Goal: Task Accomplishment & Management: Use online tool/utility

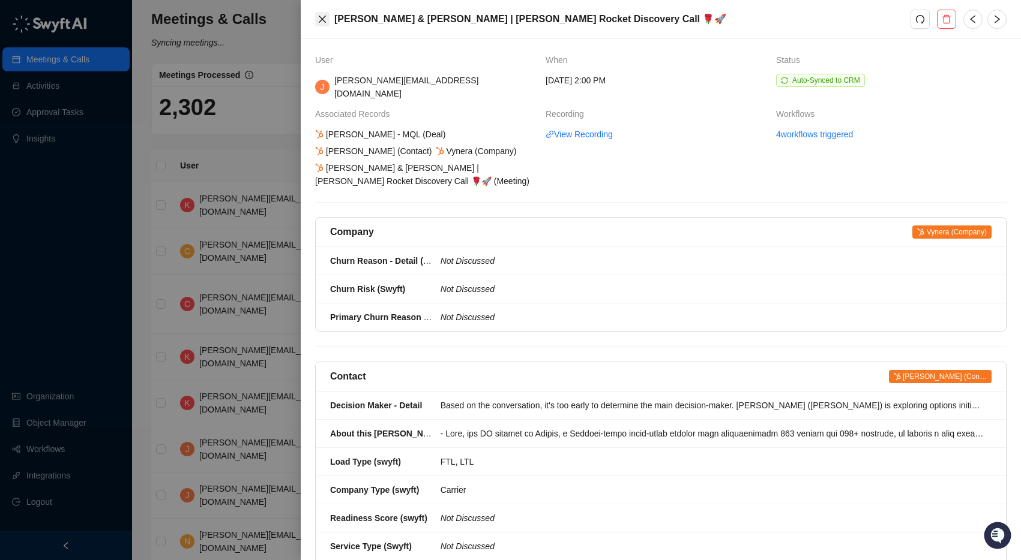
click at [322, 15] on icon "close" at bounding box center [322, 19] width 10 height 10
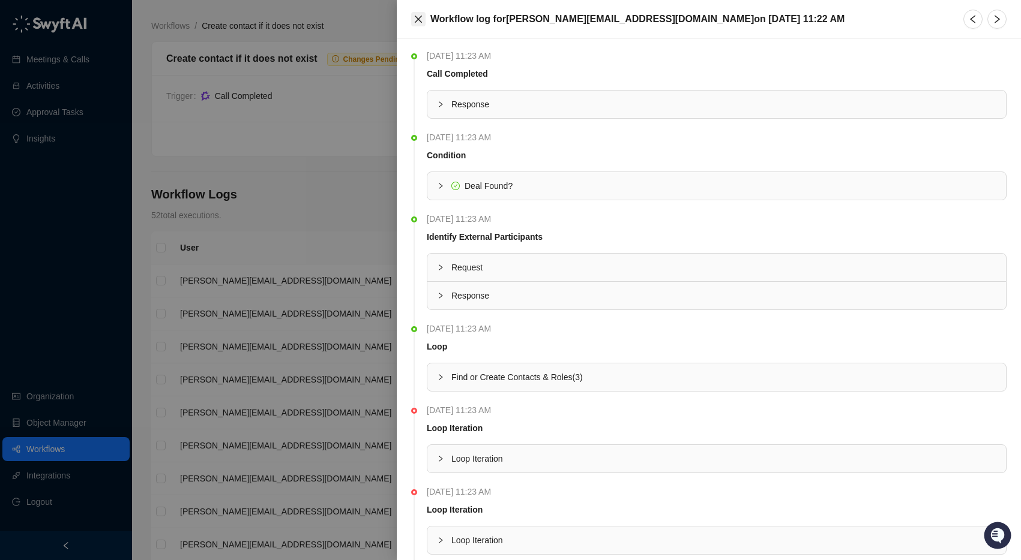
click at [419, 18] on icon "close" at bounding box center [418, 19] width 7 height 7
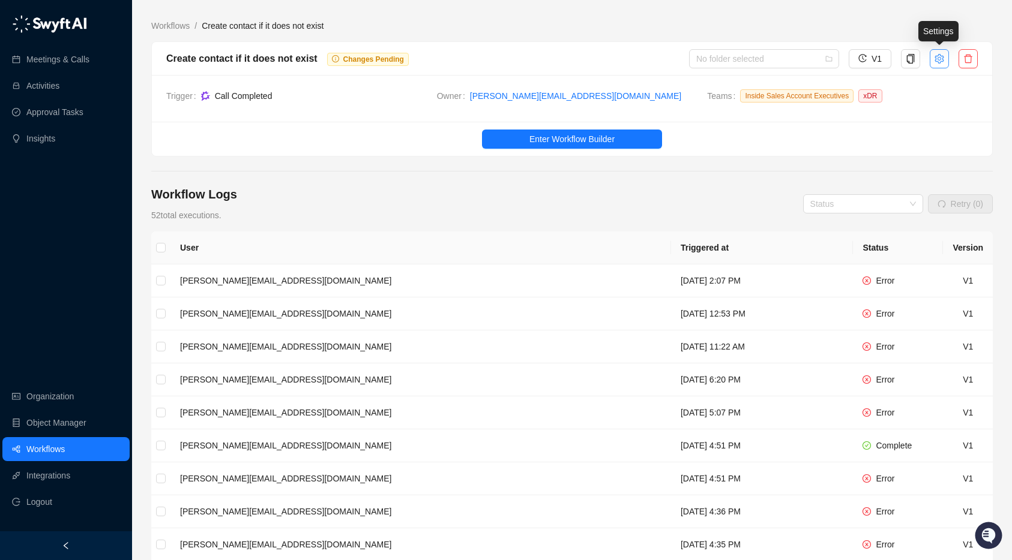
click at [944, 59] on button "button" at bounding box center [938, 58] width 19 height 19
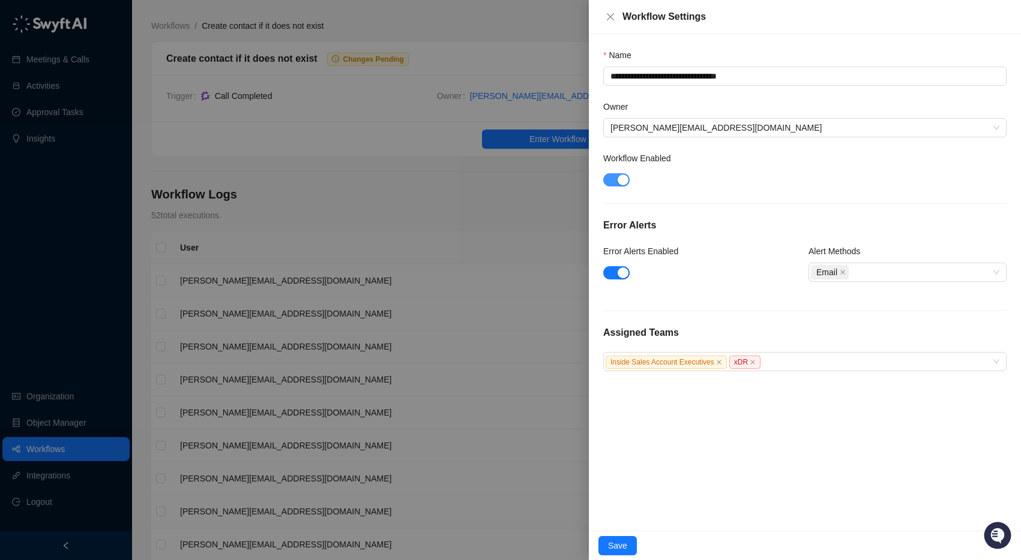
click at [620, 179] on div "button" at bounding box center [622, 180] width 11 height 11
click at [613, 539] on span "Save" at bounding box center [617, 545] width 19 height 13
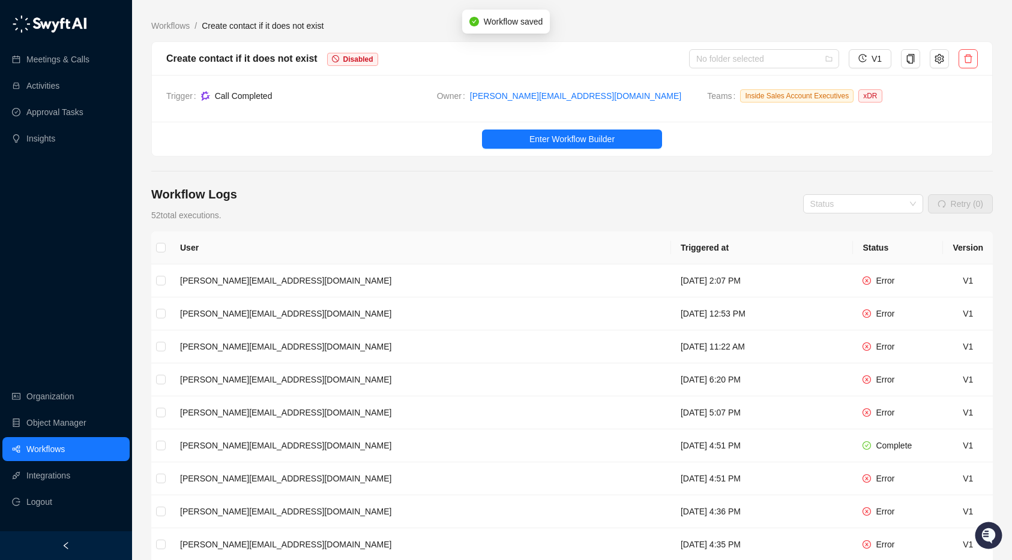
click at [622, 60] on div "Create contact if it does not exist Disabled" at bounding box center [427, 58] width 523 height 15
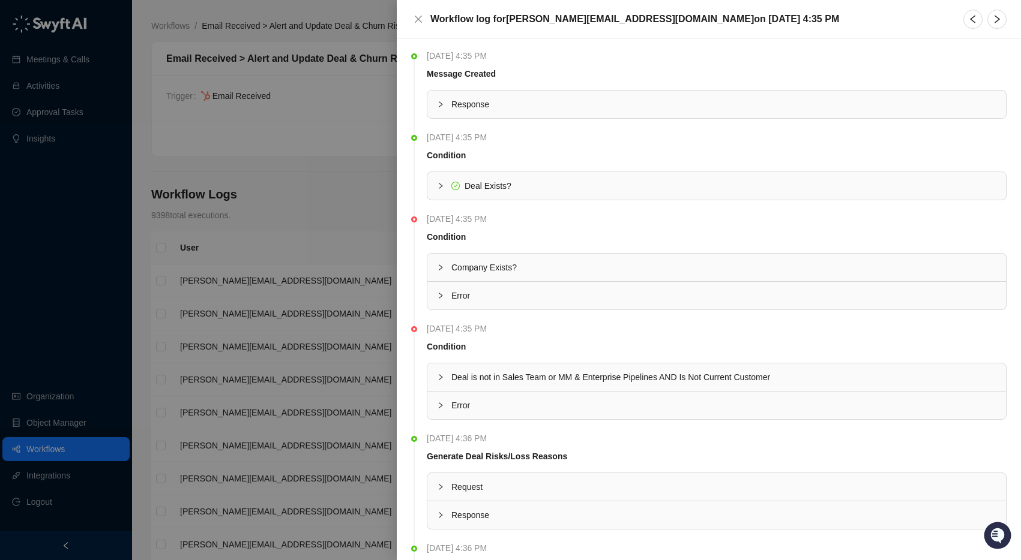
click at [448, 267] on div at bounding box center [444, 267] width 14 height 13
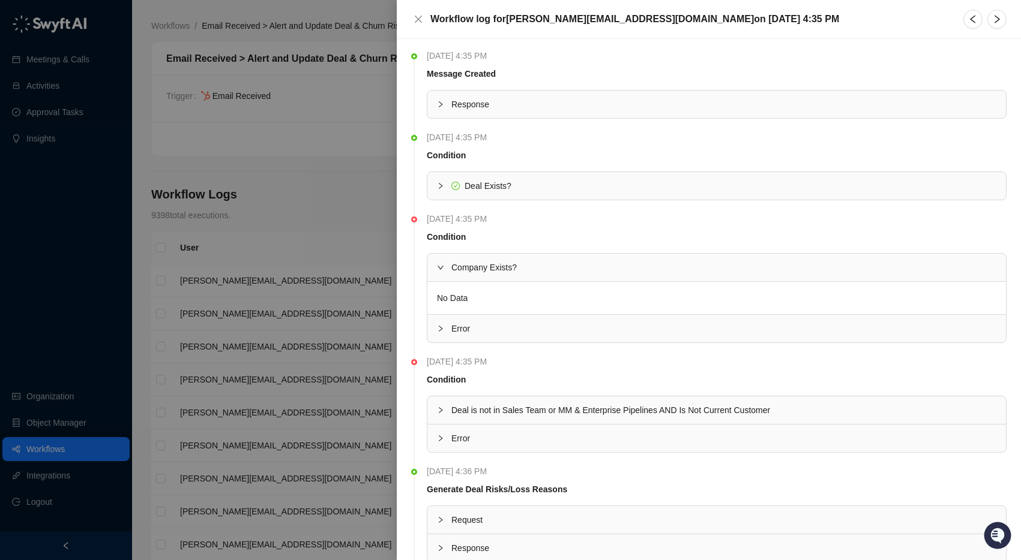
click at [451, 335] on span "Error" at bounding box center [723, 328] width 545 height 13
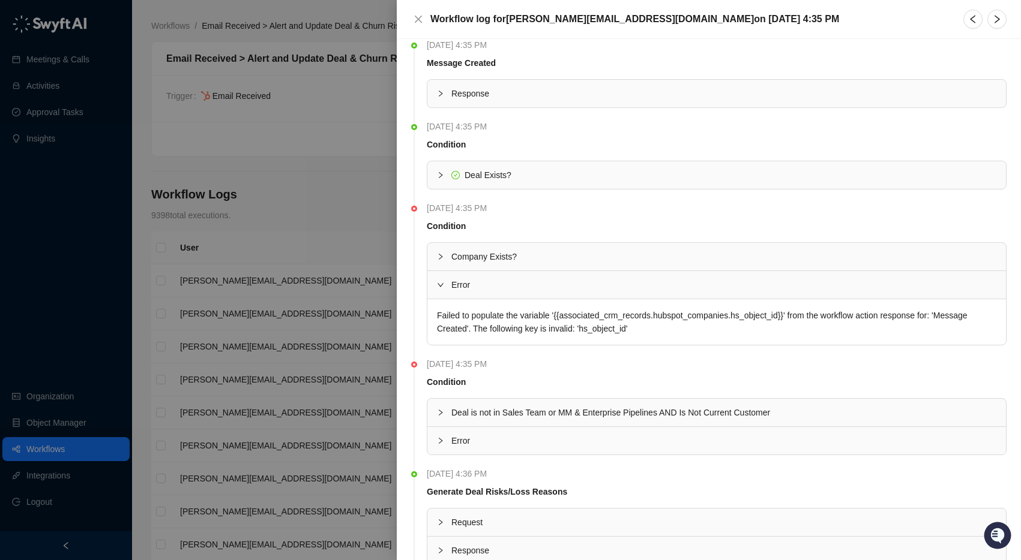
scroll to position [47, 0]
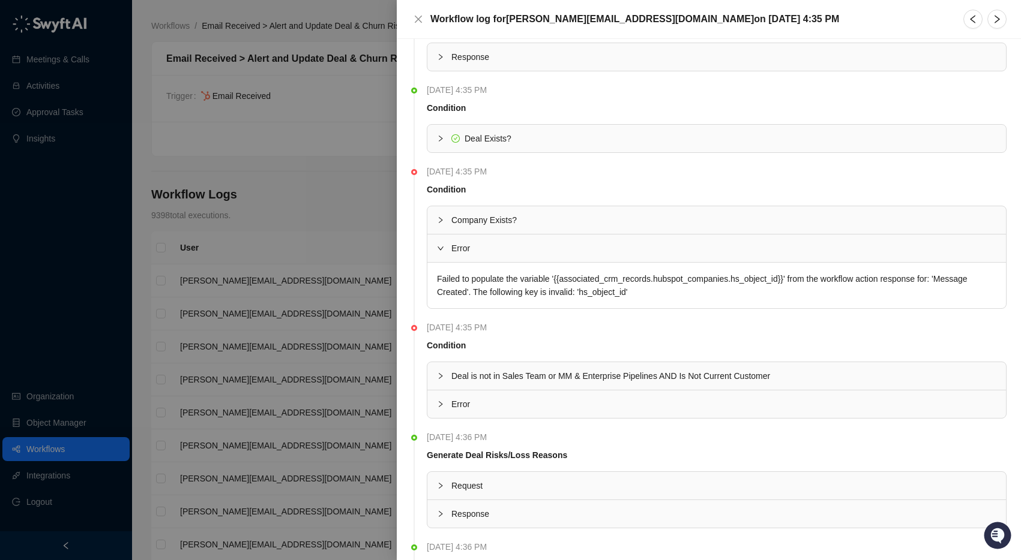
click at [462, 247] on span "Error" at bounding box center [723, 248] width 545 height 13
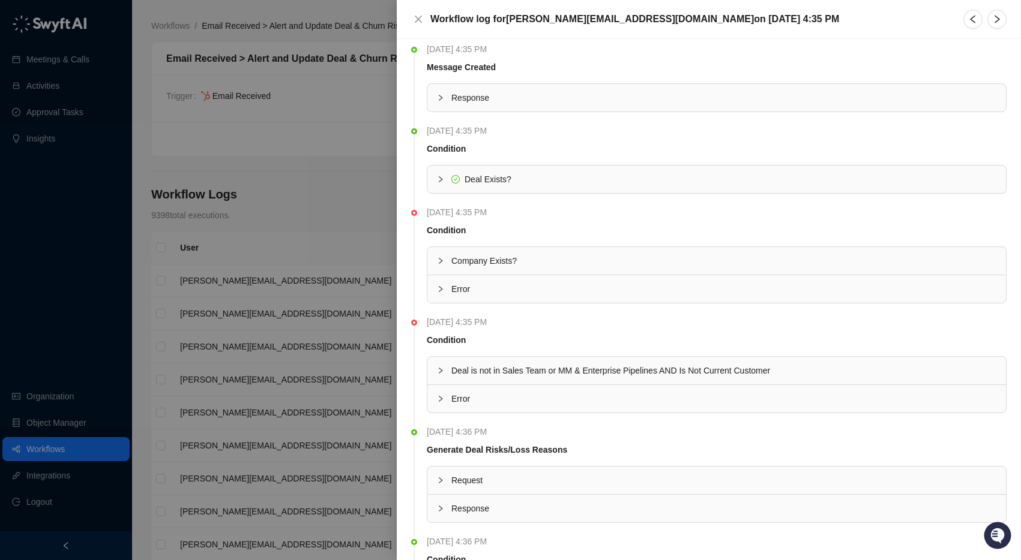
scroll to position [0, 0]
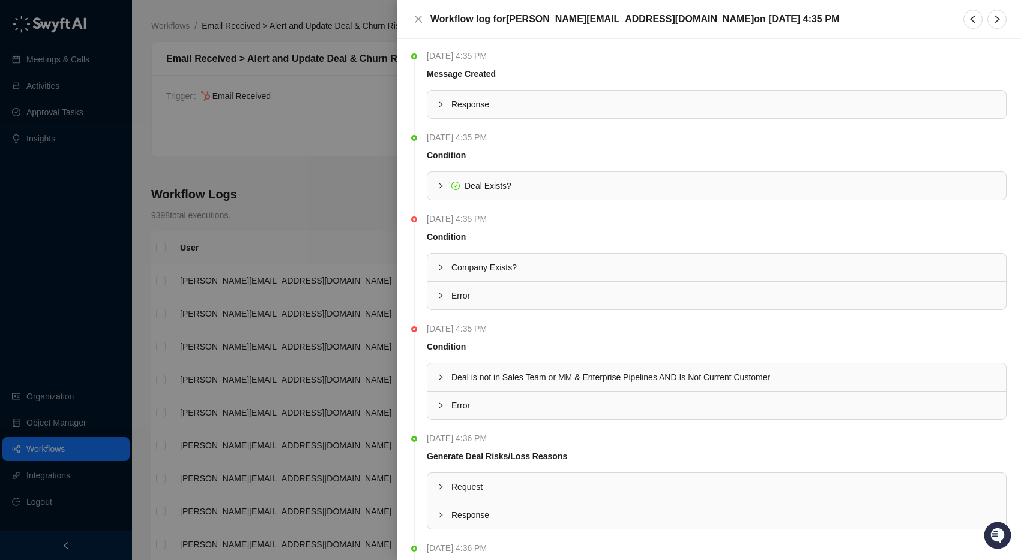
click at [462, 174] on div "Deal Exists?" at bounding box center [716, 186] width 578 height 28
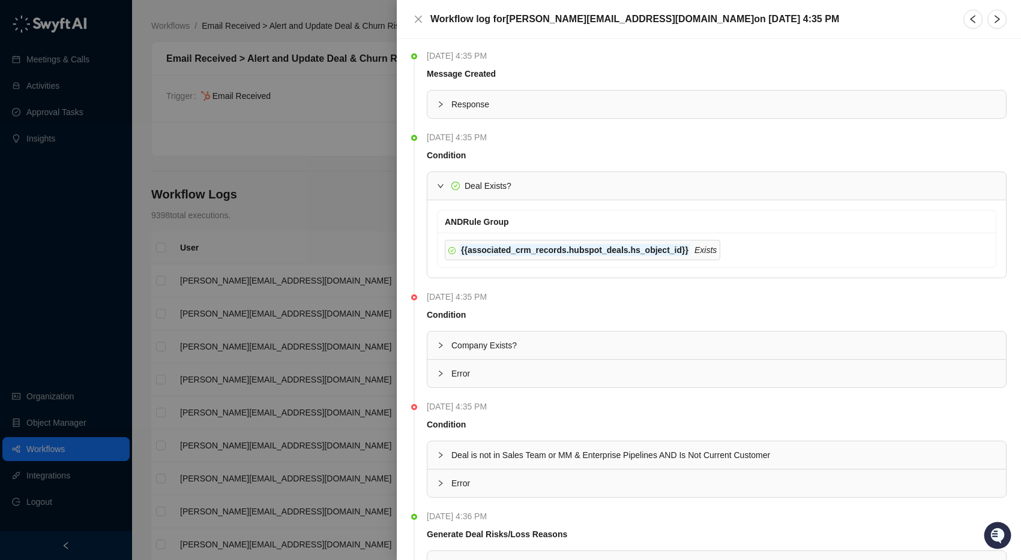
click at [445, 188] on div at bounding box center [444, 185] width 14 height 13
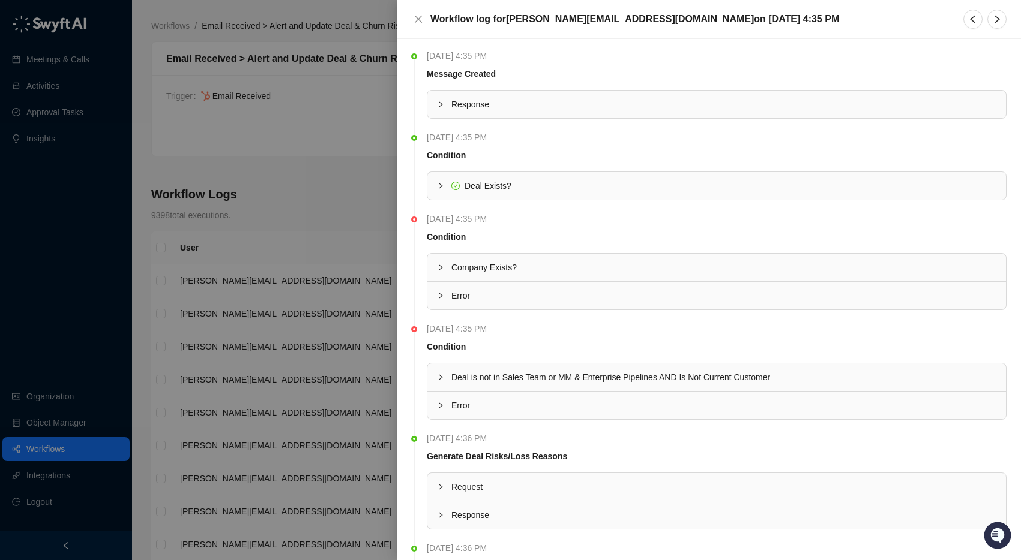
click at [455, 268] on span "Company Exists?" at bounding box center [483, 268] width 65 height 10
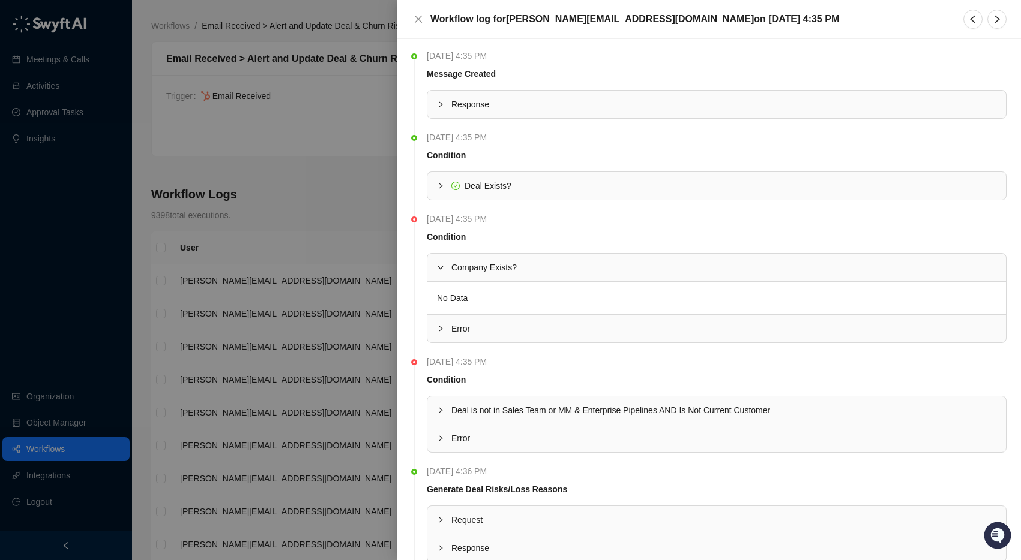
click at [455, 268] on span "Company Exists?" at bounding box center [483, 268] width 65 height 10
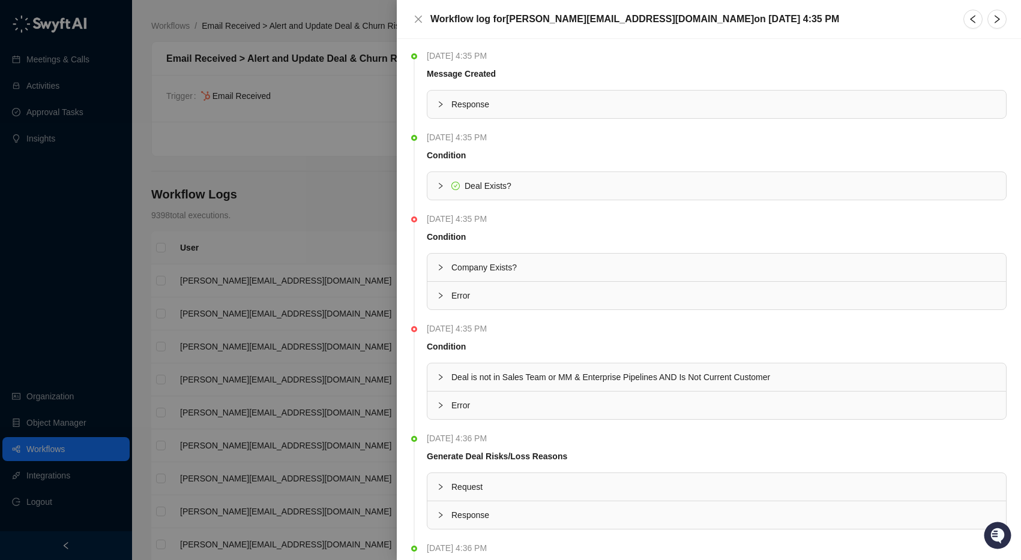
click at [455, 104] on span "Response" at bounding box center [723, 104] width 545 height 13
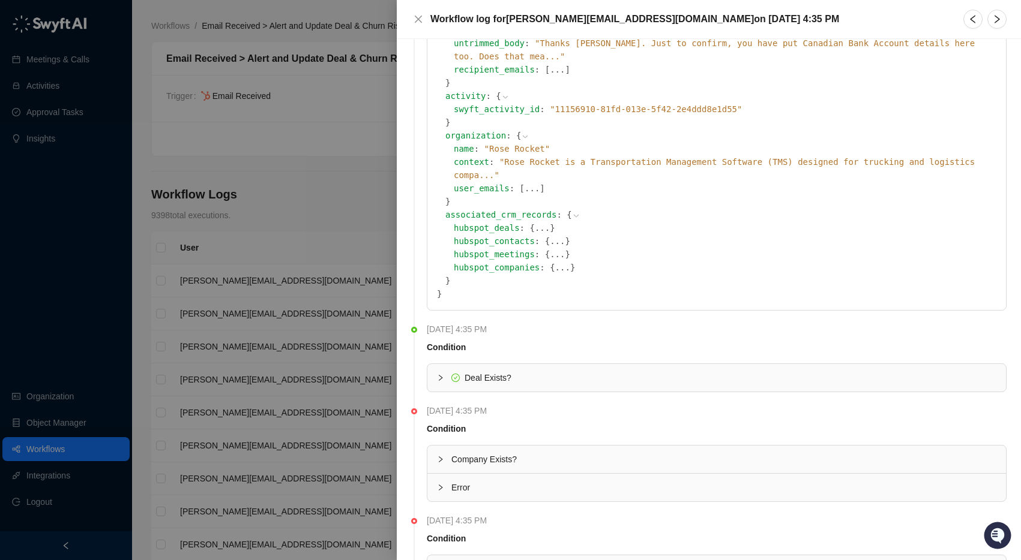
scroll to position [529, 0]
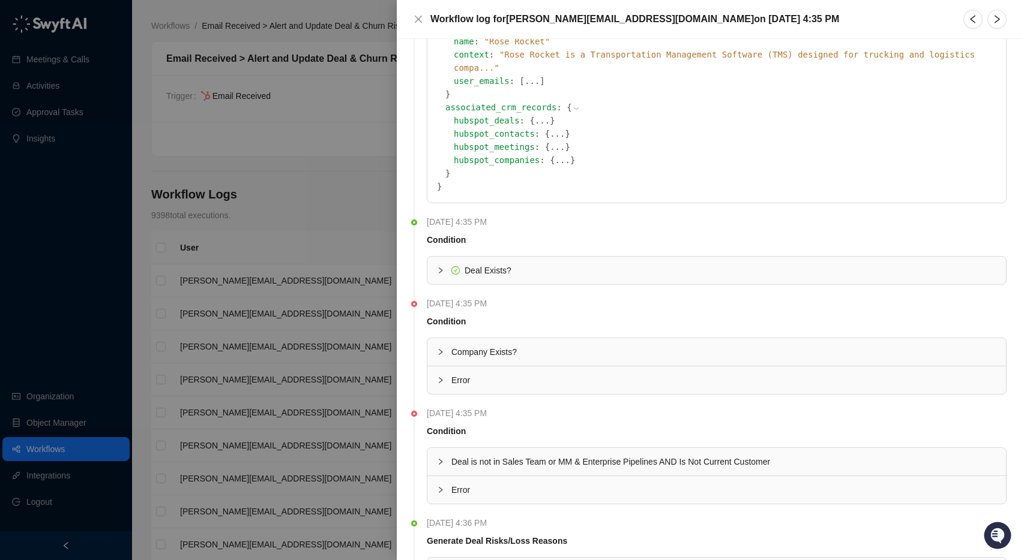
click at [466, 266] on span "Deal Exists?" at bounding box center [487, 271] width 47 height 10
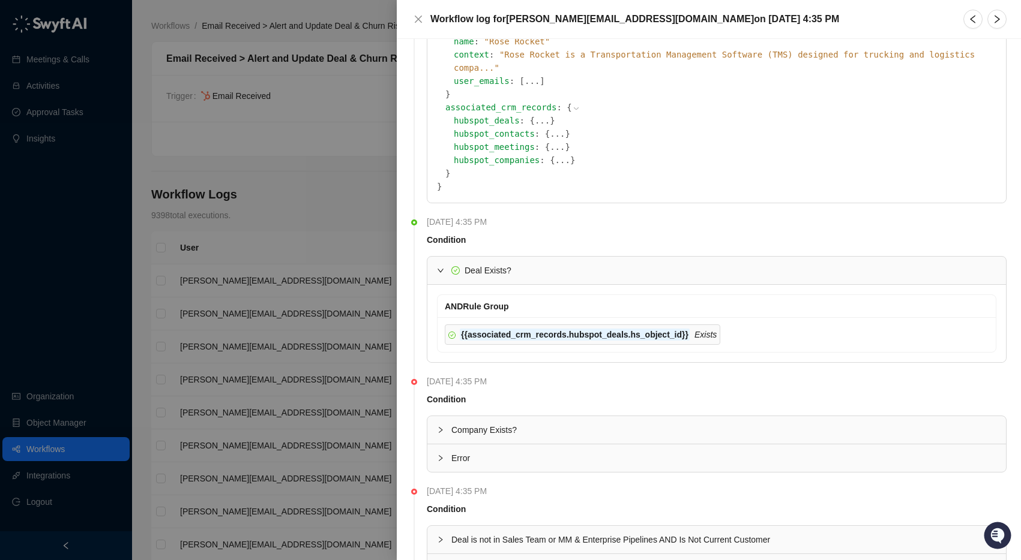
click at [464, 425] on span "Company Exists?" at bounding box center [483, 430] width 65 height 10
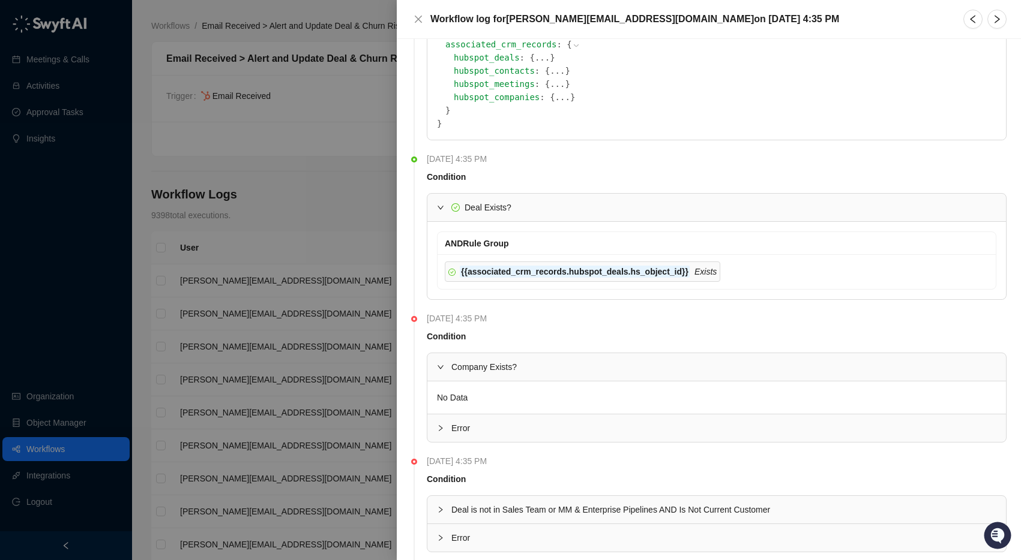
scroll to position [595, 0]
click at [462, 419] on span "Error" at bounding box center [723, 425] width 545 height 13
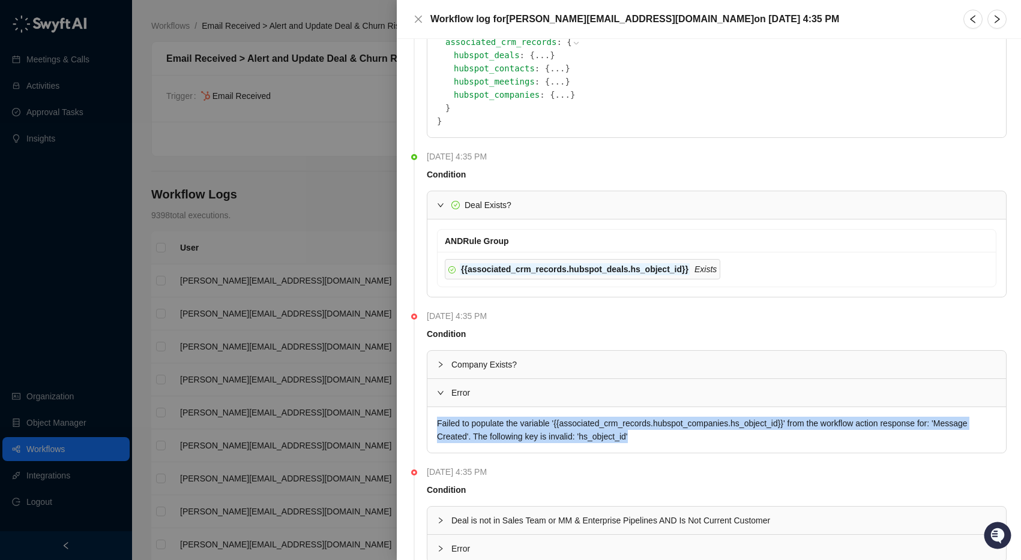
drag, startPoint x: 439, startPoint y: 384, endPoint x: 755, endPoint y: 401, distance: 316.1
click at [755, 407] on div "Failed to populate the variable '{{associated_crm_records.hubspot_companies.hs_…" at bounding box center [716, 430] width 578 height 46
drag, startPoint x: 677, startPoint y: 398, endPoint x: 431, endPoint y: 384, distance: 246.4
click at [431, 407] on div "Failed to populate the variable '{{associated_crm_records.hubspot_companies.hs_…" at bounding box center [716, 430] width 578 height 46
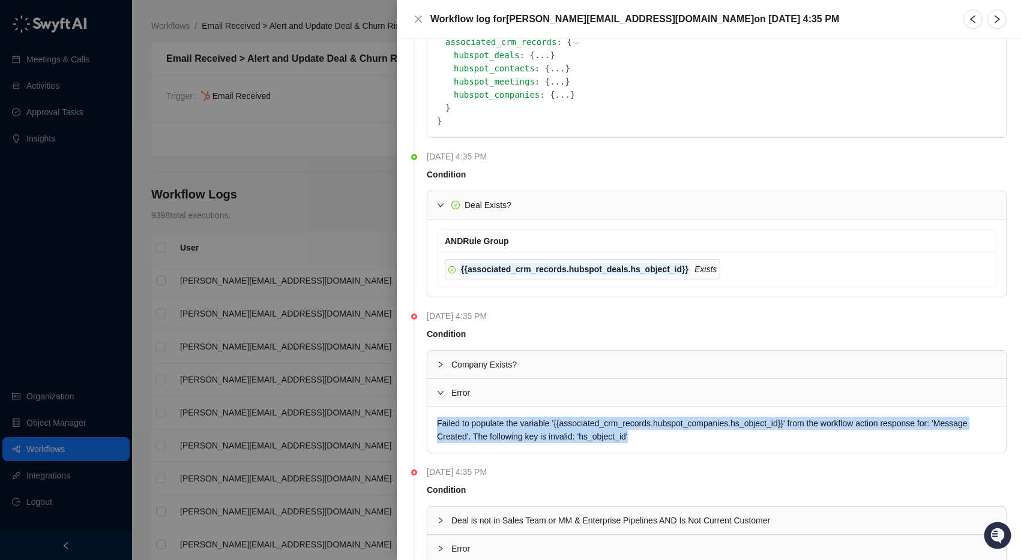
click at [431, 407] on div "Failed to populate the variable '{{associated_crm_records.hubspot_companies.hs_…" at bounding box center [716, 430] width 578 height 46
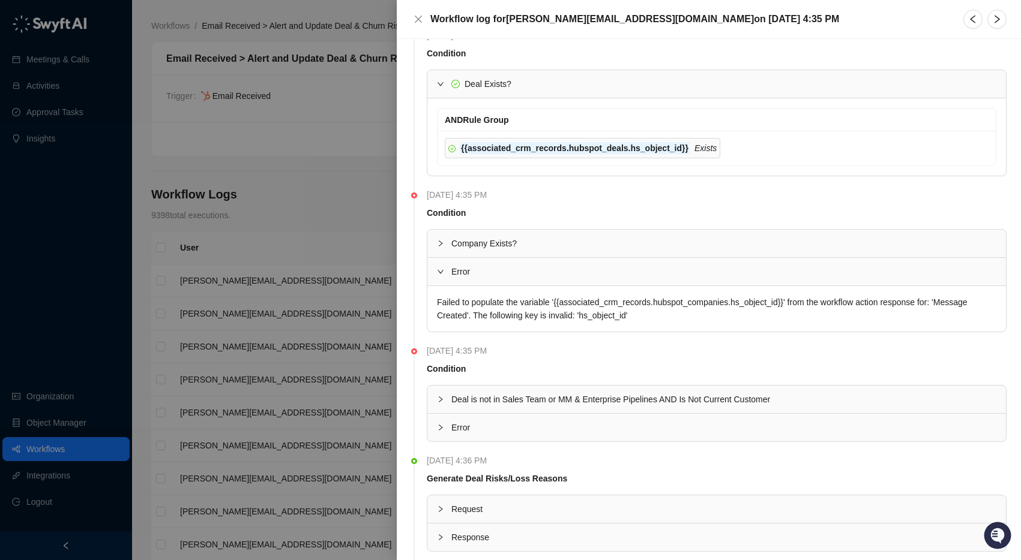
scroll to position [727, 0]
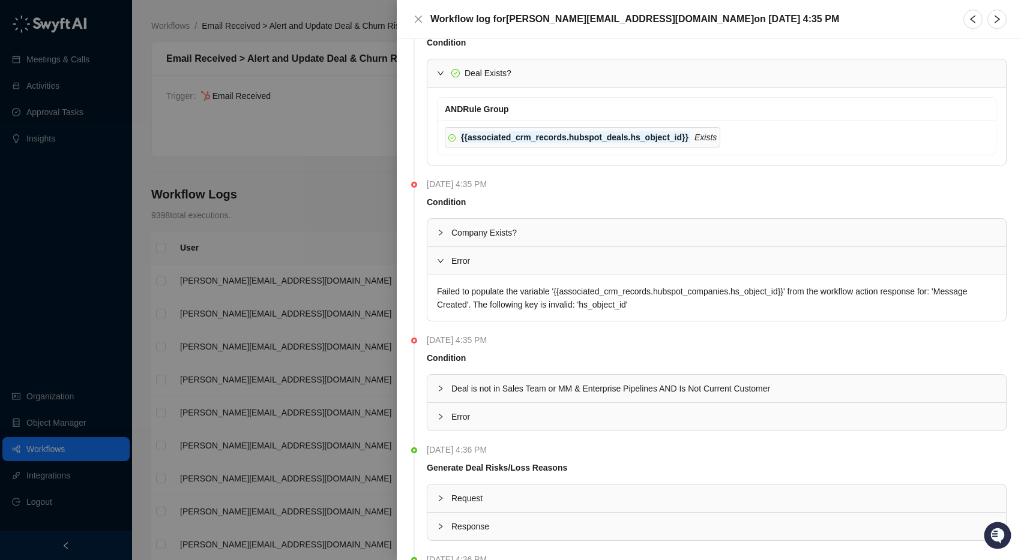
click at [450, 382] on div at bounding box center [444, 388] width 14 height 13
click at [451, 384] on span "Deal is not in Sales Team or MM & Enterprise Pipelines AND Is Not Current Custo…" at bounding box center [610, 389] width 319 height 10
click at [457, 410] on span "Error" at bounding box center [723, 416] width 545 height 13
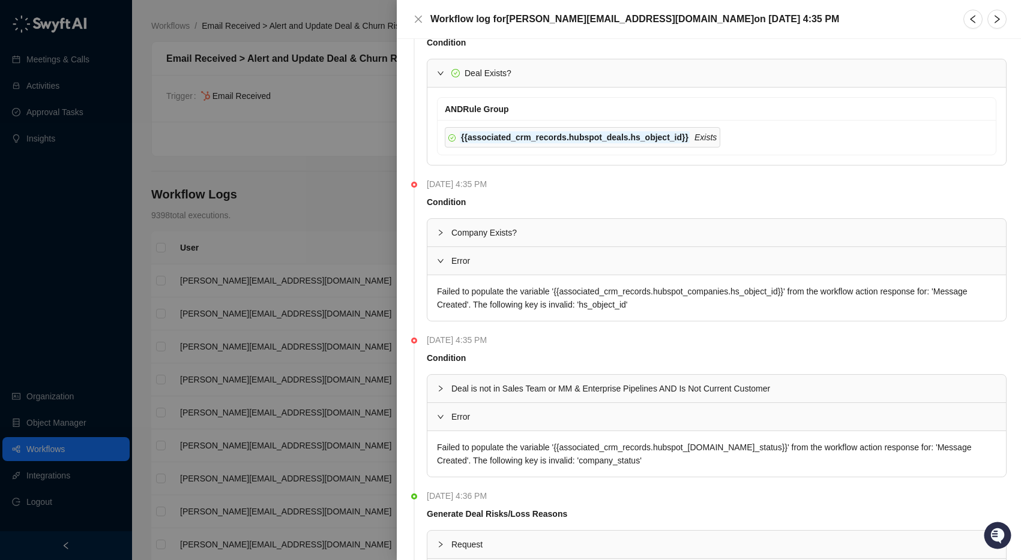
click at [457, 410] on span "Error" at bounding box center [723, 416] width 545 height 13
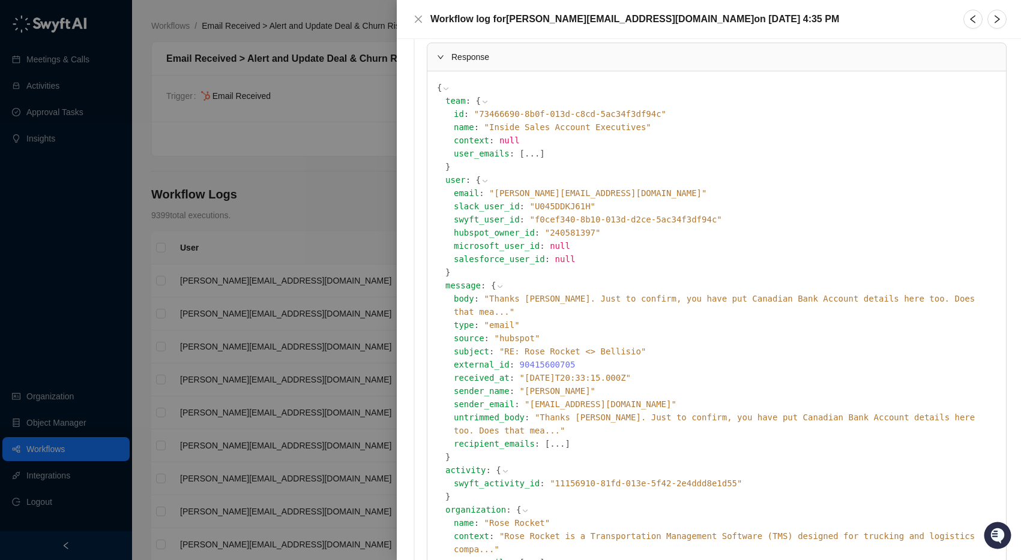
scroll to position [0, 0]
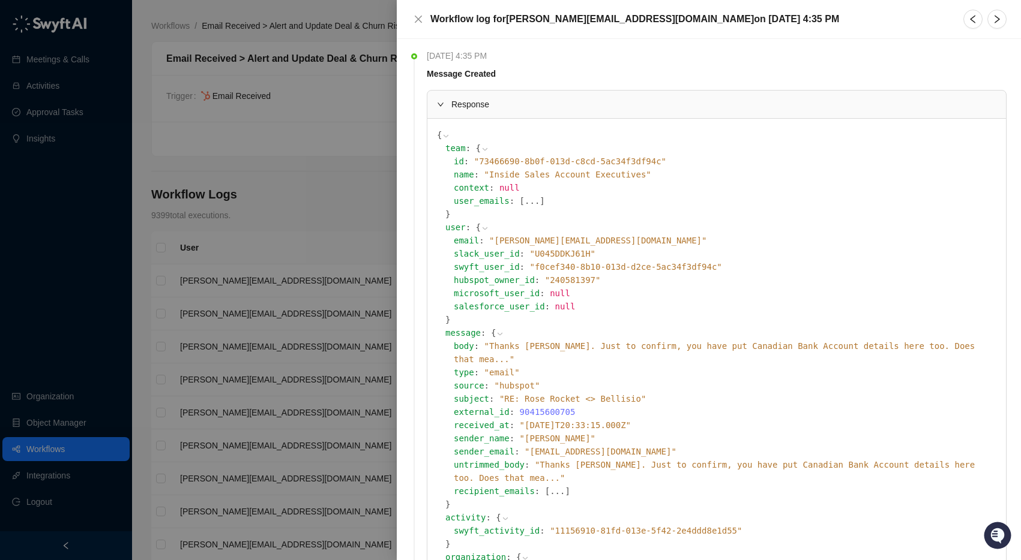
click at [443, 99] on div at bounding box center [444, 104] width 14 height 13
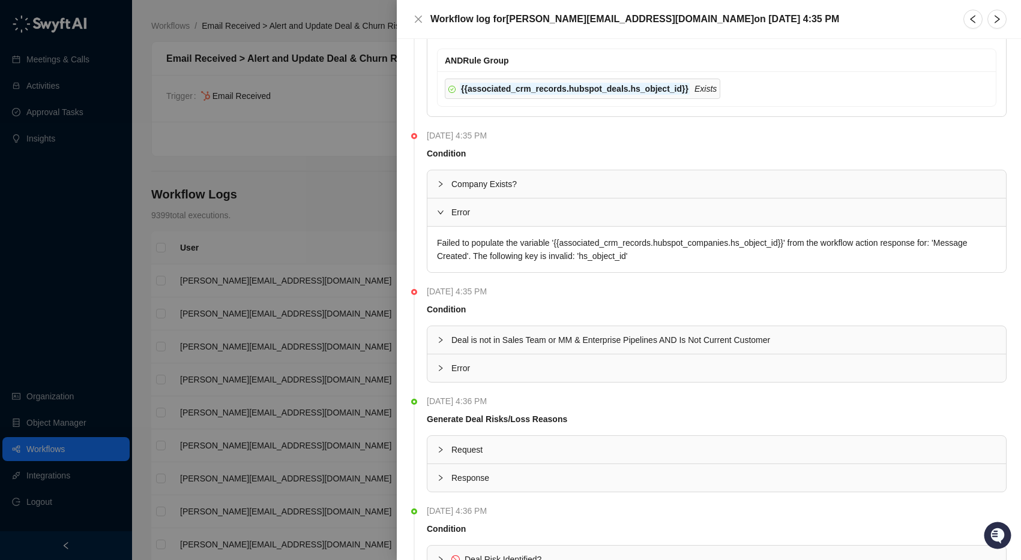
scroll to position [163, 0]
click at [482, 178] on span "Company Exists?" at bounding box center [483, 183] width 65 height 10
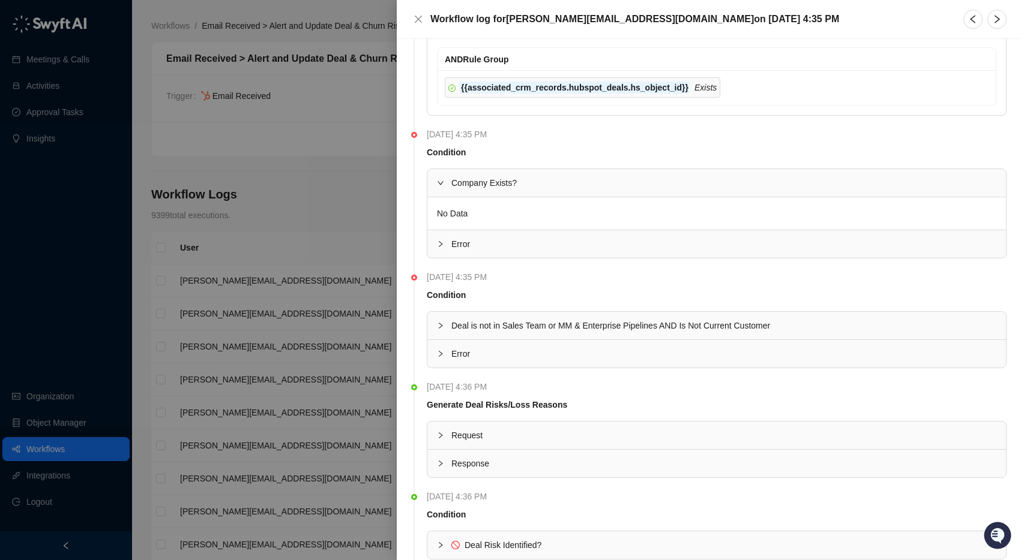
click at [481, 180] on span "Company Exists?" at bounding box center [483, 183] width 65 height 10
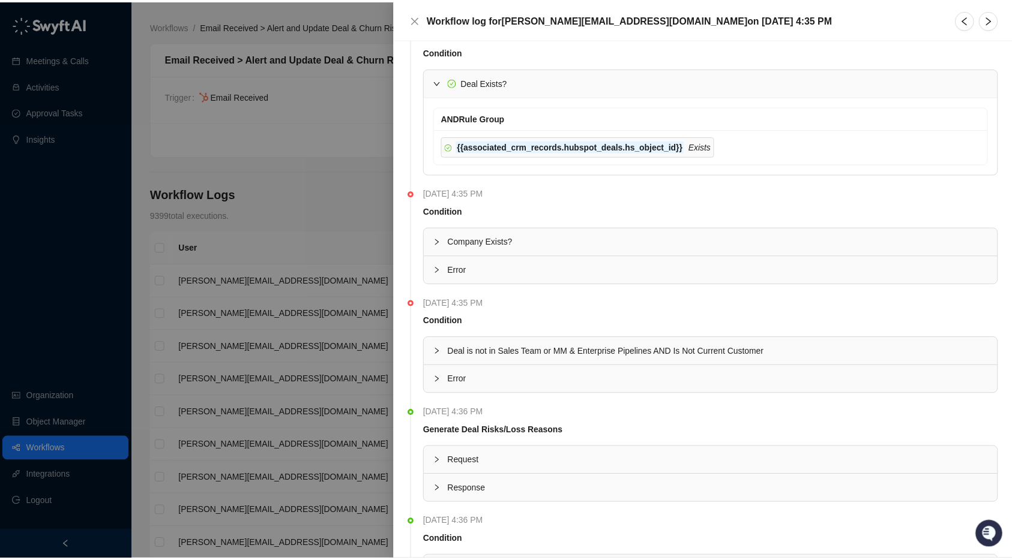
scroll to position [0, 0]
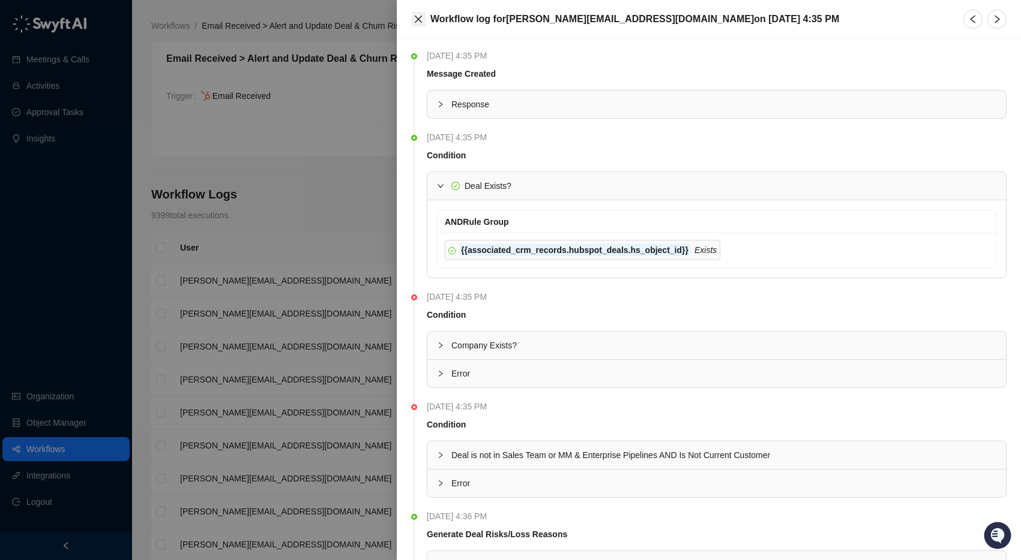
click at [419, 20] on icon "close" at bounding box center [418, 19] width 7 height 7
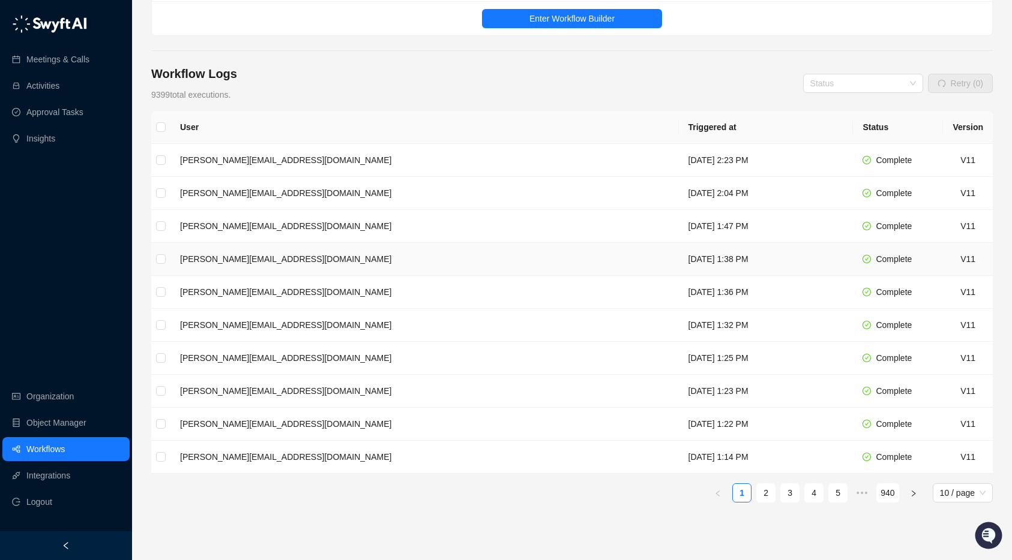
scroll to position [128, 0]
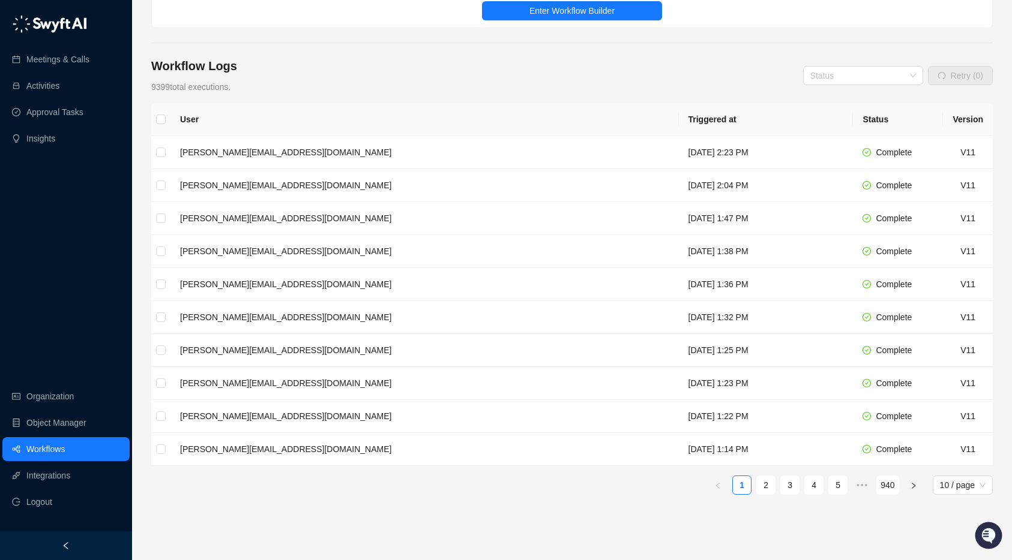
click at [757, 482] on link "2" at bounding box center [766, 485] width 18 height 18
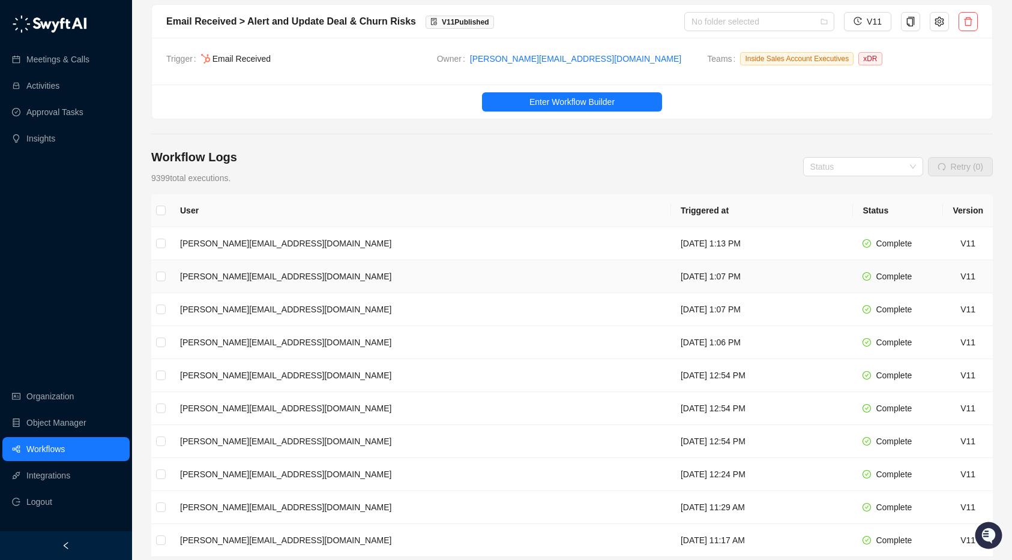
scroll to position [172, 0]
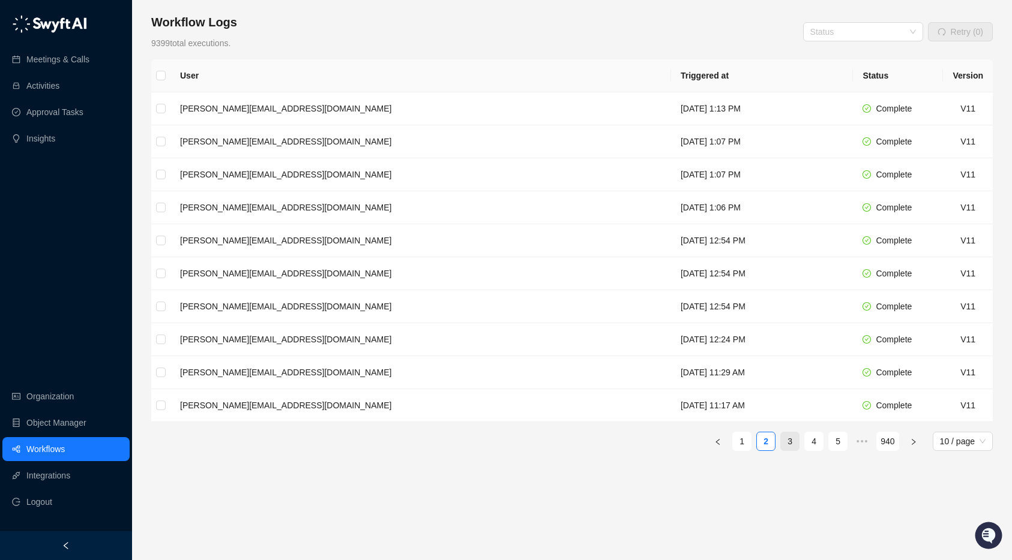
click at [784, 436] on link "3" at bounding box center [790, 442] width 18 height 18
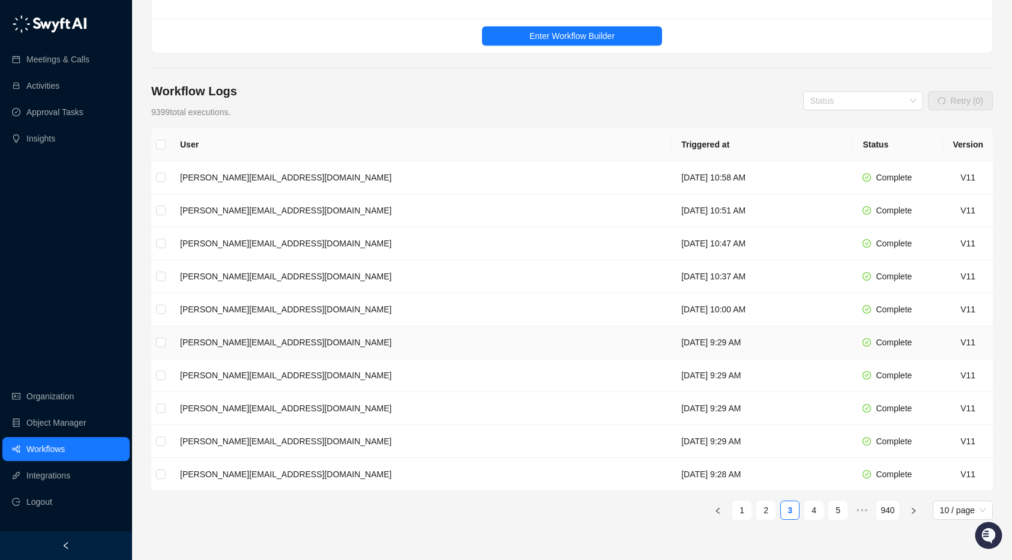
scroll to position [172, 0]
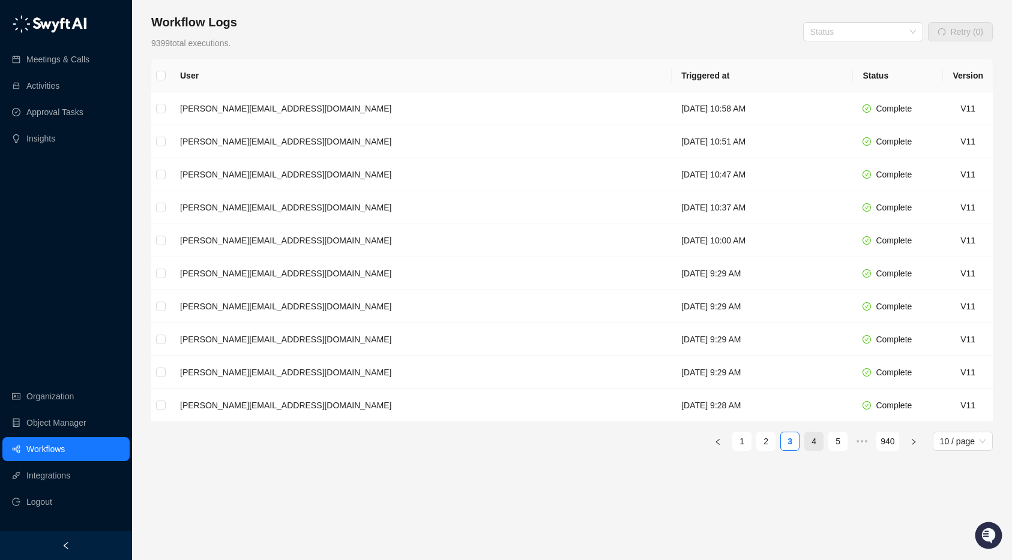
click at [809, 440] on link "4" at bounding box center [814, 442] width 18 height 18
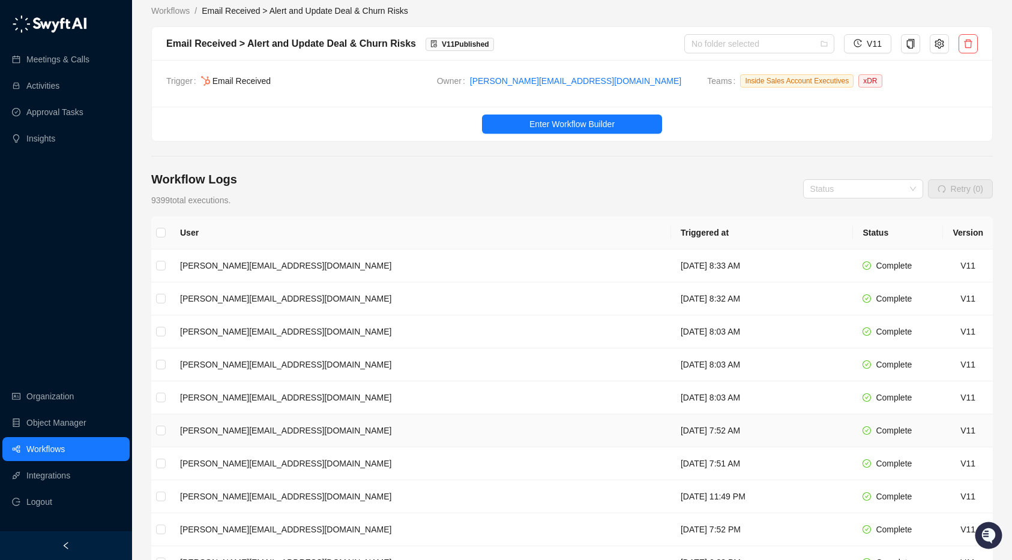
scroll to position [172, 0]
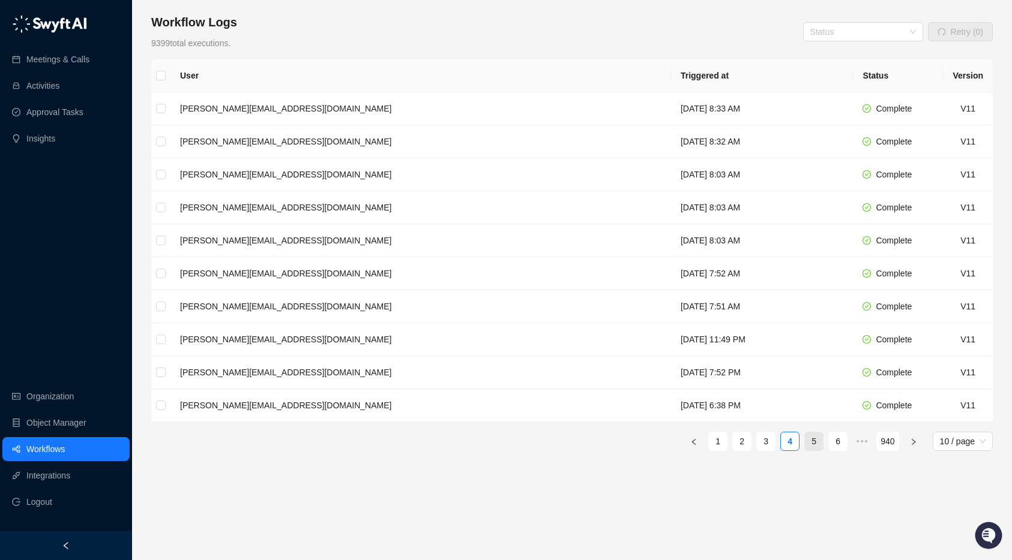
click at [814, 444] on link "5" at bounding box center [814, 442] width 18 height 18
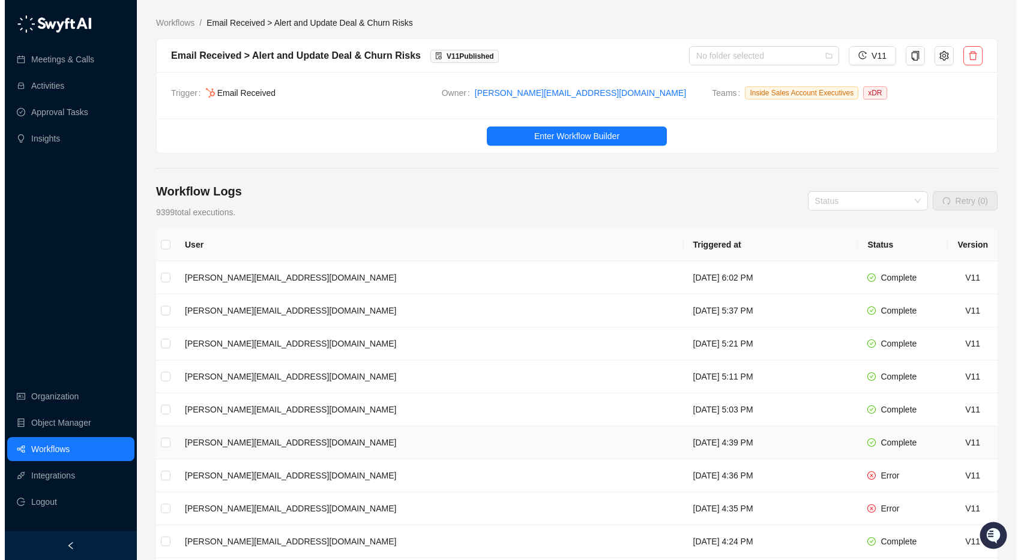
scroll to position [23, 0]
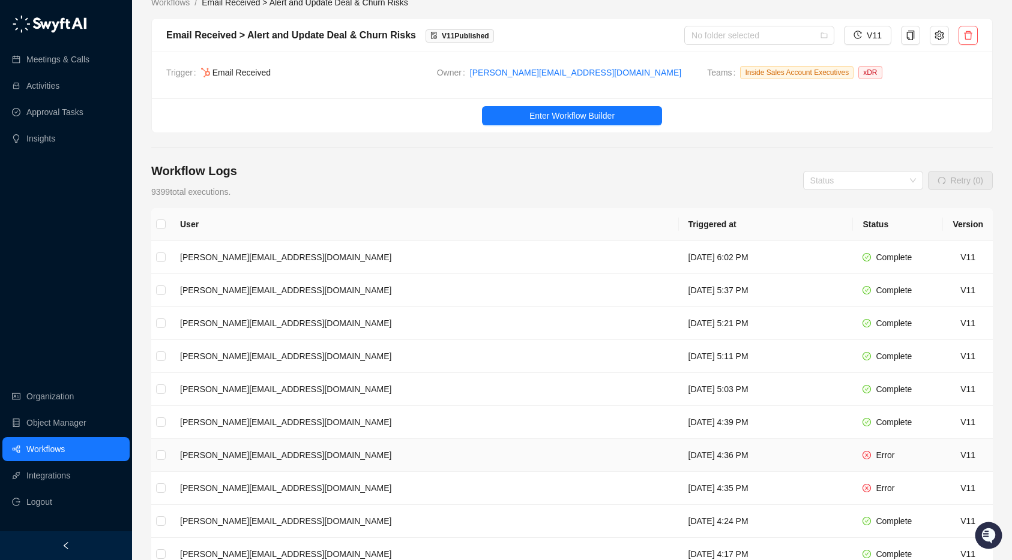
click at [679, 448] on td "Thursday, 10/02/25, 4:36 PM" at bounding box center [766, 455] width 175 height 33
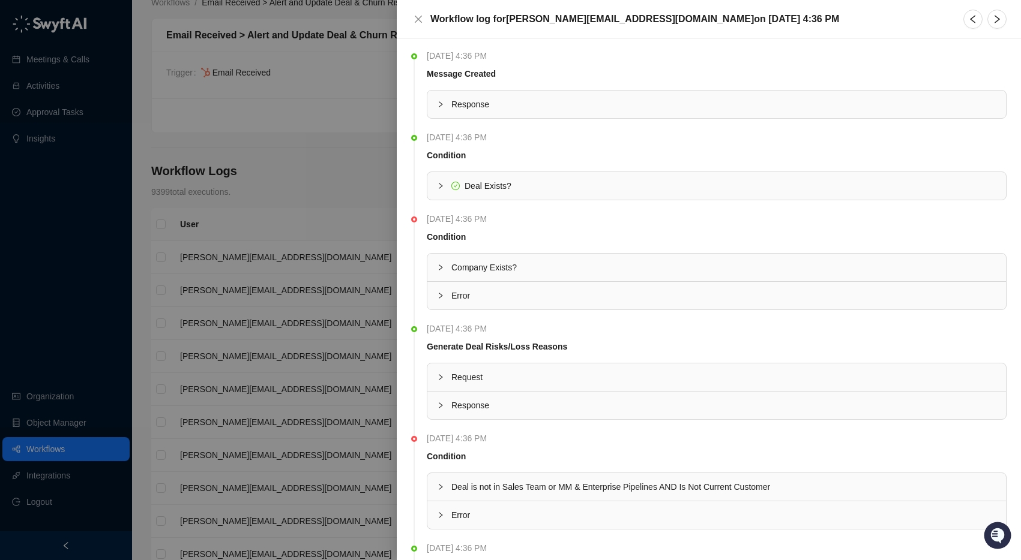
click at [470, 106] on span "Response" at bounding box center [723, 104] width 545 height 13
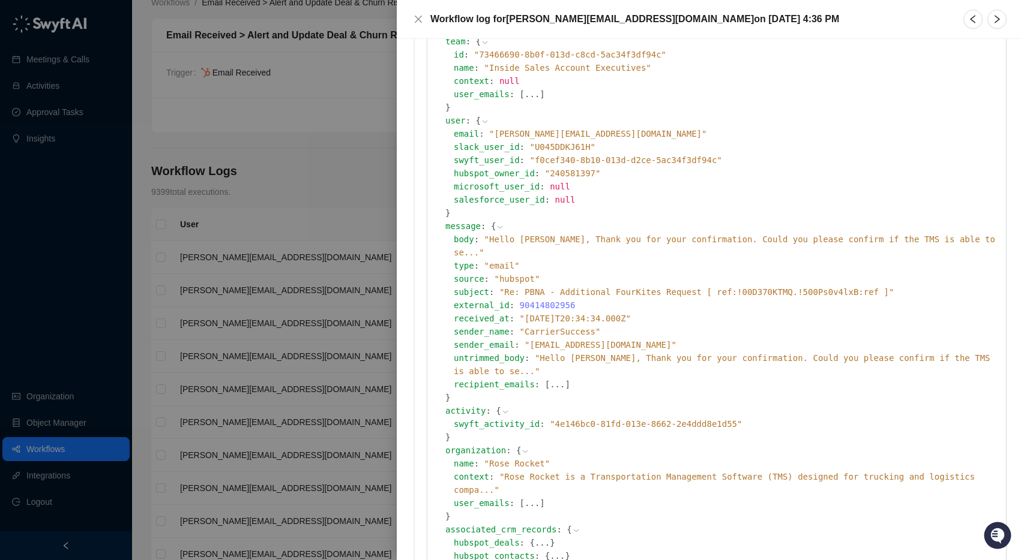
scroll to position [119, 0]
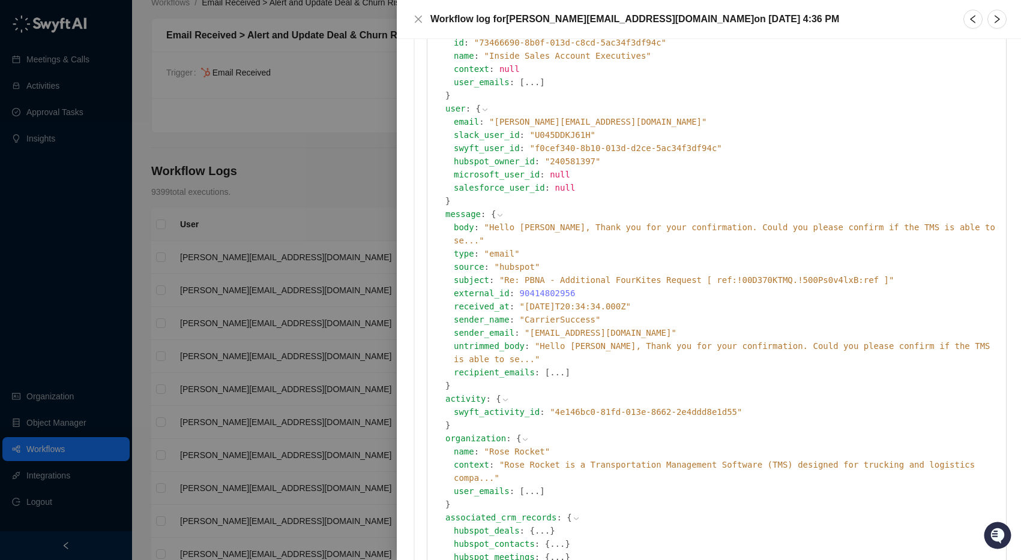
click at [0, 0] on icon at bounding box center [0, 0] width 0 height 0
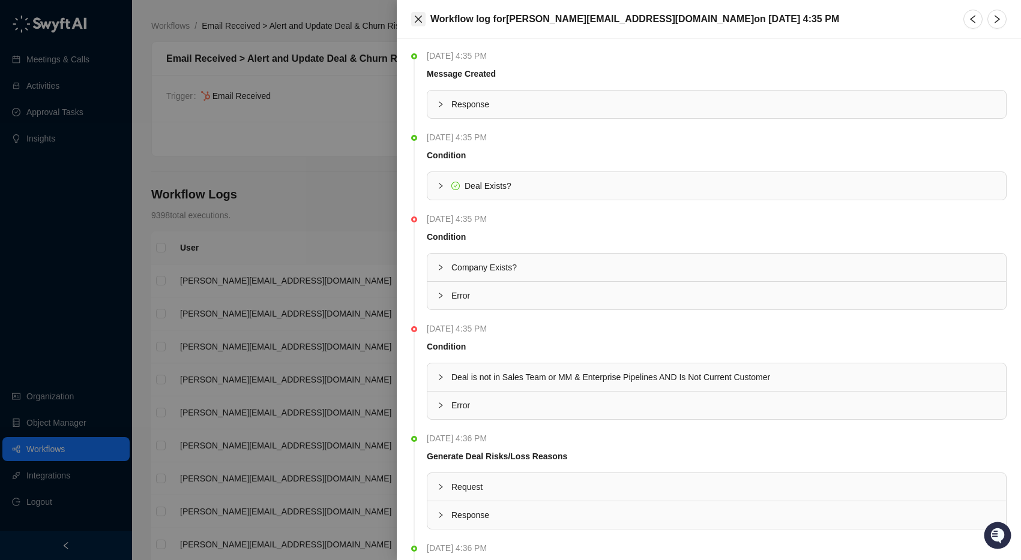
click at [414, 22] on icon "close" at bounding box center [418, 19] width 10 height 10
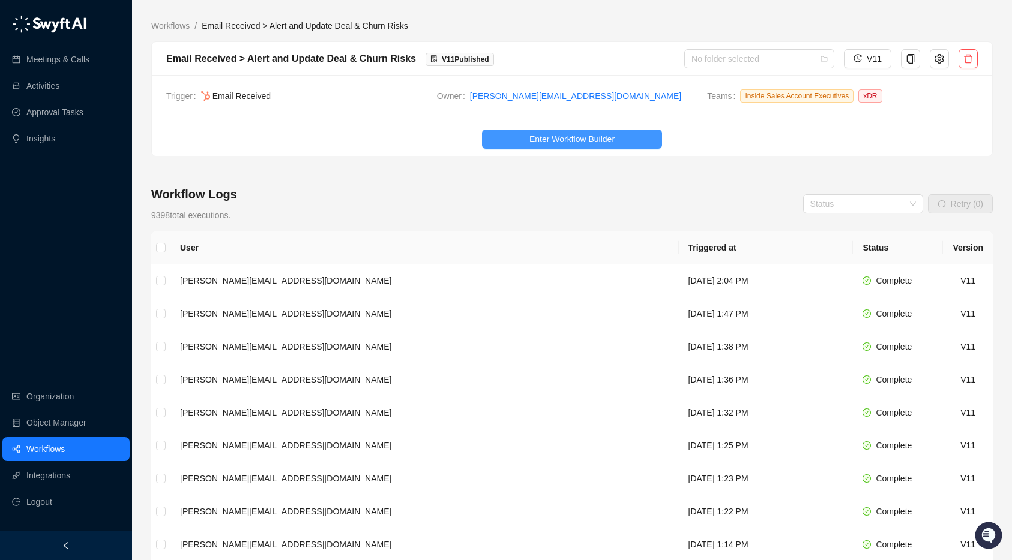
click at [545, 135] on span "Enter Workflow Builder" at bounding box center [571, 139] width 85 height 13
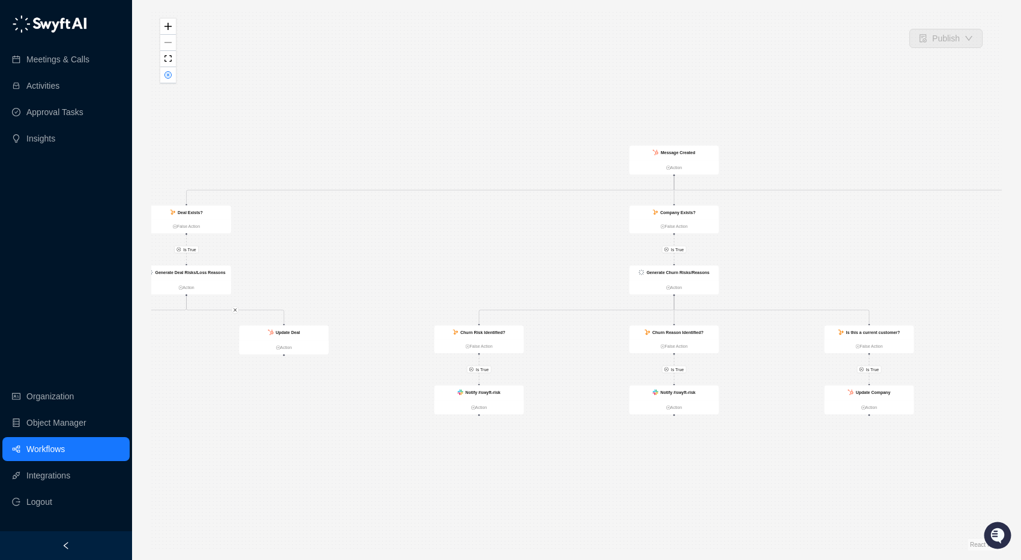
click at [771, 222] on div "Is True Is True Is True Is True Is True Is True Is True Is True Generate Lead R…" at bounding box center [576, 280] width 850 height 541
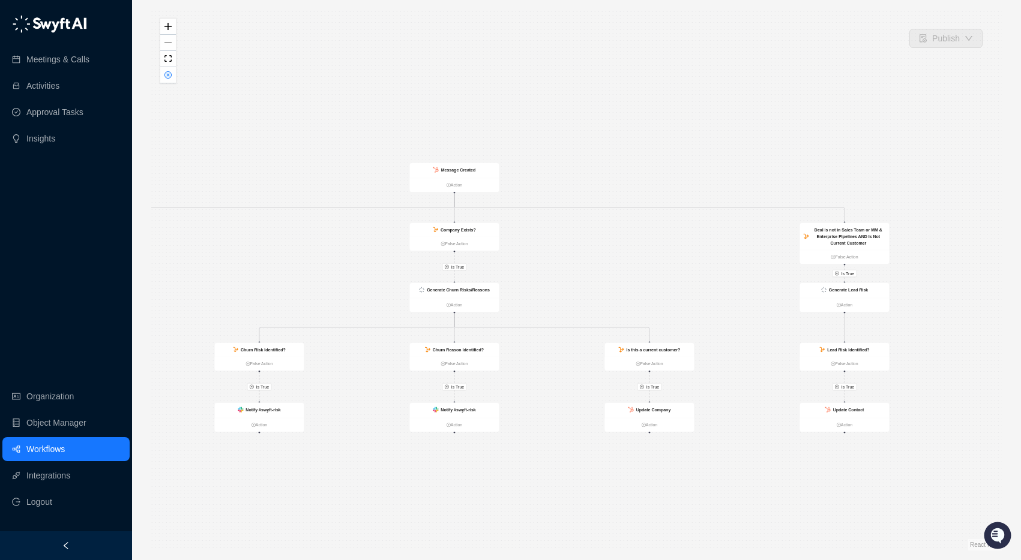
drag, startPoint x: 572, startPoint y: 141, endPoint x: 365, endPoint y: 158, distance: 208.3
click at [352, 157] on div "Is True Is True Is True Is True Is True Is True Is True Is True Generate Lead R…" at bounding box center [576, 280] width 850 height 541
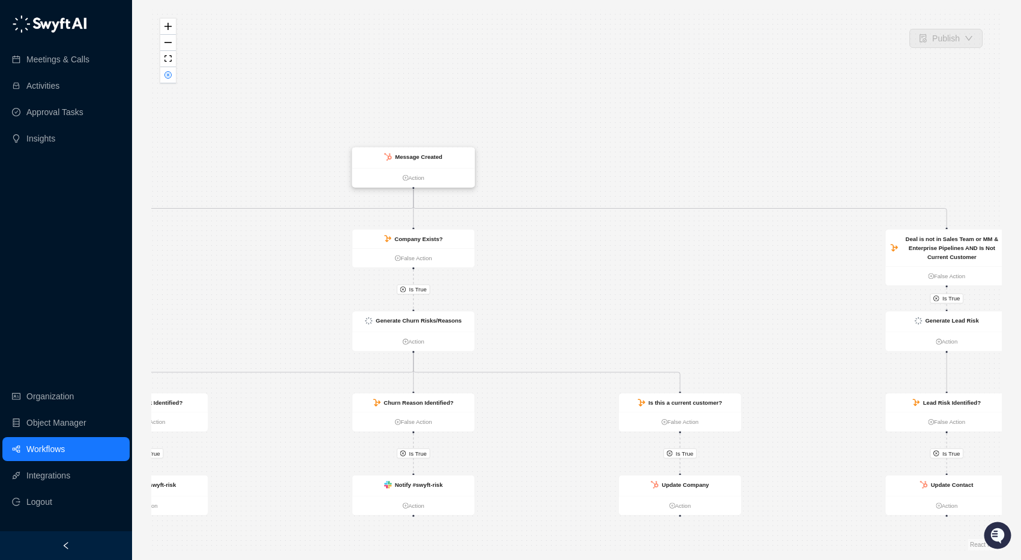
click at [421, 159] on strong "Message Created" at bounding box center [418, 157] width 47 height 7
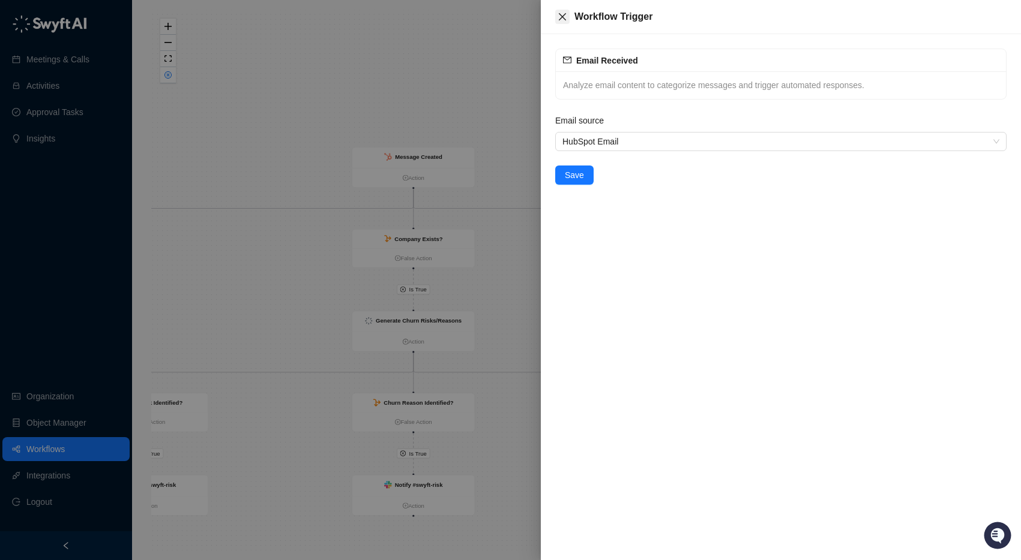
click at [562, 19] on icon "close" at bounding box center [562, 17] width 10 height 10
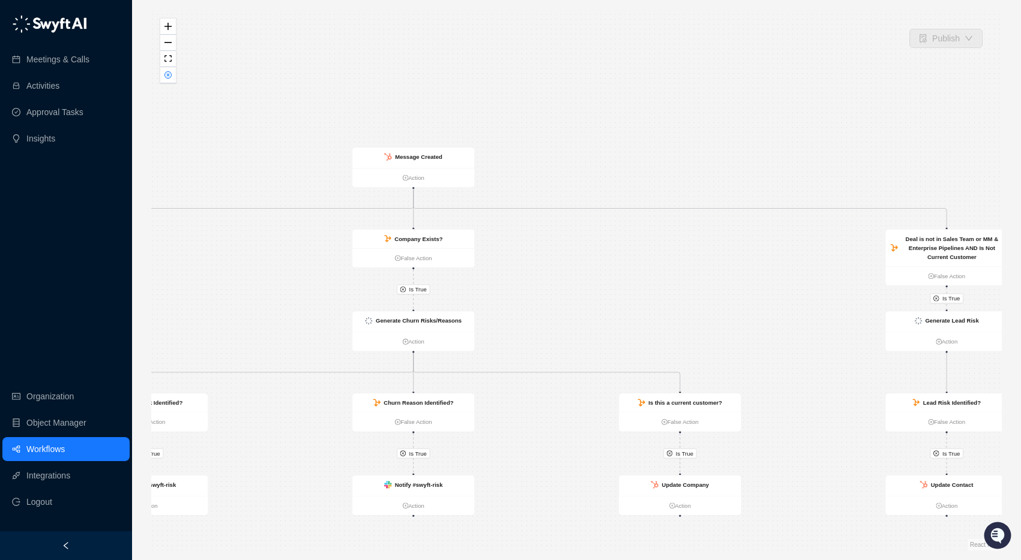
drag, startPoint x: 553, startPoint y: 129, endPoint x: 664, endPoint y: 86, distance: 119.1
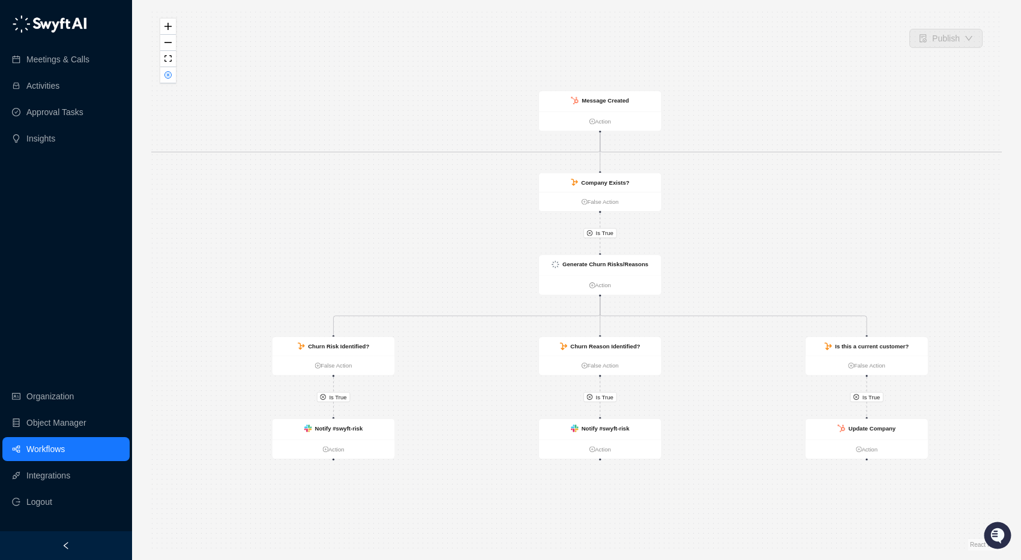
drag, startPoint x: 587, startPoint y: 159, endPoint x: 771, endPoint y: 103, distance: 192.1
click at [773, 103] on div "Is True Is True Is True Is True Is True Is True Is True Is True Generate Lead R…" at bounding box center [576, 280] width 850 height 541
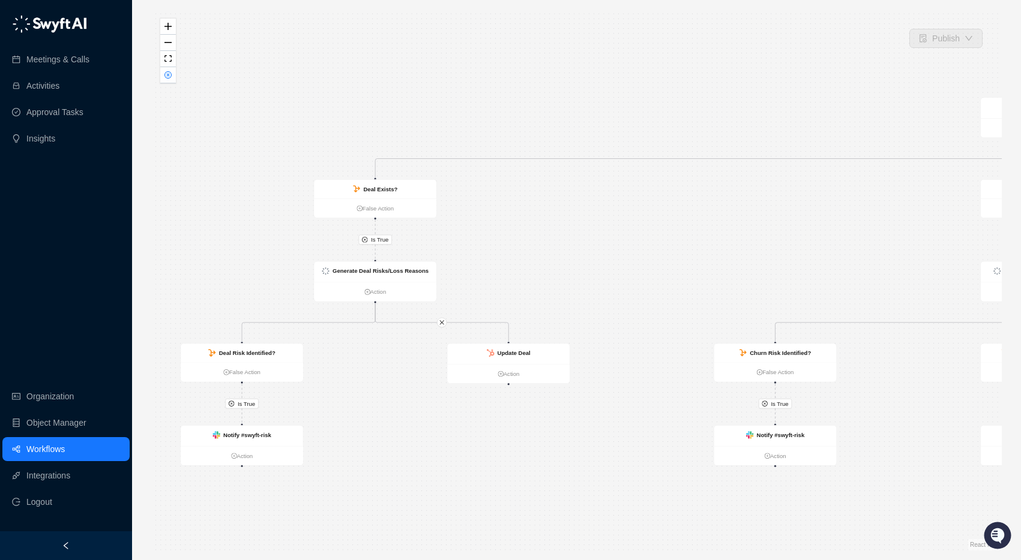
drag, startPoint x: 533, startPoint y: 190, endPoint x: 823, endPoint y: 195, distance: 289.9
click at [823, 195] on div "Is True Is True Is True Is True Is True Is True Is True Is True Generate Lead R…" at bounding box center [576, 280] width 850 height 541
drag, startPoint x: 671, startPoint y: 197, endPoint x: 326, endPoint y: 202, distance: 345.1
click at [337, 203] on div "Is True Is True Is True Is True Is True Is True Is True Is True Generate Lead R…" at bounding box center [576, 280] width 850 height 541
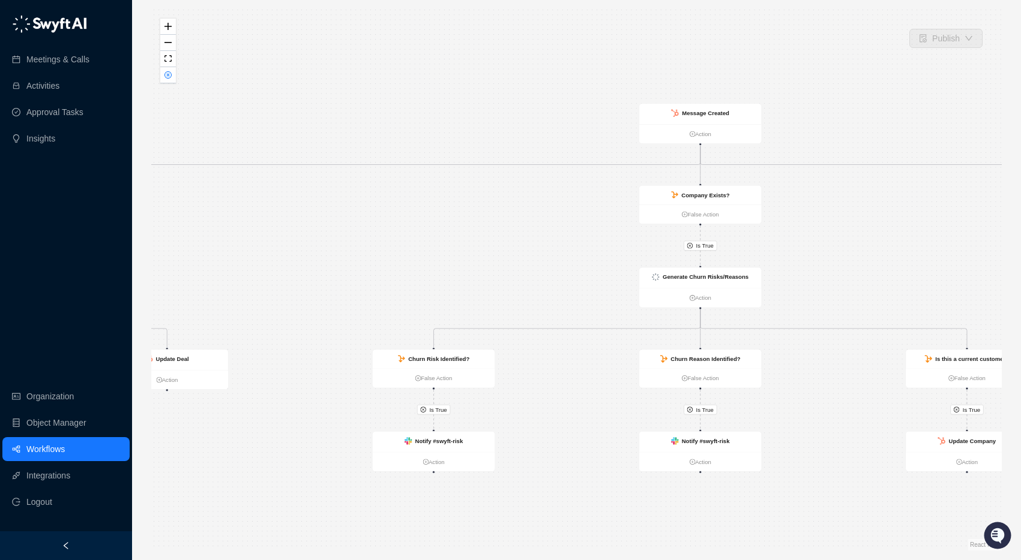
drag, startPoint x: 526, startPoint y: 219, endPoint x: 469, endPoint y: 214, distance: 57.3
click at [463, 215] on div "Is True Is True Is True Is True Is True Is True Is True Is True Generate Lead R…" at bounding box center [576, 280] width 850 height 541
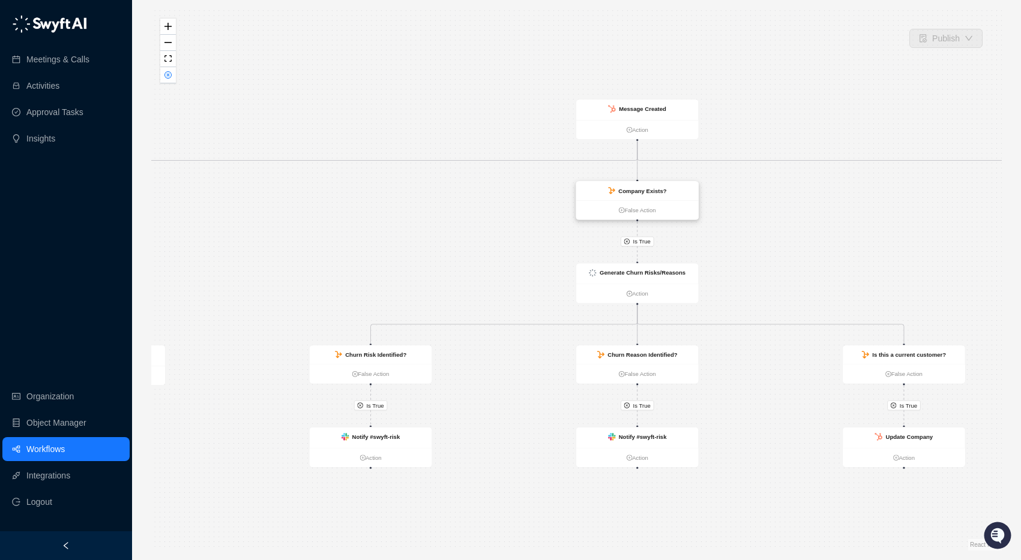
click at [669, 192] on div "Company Exists?" at bounding box center [637, 191] width 122 height 19
click at [650, 194] on div "Company Exists?" at bounding box center [641, 191] width 48 height 9
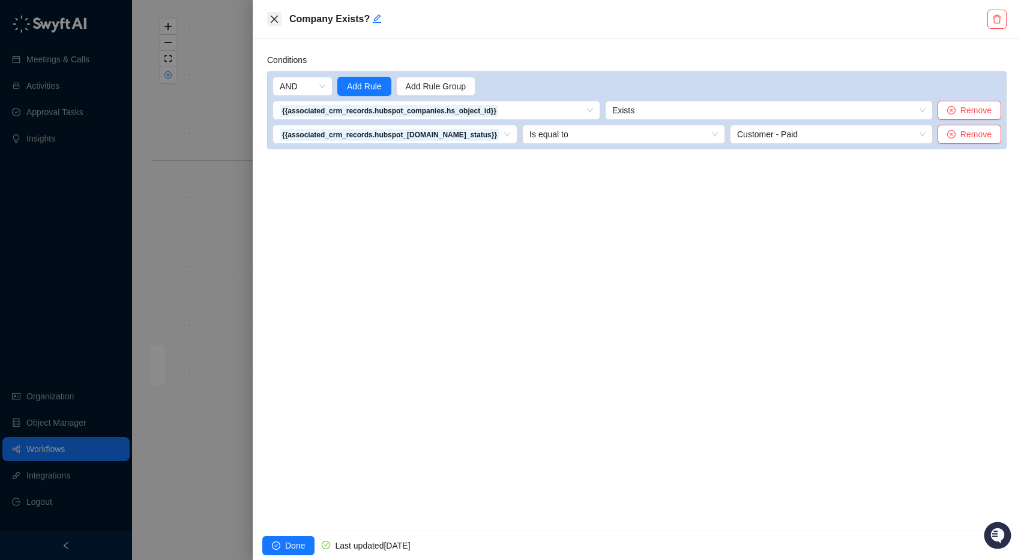
click at [268, 18] on button "Close" at bounding box center [274, 19] width 14 height 14
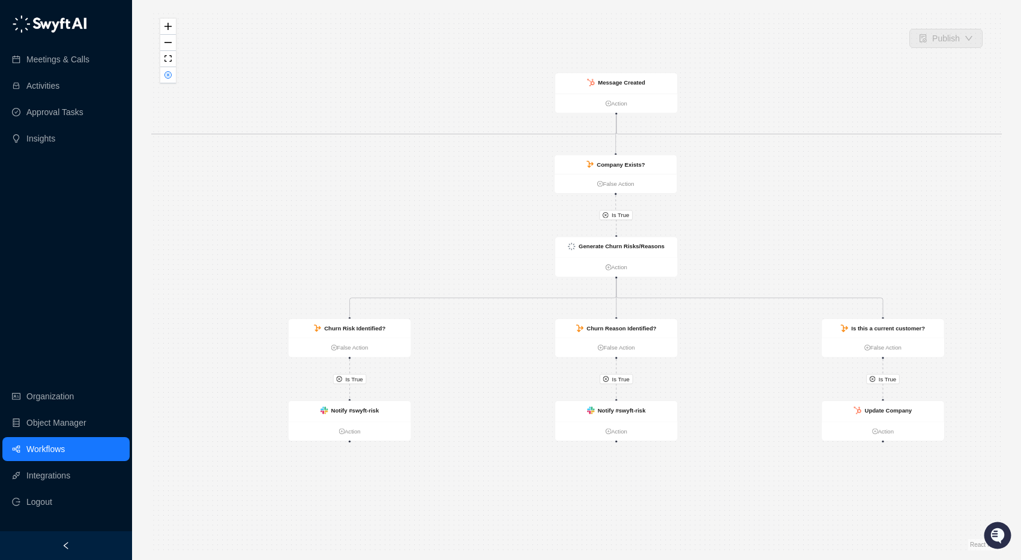
drag, startPoint x: 511, startPoint y: 92, endPoint x: 490, endPoint y: 66, distance: 33.7
click at [490, 66] on div "Is True Is True Is True Is True Is True Is True Is True Is True Generate Lead R…" at bounding box center [576, 280] width 850 height 541
click at [615, 176] on ul "False Action" at bounding box center [616, 183] width 122 height 19
click at [492, 176] on div "Is True Is True Is True Is True Is True Is True Is True Is True Generate Lead R…" at bounding box center [576, 280] width 850 height 541
click at [490, 186] on div "Is True Is True Is True Is True Is True Is True Is True Is True Generate Lead R…" at bounding box center [576, 280] width 850 height 541
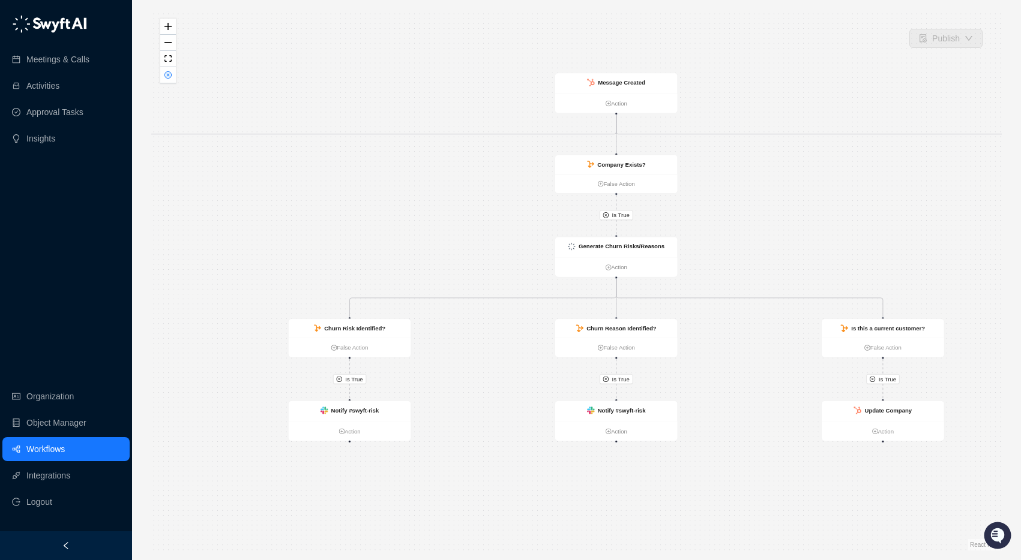
click at [286, 54] on div "Is True Is True Is True Is True Is True Is True Is True Is True Generate Lead R…" at bounding box center [576, 280] width 850 height 541
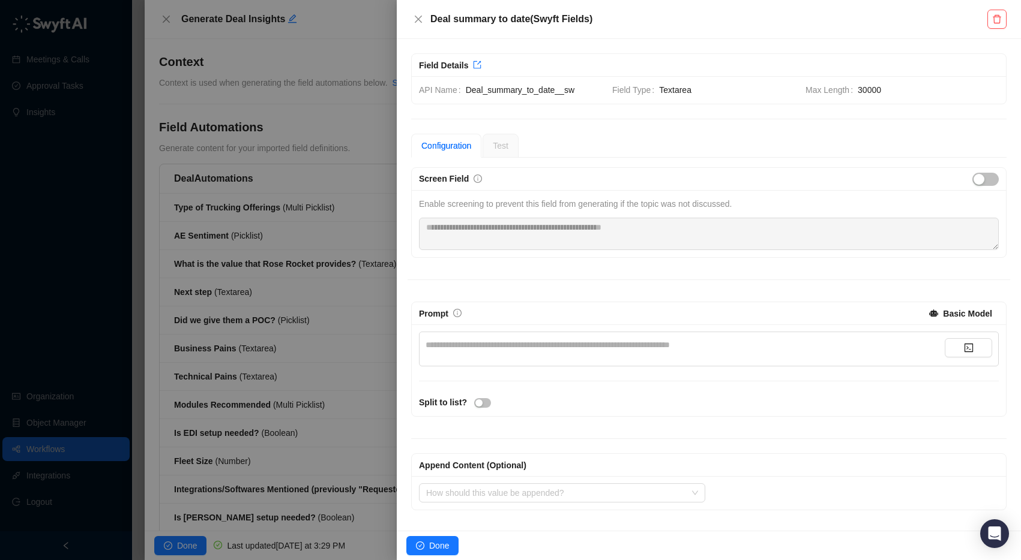
click at [631, 349] on div "**********" at bounding box center [684, 344] width 519 height 13
click at [659, 46] on div "**********" at bounding box center [709, 285] width 624 height 492
drag, startPoint x: 418, startPoint y: 20, endPoint x: 624, endPoint y: 16, distance: 205.9
click at [623, 16] on div "Deal summary to date ( Swyft Fields )" at bounding box center [699, 19] width 576 height 14
drag, startPoint x: 602, startPoint y: 16, endPoint x: 408, endPoint y: 16, distance: 194.4
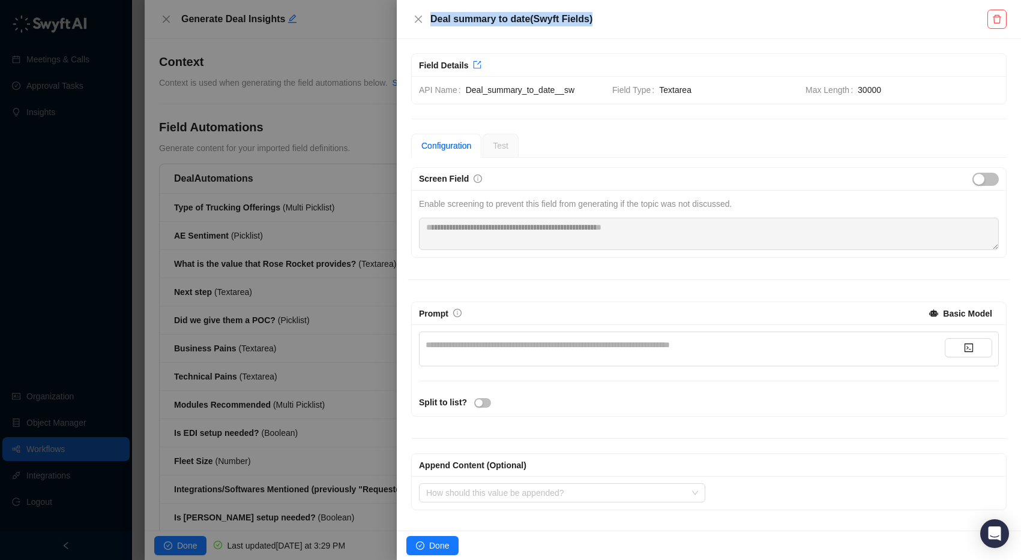
click at [408, 16] on div "Deal summary to date ( Swyft Fields )" at bounding box center [709, 19] width 624 height 39
click at [564, 21] on h5 "Deal summary to date ( Swyft Fields )" at bounding box center [708, 19] width 557 height 14
click at [80, 96] on div at bounding box center [510, 280] width 1021 height 560
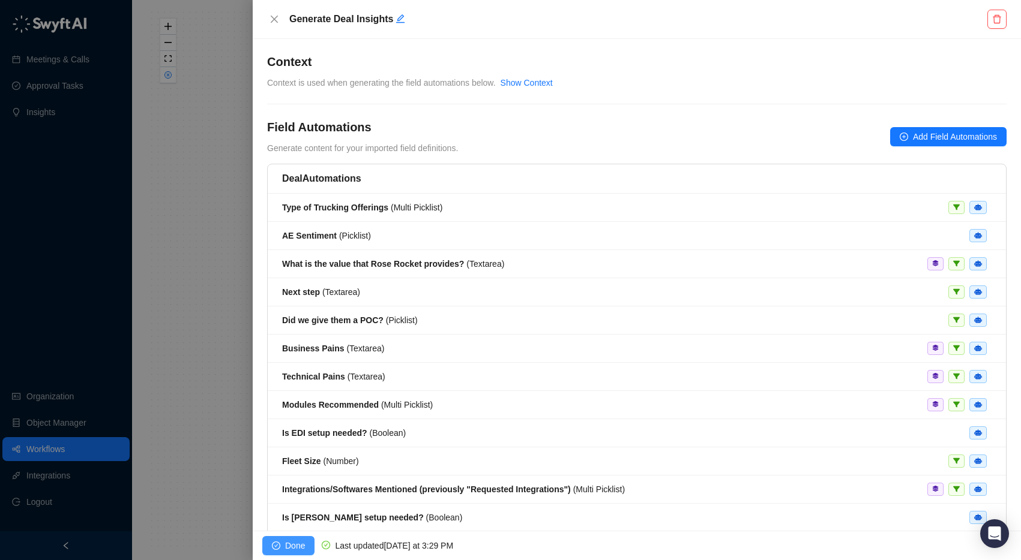
click at [286, 540] on span "Done" at bounding box center [295, 545] width 20 height 13
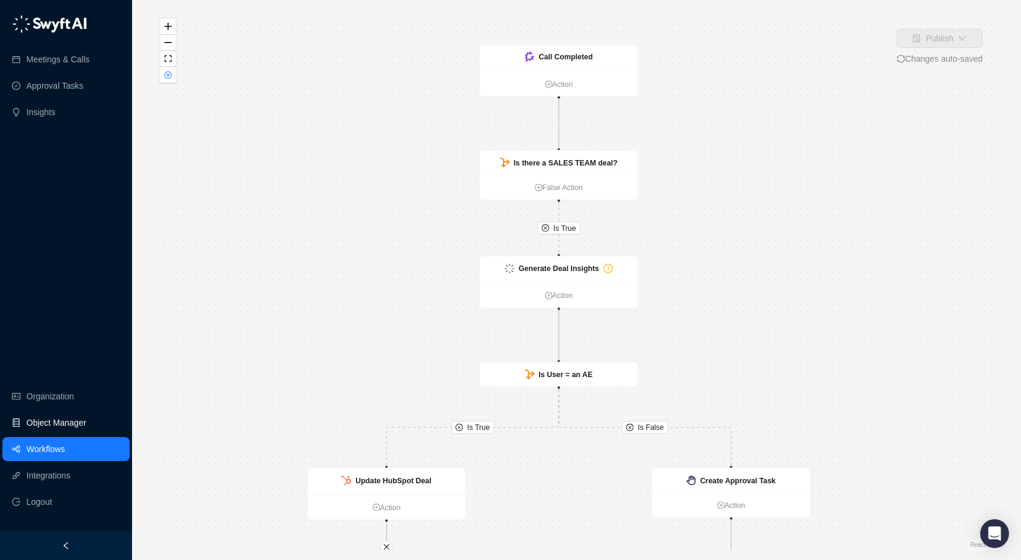
click at [43, 420] on link "Object Manager" at bounding box center [56, 423] width 60 height 24
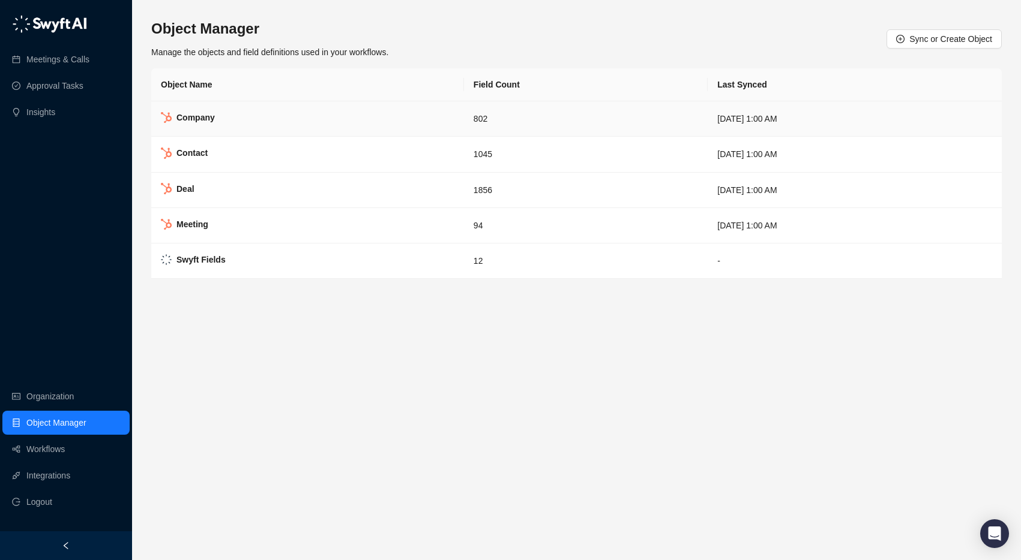
click at [248, 118] on td "Company" at bounding box center [307, 118] width 313 height 35
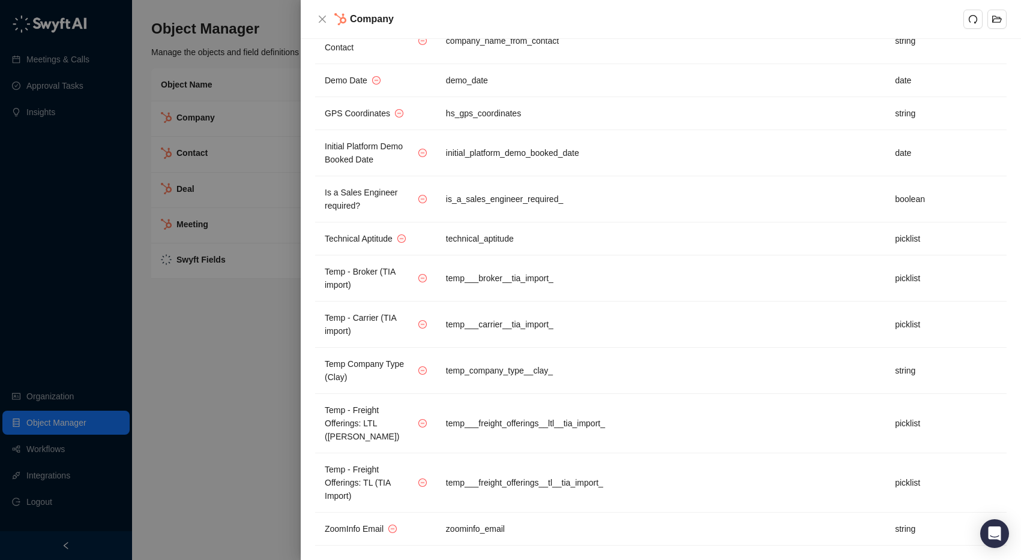
scroll to position [33479, 0]
click at [974, 18] on icon "redo" at bounding box center [973, 19] width 10 height 10
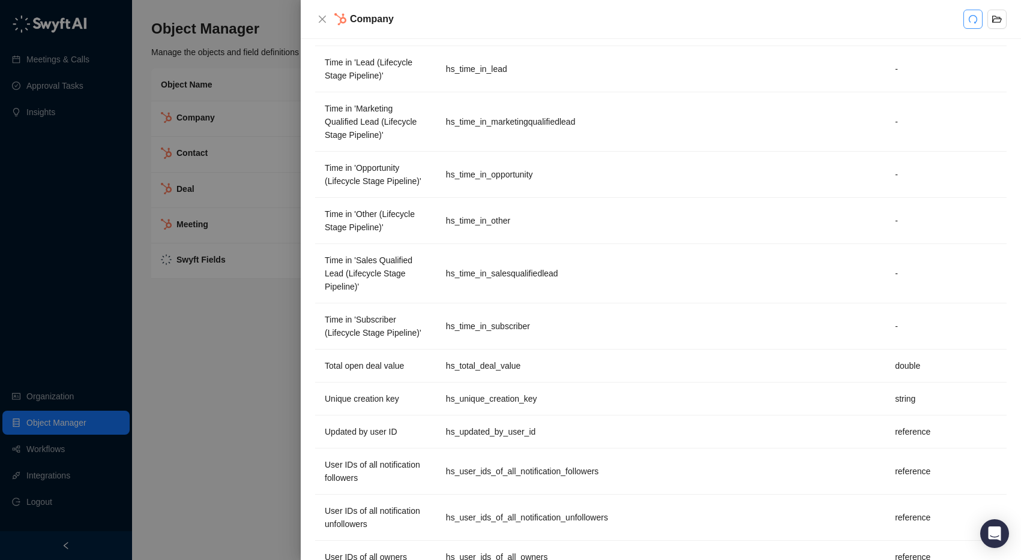
scroll to position [25940, 0]
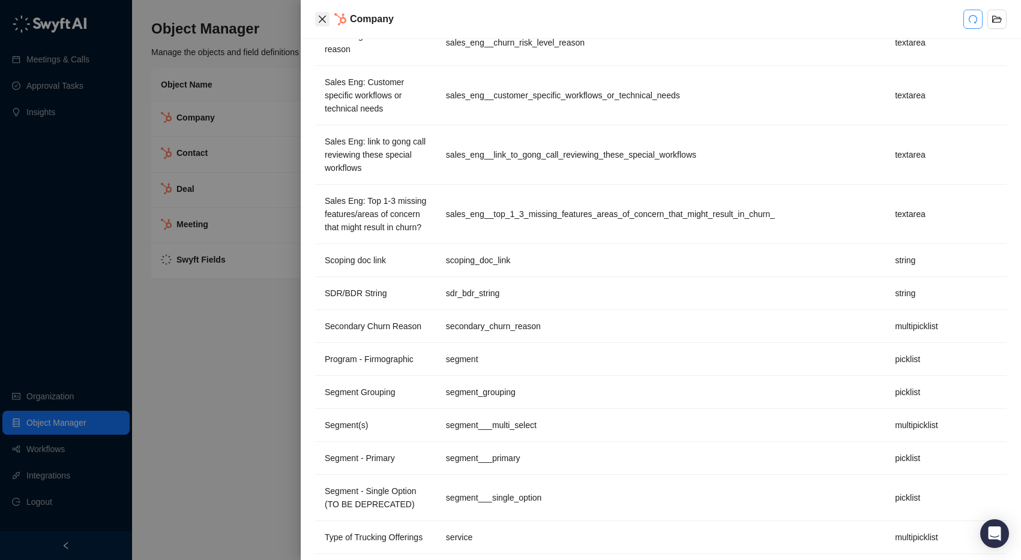
click at [322, 19] on icon "close" at bounding box center [322, 19] width 7 height 7
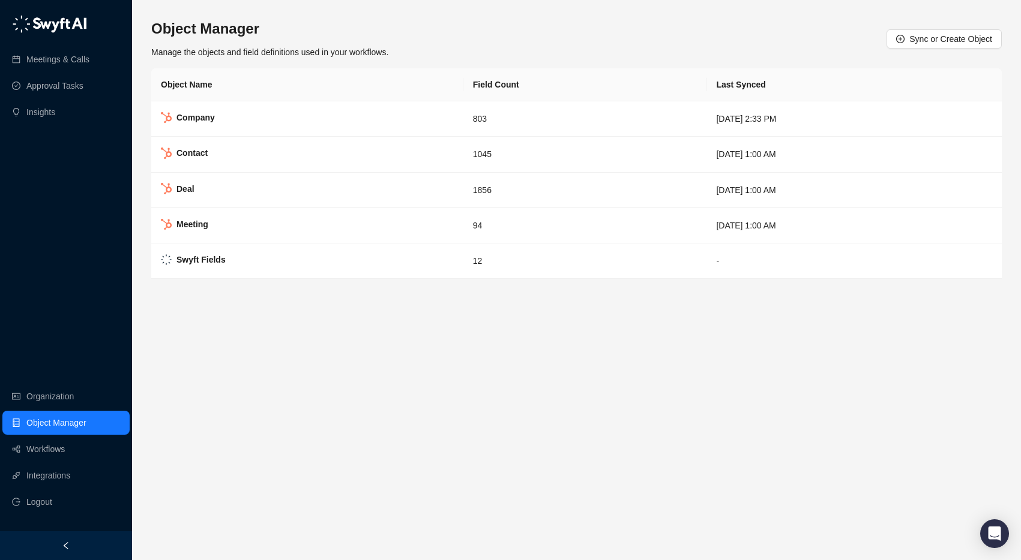
click at [400, 43] on div "Object Manager Manage the objects and field definitions used in your workflows.…" at bounding box center [576, 39] width 850 height 40
click at [257, 256] on td "Swyft Fields" at bounding box center [307, 261] width 312 height 35
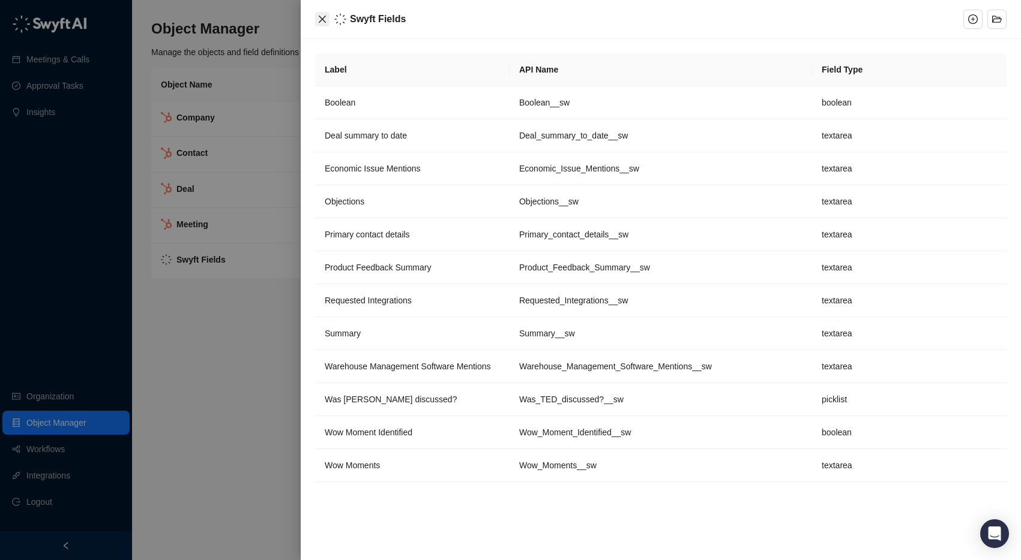
click at [324, 19] on icon "close" at bounding box center [322, 19] width 10 height 10
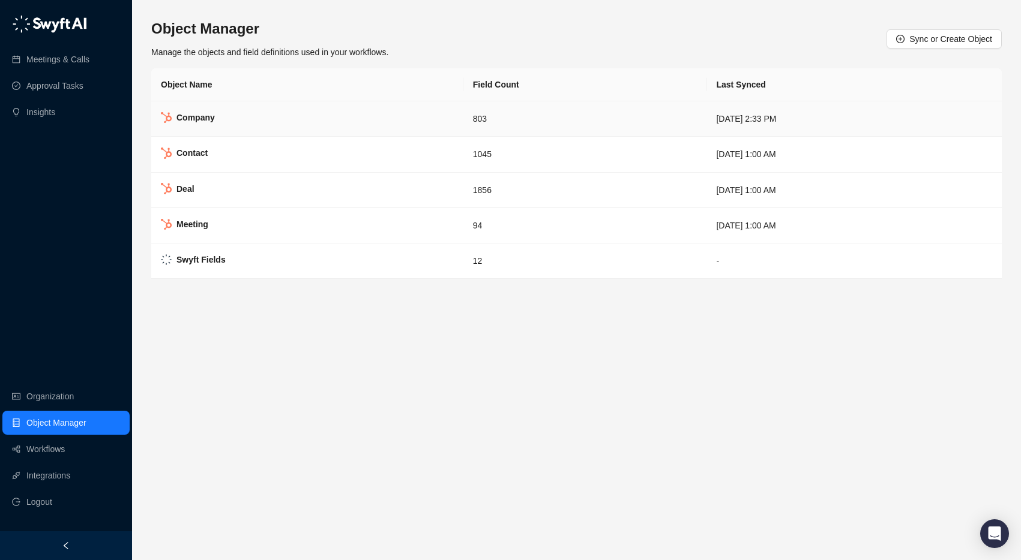
click at [225, 123] on td "Company" at bounding box center [307, 118] width 312 height 35
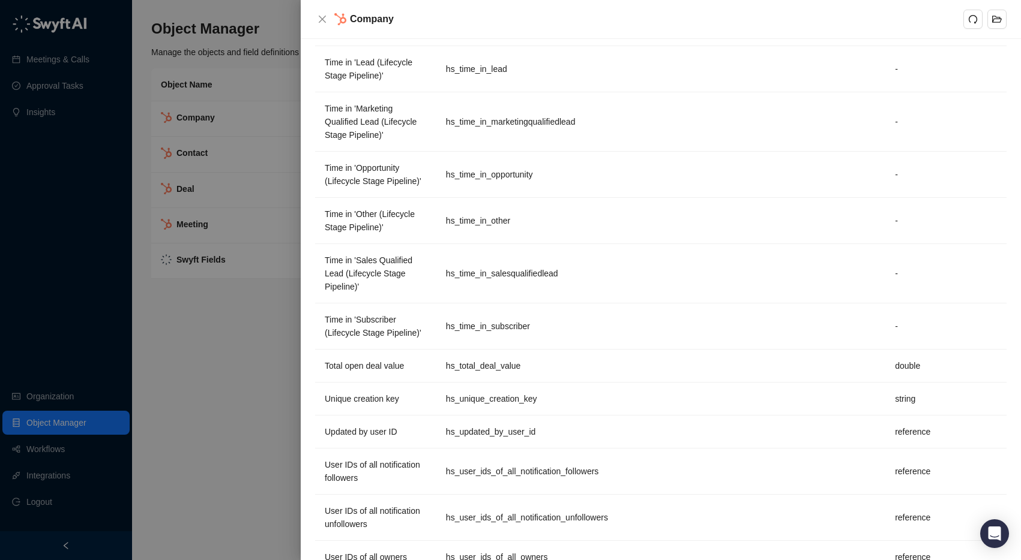
scroll to position [25940, 0]
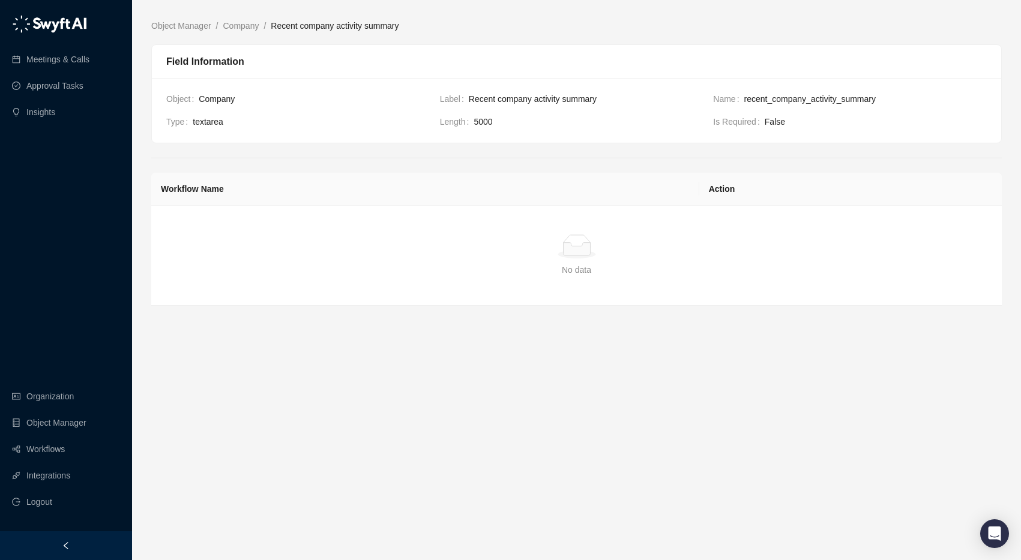
click at [776, 125] on span "False" at bounding box center [875, 121] width 222 height 13
click at [587, 86] on div "Object Company Label Recent company activity summary Name recent_company_activi…" at bounding box center [576, 110] width 849 height 65
click at [211, 91] on div "Object Company Label Recent company activity summary Name recent_company_activi…" at bounding box center [576, 110] width 849 height 65
click at [60, 453] on link "Workflows" at bounding box center [45, 449] width 38 height 24
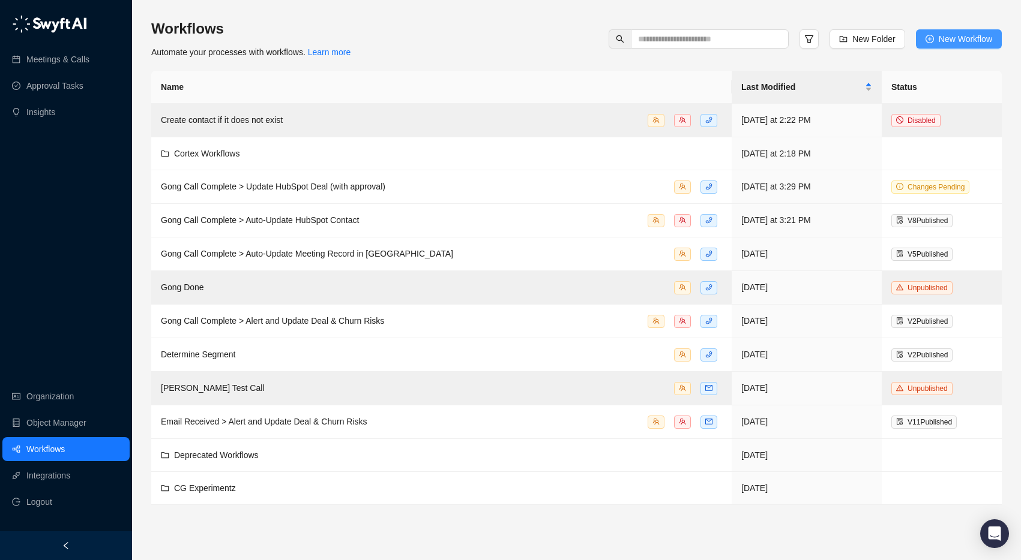
click at [954, 37] on span "New Workflow" at bounding box center [964, 38] width 53 height 13
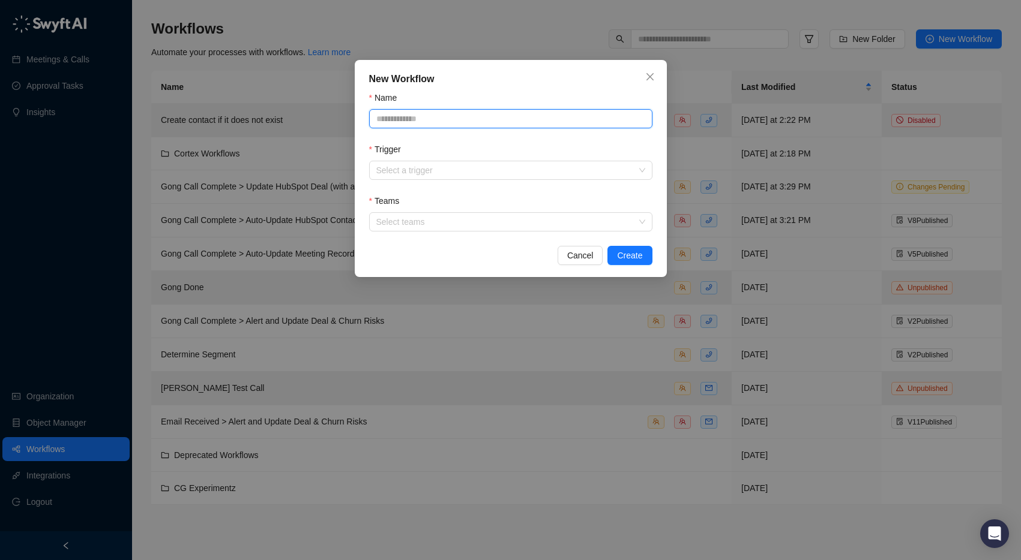
click at [480, 124] on input "Name" at bounding box center [510, 118] width 283 height 19
type input "**********"
click at [451, 164] on input "Trigger" at bounding box center [507, 170] width 262 height 18
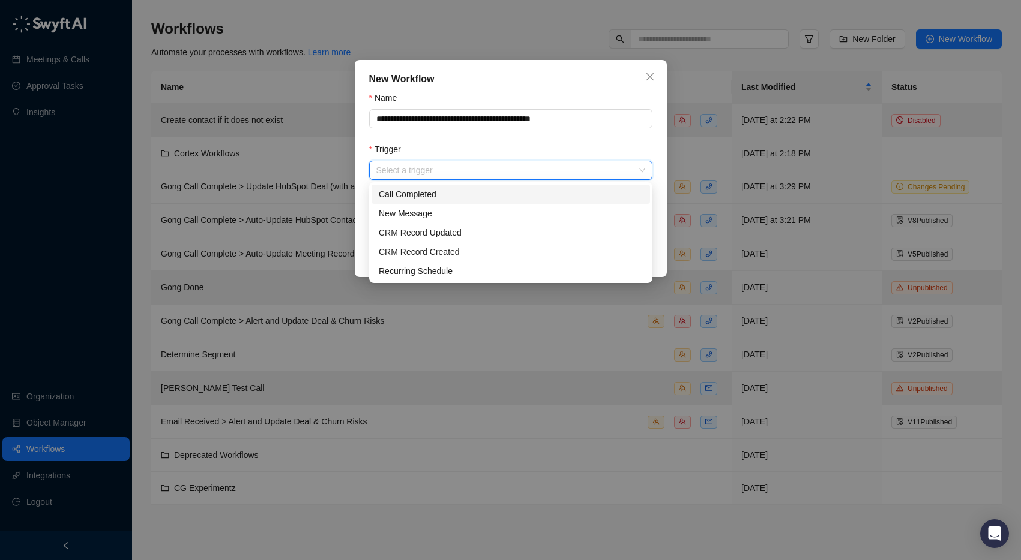
click at [439, 191] on div "Call Completed" at bounding box center [511, 194] width 264 height 13
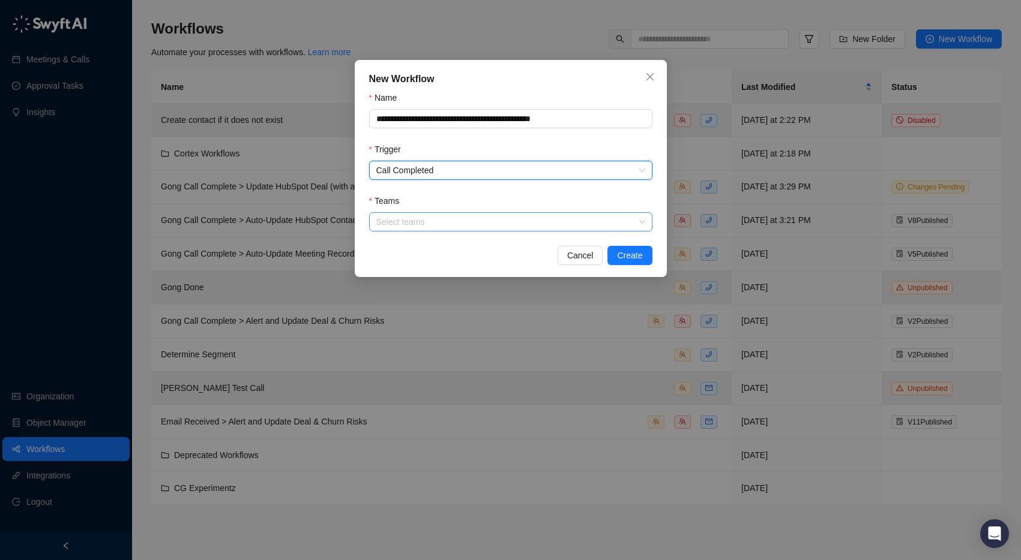
click at [426, 223] on div at bounding box center [504, 222] width 266 height 9
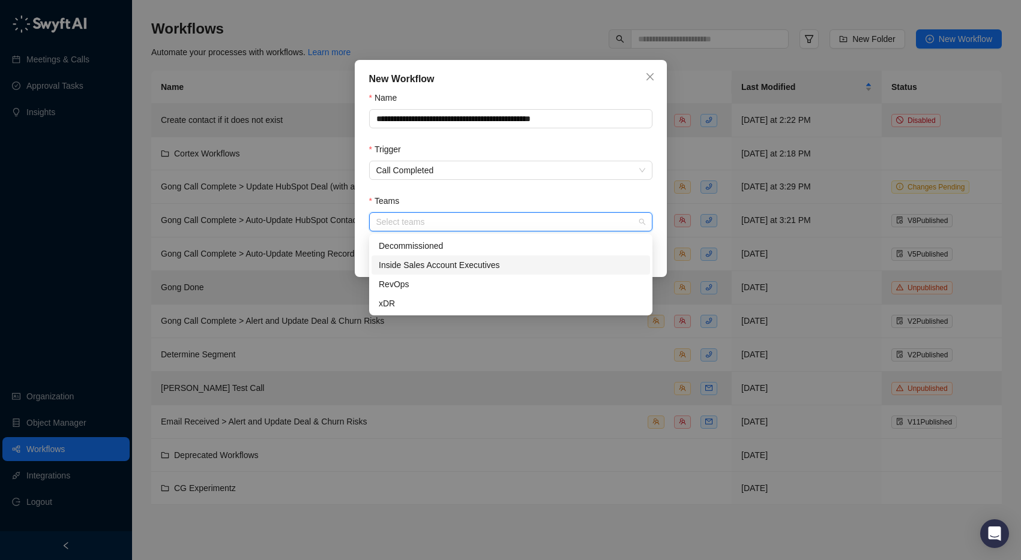
click at [424, 268] on div "Inside Sales Account Executives" at bounding box center [511, 265] width 264 height 13
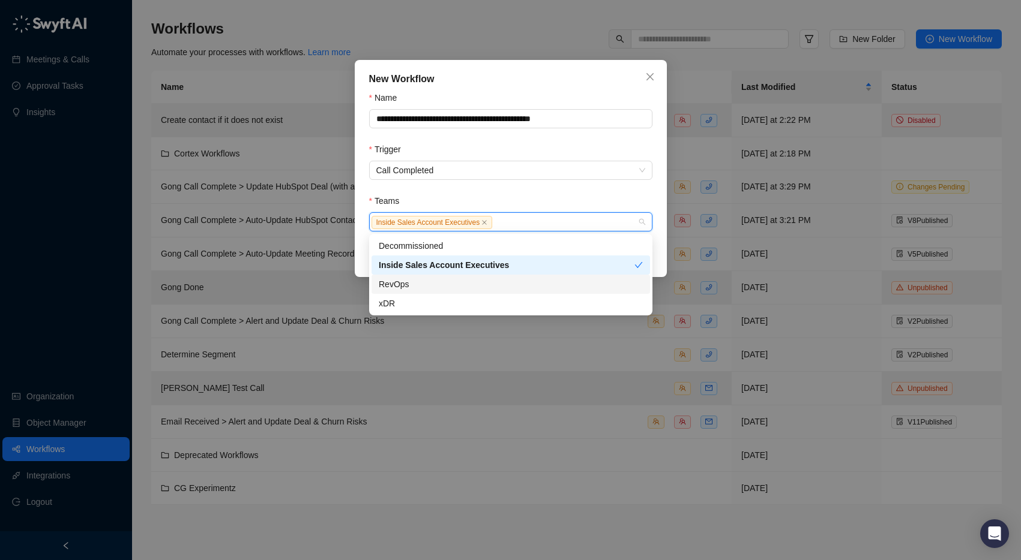
click at [416, 287] on div "RevOps" at bounding box center [511, 284] width 264 height 13
click at [416, 287] on div "RevOps" at bounding box center [507, 284] width 256 height 13
click at [400, 307] on div "xDR" at bounding box center [511, 303] width 264 height 13
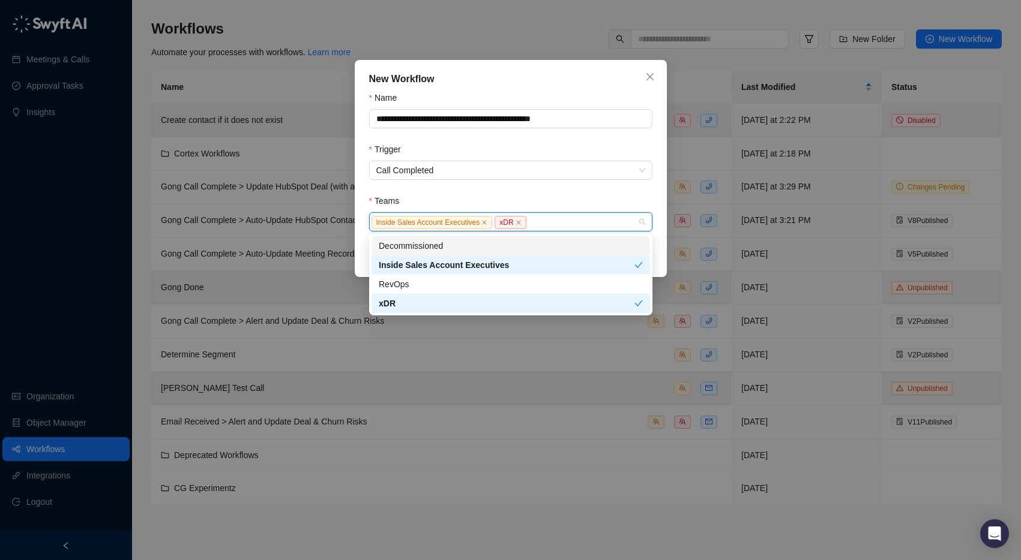
click at [484, 197] on div "Teams" at bounding box center [510, 203] width 283 height 18
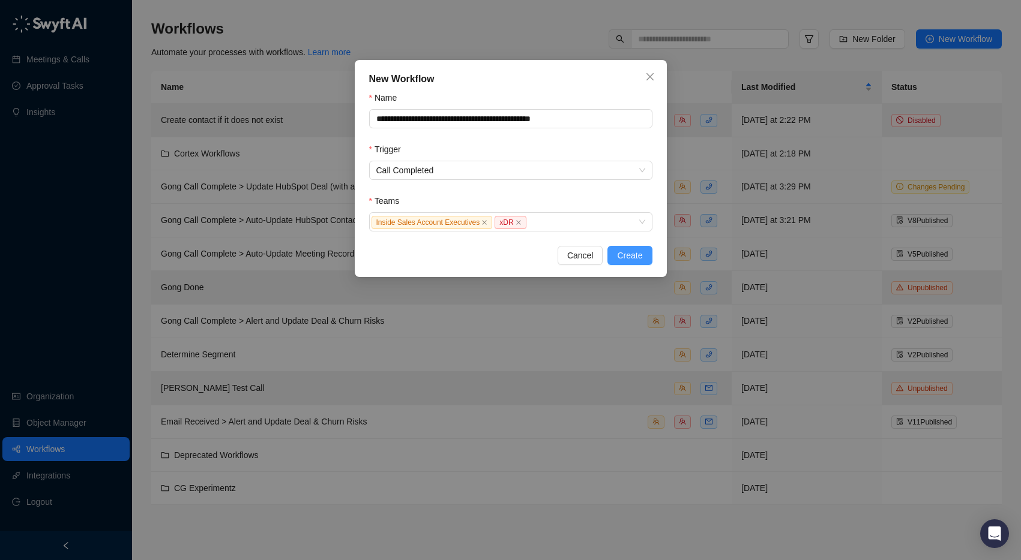
click at [642, 256] on span "Create" at bounding box center [629, 255] width 25 height 13
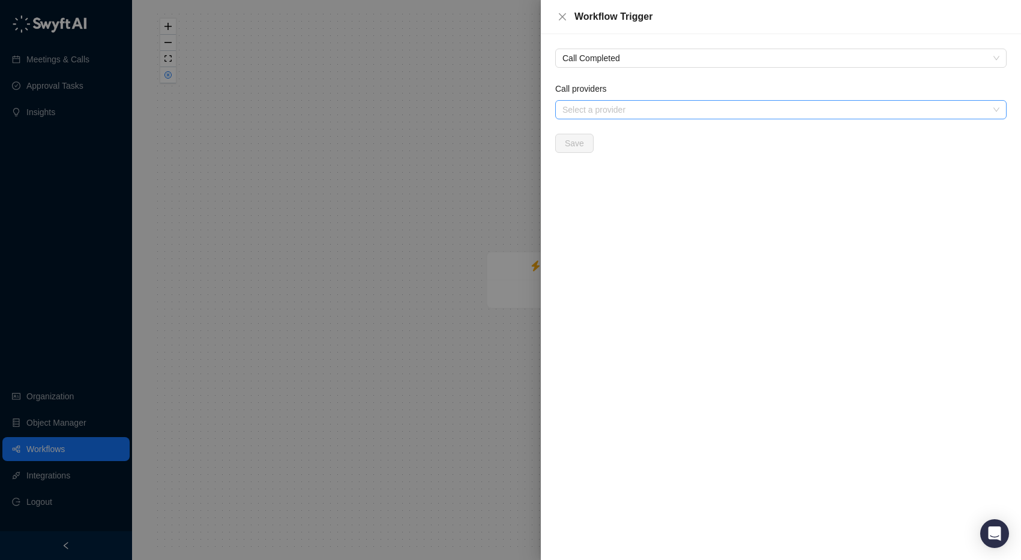
click at [599, 112] on div at bounding box center [774, 110] width 434 height 9
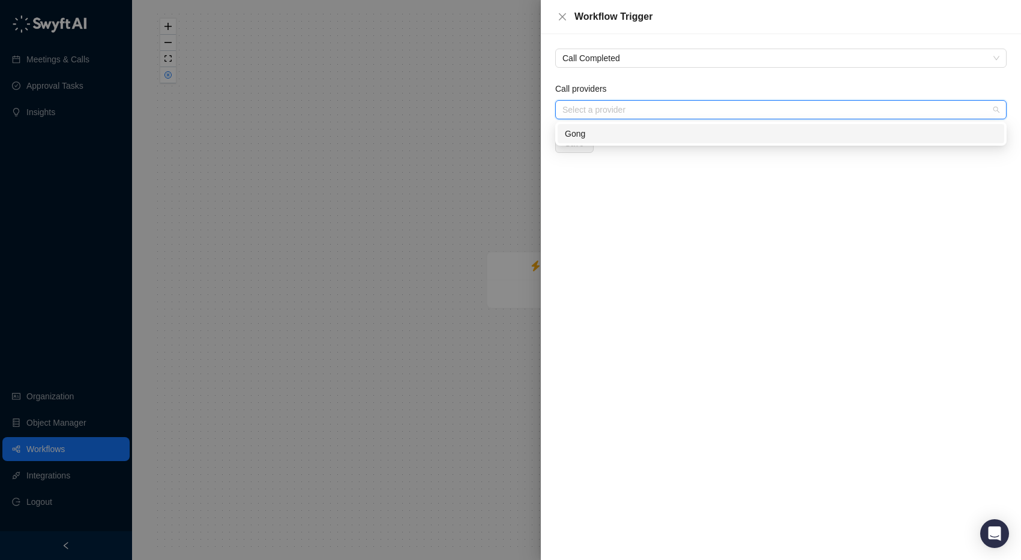
click at [588, 140] on div "Gong" at bounding box center [781, 133] width 432 height 13
click at [568, 145] on div "gong Gong" at bounding box center [780, 134] width 451 height 24
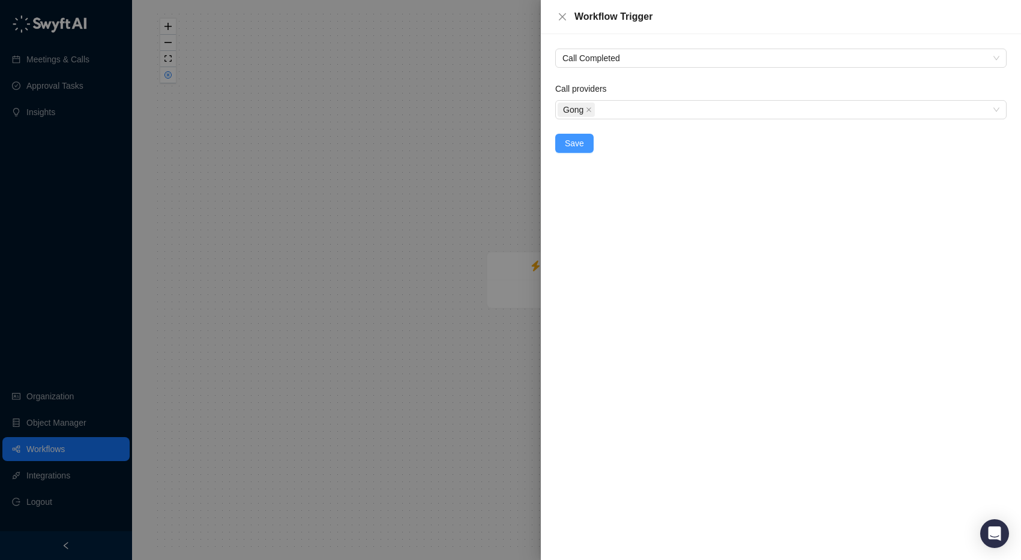
click at [568, 148] on span "Save" at bounding box center [574, 143] width 19 height 13
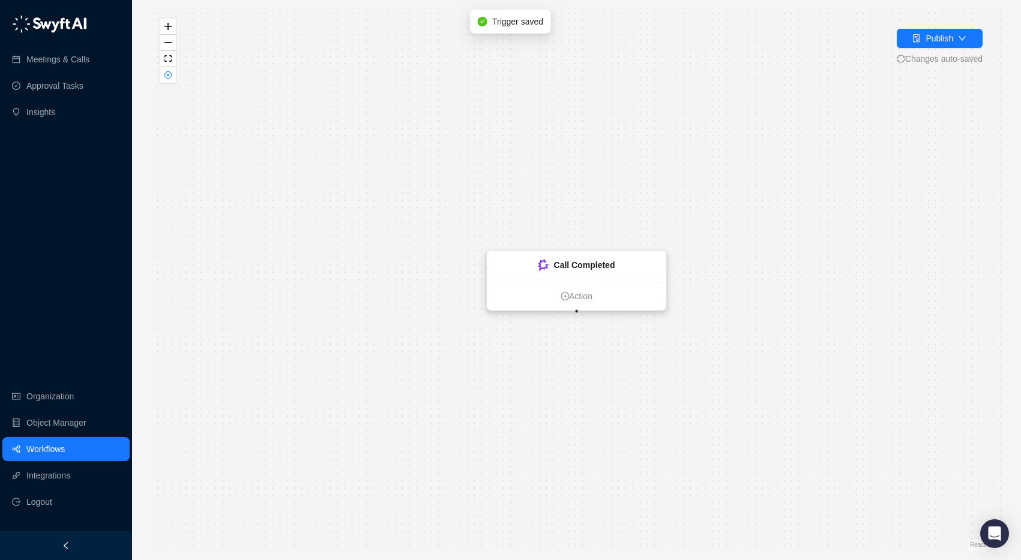
click at [575, 304] on ul "Action" at bounding box center [576, 296] width 179 height 28
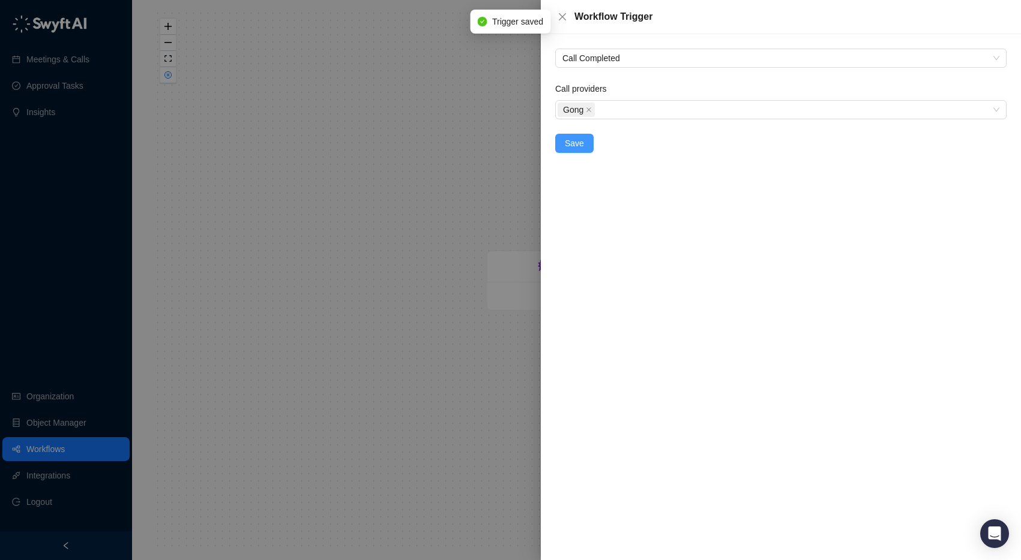
click at [577, 144] on span "Save" at bounding box center [574, 143] width 19 height 13
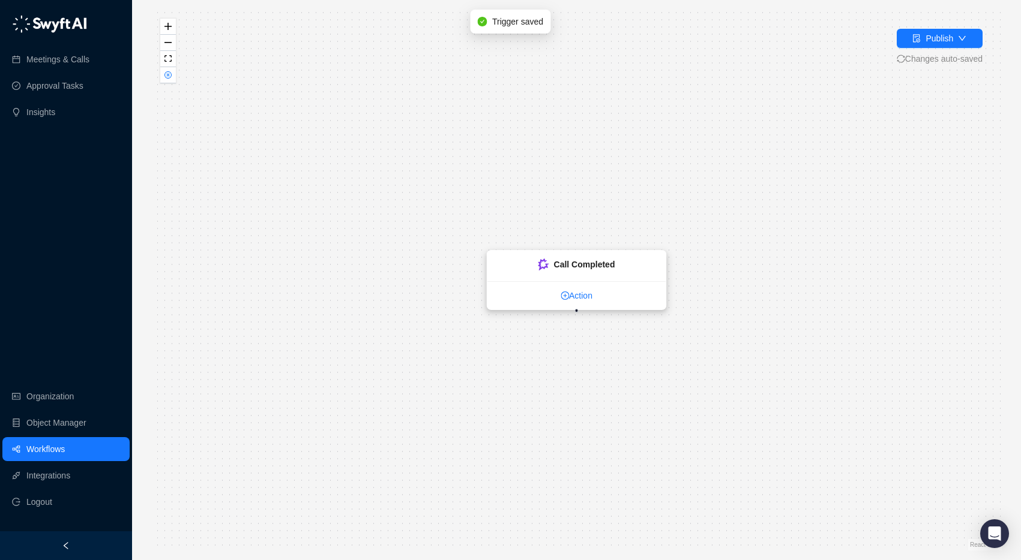
click at [569, 292] on link "Action" at bounding box center [576, 295] width 179 height 13
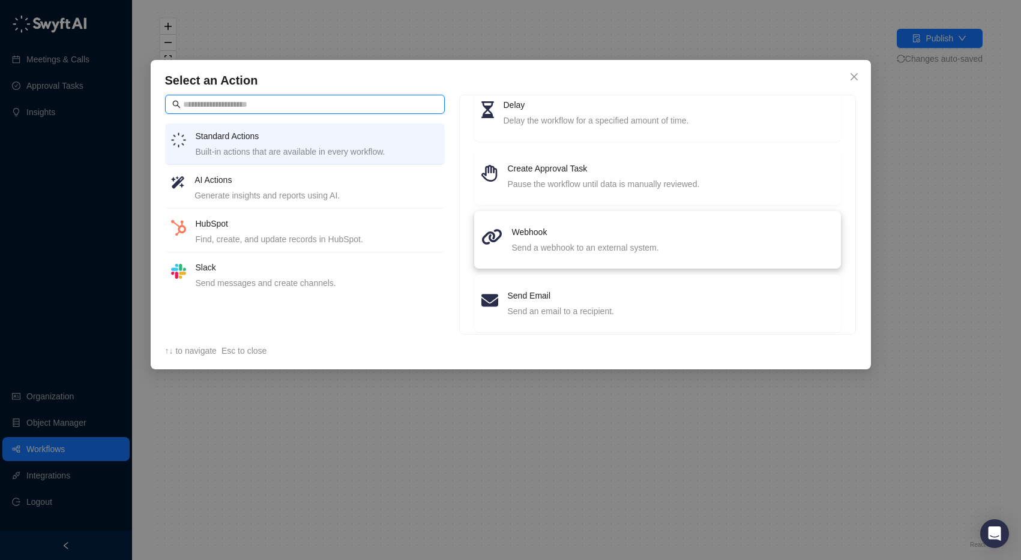
scroll to position [172, 0]
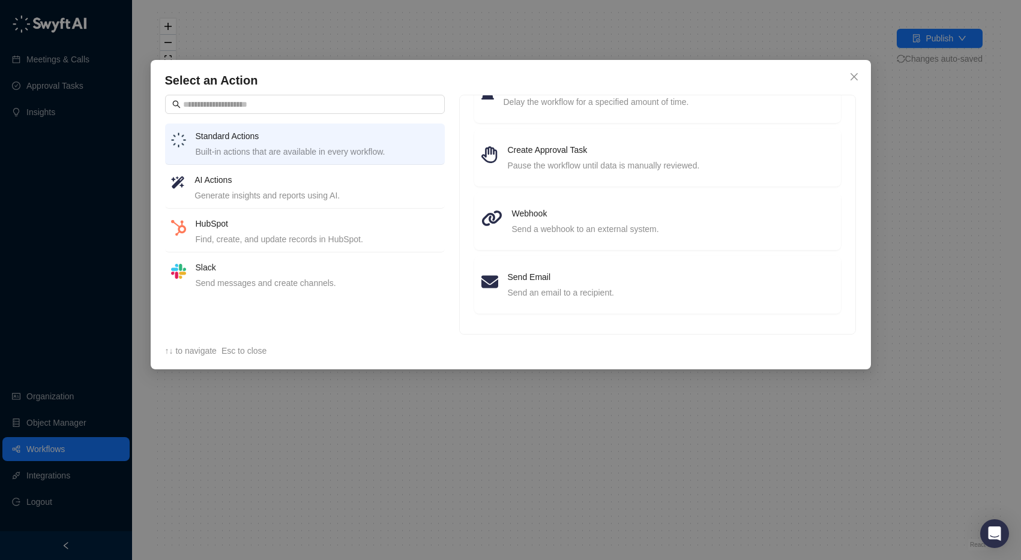
click at [314, 193] on div "Generate insights and reports using AI." at bounding box center [316, 195] width 244 height 13
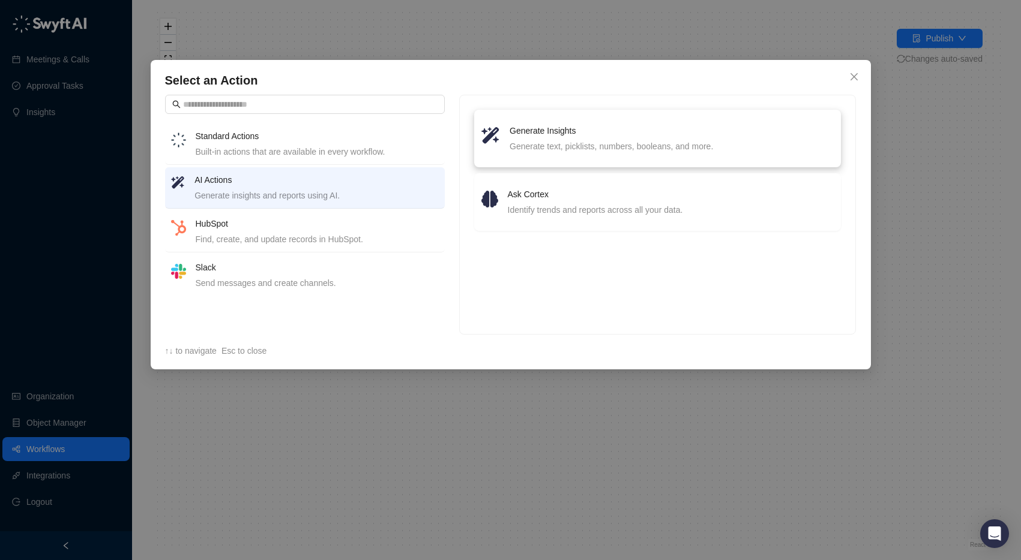
click at [545, 134] on h4 "Generate Insights" at bounding box center [671, 130] width 324 height 13
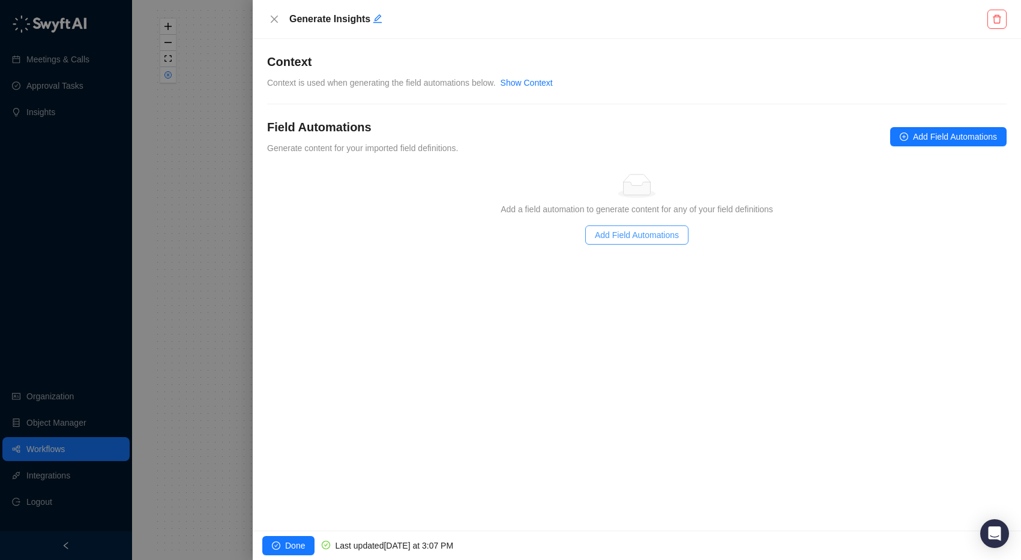
click at [633, 238] on span "Add Field Automations" at bounding box center [637, 235] width 84 height 13
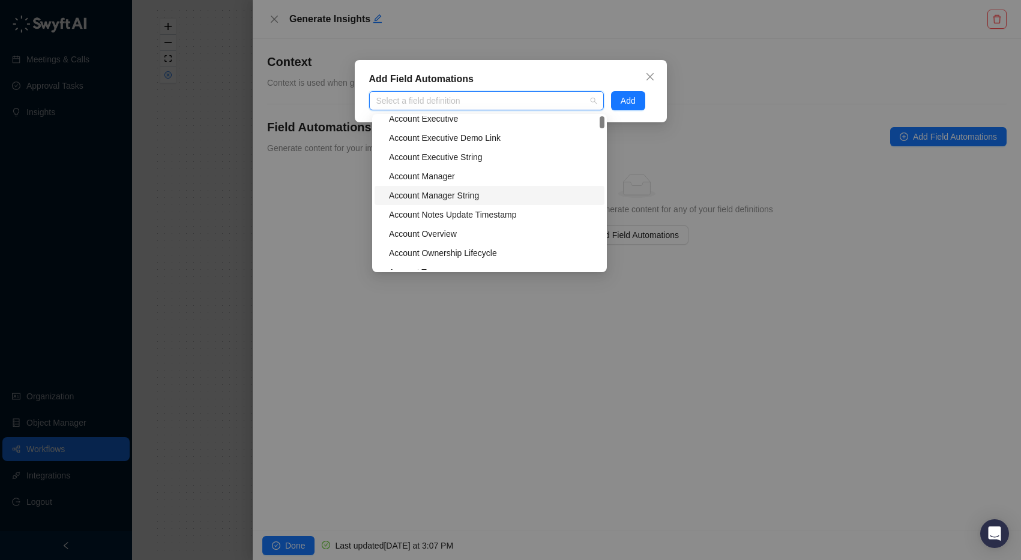
scroll to position [18, 0]
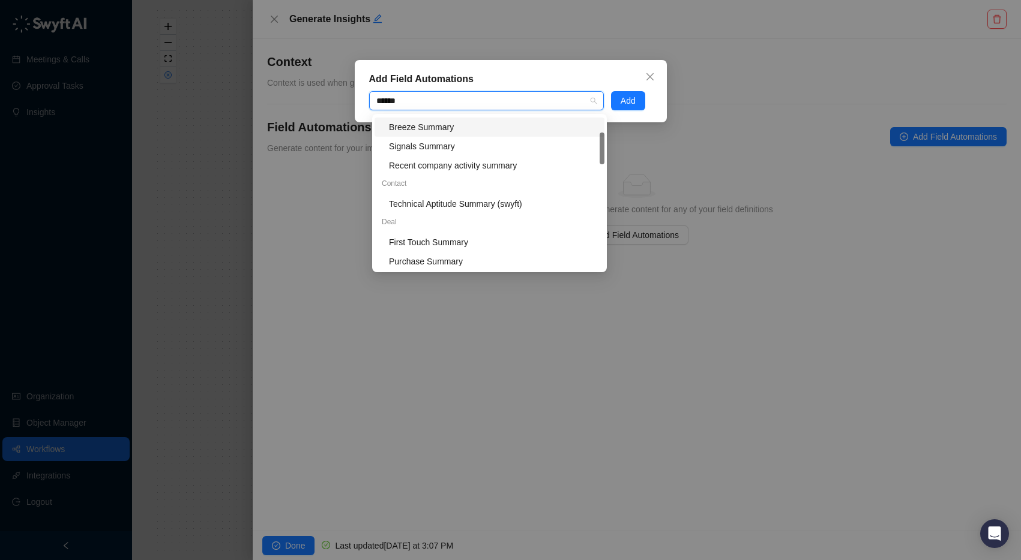
type input "*******"
click at [515, 168] on div "Recent company activity summary" at bounding box center [493, 165] width 208 height 13
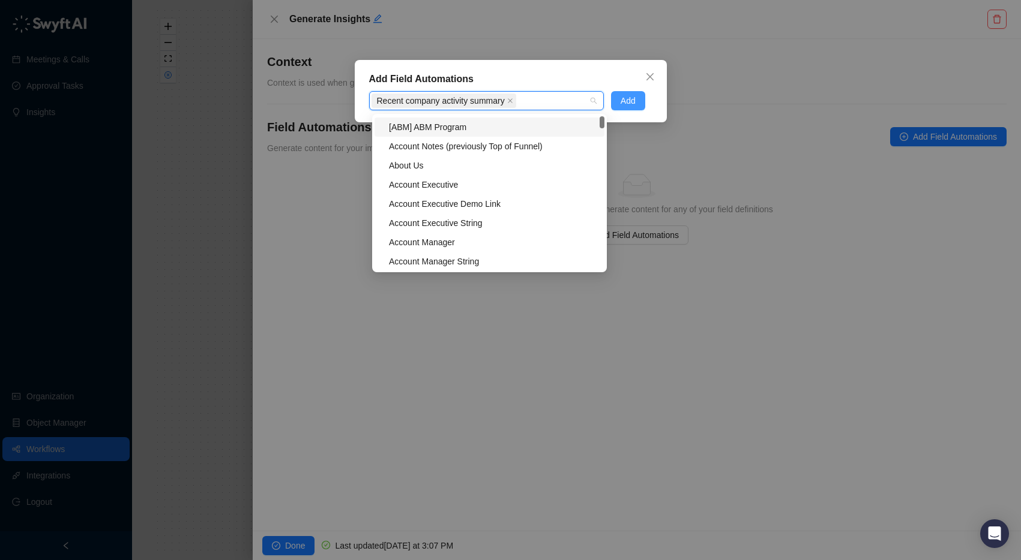
click at [633, 103] on span "Add" at bounding box center [627, 100] width 15 height 13
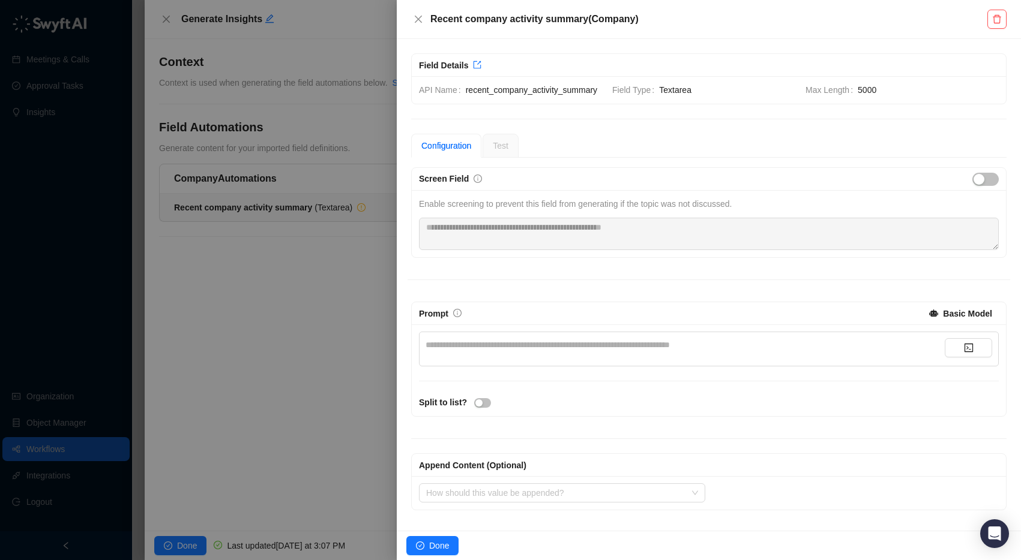
click at [547, 347] on div "**********" at bounding box center [684, 344] width 519 height 13
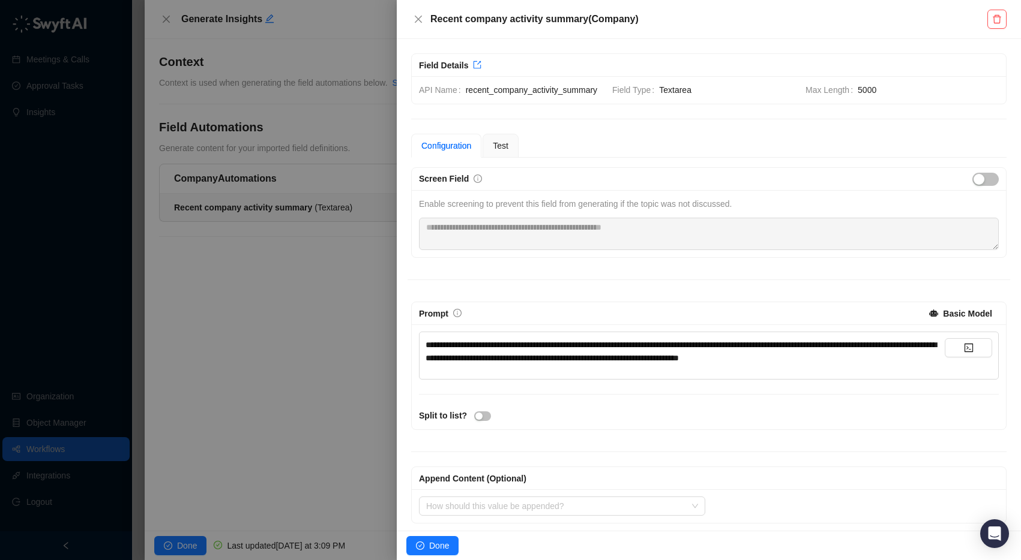
scroll to position [20, 0]
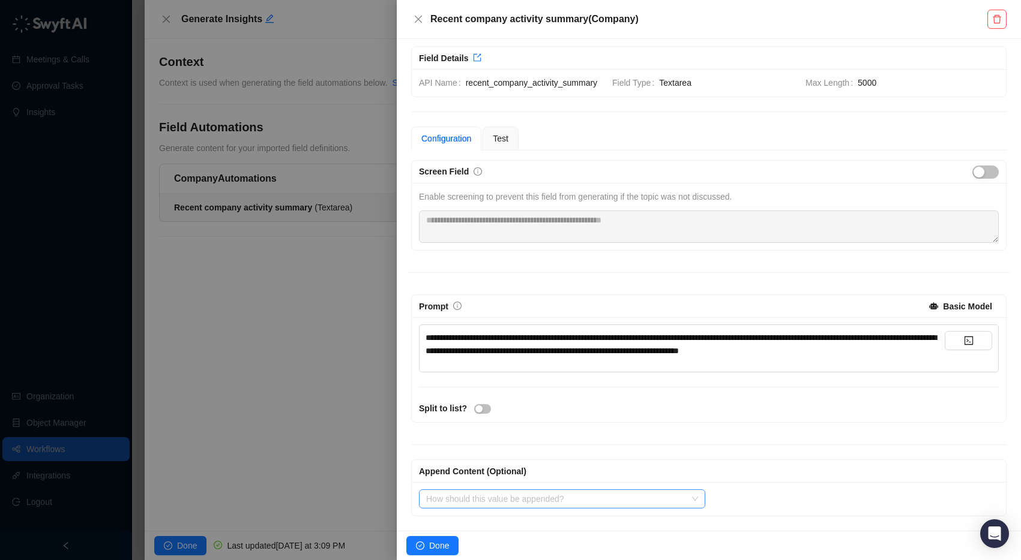
click at [551, 499] on input "search" at bounding box center [558, 499] width 265 height 18
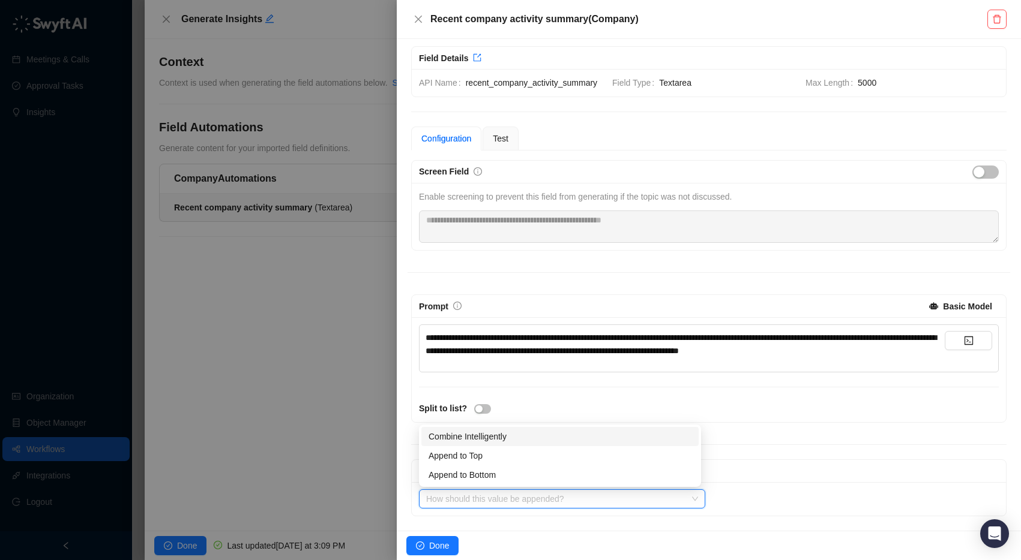
click at [534, 433] on div "Combine Intelligently" at bounding box center [559, 436] width 263 height 13
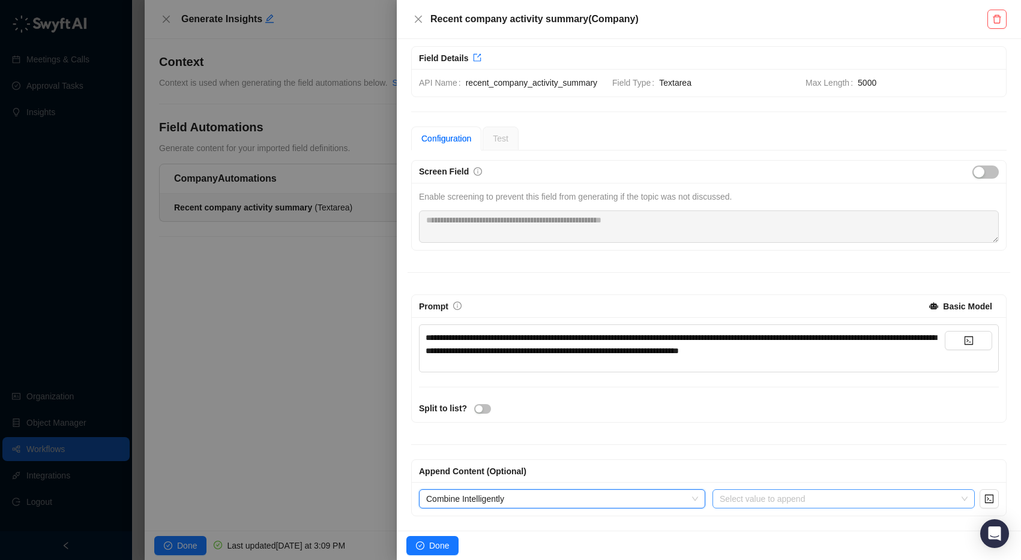
click at [772, 500] on input "search" at bounding box center [839, 499] width 241 height 18
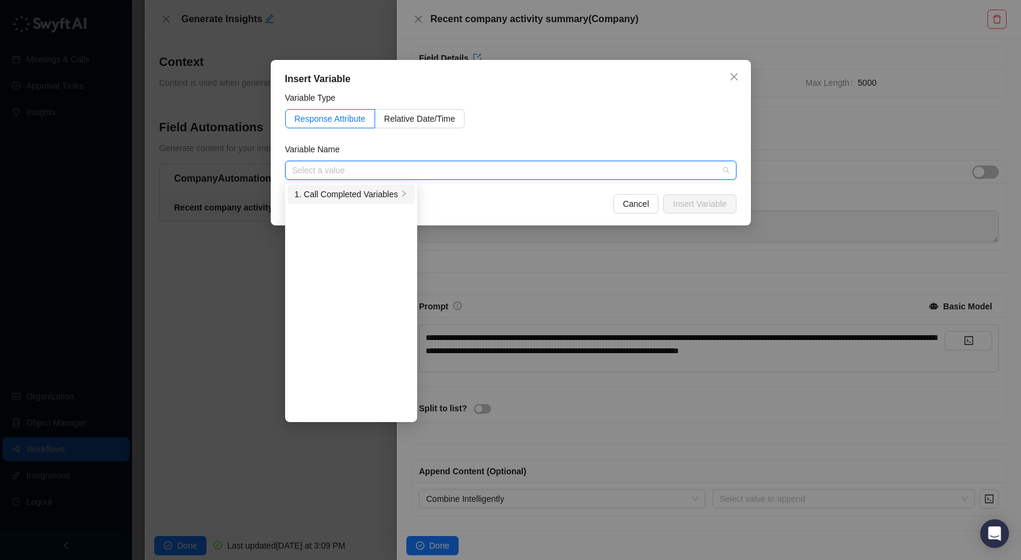
drag, startPoint x: 379, startPoint y: 197, endPoint x: 390, endPoint y: 190, distance: 13.5
click at [379, 196] on div "1. Call Completed Variables" at bounding box center [347, 194] width 104 height 13
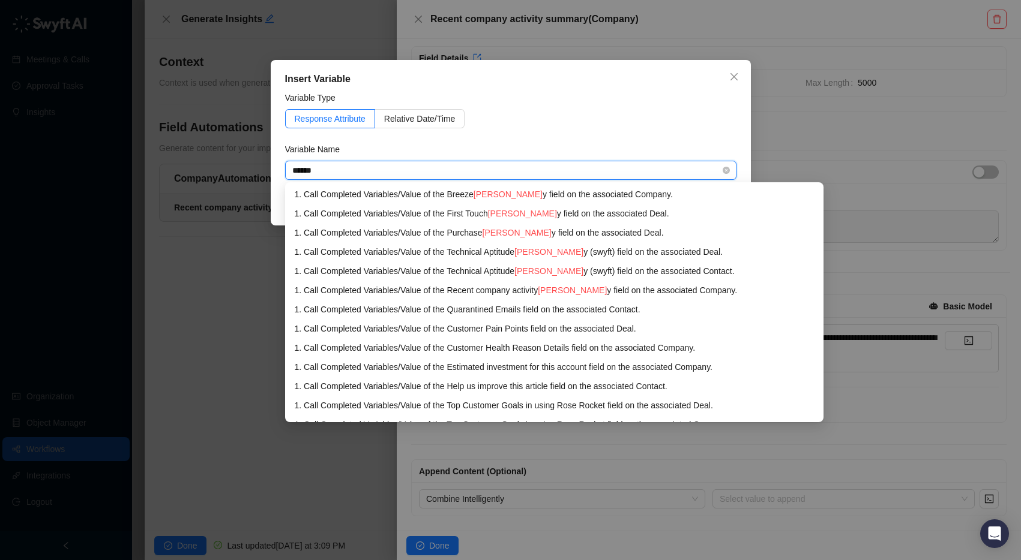
type input "*******"
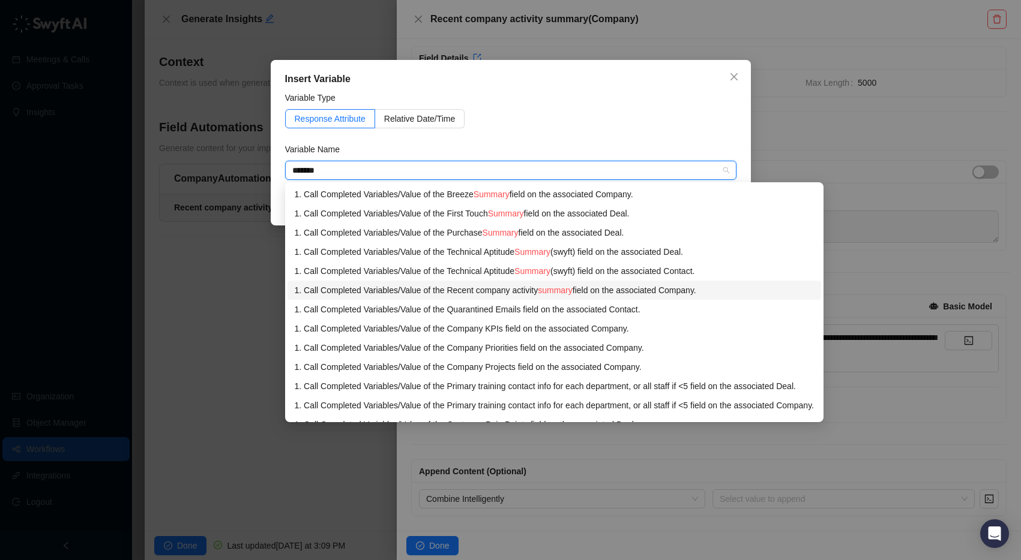
click at [556, 291] on span "summary" at bounding box center [555, 291] width 35 height 10
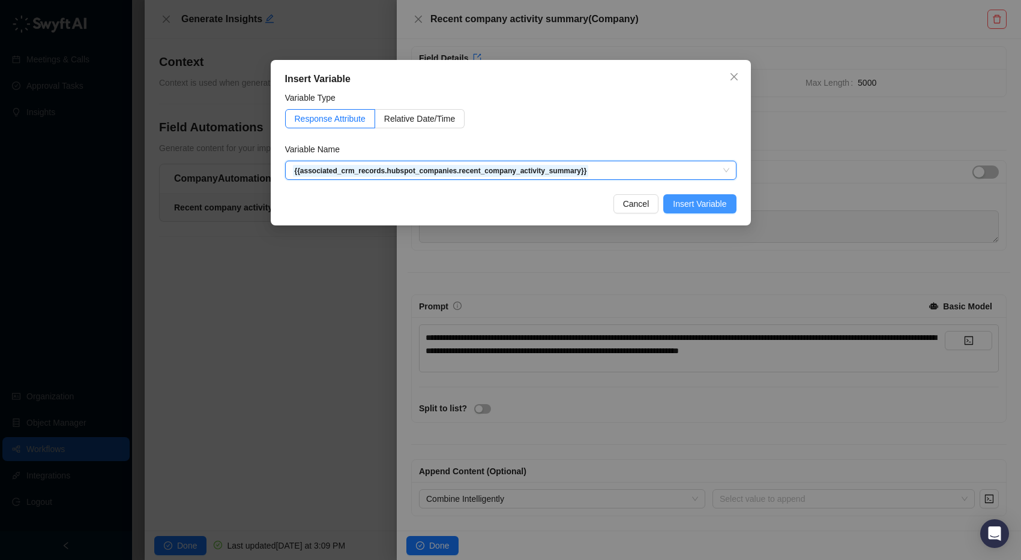
click at [684, 200] on span "Insert Variable" at bounding box center [699, 203] width 53 height 13
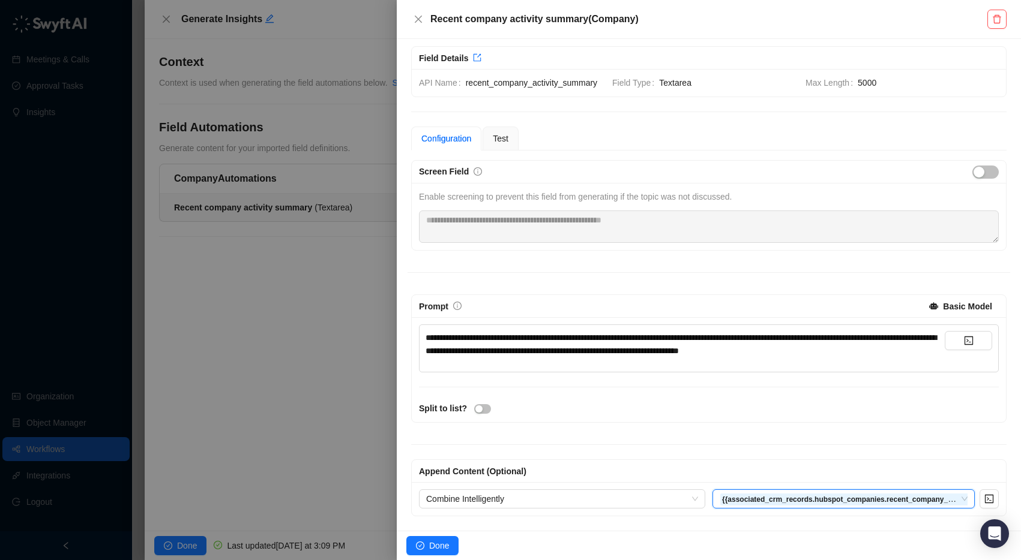
click at [913, 353] on div "**********" at bounding box center [684, 344] width 519 height 26
click at [506, 134] on span "Test" at bounding box center [501, 139] width 16 height 10
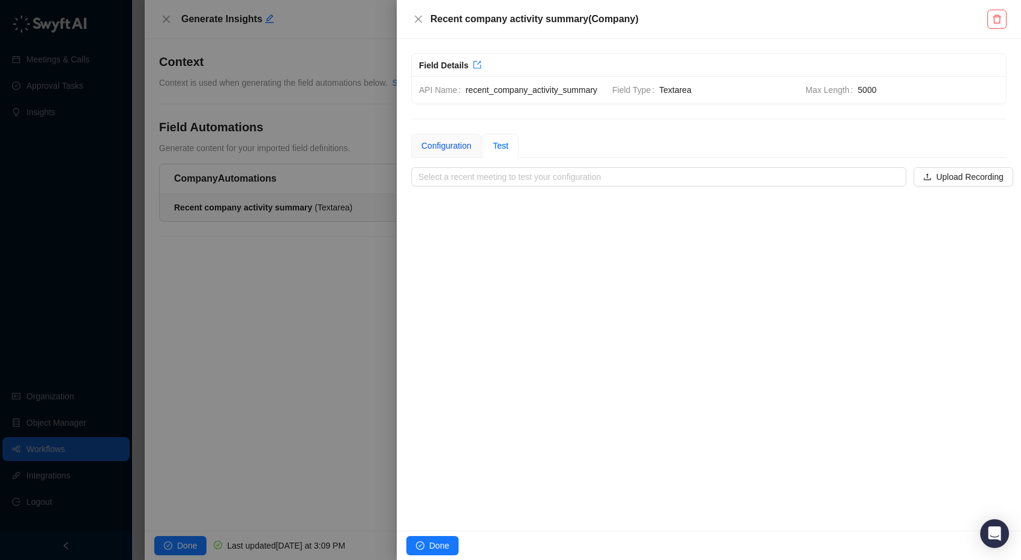
click at [440, 147] on div "Configuration" at bounding box center [446, 145] width 50 height 13
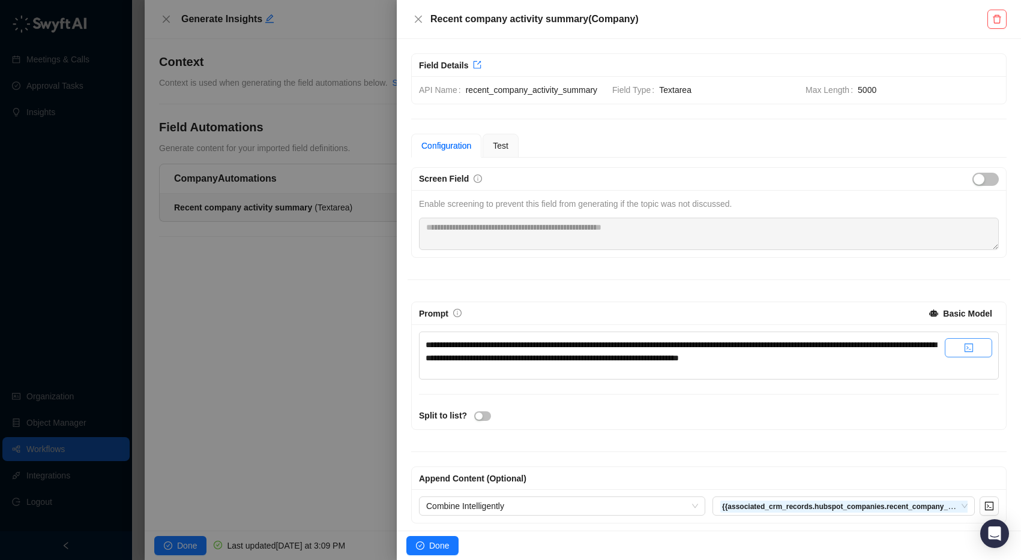
click at [953, 358] on button "button" at bounding box center [967, 347] width 47 height 19
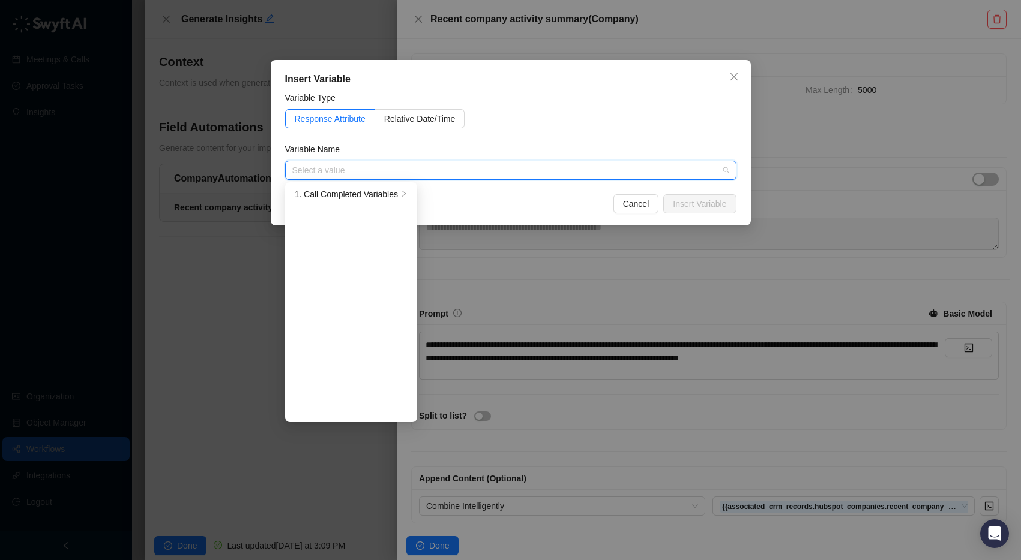
click at [746, 71] on div "Insert Variable Variable Type Response Attribute Relative Date/Time Variable Na…" at bounding box center [511, 143] width 480 height 166
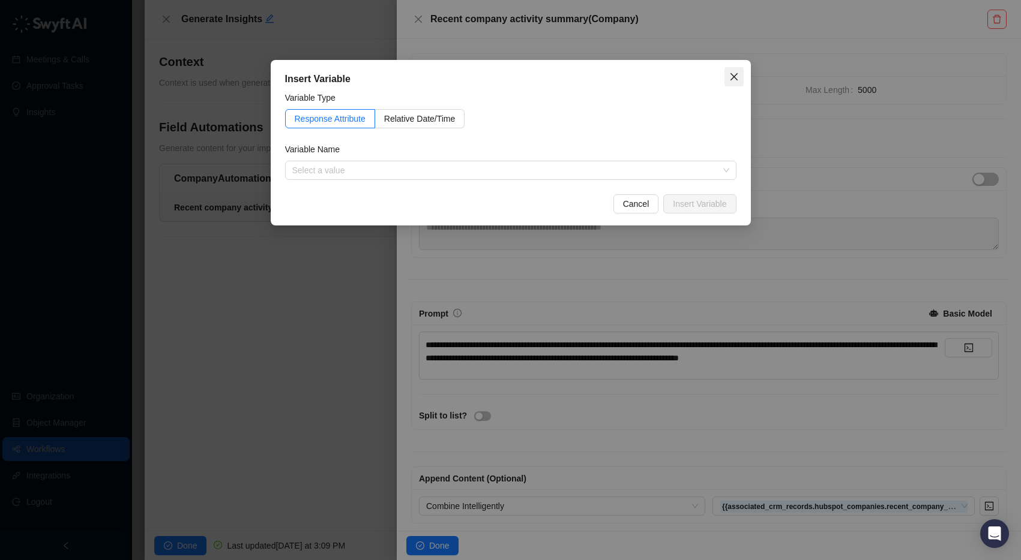
click at [739, 72] on span "Close" at bounding box center [733, 77] width 19 height 10
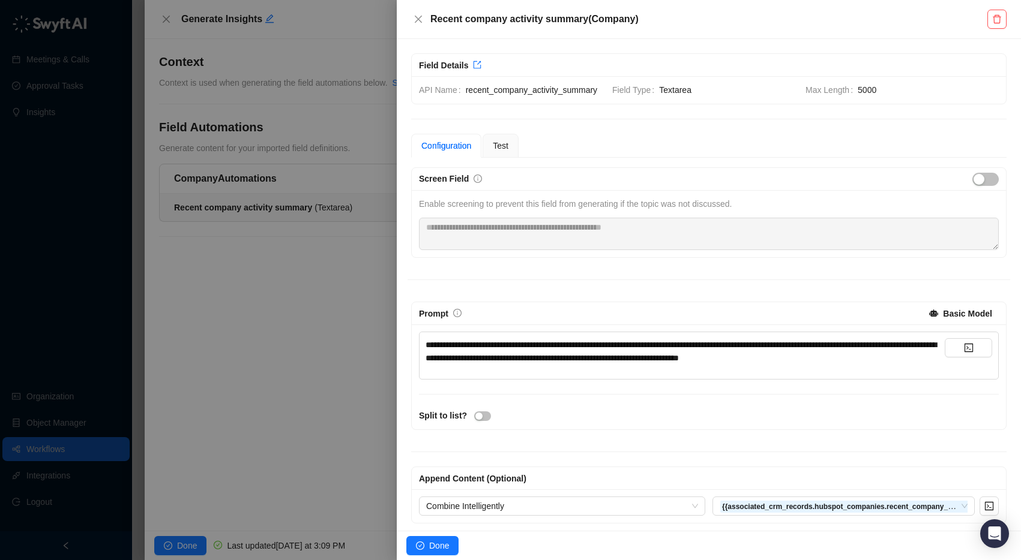
click at [910, 365] on div "**********" at bounding box center [684, 351] width 519 height 26
click at [502, 151] on span "Test" at bounding box center [501, 146] width 16 height 10
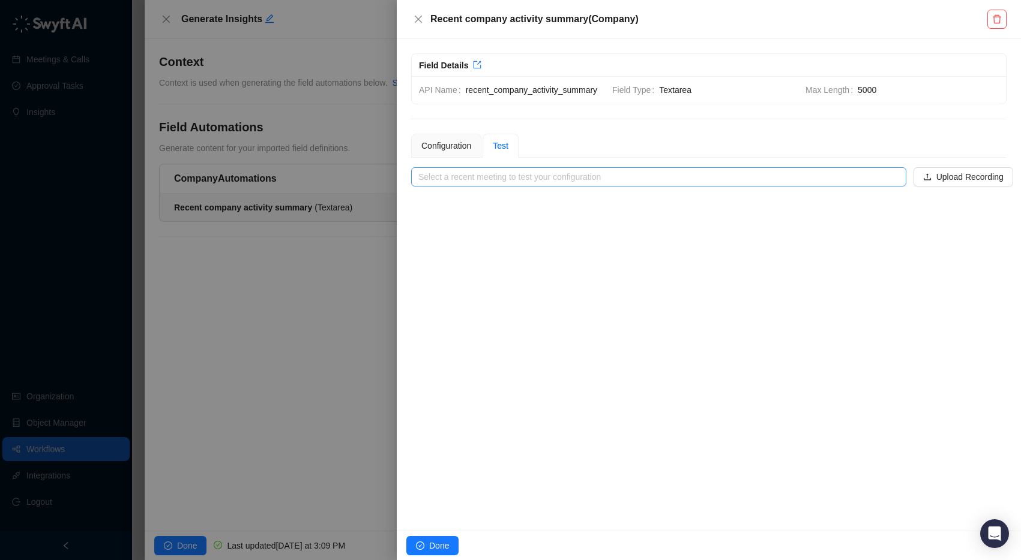
click at [531, 178] on input "search" at bounding box center [654, 177] width 473 height 18
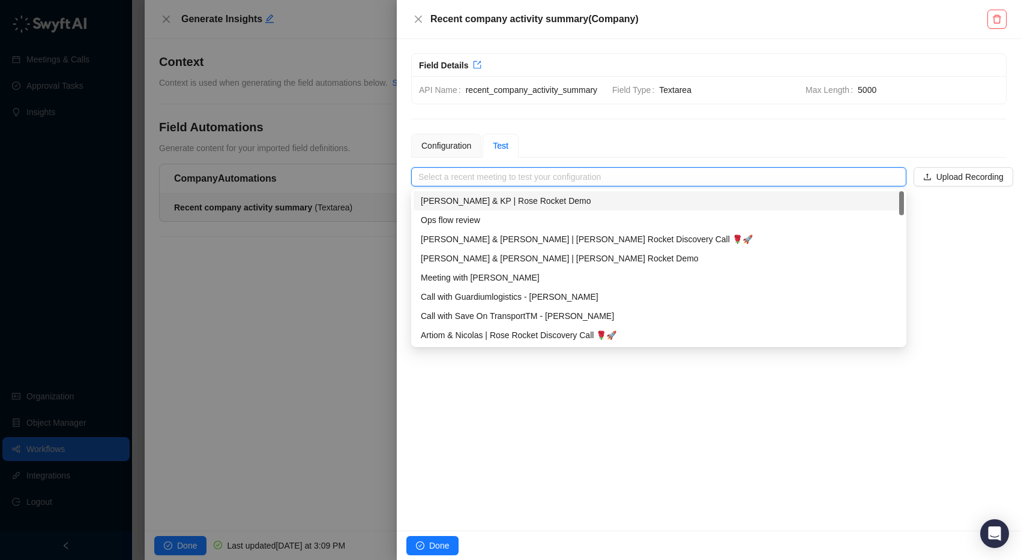
click at [521, 199] on div "Joe & KP | Rose Rocket Demo" at bounding box center [659, 200] width 476 height 13
type input "**********"
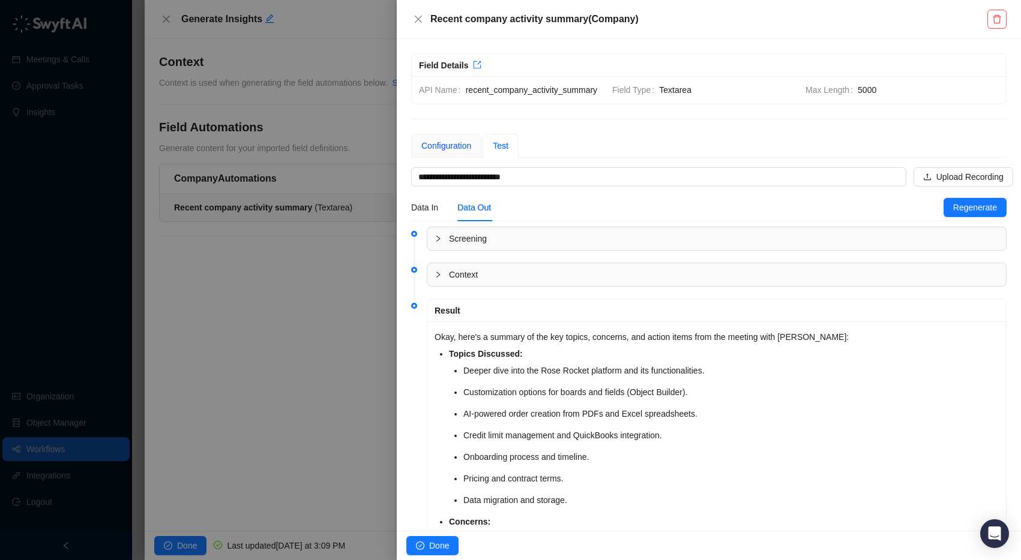
click at [448, 152] on div "Configuration" at bounding box center [446, 145] width 50 height 13
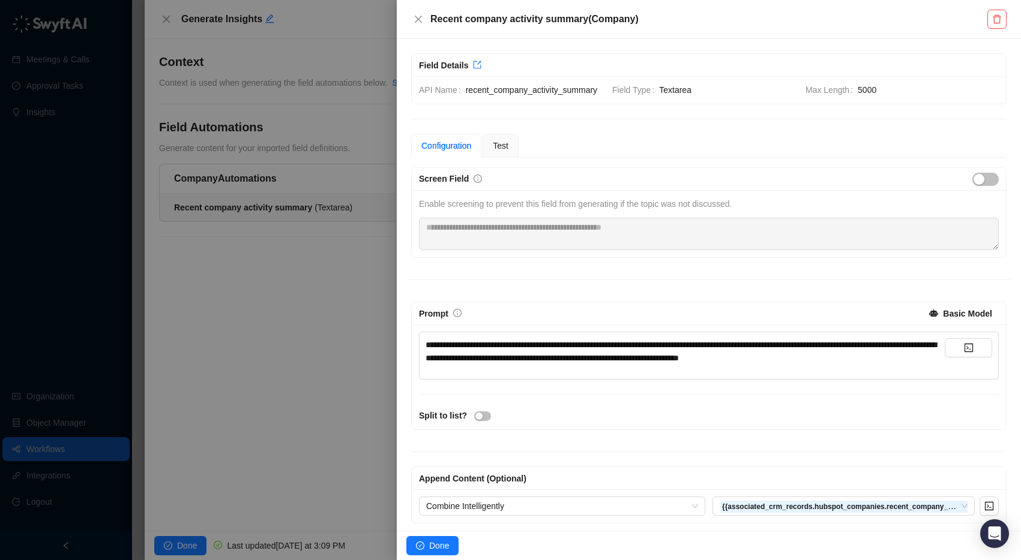
scroll to position [20, 0]
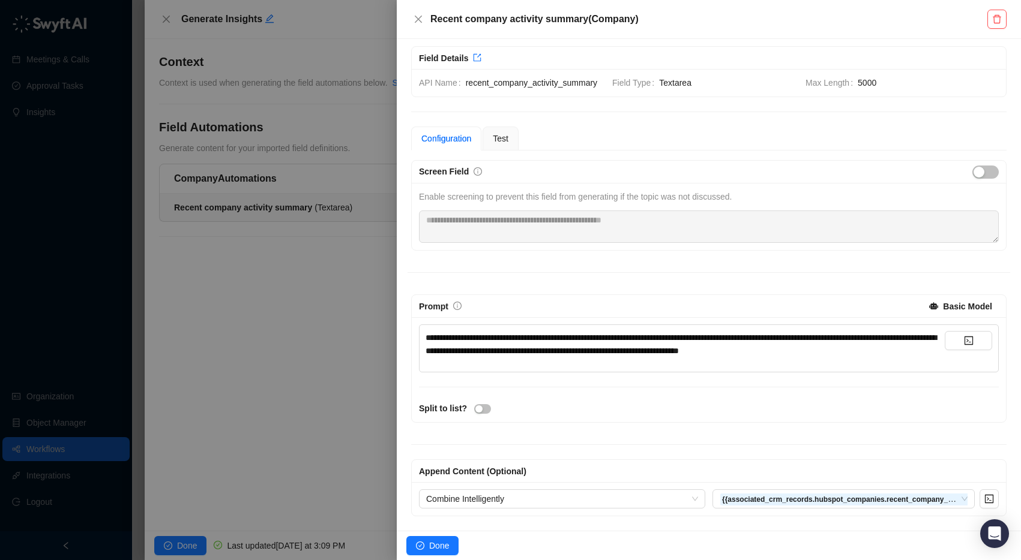
click at [916, 349] on div "**********" at bounding box center [684, 344] width 519 height 26
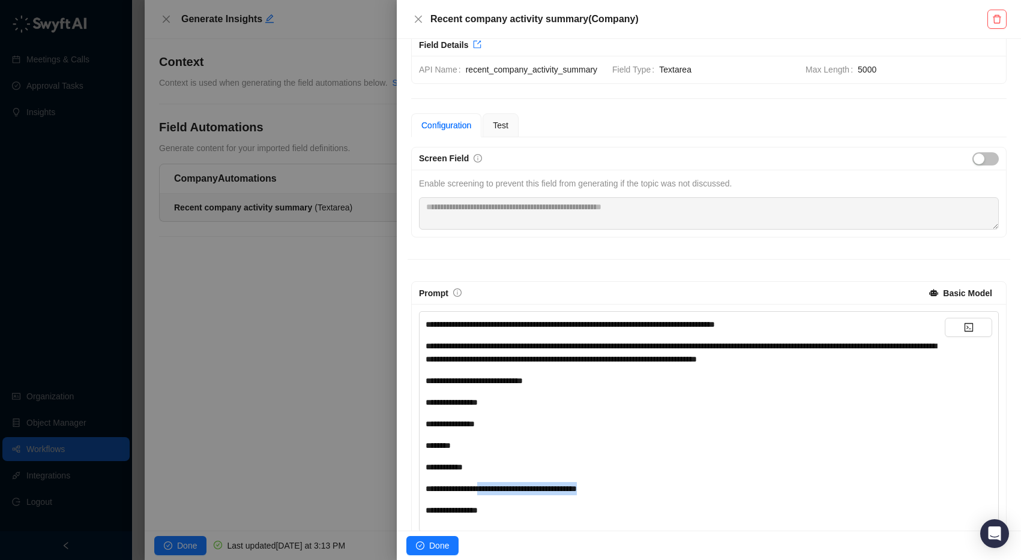
copy span "**********"
click at [515, 452] on div "********" at bounding box center [684, 445] width 519 height 13
click at [533, 408] on div "**********" at bounding box center [684, 461] width 519 height 286
click at [521, 409] on div "**********" at bounding box center [684, 402] width 519 height 13
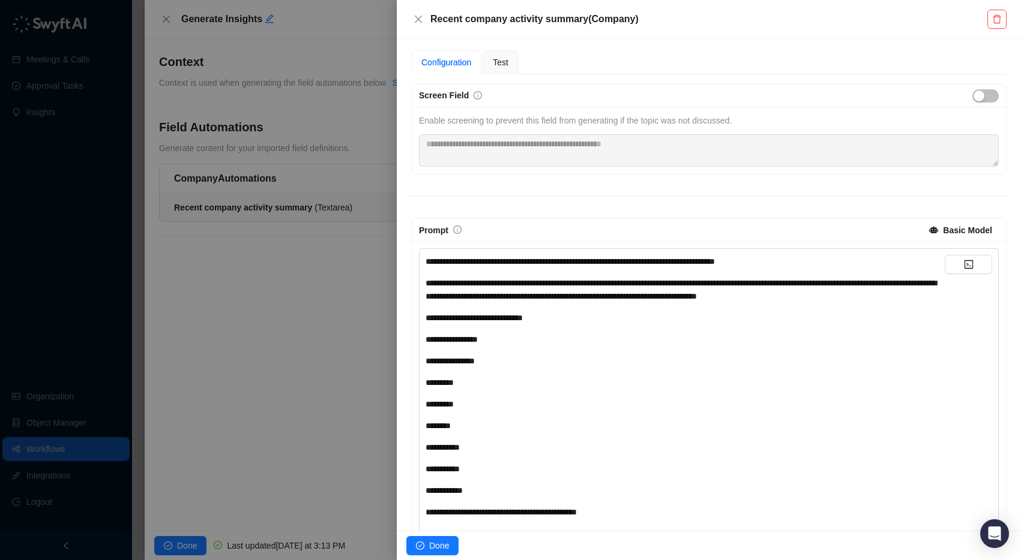
scroll to position [89, 0]
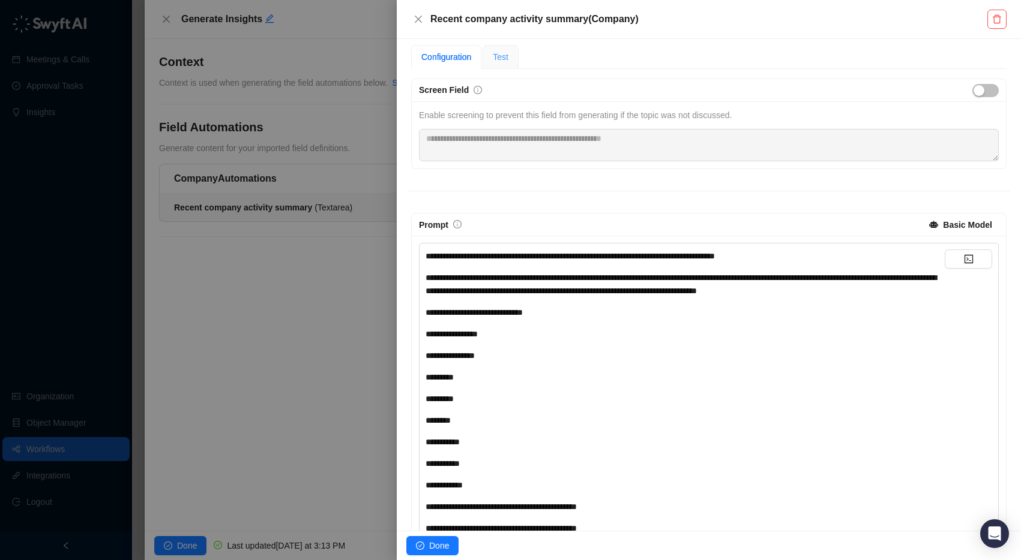
click at [505, 69] on div "Test" at bounding box center [500, 57] width 36 height 24
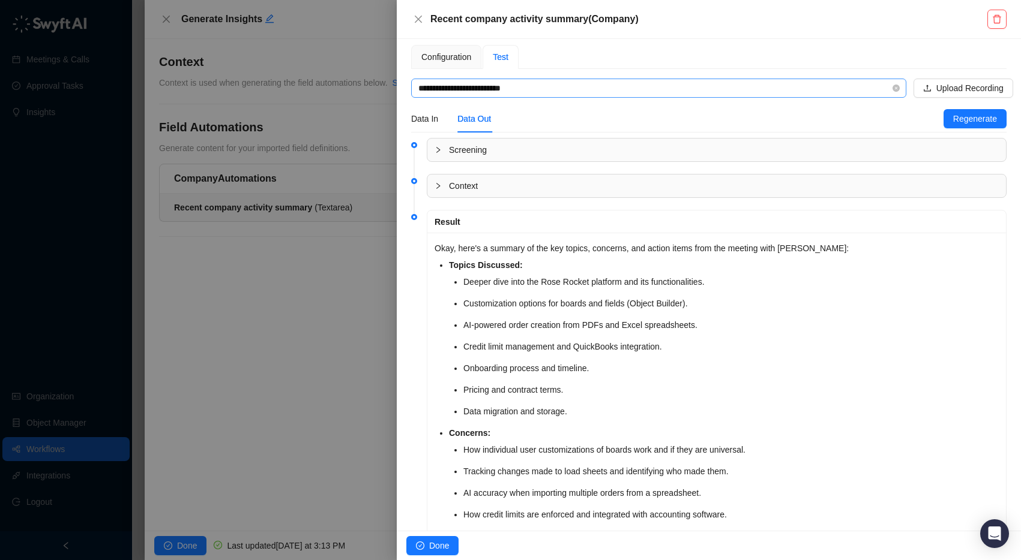
click at [499, 97] on input "**********" at bounding box center [654, 88] width 473 height 18
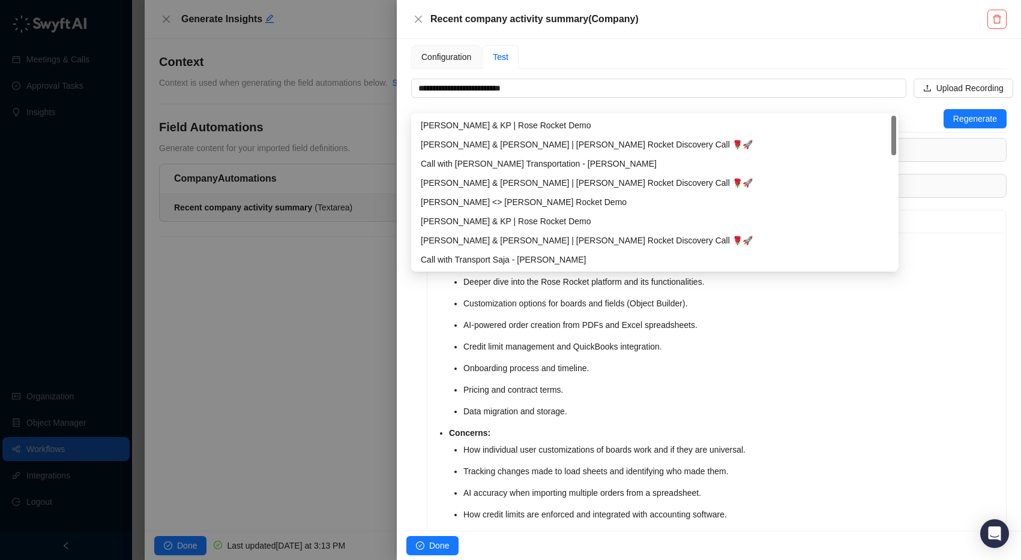
click at [746, 69] on div "Configuration Test" at bounding box center [708, 57] width 595 height 24
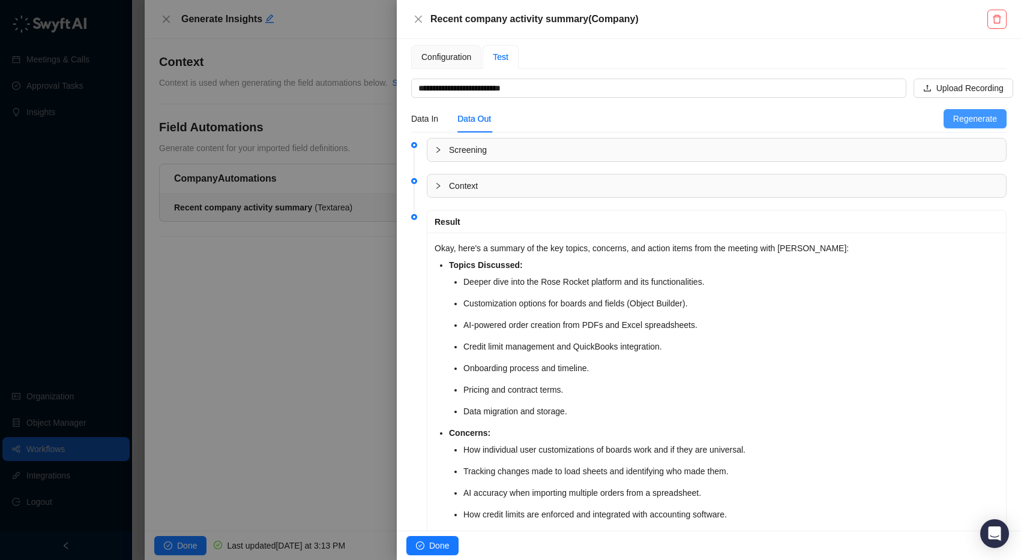
click at [962, 128] on button "Regenerate" at bounding box center [974, 118] width 63 height 19
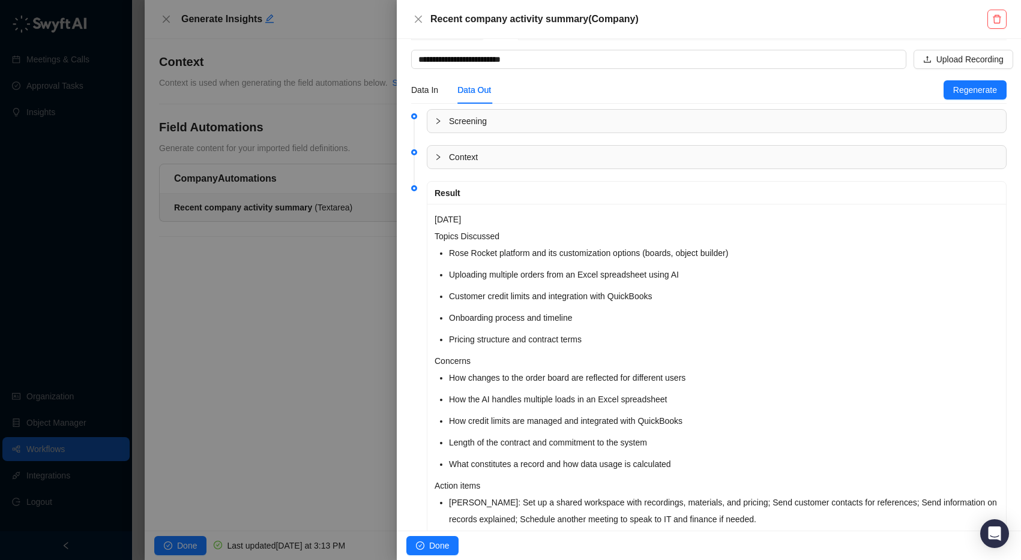
scroll to position [47, 0]
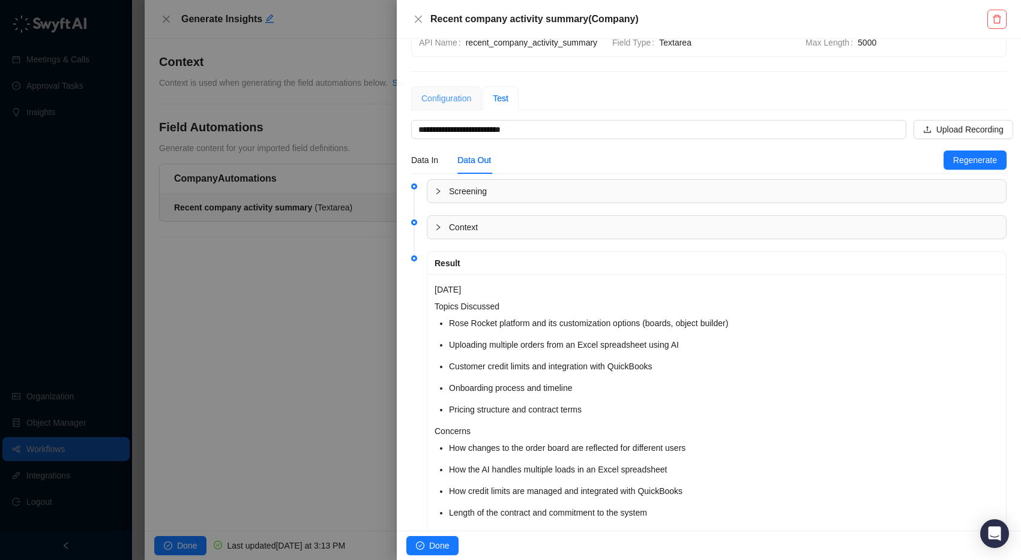
click at [446, 104] on div "Configuration" at bounding box center [446, 98] width 70 height 24
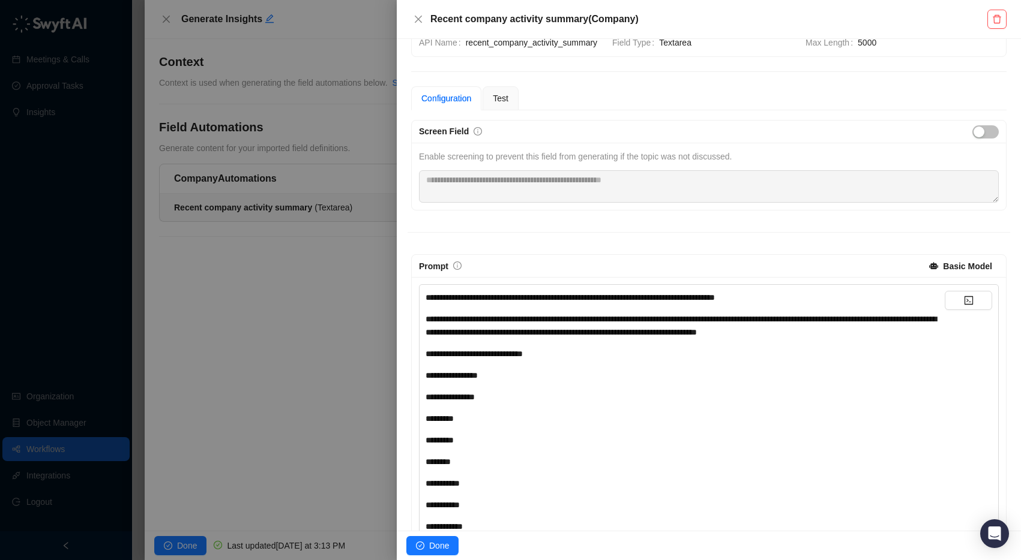
click at [475, 401] on span "**********" at bounding box center [449, 397] width 49 height 8
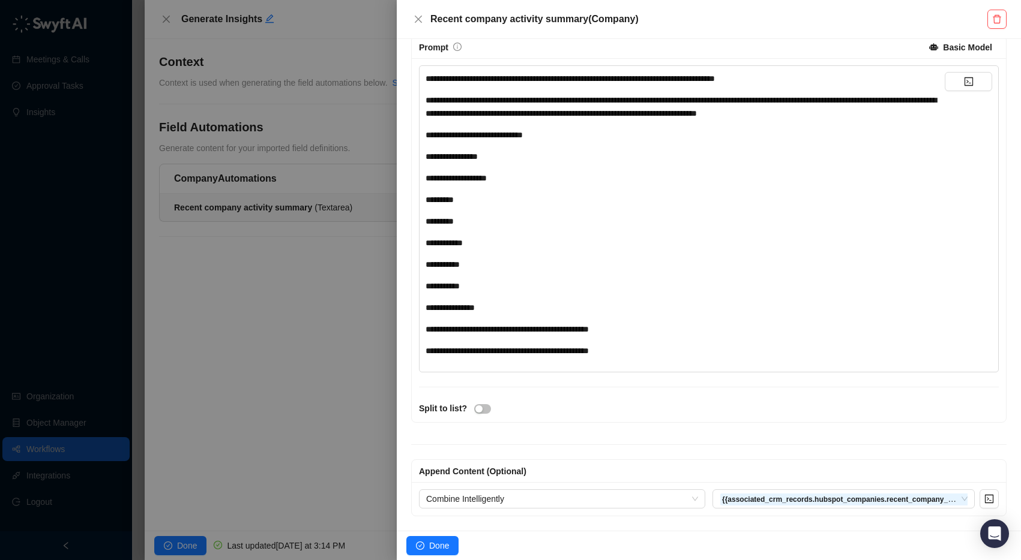
scroll to position [0, 0]
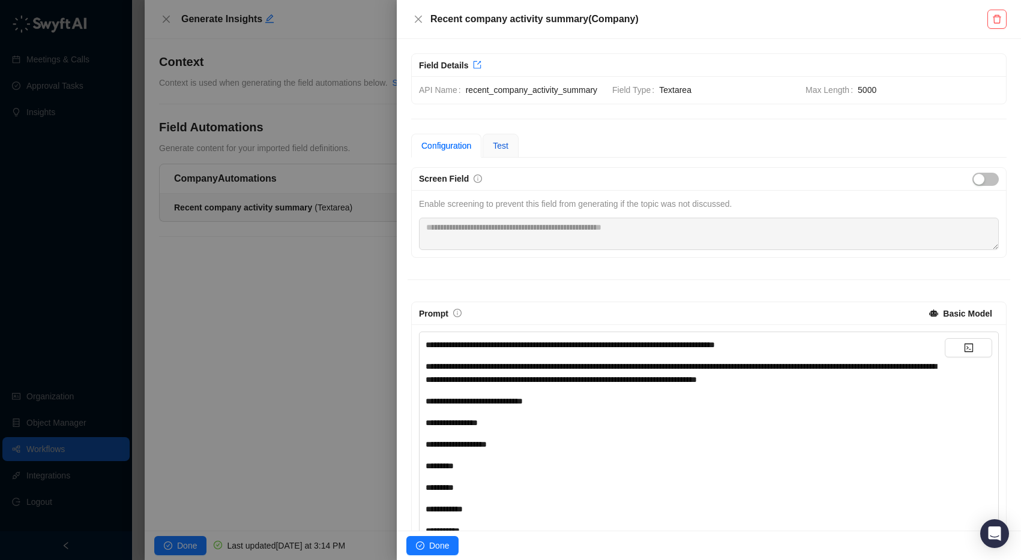
click at [508, 151] on span "Test" at bounding box center [501, 146] width 16 height 10
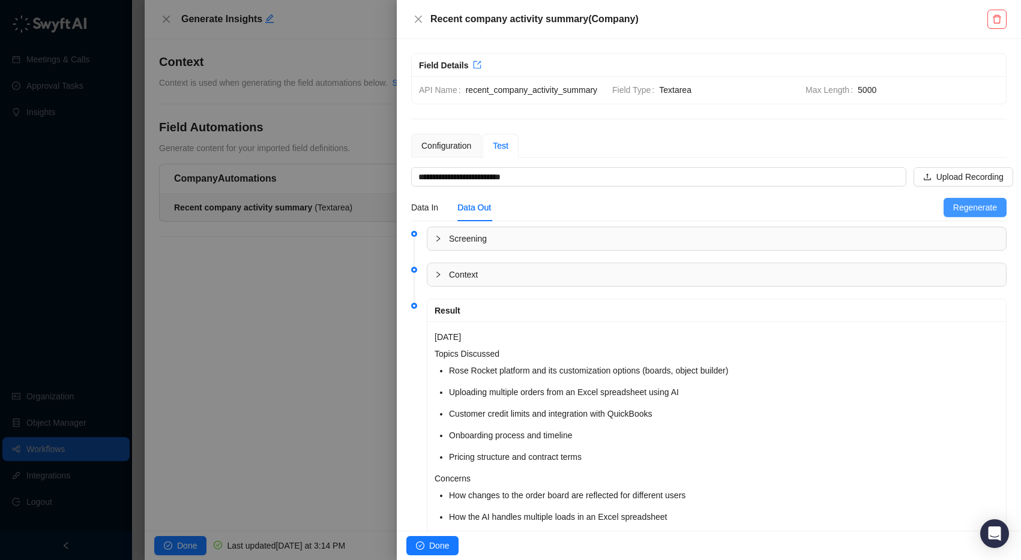
click at [970, 214] on span "Regenerate" at bounding box center [975, 207] width 44 height 13
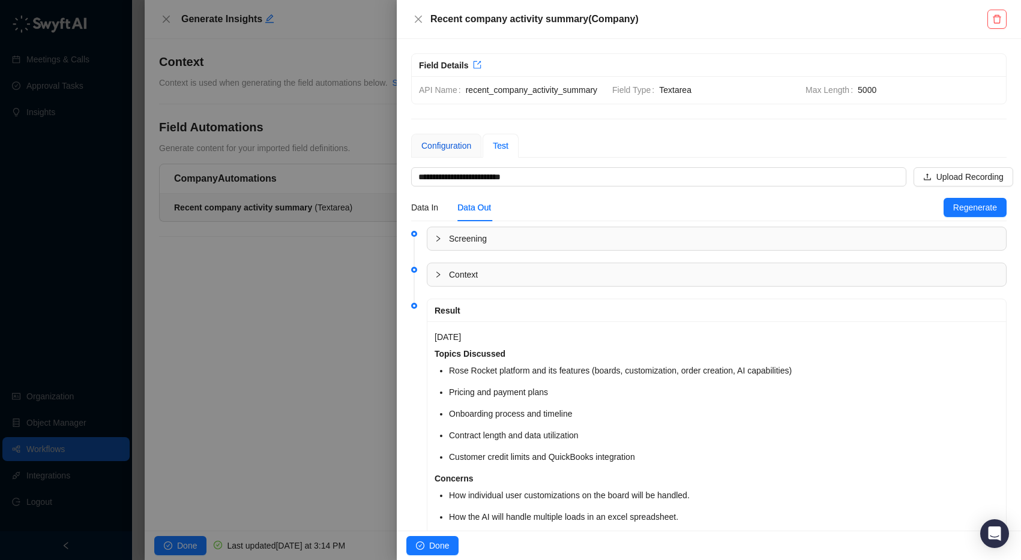
click at [452, 152] on div "Configuration" at bounding box center [446, 145] width 50 height 13
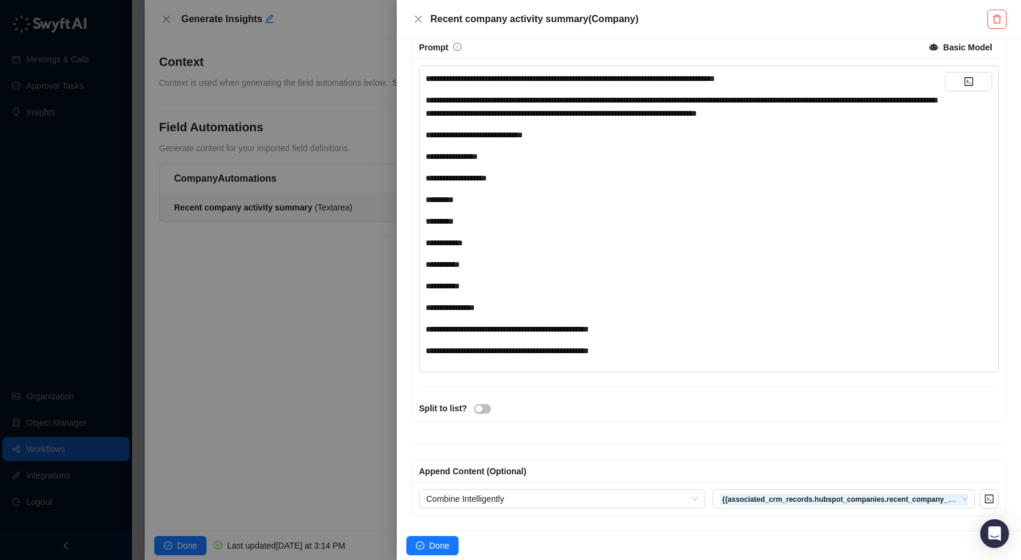
scroll to position [280, 0]
click at [430, 545] on span "Done" at bounding box center [439, 545] width 20 height 13
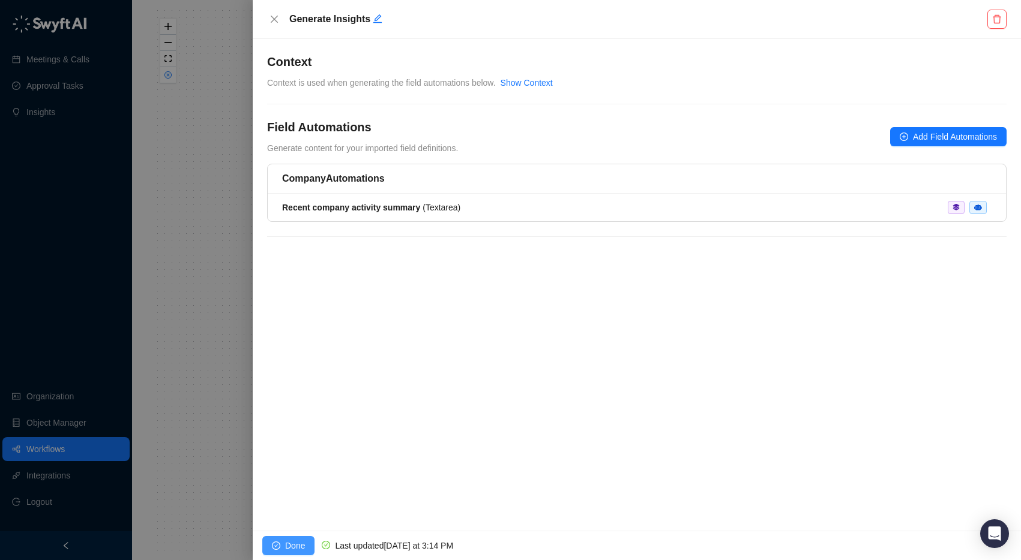
click at [298, 547] on span "Done" at bounding box center [295, 545] width 20 height 13
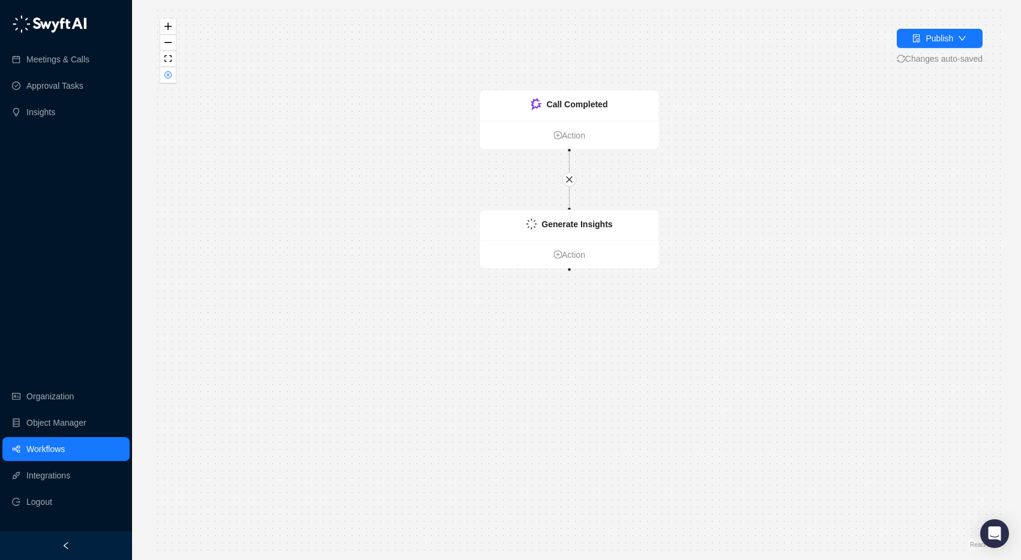
drag, startPoint x: 520, startPoint y: 456, endPoint x: 512, endPoint y: 354, distance: 102.3
click at [512, 354] on div "Call Completed Action Generate Insights Action" at bounding box center [576, 280] width 850 height 541
click at [569, 260] on link "Action" at bounding box center [568, 258] width 179 height 13
drag, startPoint x: 559, startPoint y: 343, endPoint x: 586, endPoint y: 255, distance: 92.4
click at [559, 343] on div "Call Completed Action Generate Insights Action" at bounding box center [576, 280] width 850 height 541
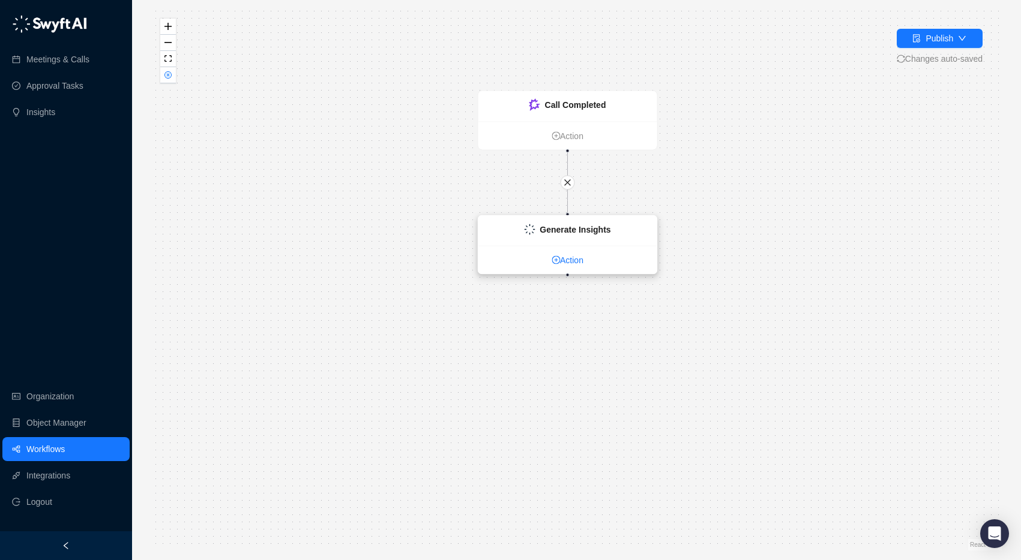
click at [571, 259] on link "Action" at bounding box center [567, 260] width 179 height 13
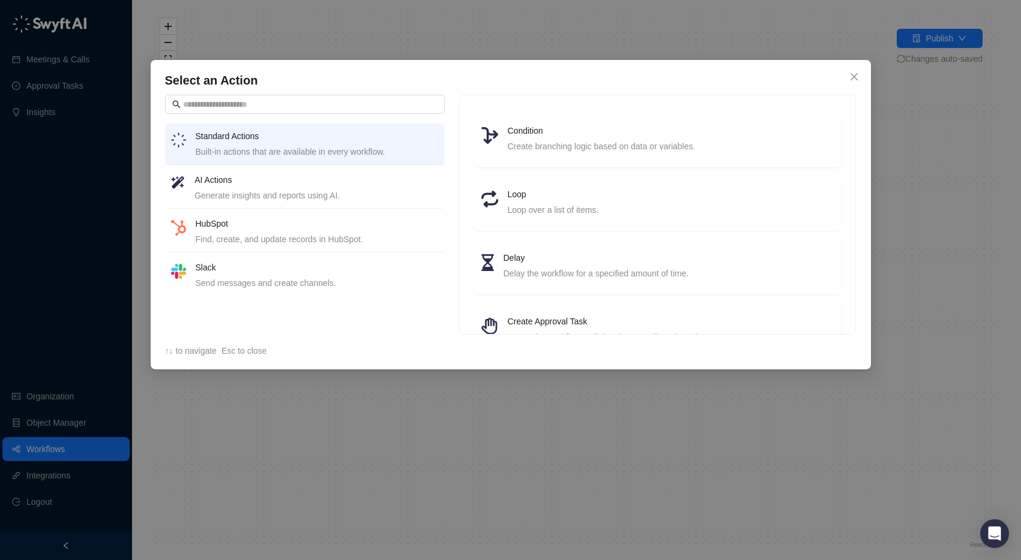
click at [329, 238] on div "Find, create, and update records in HubSpot." at bounding box center [317, 239] width 243 height 13
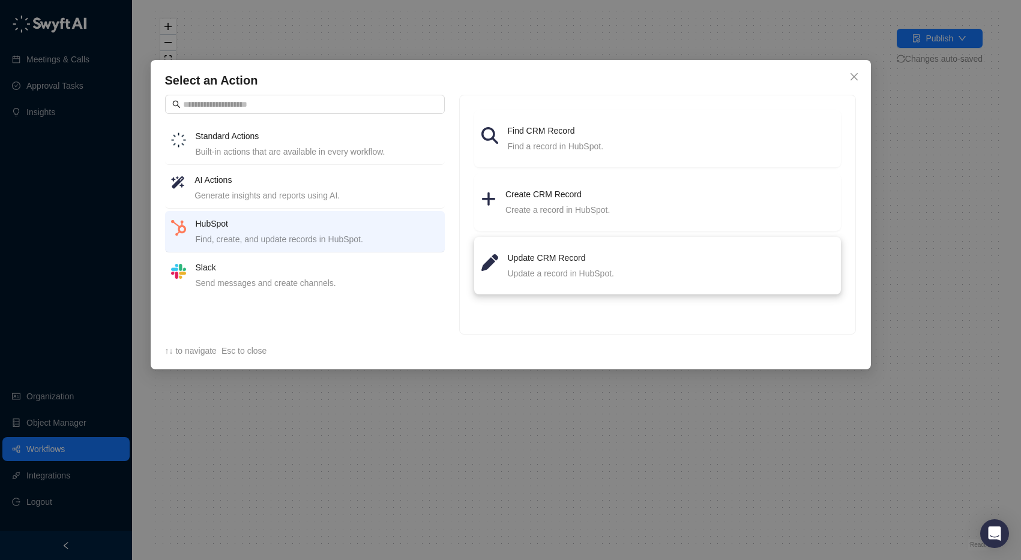
click at [600, 267] on div "Update a record in HubSpot." at bounding box center [671, 273] width 326 height 13
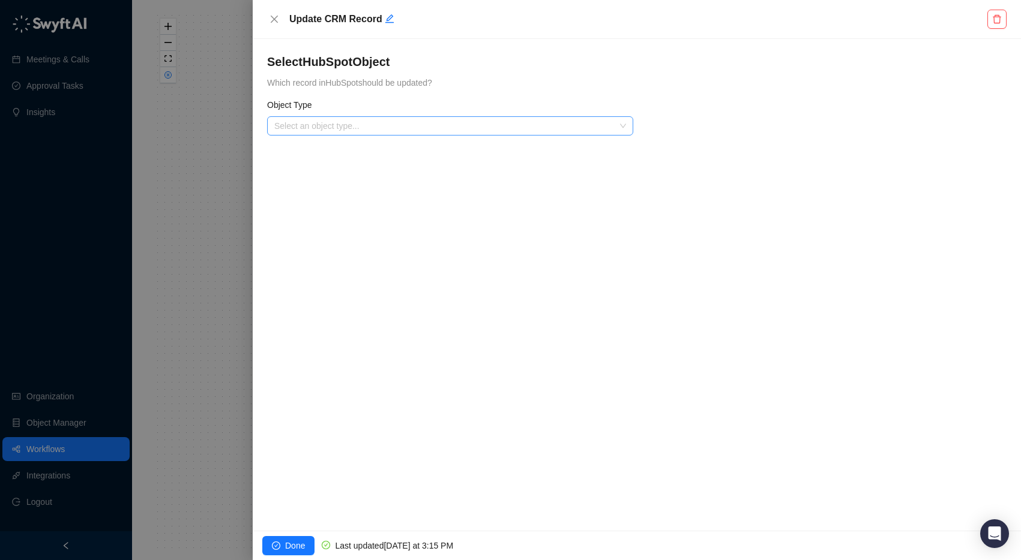
click at [323, 131] on input "search" at bounding box center [446, 126] width 344 height 18
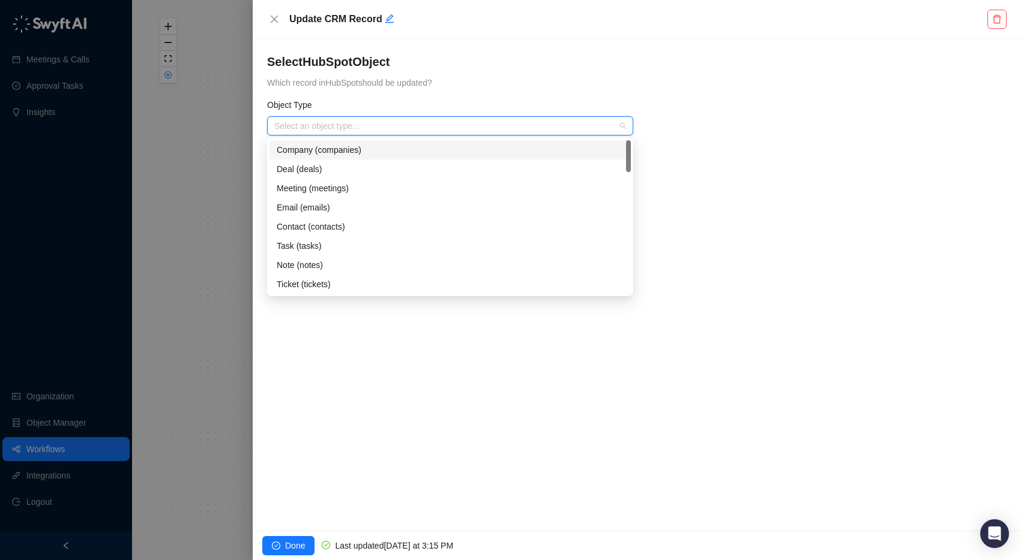
drag, startPoint x: 324, startPoint y: 149, endPoint x: 380, endPoint y: 145, distance: 55.9
click at [324, 149] on div "Company (companies)" at bounding box center [450, 149] width 347 height 13
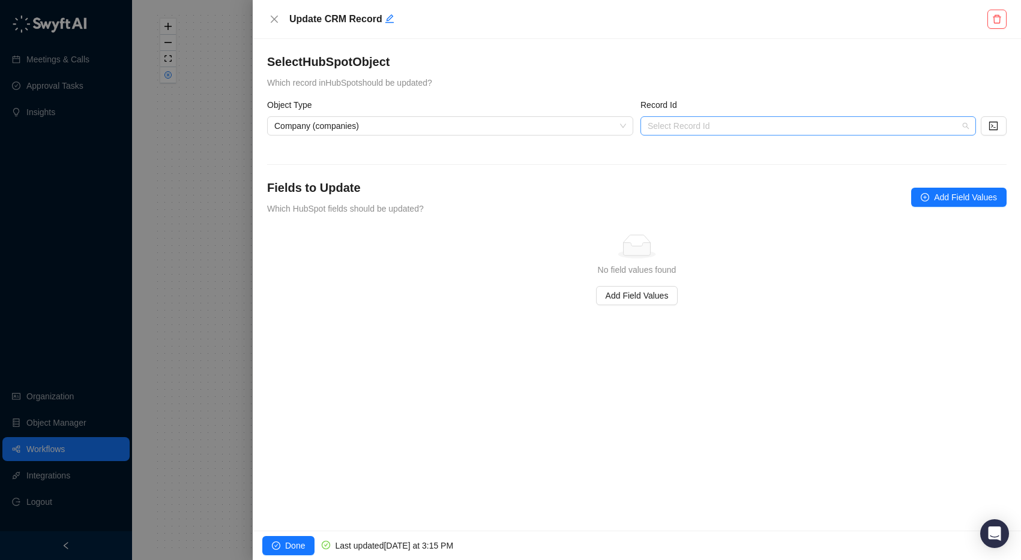
click at [697, 128] on input "search" at bounding box center [804, 126] width 314 height 18
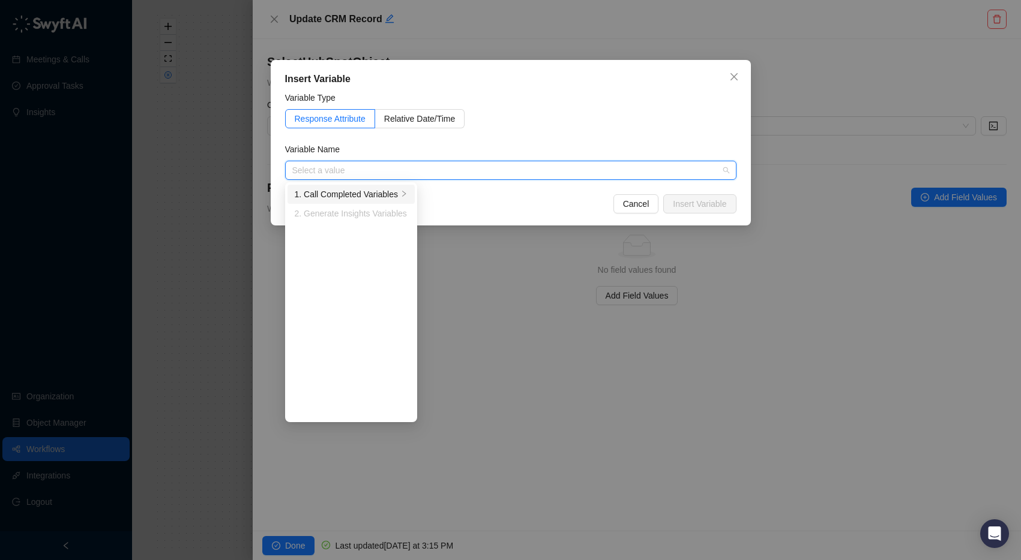
click at [391, 193] on div "1. Call Completed Variables" at bounding box center [347, 194] width 104 height 13
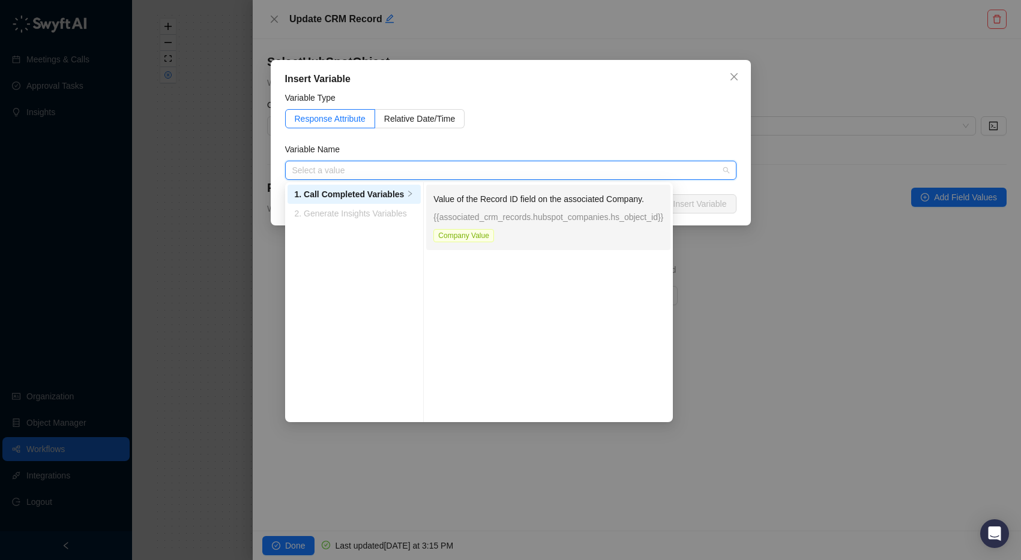
click at [524, 233] on div "Value of the Record ID field on the associated Company. {{associated_crm_record…" at bounding box center [548, 218] width 230 height 50
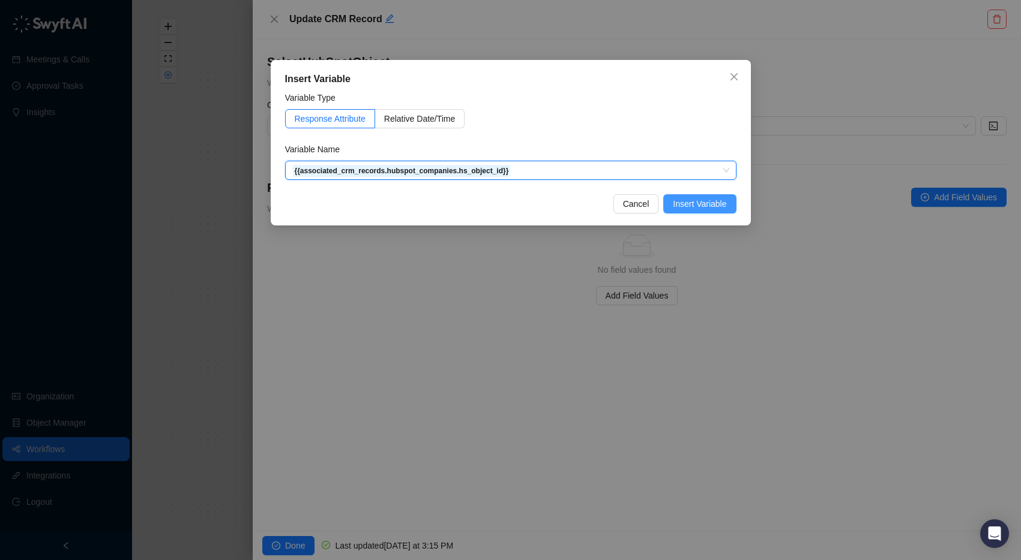
click at [691, 200] on span "Insert Variable" at bounding box center [699, 203] width 53 height 13
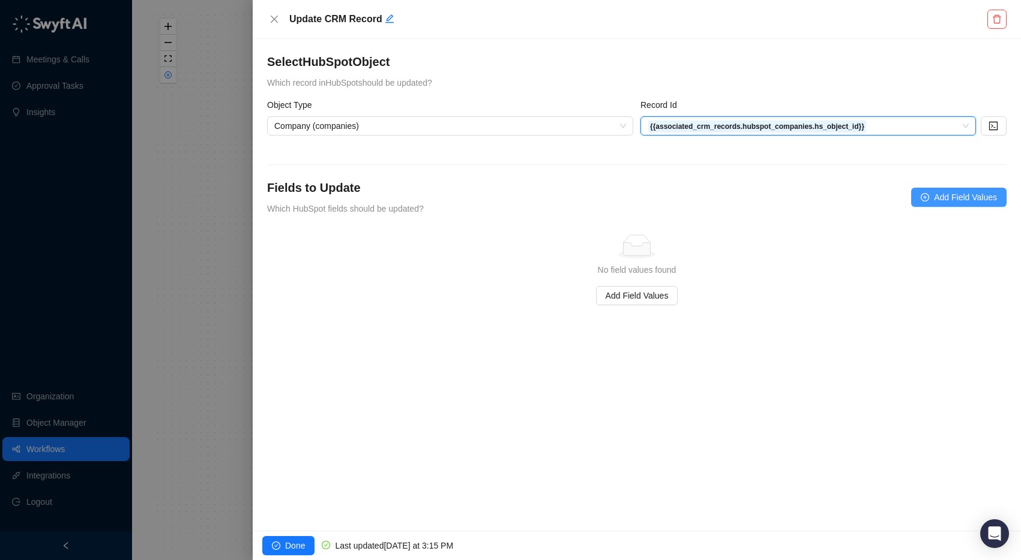
click at [951, 199] on span "Add Field Values" at bounding box center [965, 197] width 63 height 13
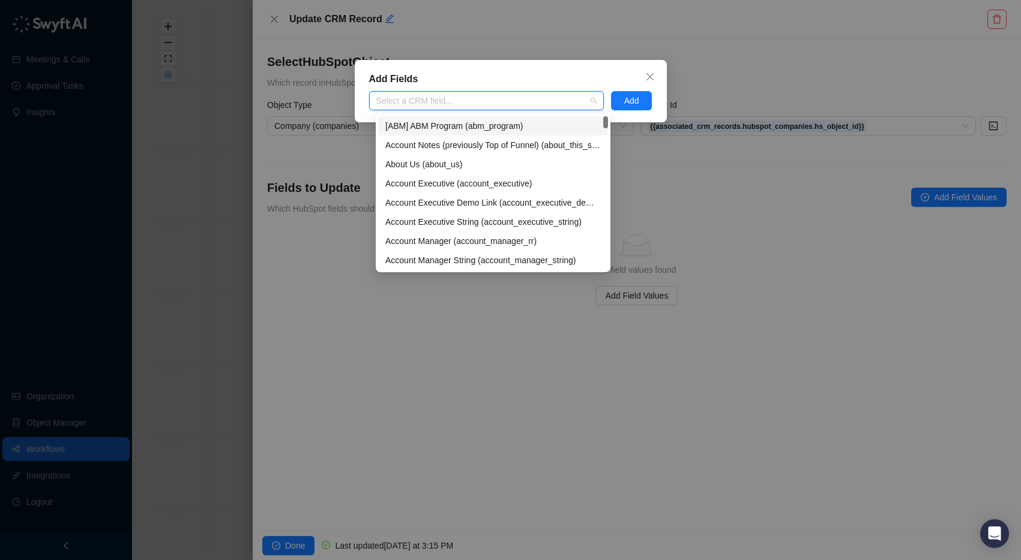
click at [444, 100] on div at bounding box center [479, 101] width 217 height 9
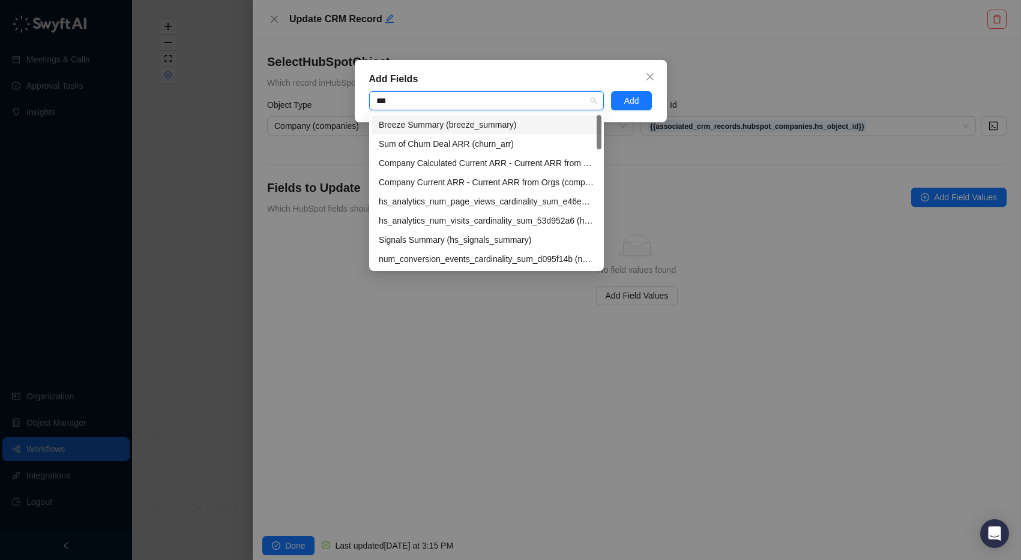
type input "****"
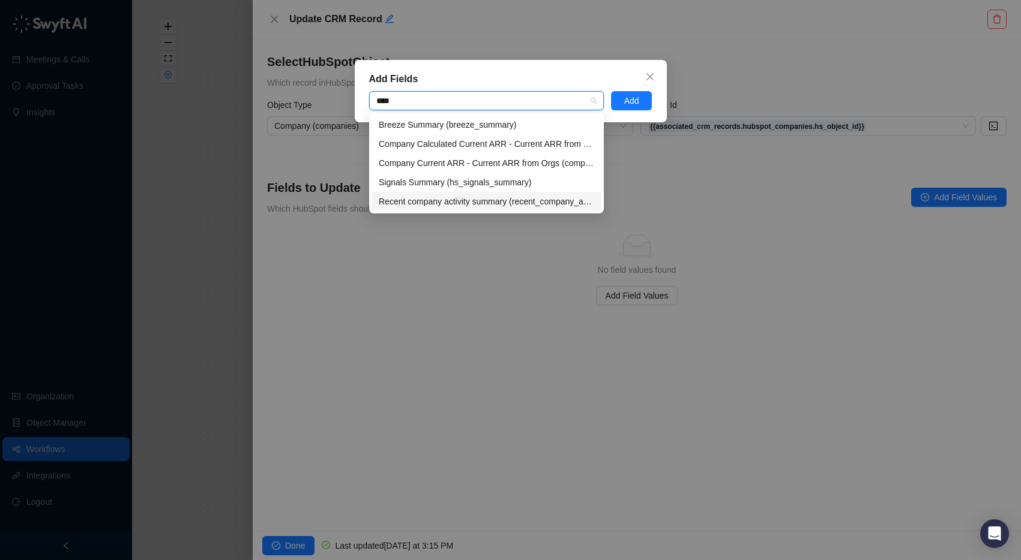
click at [490, 202] on div "Recent company activity summary (recent_company_activity_summary)" at bounding box center [486, 201] width 215 height 13
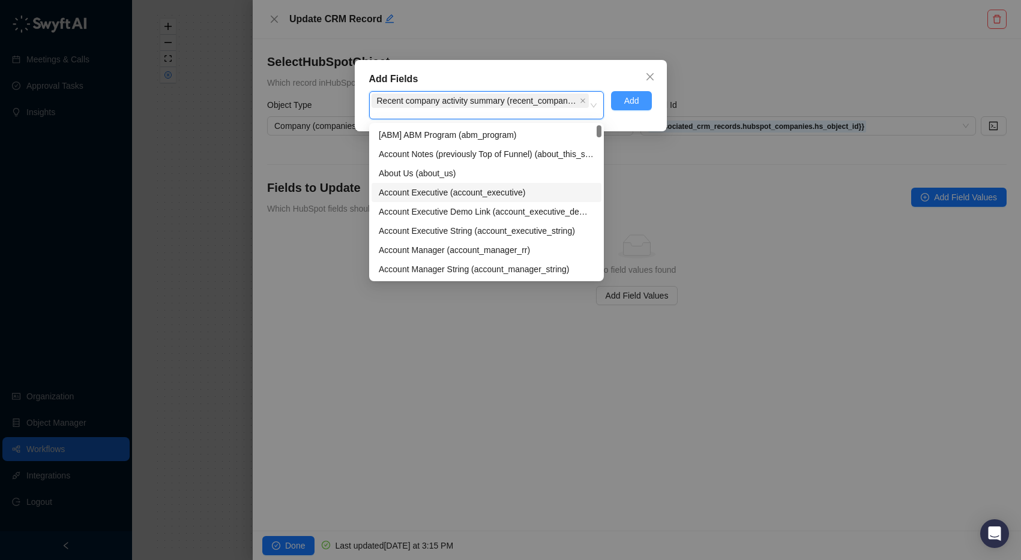
click at [637, 100] on span "Add" at bounding box center [631, 100] width 15 height 13
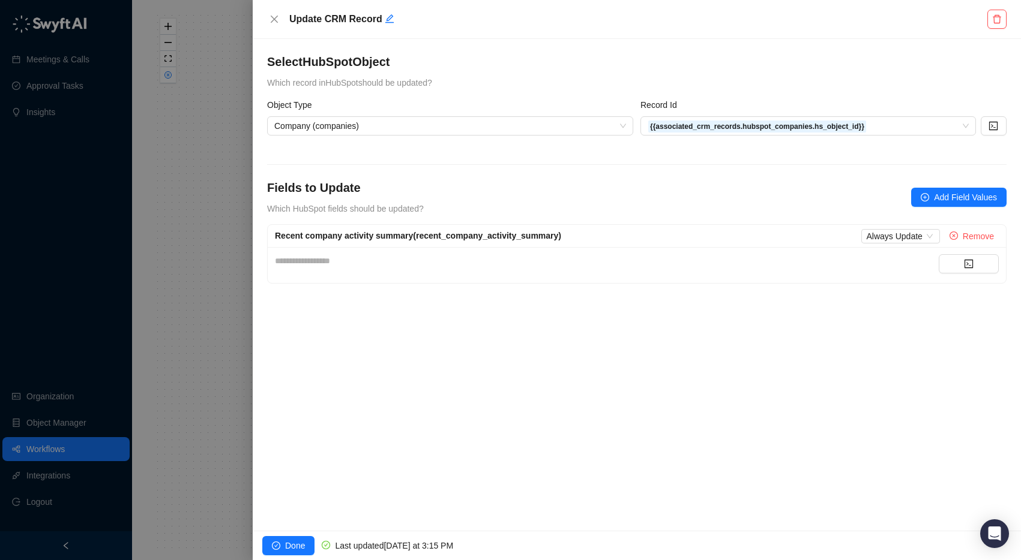
click at [463, 354] on div "**********" at bounding box center [637, 285] width 768 height 492
click at [384, 256] on div "**********" at bounding box center [607, 260] width 664 height 13
click at [953, 262] on button "button" at bounding box center [968, 263] width 60 height 19
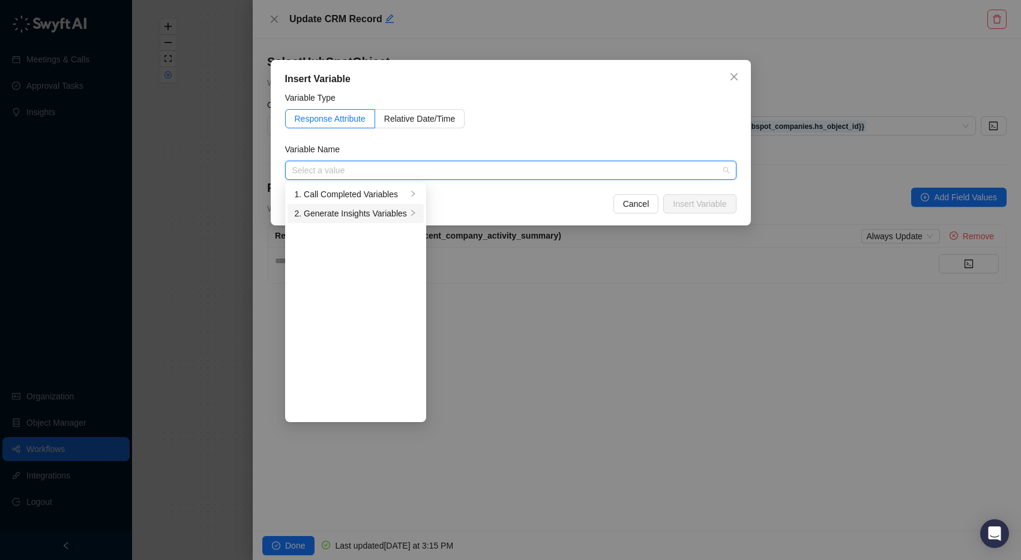
click at [398, 210] on div "2. Generate Insights Variables" at bounding box center [351, 213] width 112 height 13
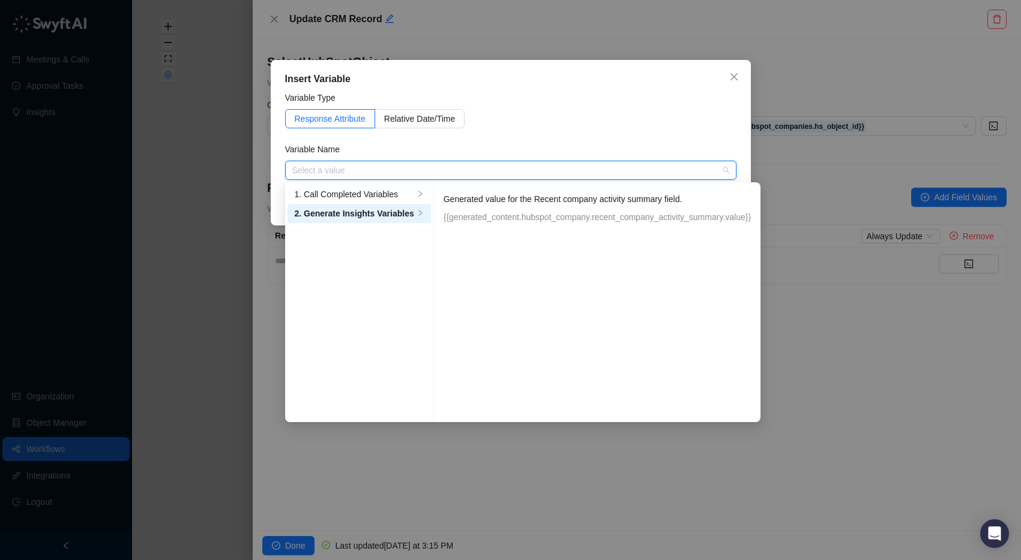
click at [490, 221] on p "{{generated_content.hubspot_company.recent_company_activity_summary.value}}" at bounding box center [596, 217] width 307 height 13
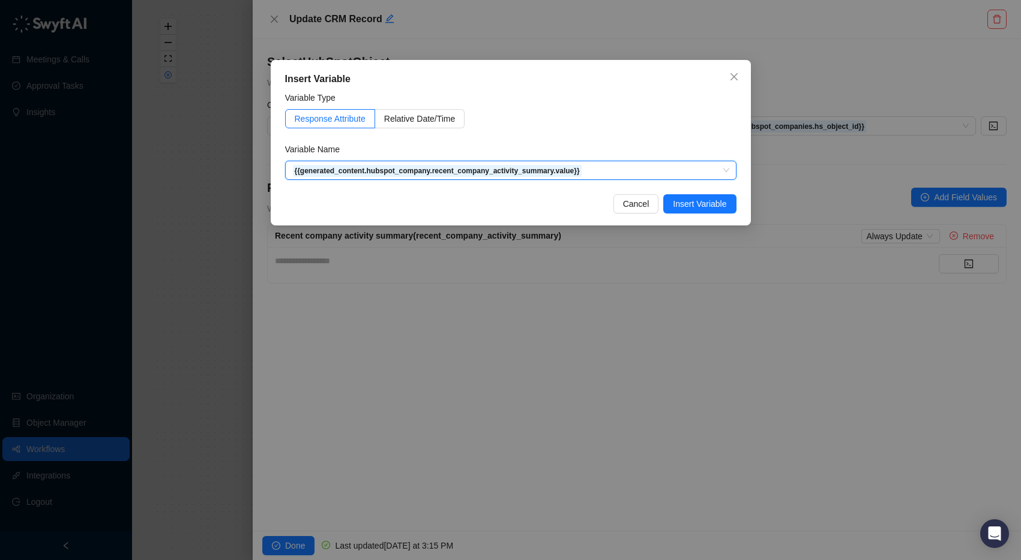
click at [709, 205] on span "Insert Variable" at bounding box center [699, 203] width 53 height 13
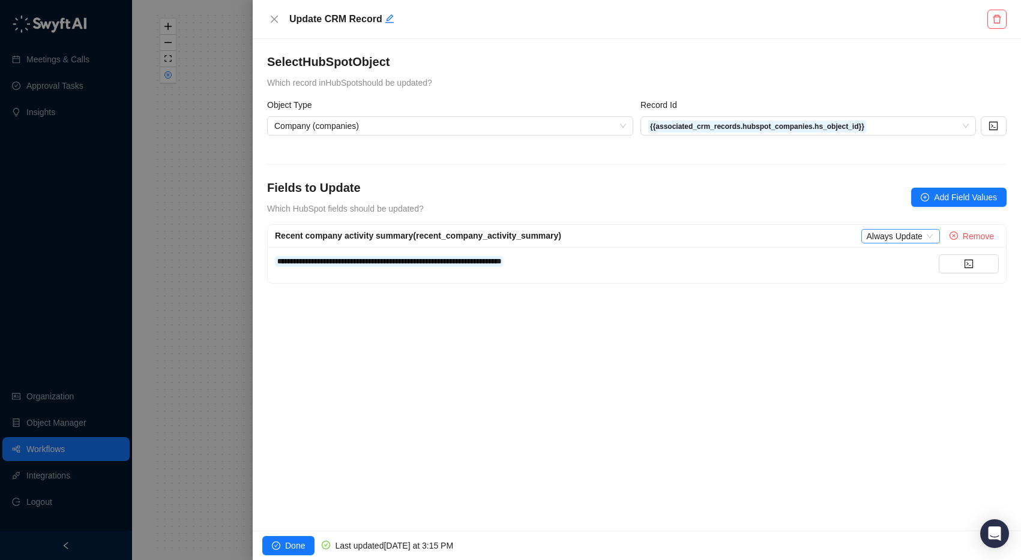
click at [875, 232] on span "Always Update" at bounding box center [900, 236] width 68 height 13
click at [844, 208] on div "Fields to Update Which HubSpot fields should be updated? Add Field Values" at bounding box center [636, 197] width 739 height 36
click at [280, 549] on button "Done" at bounding box center [288, 545] width 52 height 19
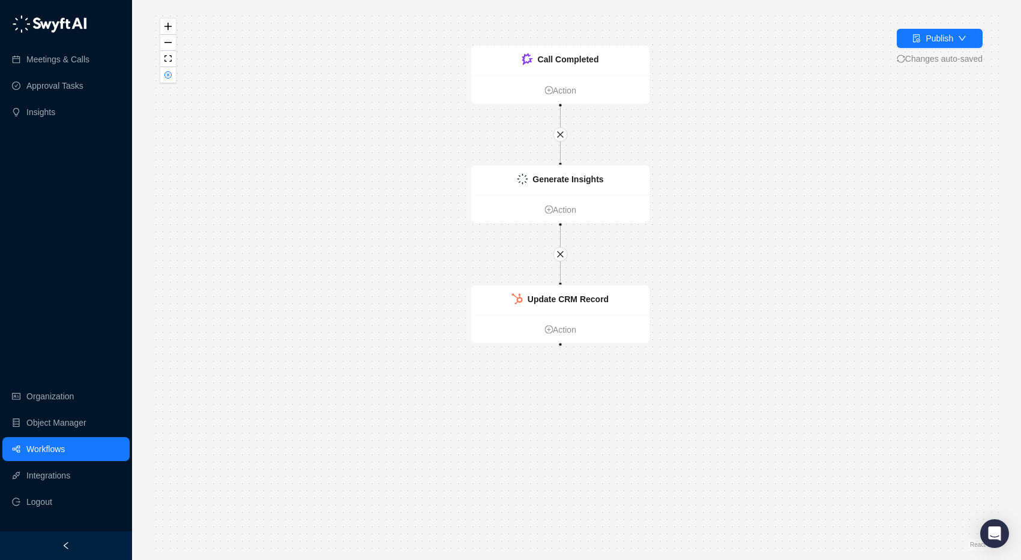
drag, startPoint x: 610, startPoint y: 475, endPoint x: 596, endPoint y: 372, distance: 103.5
click at [596, 380] on div "Update CRM Record Action Call Completed Action Generate Insights Action" at bounding box center [576, 280] width 850 height 541
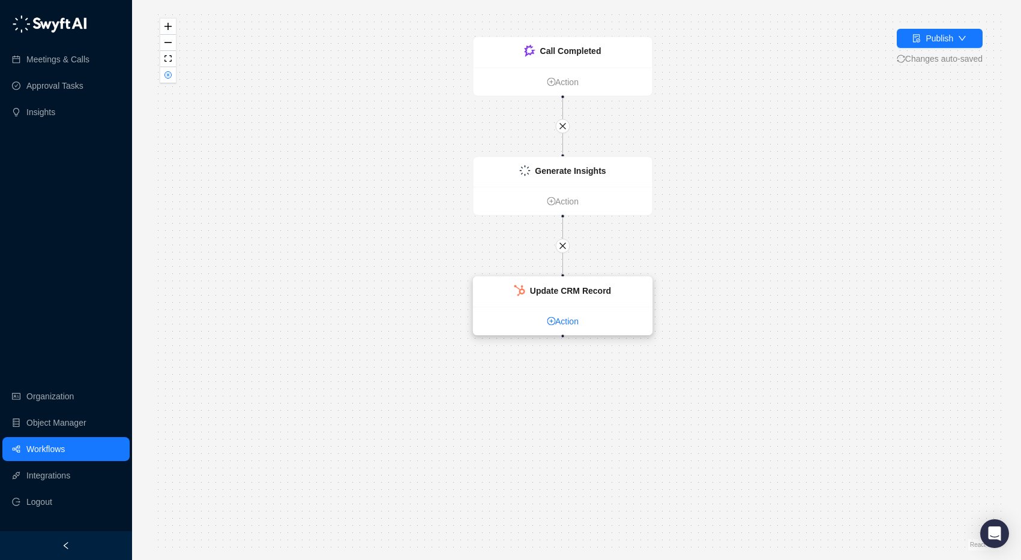
click at [578, 317] on link "Action" at bounding box center [562, 321] width 179 height 13
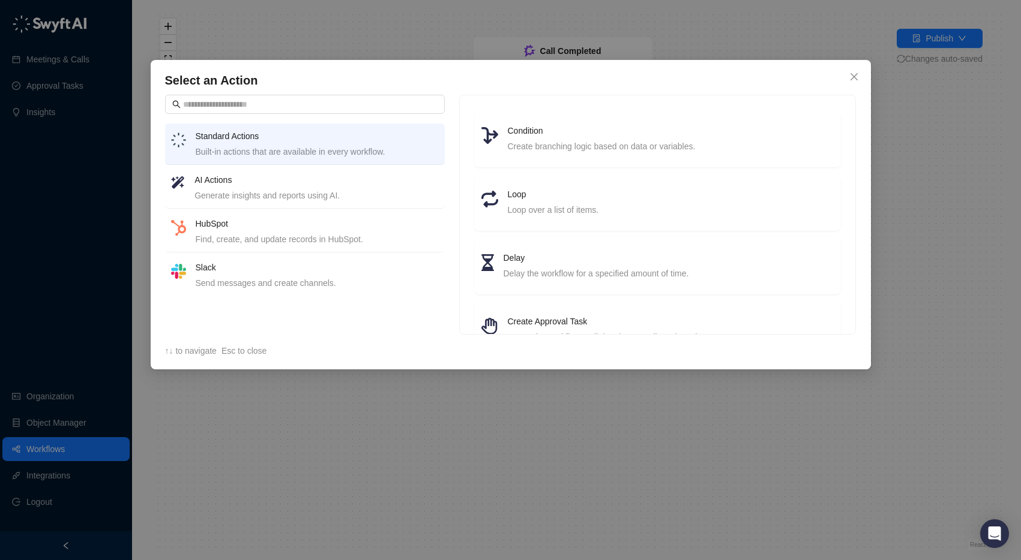
click at [277, 225] on h4 "HubSpot" at bounding box center [317, 223] width 243 height 13
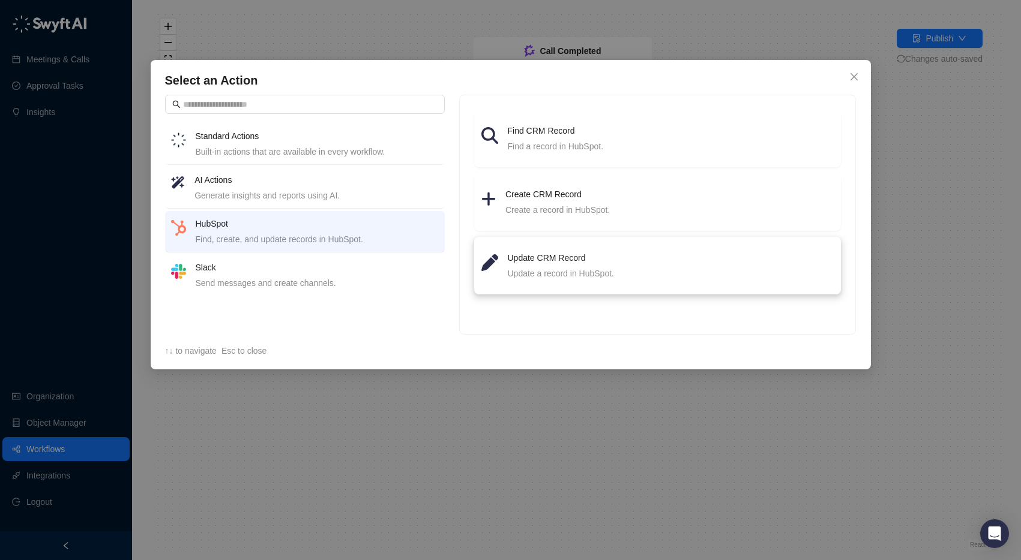
click at [521, 260] on h4 "Update CRM Record" at bounding box center [671, 257] width 326 height 13
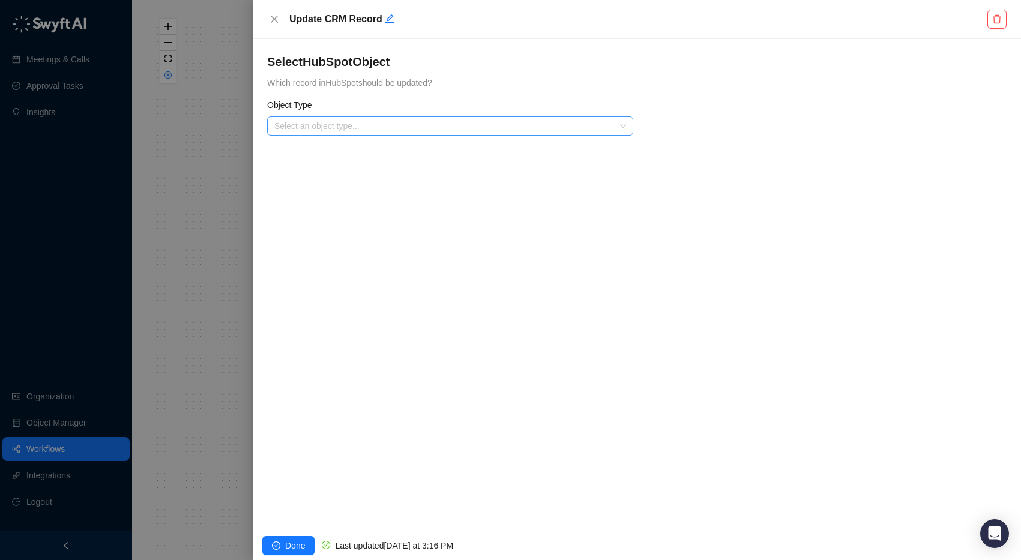
click at [412, 117] on input "search" at bounding box center [446, 126] width 344 height 18
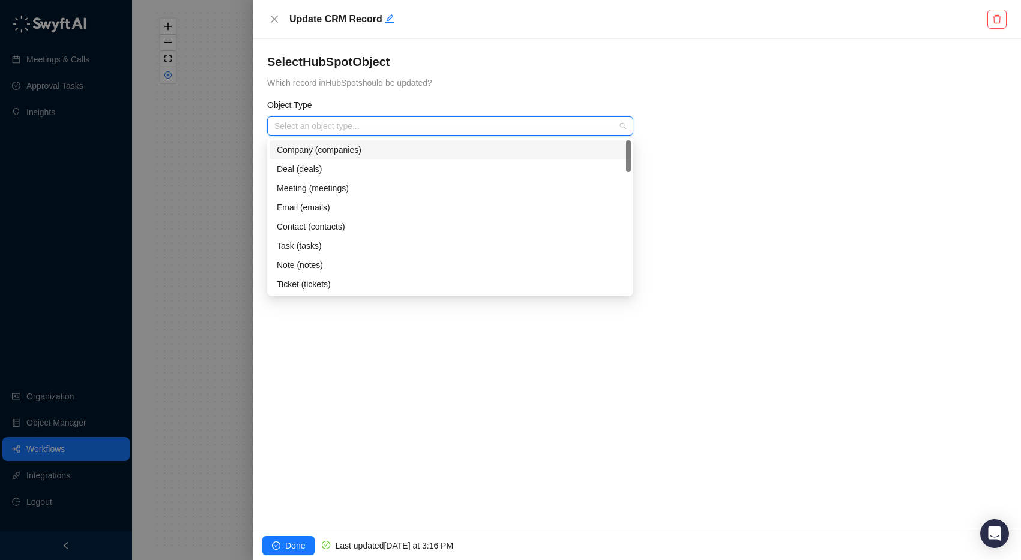
click at [389, 154] on div "Company (companies)" at bounding box center [450, 149] width 347 height 13
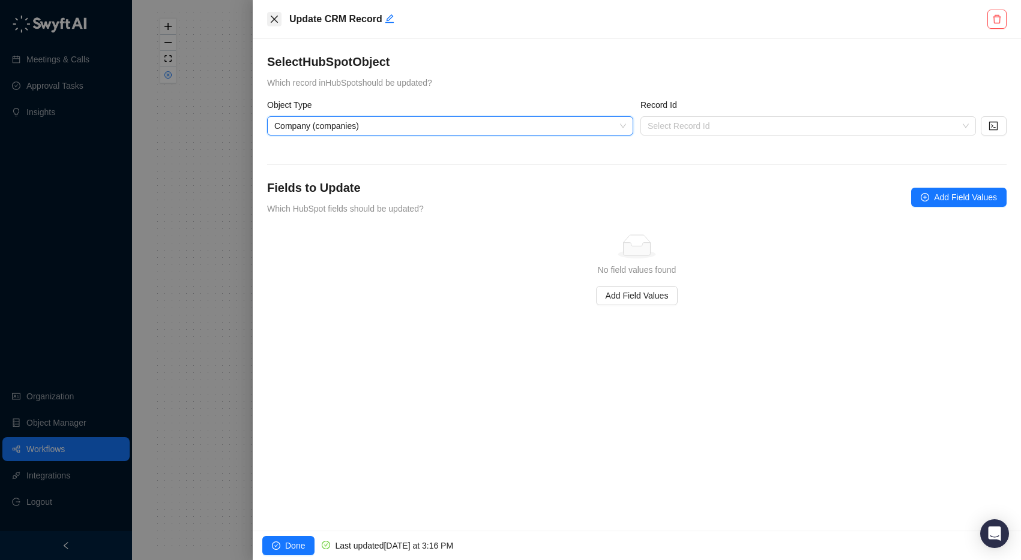
click at [278, 21] on icon "close" at bounding box center [274, 19] width 10 height 10
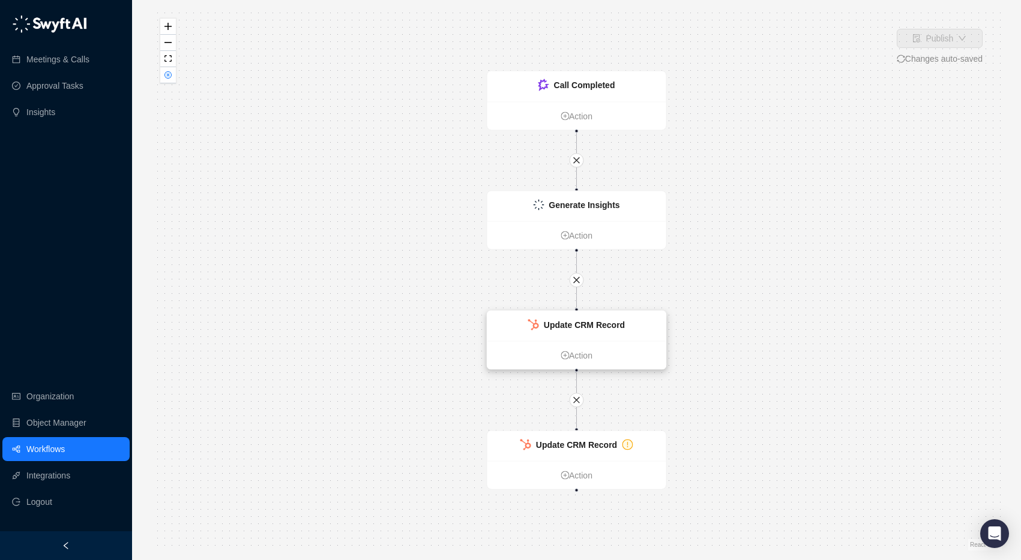
click at [604, 326] on strong "Update CRM Record" at bounding box center [584, 325] width 81 height 10
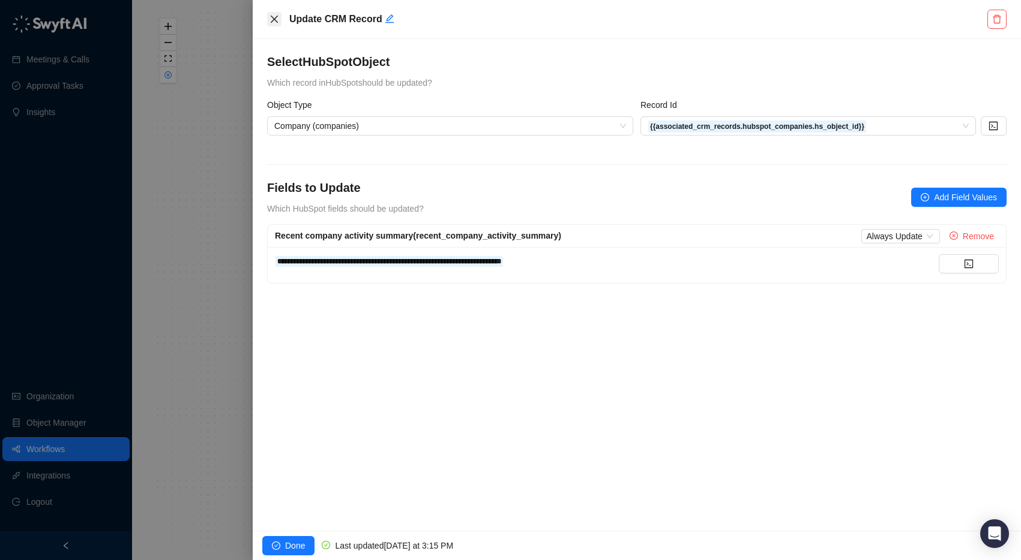
click at [276, 19] on icon "close" at bounding box center [274, 19] width 10 height 10
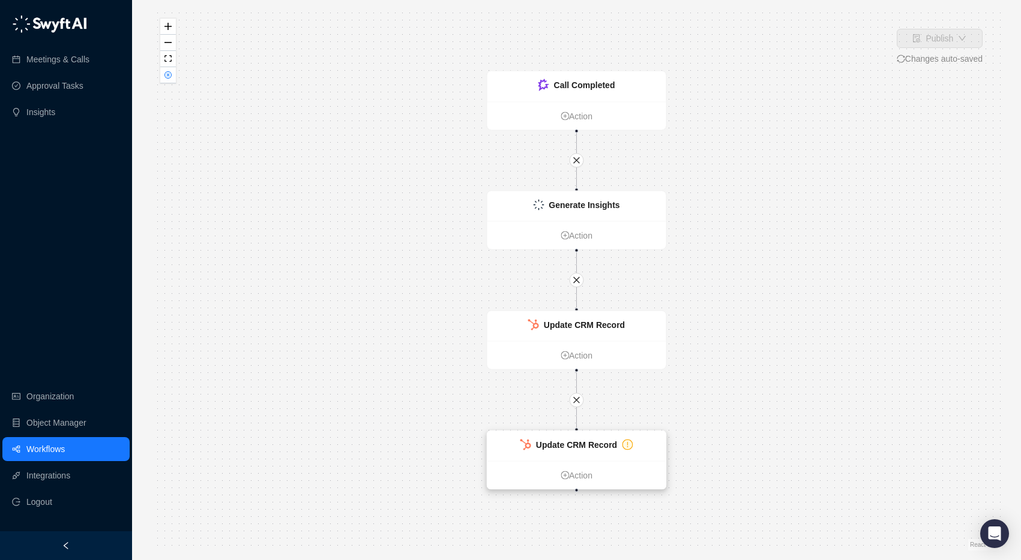
click at [604, 443] on strong "Update CRM Record" at bounding box center [576, 445] width 81 height 10
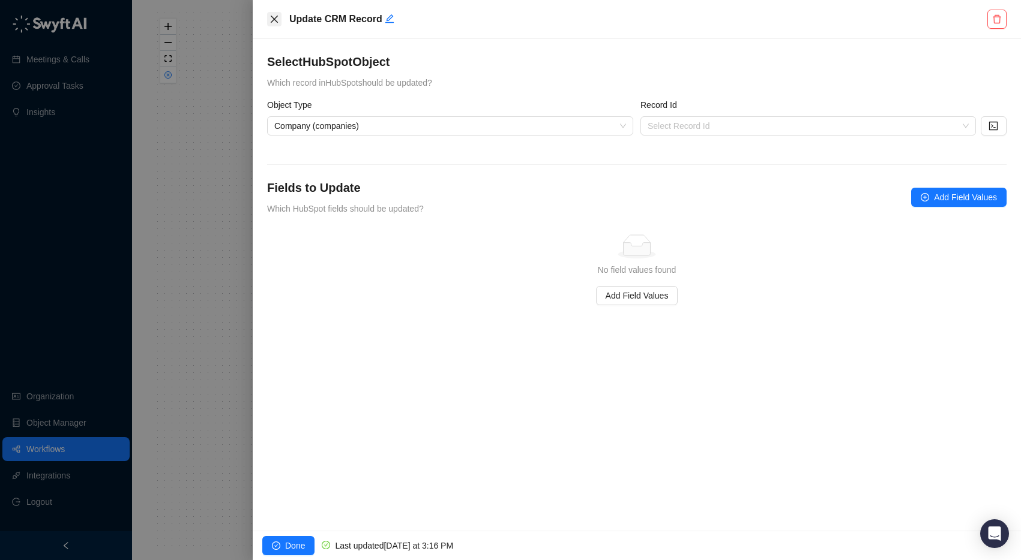
click at [273, 17] on icon "close" at bounding box center [274, 19] width 10 height 10
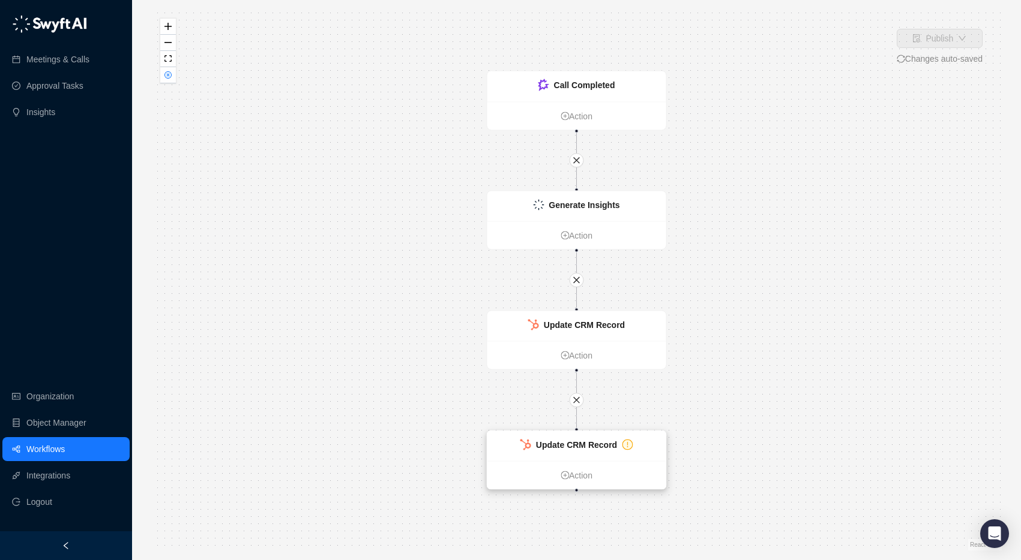
click at [576, 446] on strong "Update CRM Record" at bounding box center [576, 445] width 81 height 10
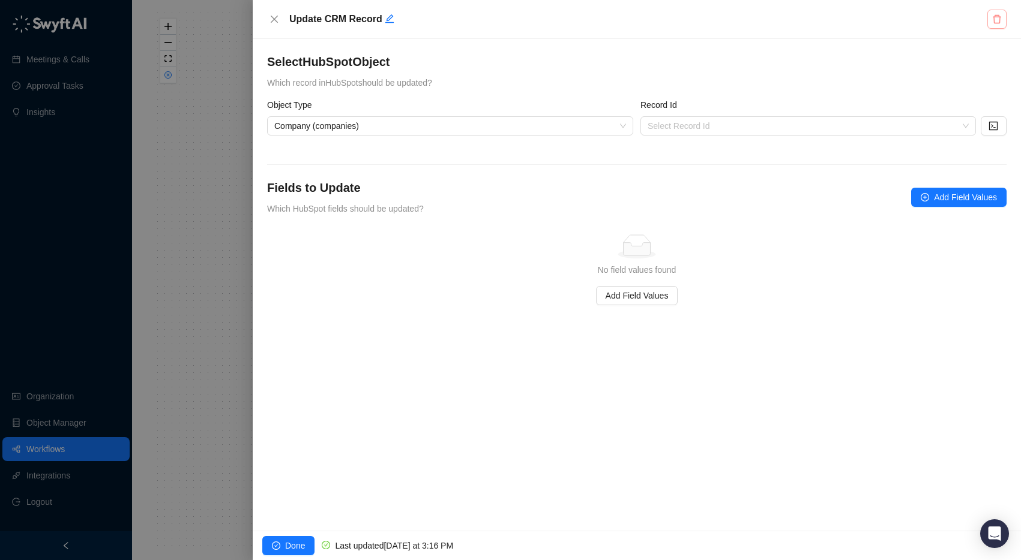
click at [999, 21] on icon "delete" at bounding box center [996, 19] width 8 height 8
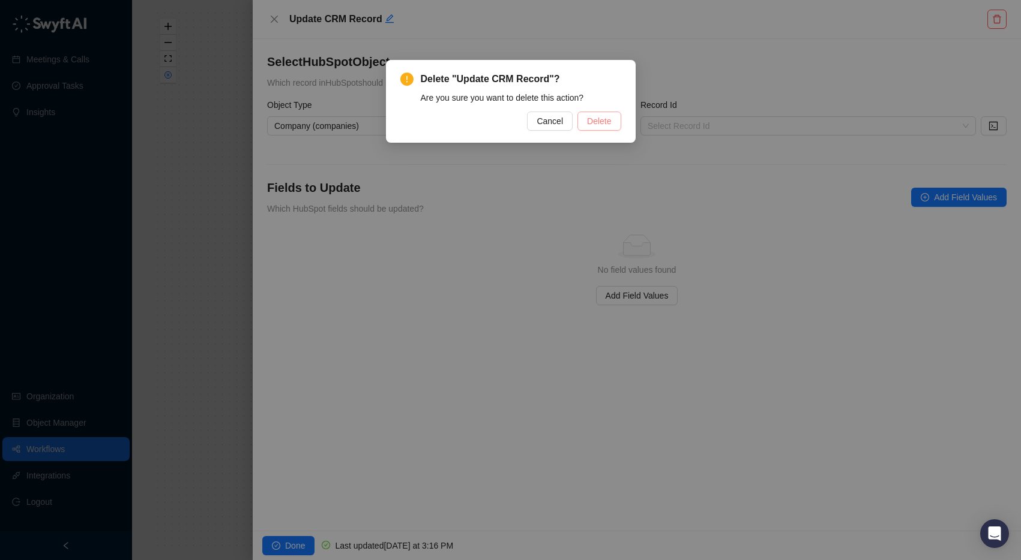
click at [613, 126] on button "Delete" at bounding box center [598, 121] width 43 height 19
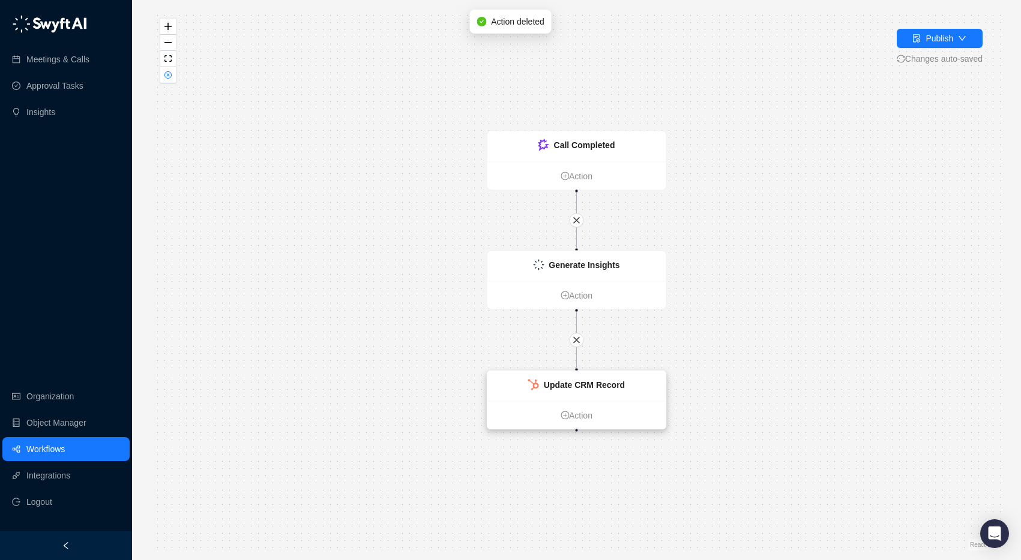
click at [626, 393] on div "Update CRM Record" at bounding box center [576, 386] width 179 height 30
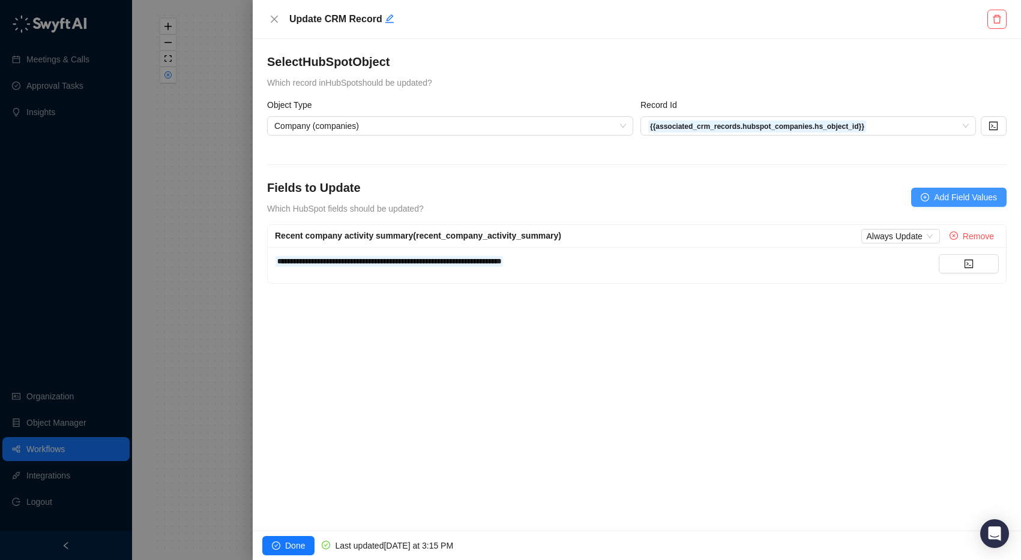
click at [938, 194] on span "Add Field Values" at bounding box center [965, 197] width 63 height 13
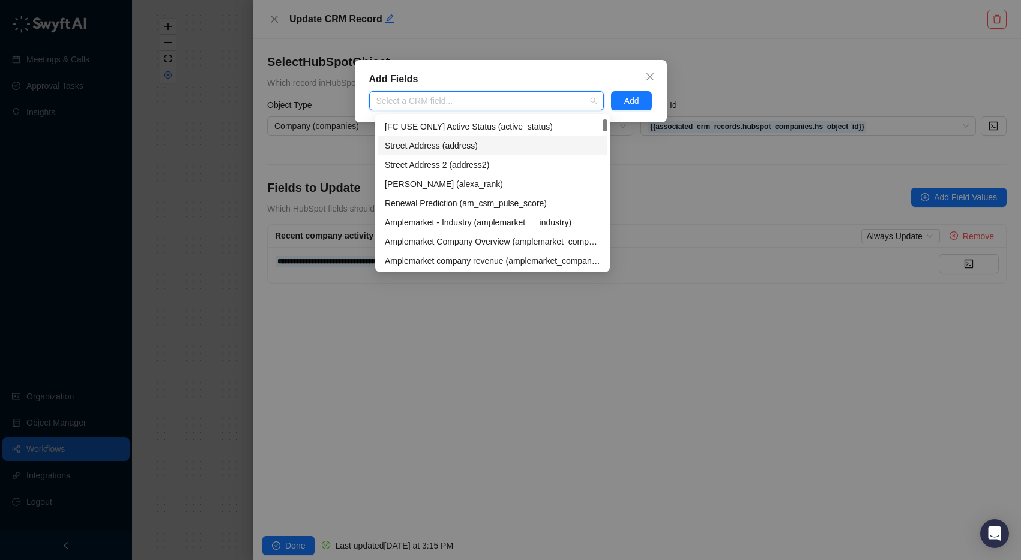
scroll to position [557, 0]
click at [652, 68] on button "Close" at bounding box center [649, 76] width 19 height 19
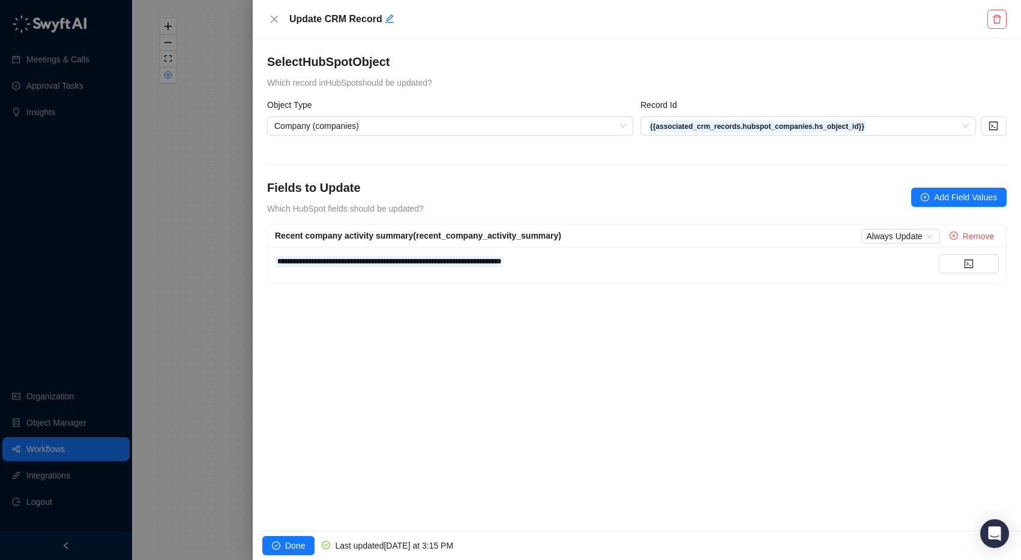
click at [648, 60] on h4 "Select HubSpot Object" at bounding box center [636, 61] width 739 height 17
click at [410, 131] on span "Company (companies)" at bounding box center [450, 126] width 352 height 18
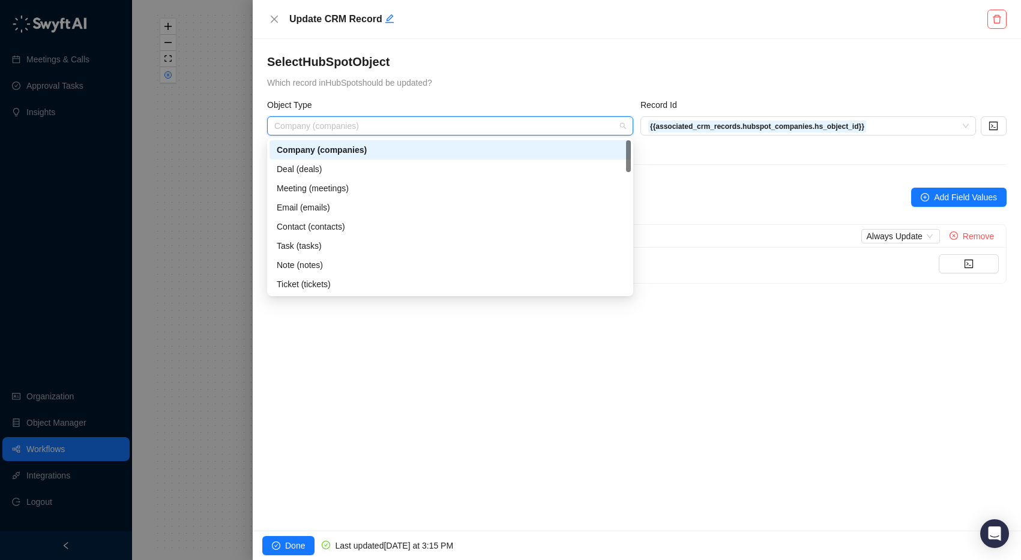
click at [487, 75] on div "Select HubSpot Object Which record in HubSpot should be updated?" at bounding box center [636, 71] width 739 height 36
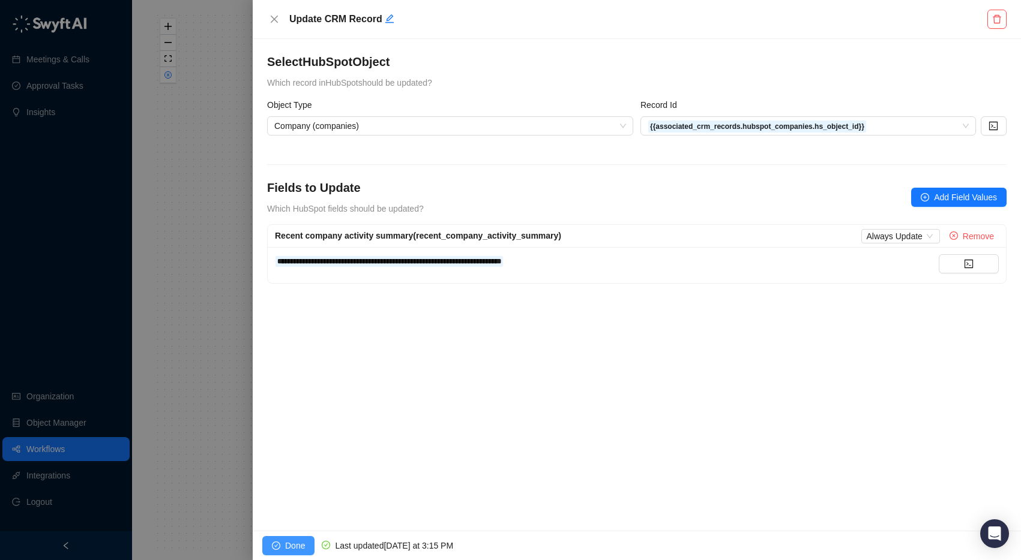
click at [286, 546] on span "Done" at bounding box center [295, 545] width 20 height 13
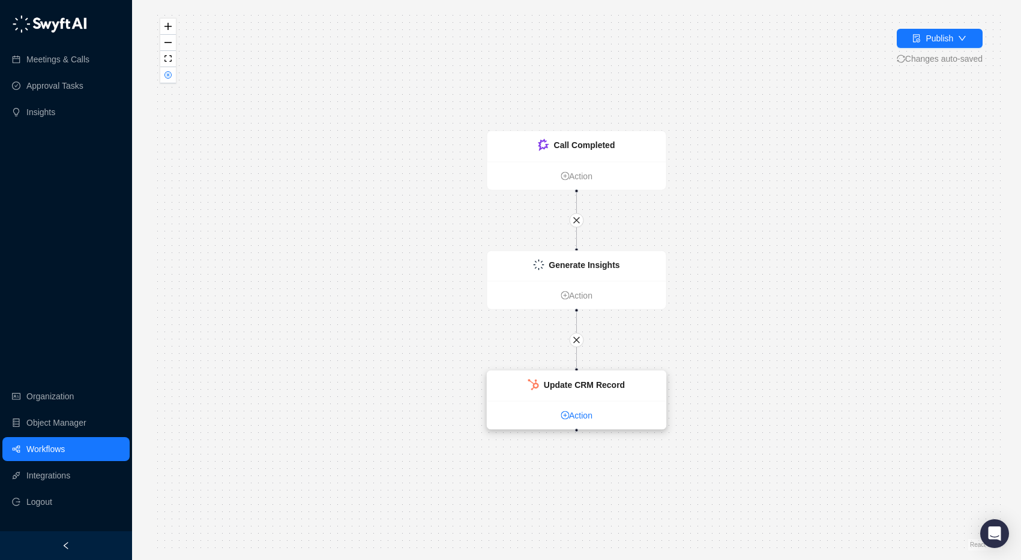
click at [571, 418] on link "Action" at bounding box center [576, 415] width 179 height 13
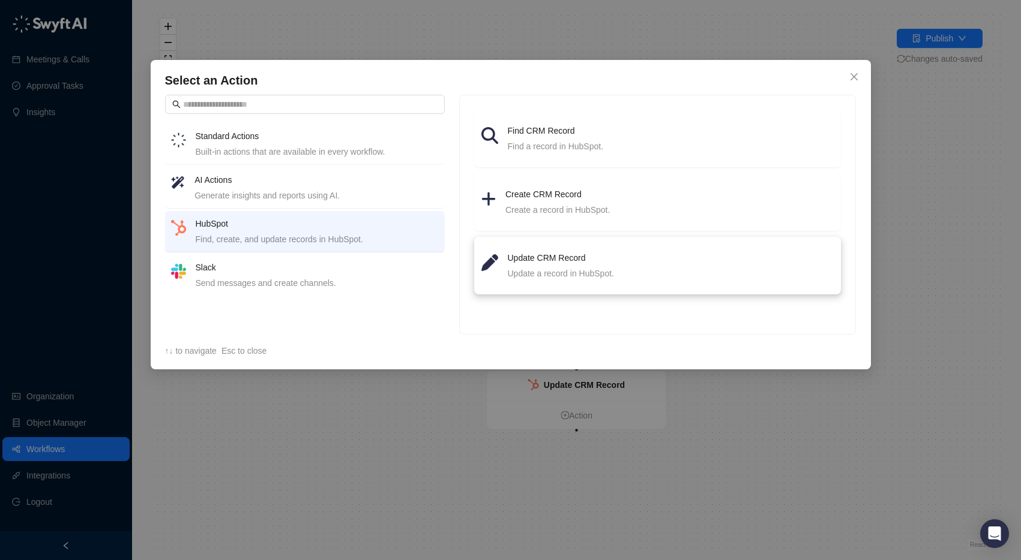
click at [567, 268] on div "Update a record in HubSpot." at bounding box center [671, 273] width 326 height 13
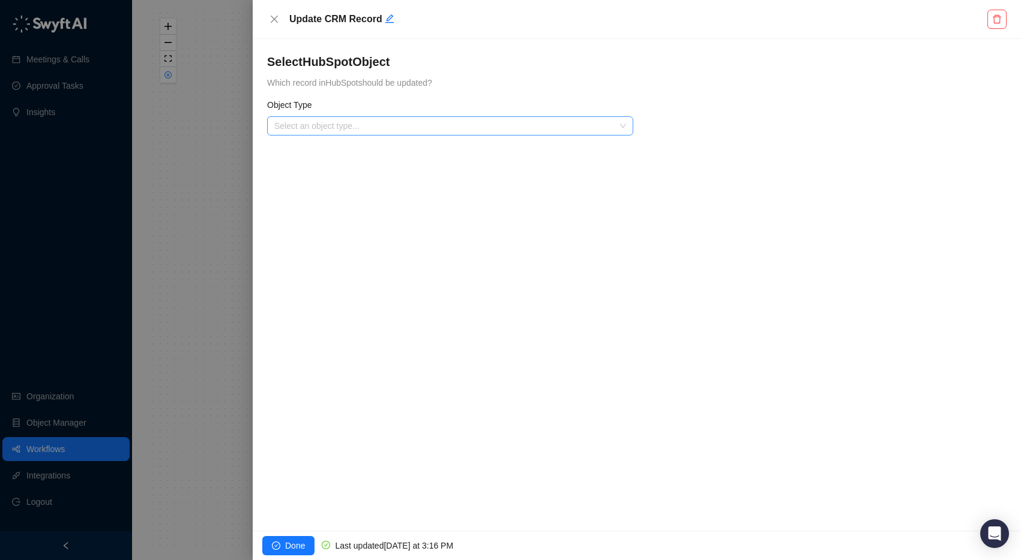
click at [340, 131] on input "search" at bounding box center [446, 126] width 344 height 18
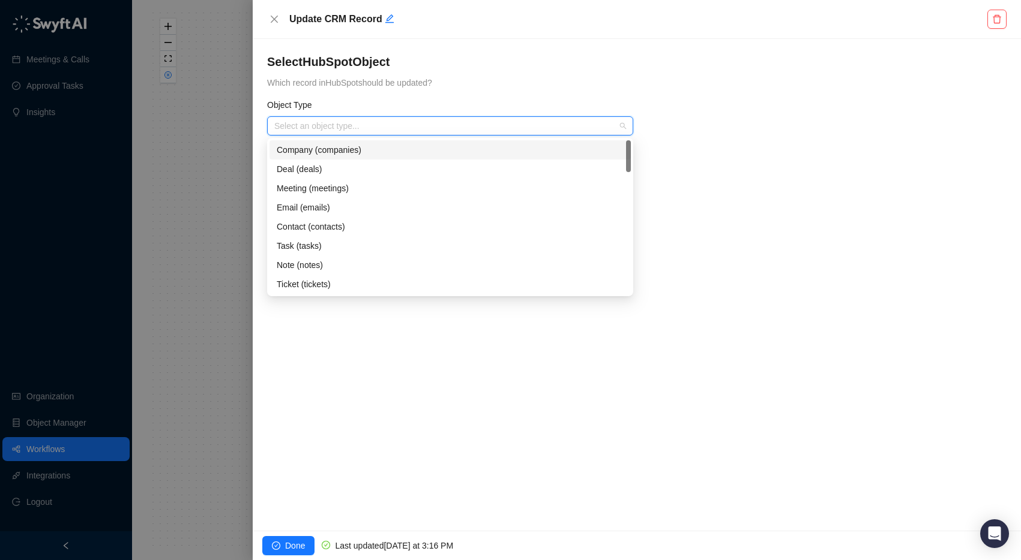
click at [336, 153] on div "Company (companies)" at bounding box center [450, 149] width 347 height 13
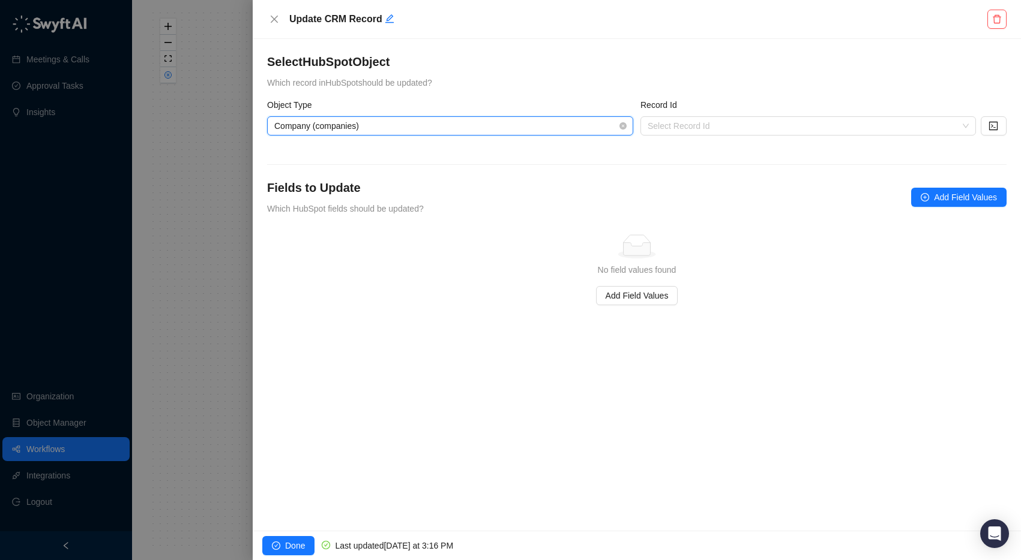
click at [331, 122] on span "Company (companies)" at bounding box center [450, 126] width 352 height 18
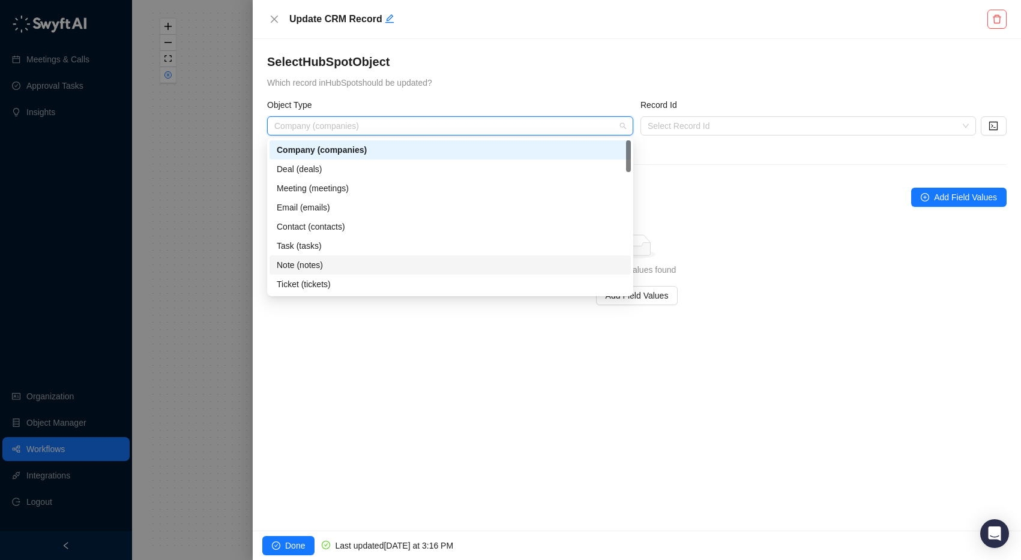
click at [325, 266] on div "Note (notes)" at bounding box center [450, 265] width 347 height 13
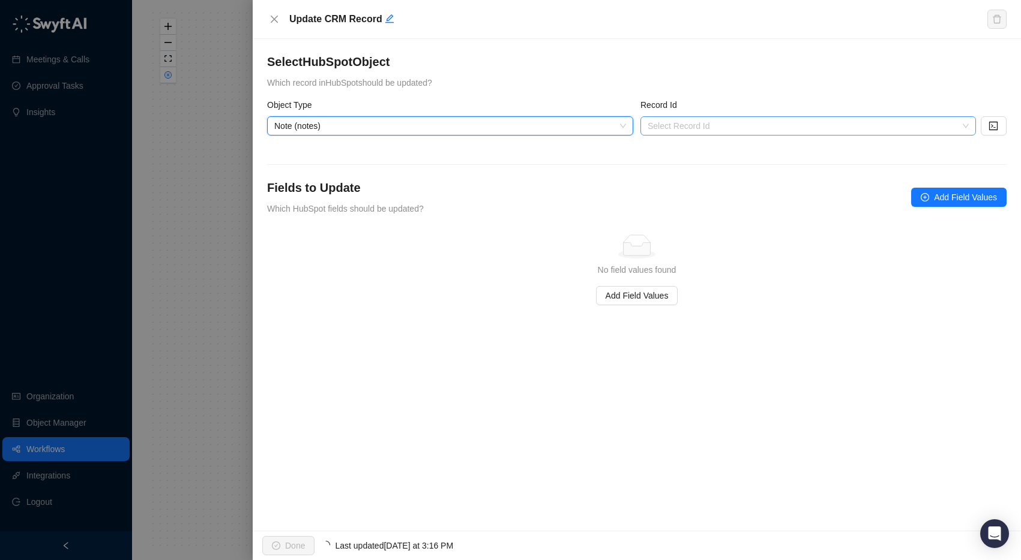
click at [679, 125] on input "search" at bounding box center [804, 126] width 314 height 18
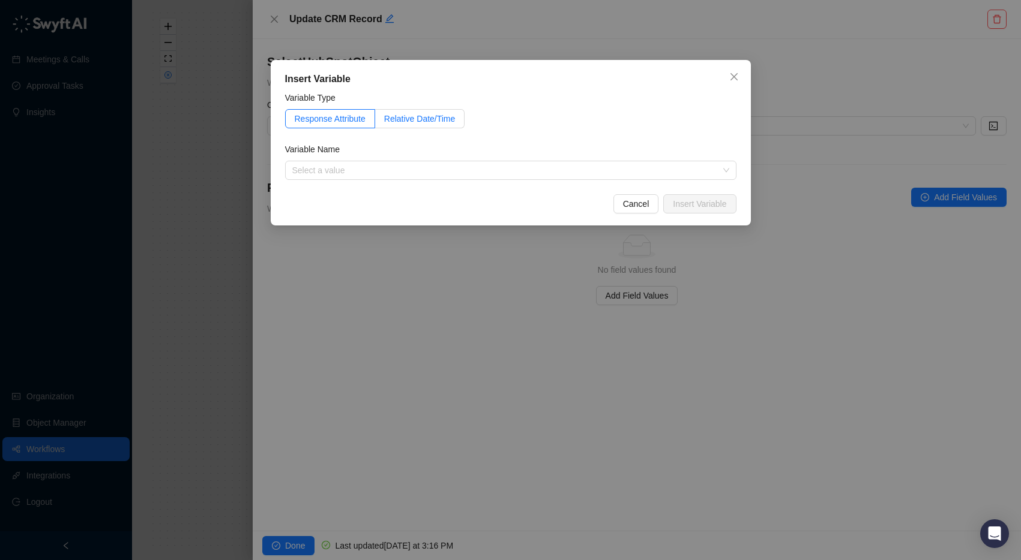
click at [412, 115] on span "Relative Date/Time" at bounding box center [419, 119] width 71 height 10
click at [346, 123] on span "Response Attribute" at bounding box center [330, 119] width 71 height 10
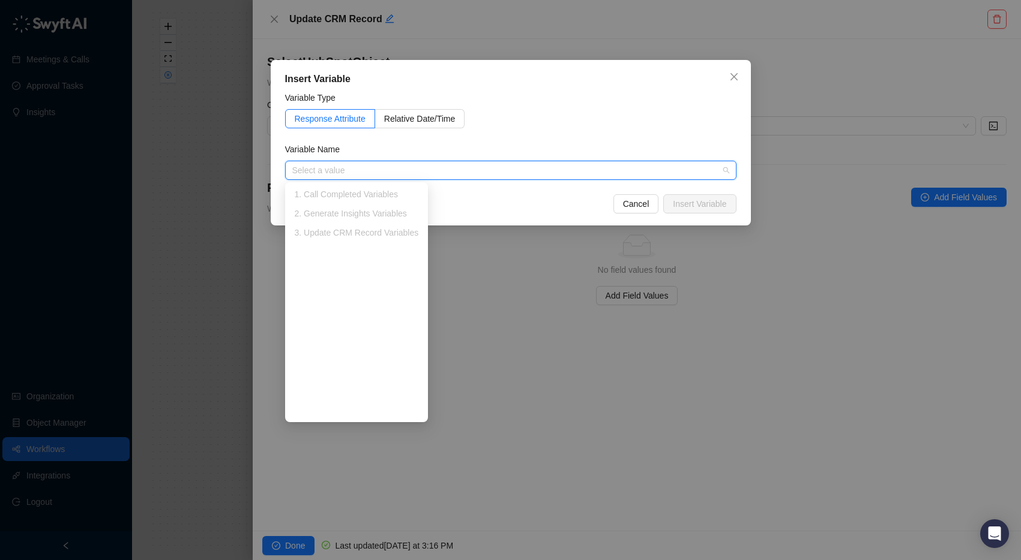
click at [346, 169] on input "search" at bounding box center [507, 170] width 430 height 18
click at [340, 200] on div "1. Call Completed Variables" at bounding box center [357, 194] width 124 height 13
click at [415, 121] on span "Relative Date/Time" at bounding box center [419, 119] width 71 height 10
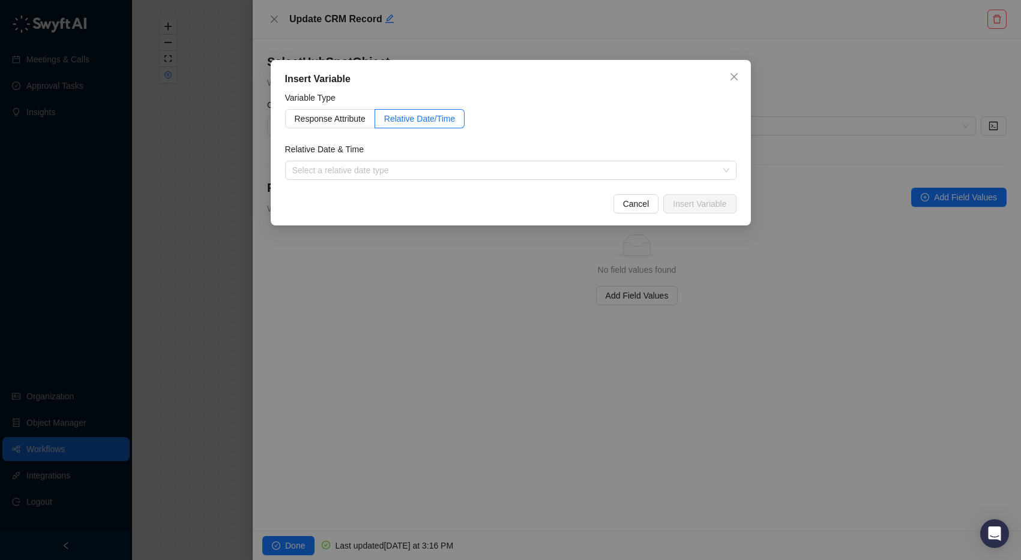
click at [555, 109] on div "Response Attribute Relative Date/Time" at bounding box center [510, 118] width 451 height 19
click at [733, 75] on icon "close" at bounding box center [734, 77] width 10 height 10
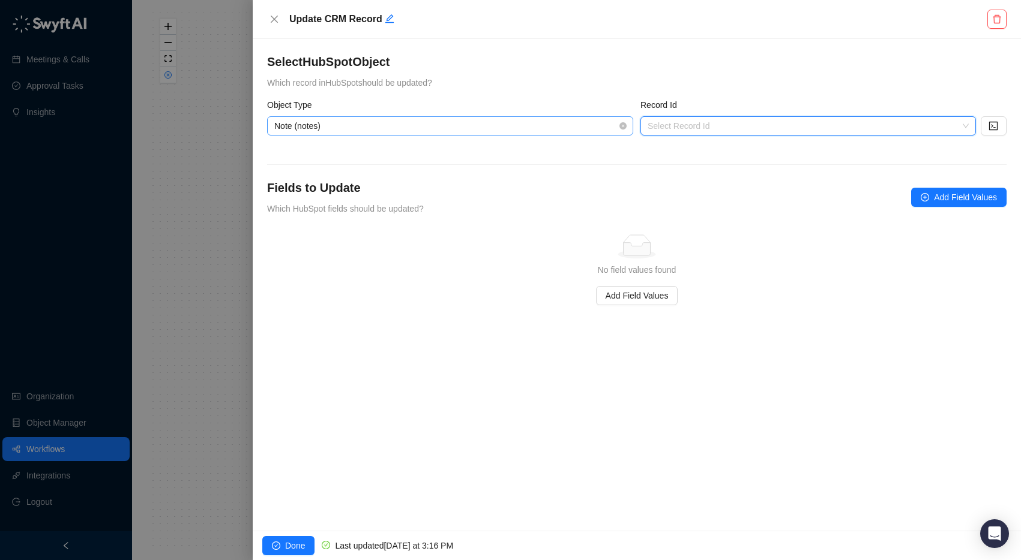
click at [305, 133] on span "Note (notes)" at bounding box center [450, 126] width 352 height 18
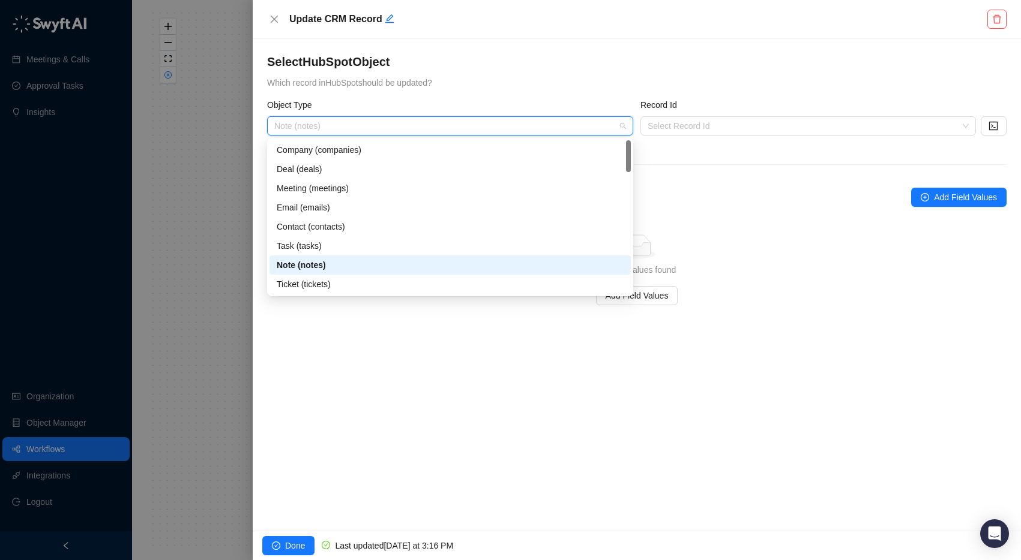
click at [310, 89] on div "Select HubSpot Object Which record in HubSpot should be updated? Object Type No…" at bounding box center [636, 179] width 739 height 252
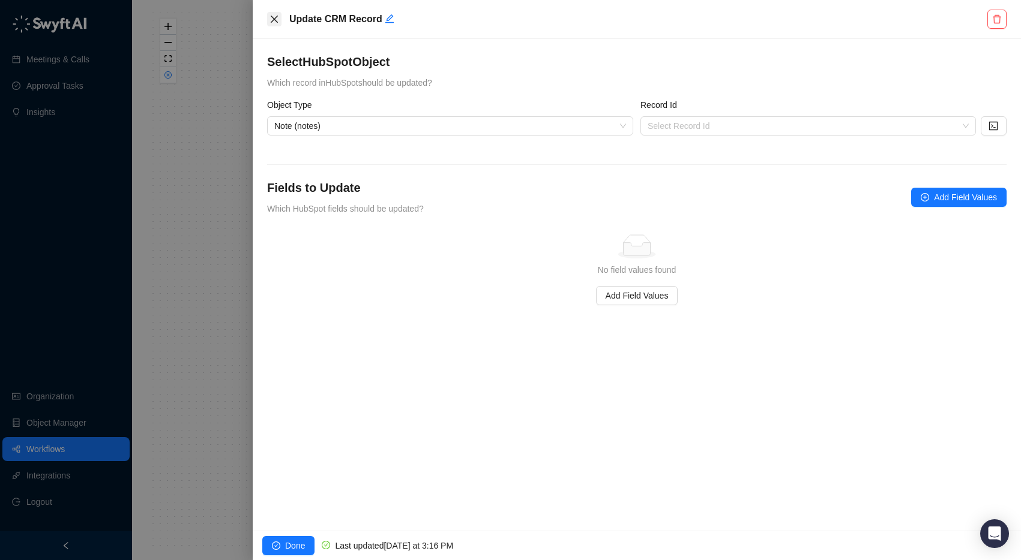
click at [277, 22] on icon "close" at bounding box center [274, 19] width 7 height 7
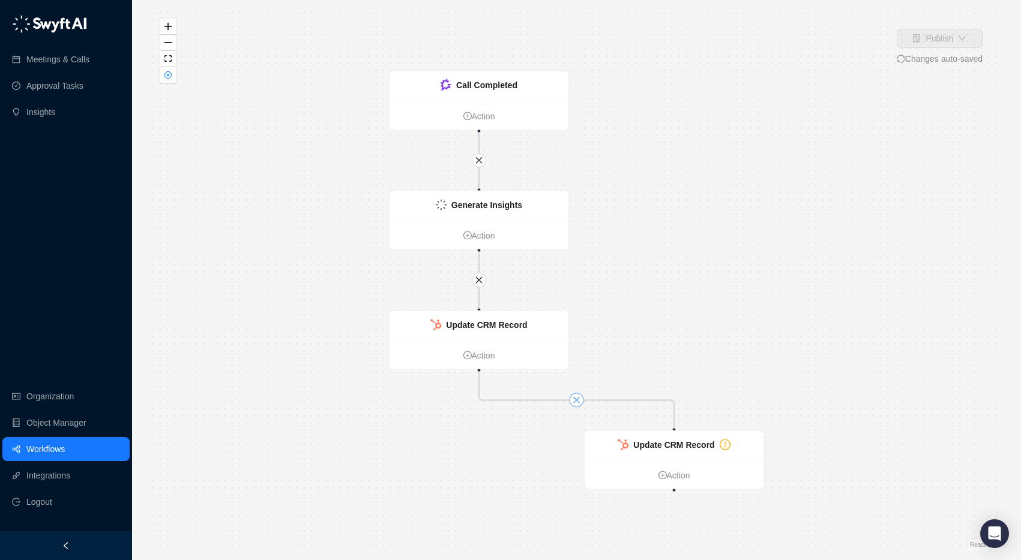
click at [574, 398] on icon "close" at bounding box center [576, 400] width 7 height 7
click at [686, 446] on strong "Update CRM Record" at bounding box center [673, 445] width 81 height 10
click at [712, 478] on link "Action" at bounding box center [673, 476] width 179 height 13
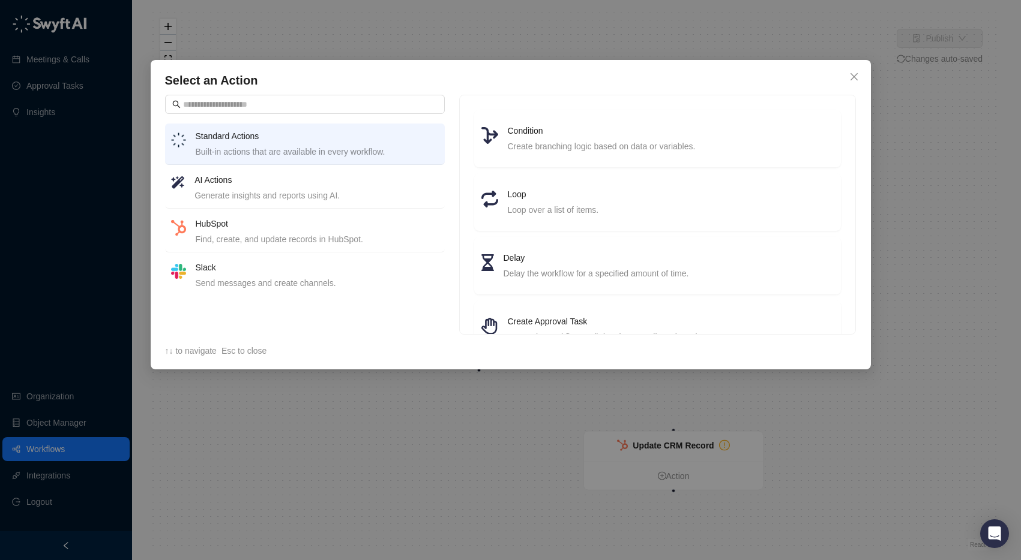
click at [310, 233] on div "Find, create, and update records in HubSpot." at bounding box center [317, 239] width 243 height 13
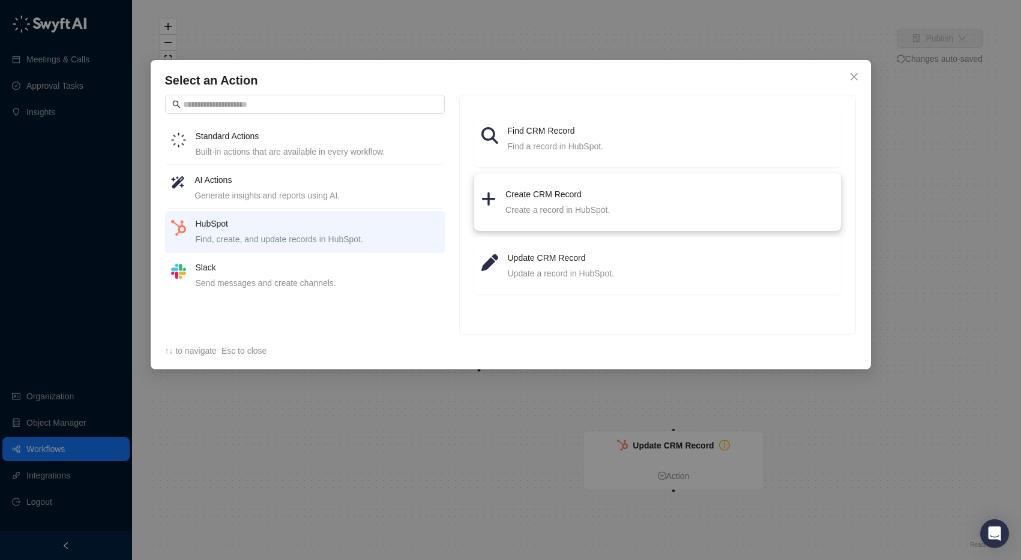
click at [567, 206] on div "Create a record in HubSpot." at bounding box center [669, 209] width 328 height 13
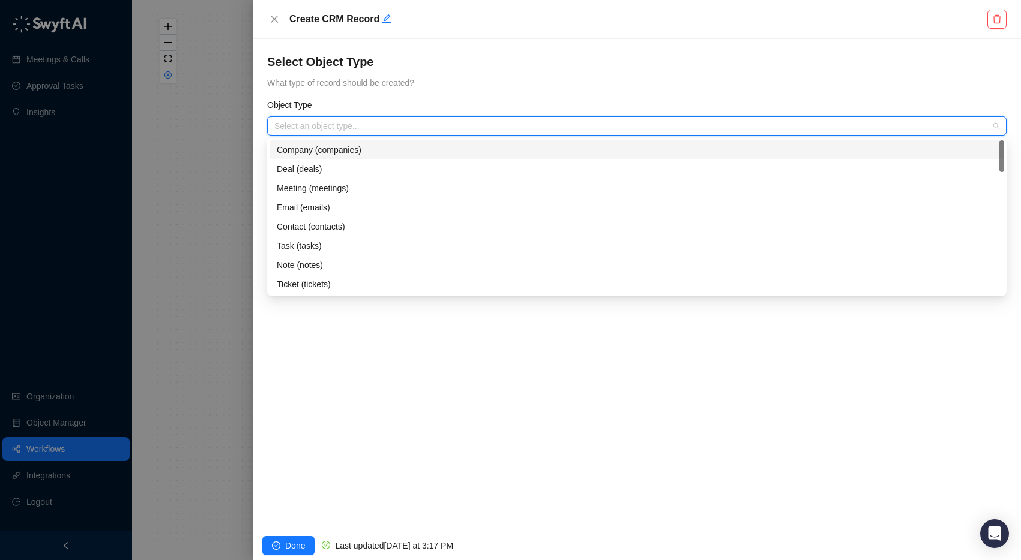
click at [386, 130] on input "search" at bounding box center [633, 126] width 718 height 18
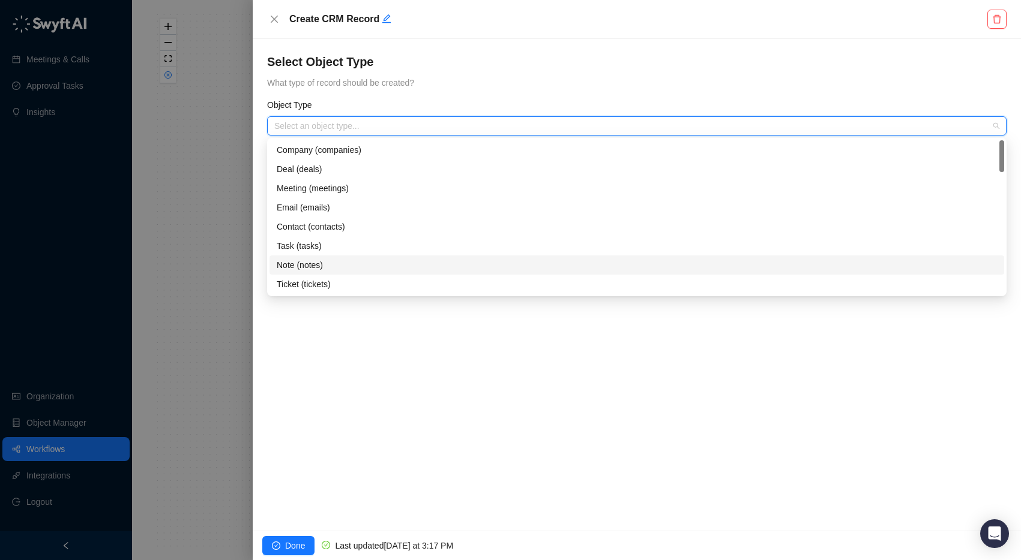
click at [323, 265] on div "Note (notes)" at bounding box center [637, 265] width 720 height 13
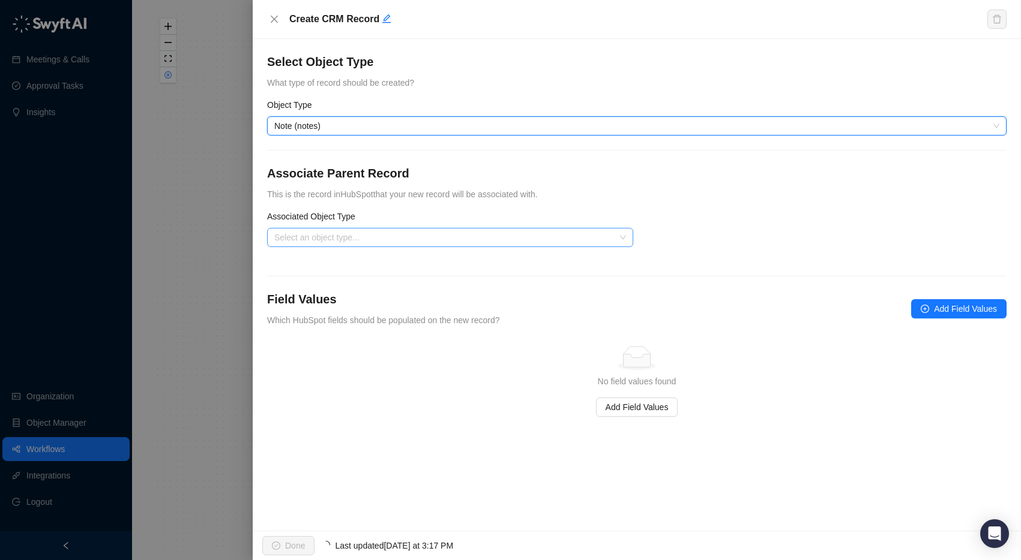
click at [357, 244] on input "search" at bounding box center [446, 238] width 344 height 18
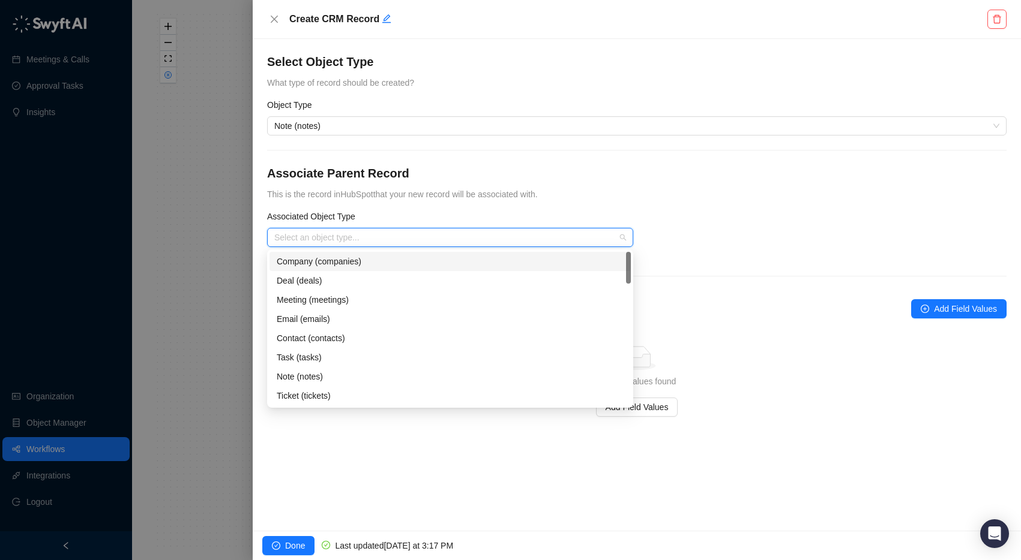
click at [349, 260] on div "Company (companies)" at bounding box center [450, 261] width 347 height 13
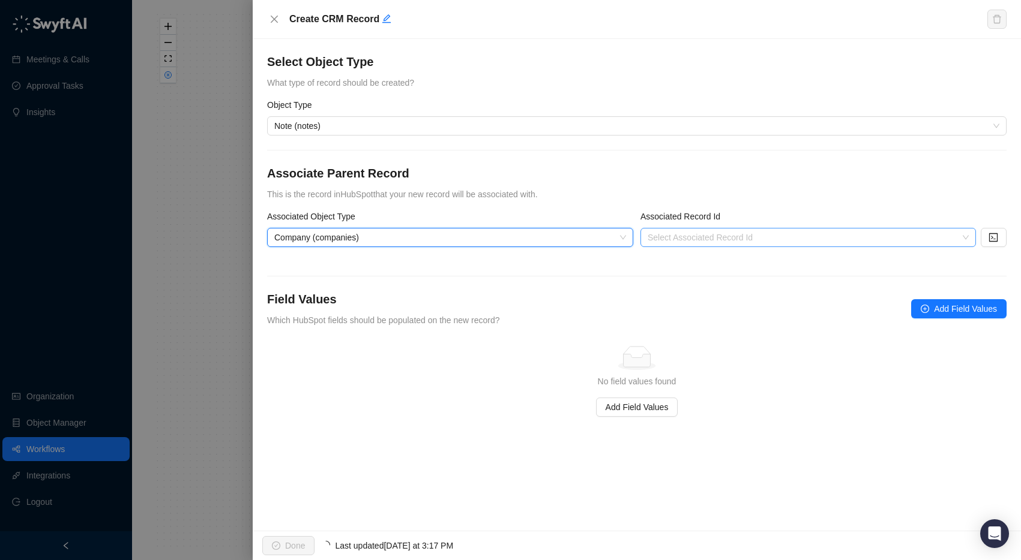
click at [795, 241] on input "search" at bounding box center [804, 238] width 314 height 18
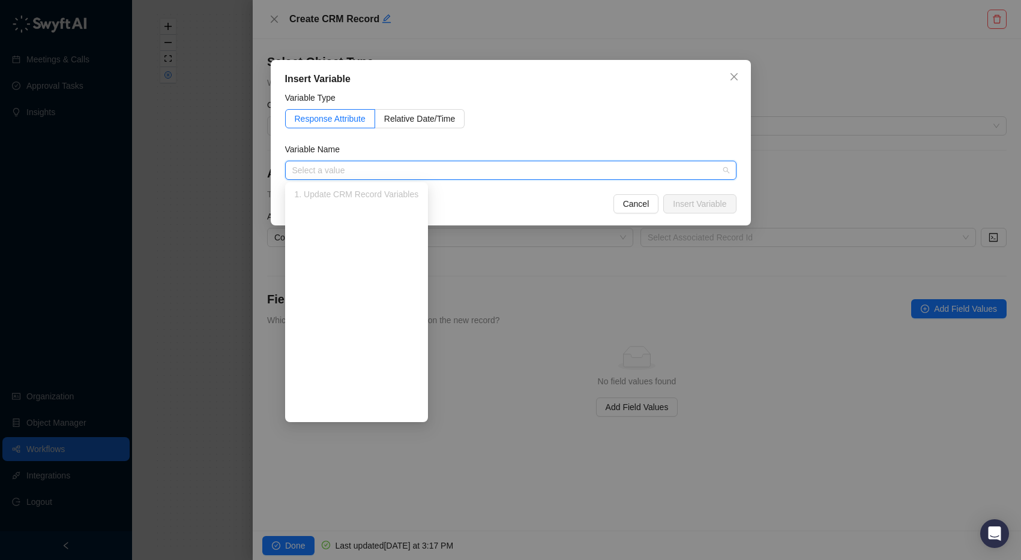
click at [355, 194] on div "1. Update CRM Record Variables" at bounding box center [357, 194] width 124 height 13
click at [354, 121] on span "Response Attribute" at bounding box center [330, 119] width 71 height 10
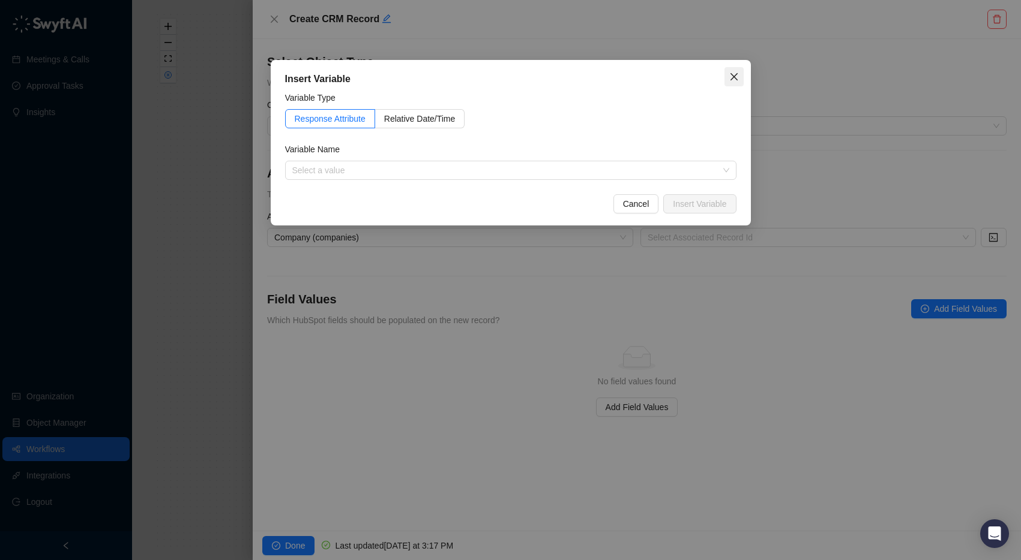
click at [737, 76] on icon "close" at bounding box center [734, 77] width 10 height 10
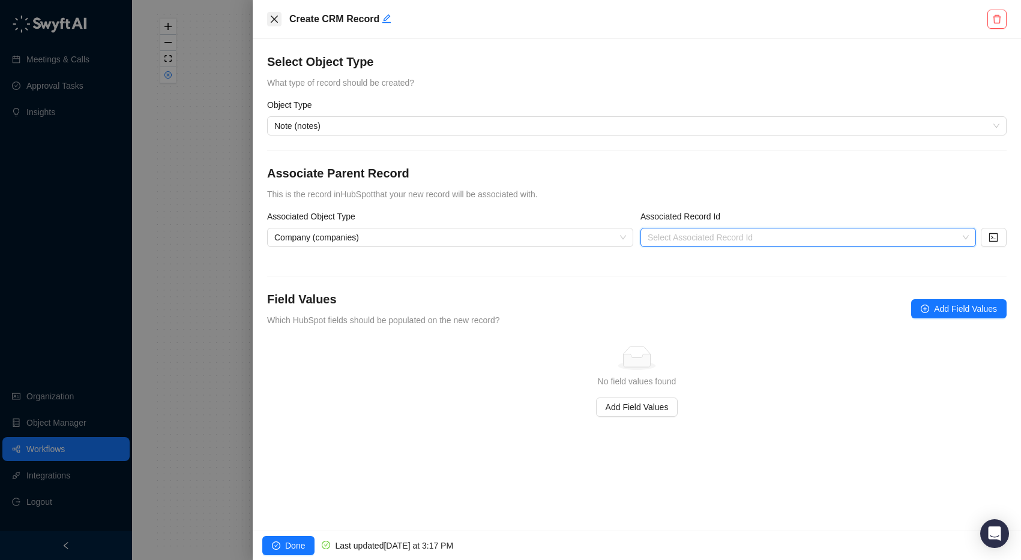
click at [274, 17] on icon "close" at bounding box center [274, 19] width 10 height 10
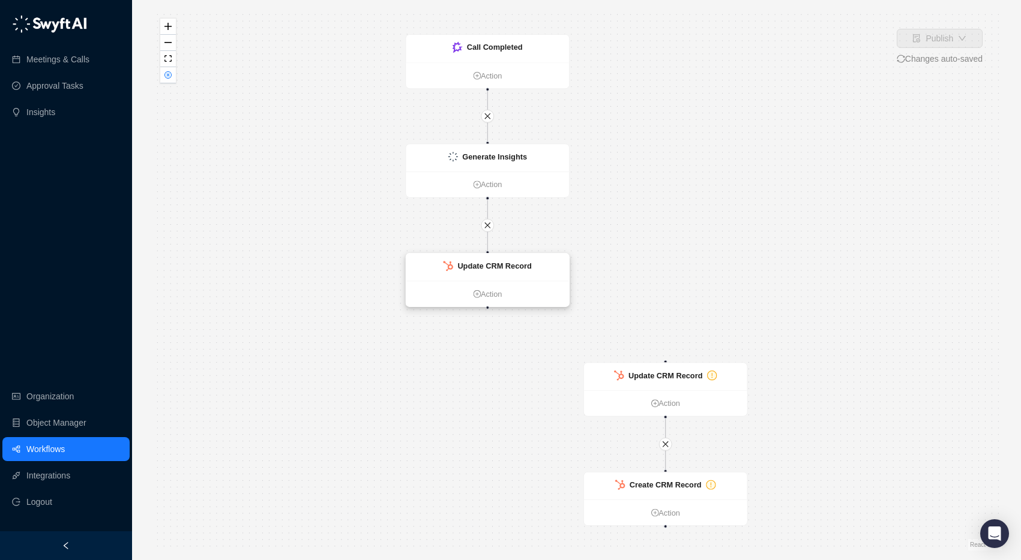
click at [487, 287] on ul "Action" at bounding box center [487, 294] width 163 height 26
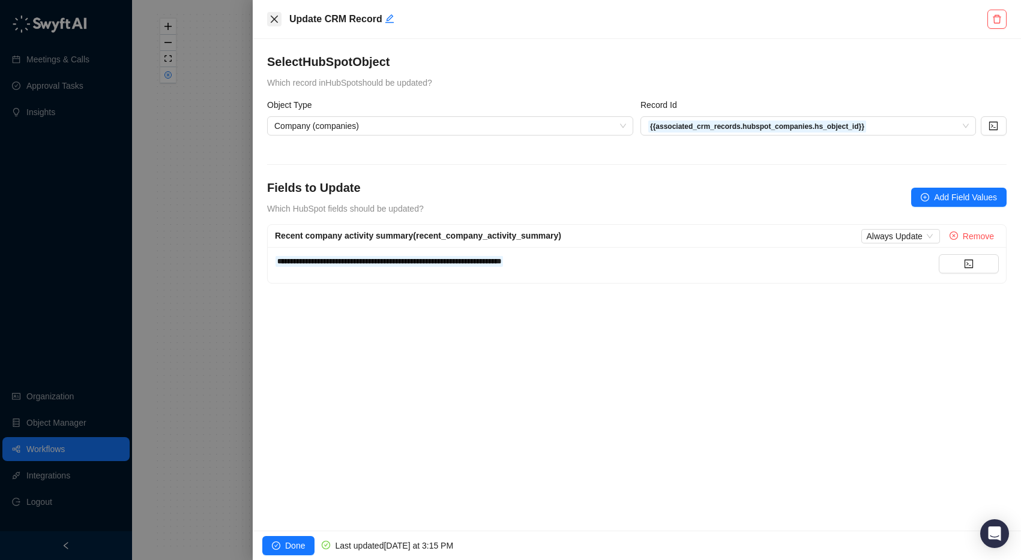
click at [272, 19] on icon "close" at bounding box center [274, 19] width 10 height 10
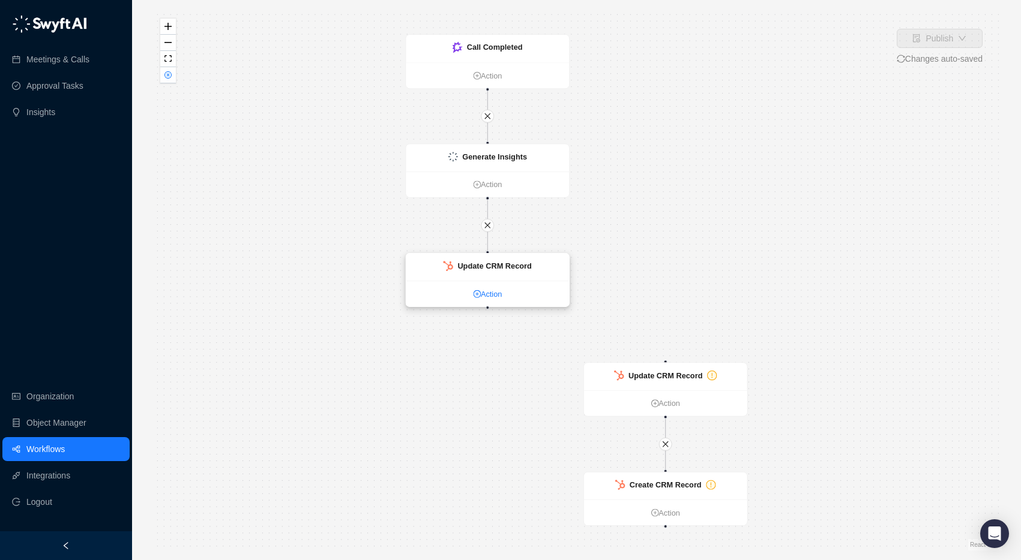
click at [476, 294] on icon "plus-circle" at bounding box center [476, 294] width 3 height 3
click at [476, 296] on icon "plus-circle" at bounding box center [477, 294] width 8 height 8
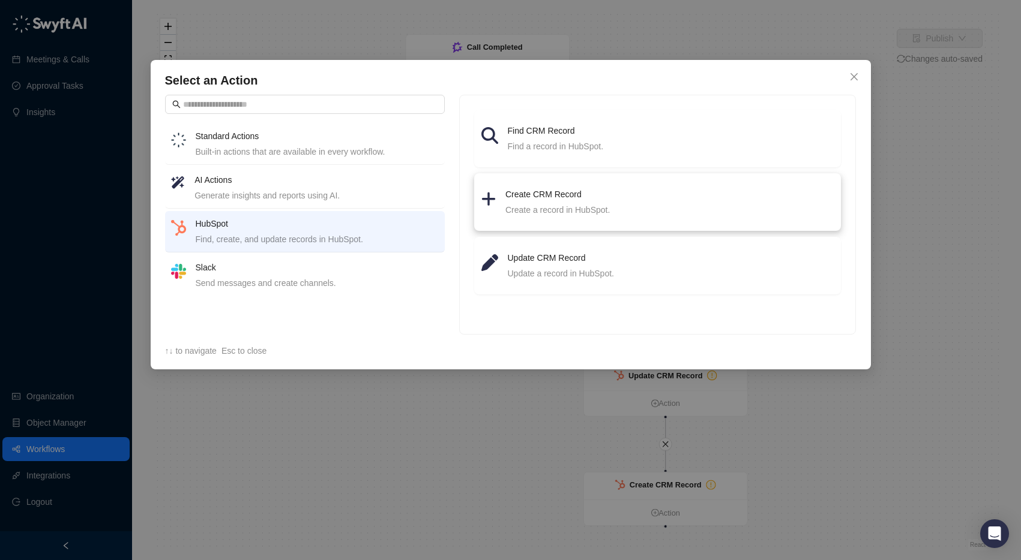
click at [501, 209] on div "Create CRM Record Create a record in HubSpot." at bounding box center [657, 202] width 353 height 29
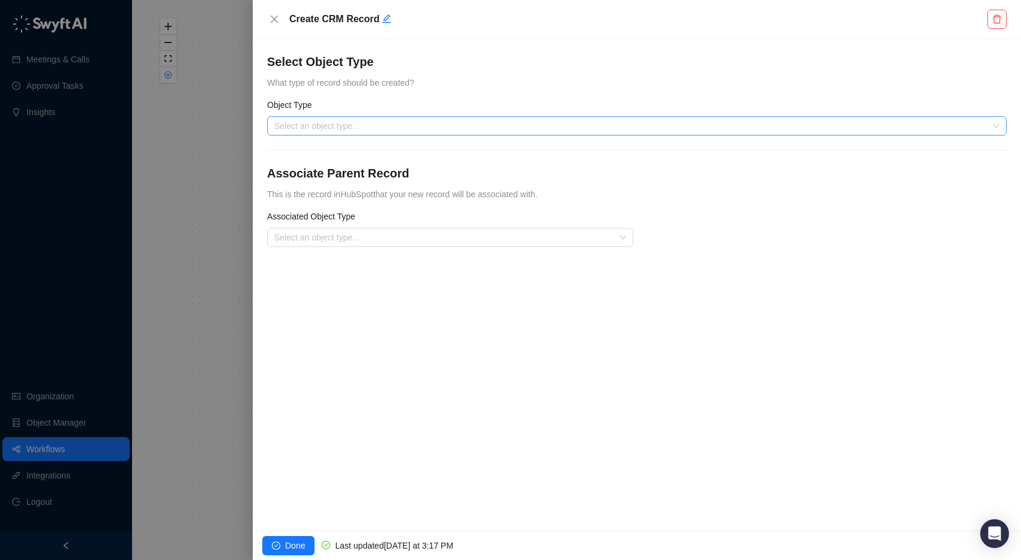
click at [347, 121] on input "search" at bounding box center [633, 126] width 718 height 18
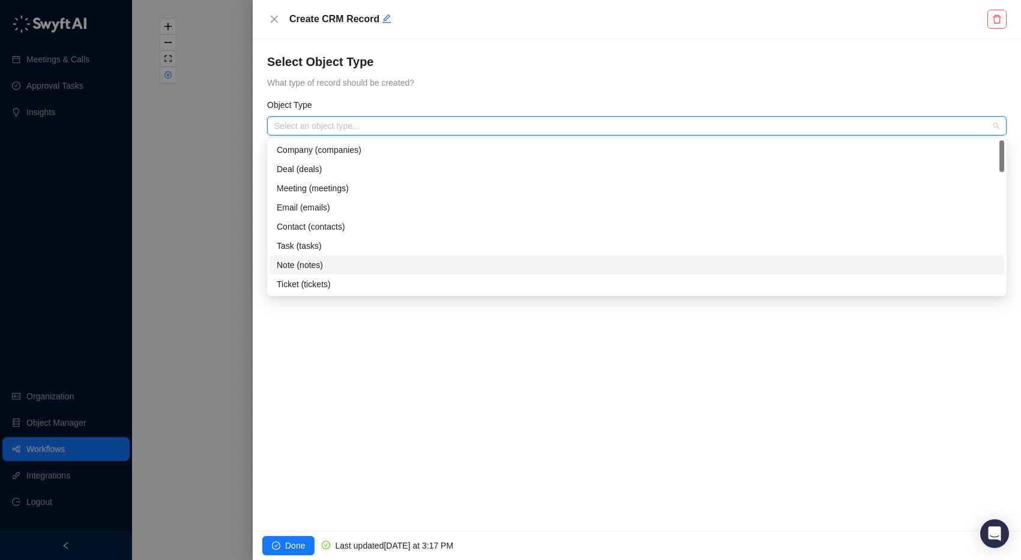
click at [324, 266] on div "Note (notes)" at bounding box center [637, 265] width 720 height 13
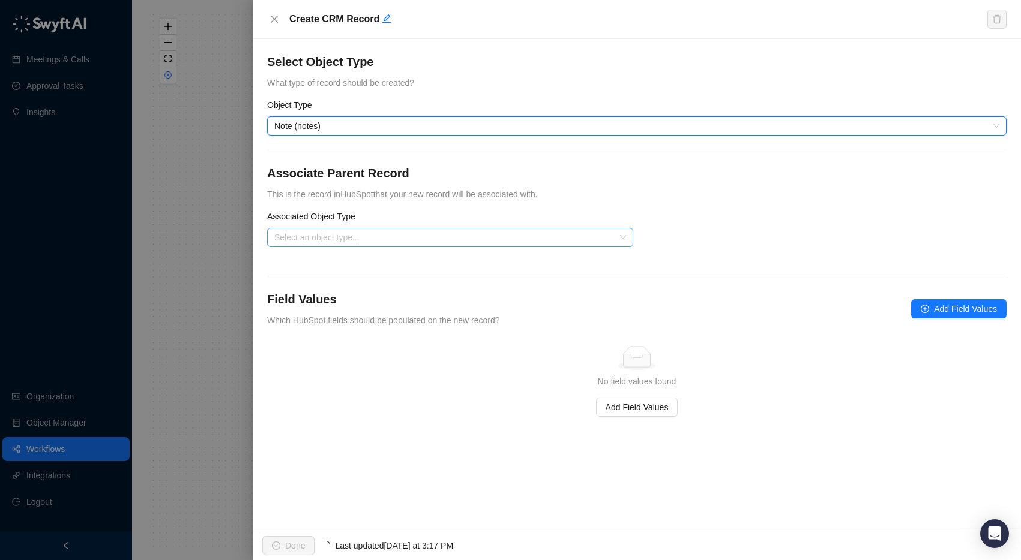
click at [349, 237] on input "search" at bounding box center [446, 238] width 344 height 18
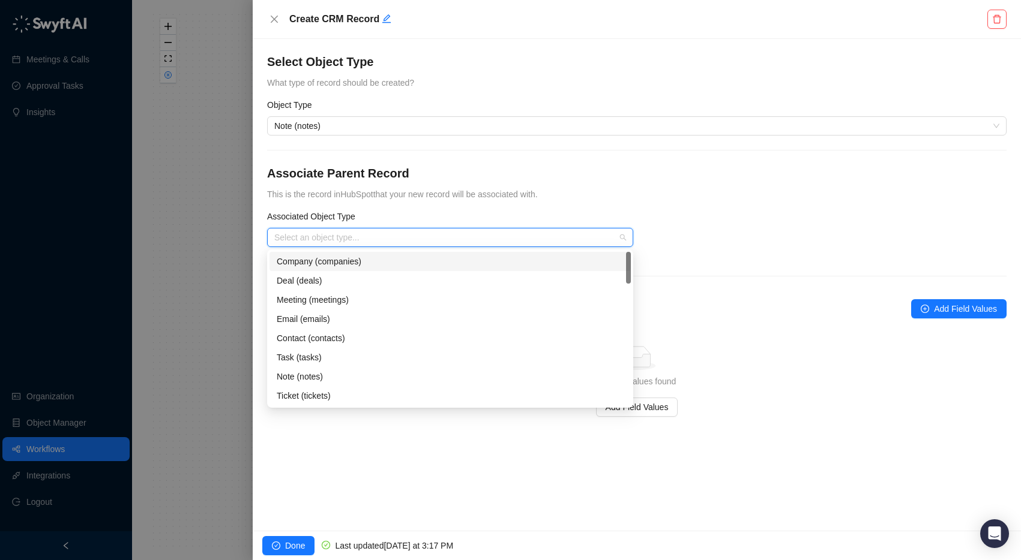
click at [331, 260] on div "Company (companies)" at bounding box center [450, 261] width 347 height 13
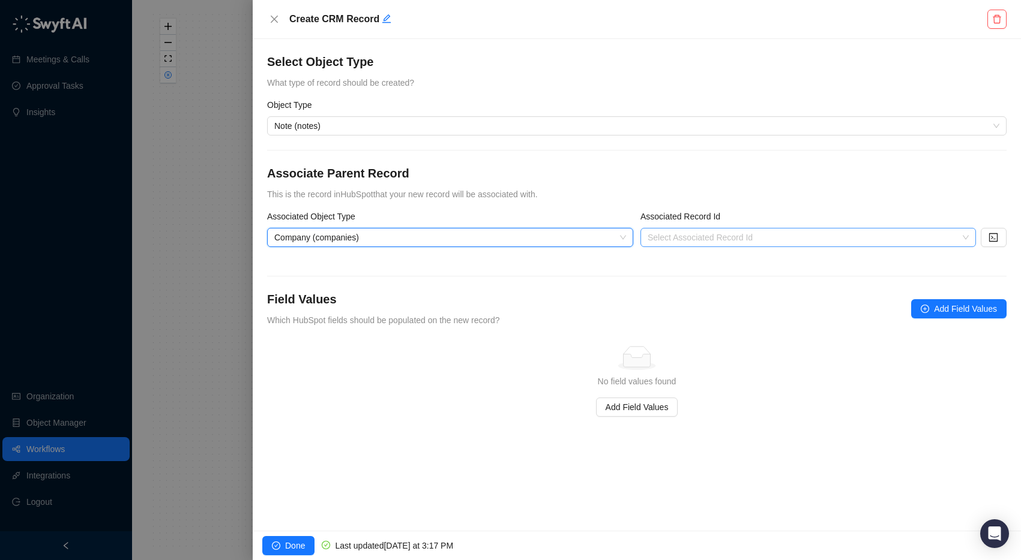
click at [727, 235] on input "search" at bounding box center [804, 238] width 314 height 18
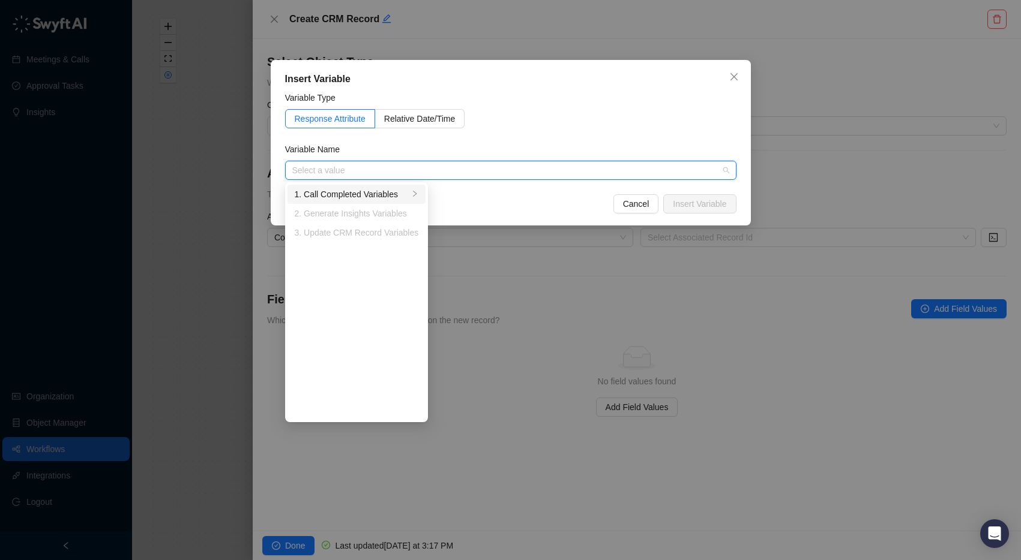
click at [345, 197] on div "1. Call Completed Variables" at bounding box center [352, 194] width 115 height 13
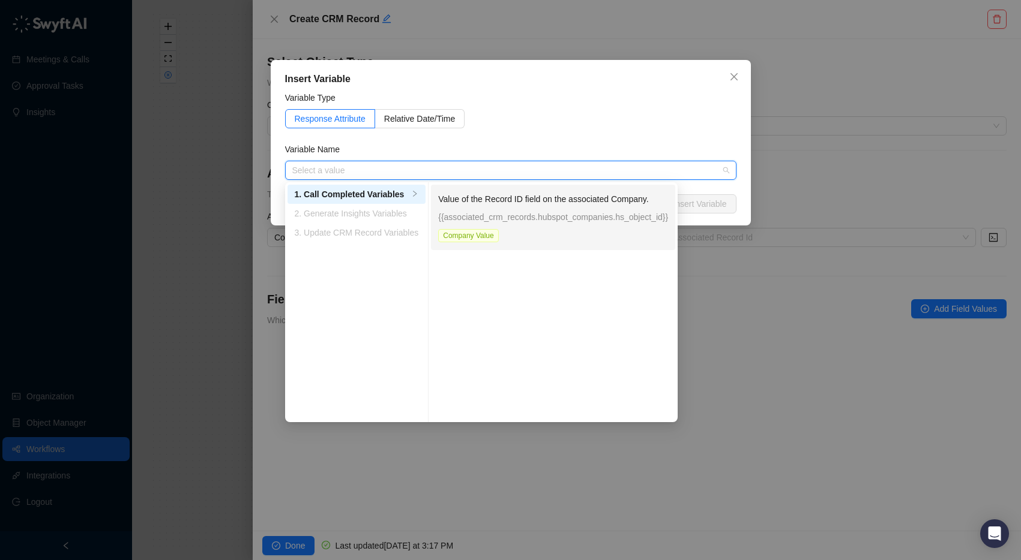
click at [511, 221] on p "{{associated_crm_records.hubspot_companies.hs_object_id}}" at bounding box center [553, 217] width 230 height 13
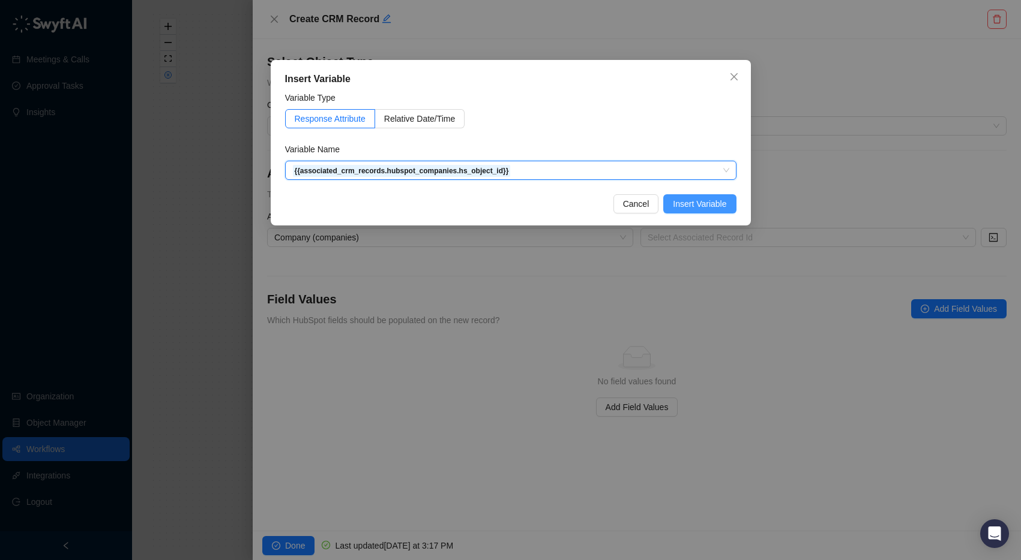
click at [712, 199] on span "Insert Variable" at bounding box center [699, 203] width 53 height 13
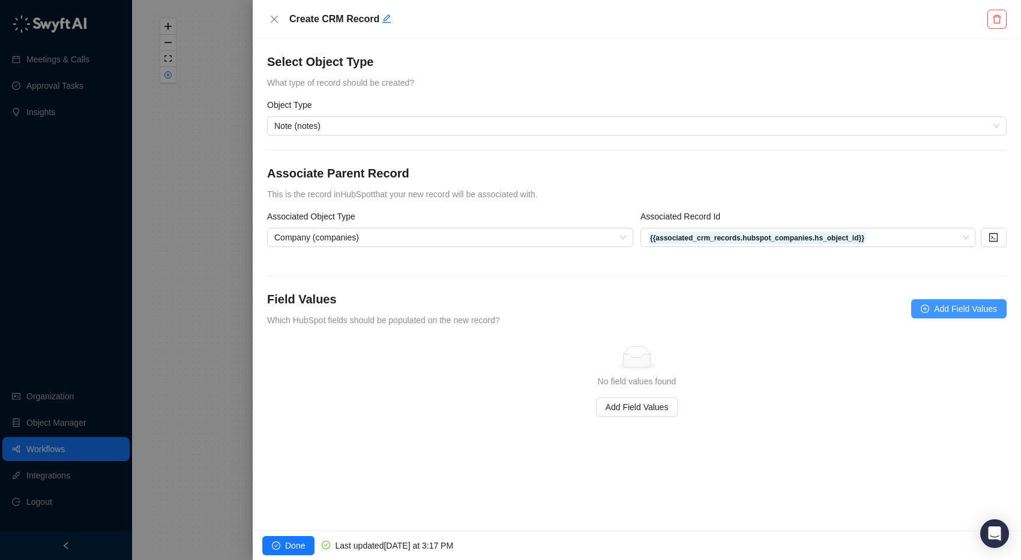
click at [964, 310] on span "Add Field Values" at bounding box center [965, 308] width 63 height 13
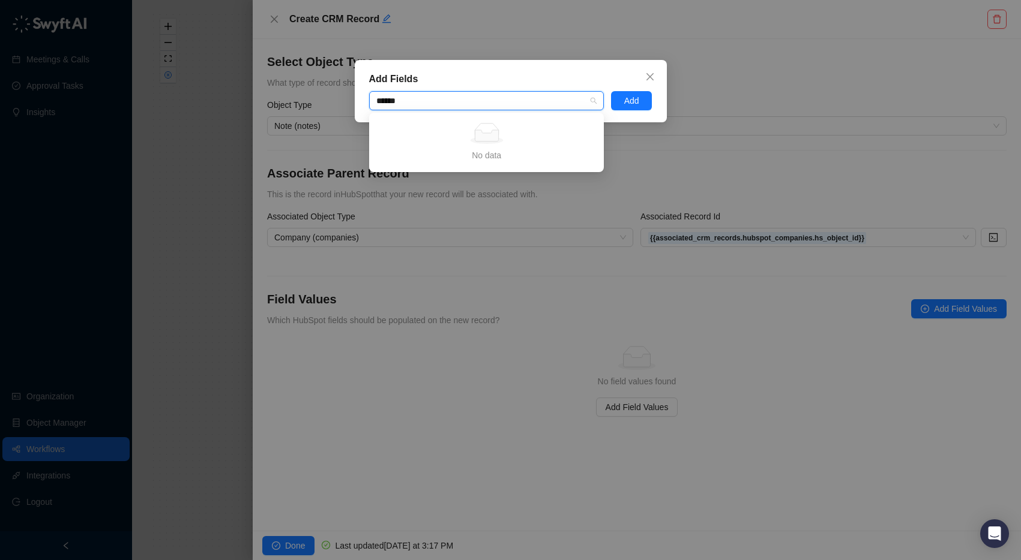
type input "*******"
click at [549, 98] on div "summary" at bounding box center [479, 101] width 217 height 9
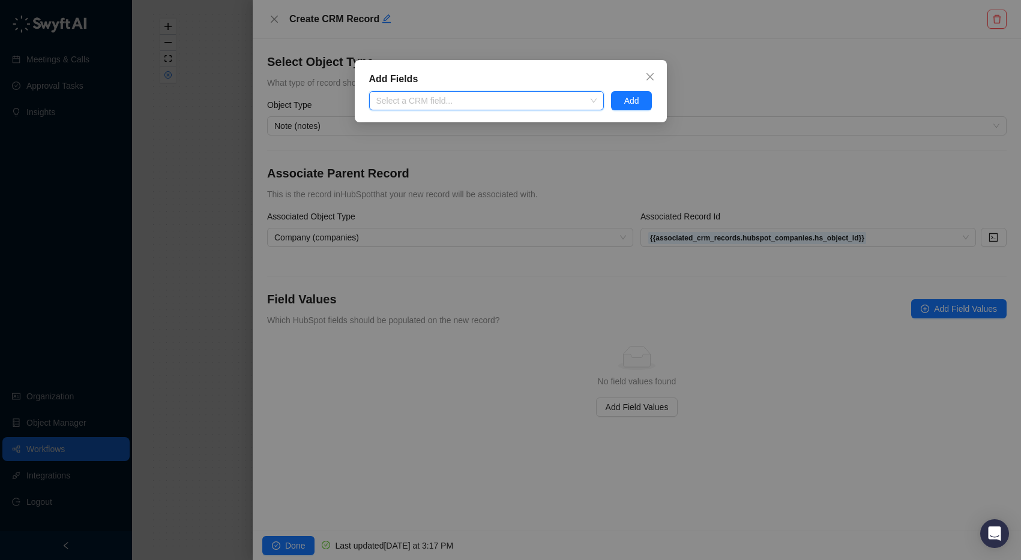
click at [544, 100] on div at bounding box center [479, 101] width 217 height 9
click at [657, 74] on span "Close" at bounding box center [649, 77] width 19 height 10
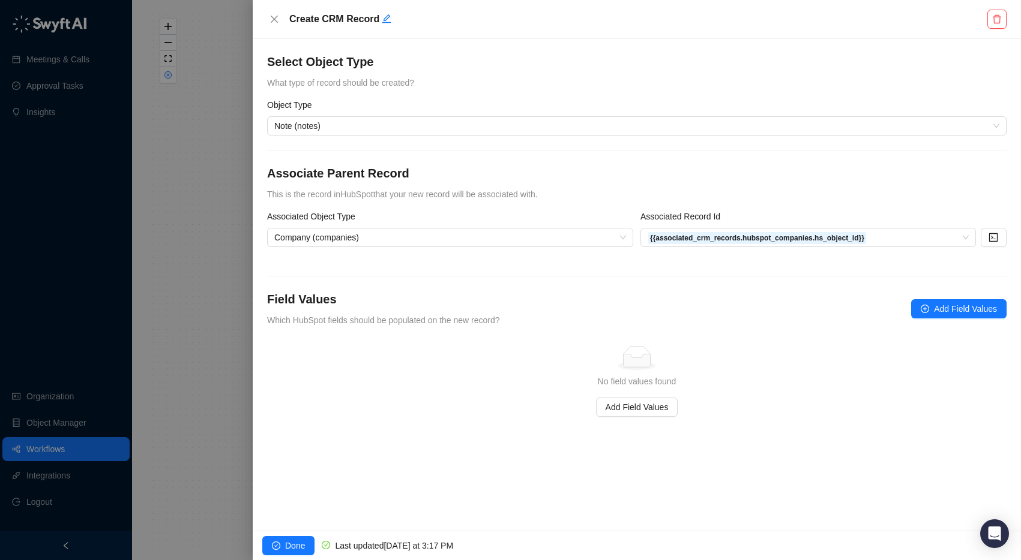
click at [531, 340] on form "Object Type Note (notes) Associate Parent Record This is the record in HubSpot …" at bounding box center [636, 257] width 739 height 319
drag, startPoint x: 299, startPoint y: 316, endPoint x: 410, endPoint y: 318, distance: 111.0
click at [410, 318] on span "Which HubSpot fields should be populated on the new record?" at bounding box center [383, 321] width 233 height 10
click at [352, 325] on span "Which HubSpot fields should be populated on the new record?" at bounding box center [383, 321] width 233 height 10
click at [352, 324] on span "Which HubSpot fields should be populated on the new record?" at bounding box center [383, 321] width 233 height 10
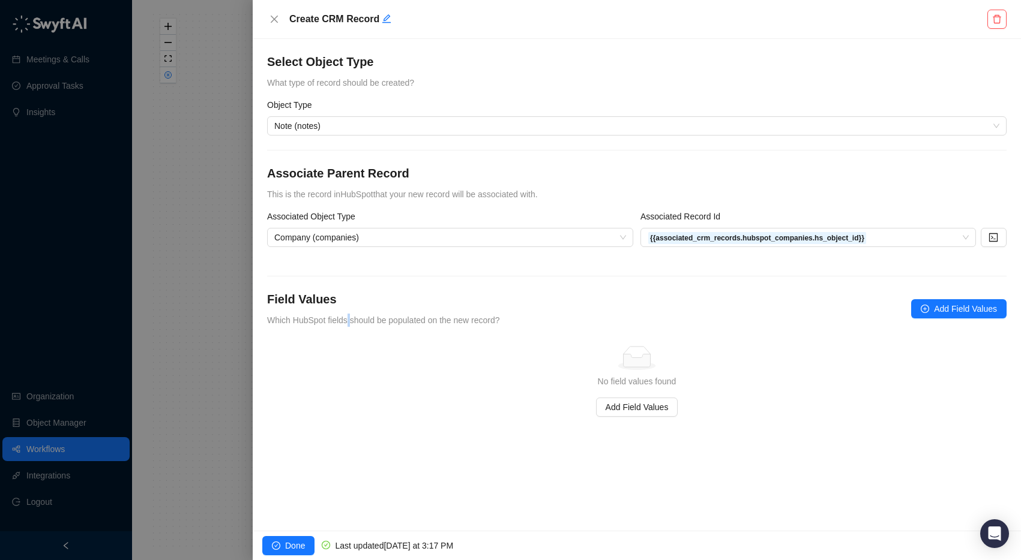
click at [352, 324] on span "Which HubSpot fields should be populated on the new record?" at bounding box center [383, 321] width 233 height 10
click at [320, 322] on span "Which HubSpot fields should be populated on the new record?" at bounding box center [383, 321] width 233 height 10
click at [275, 19] on icon "close" at bounding box center [274, 19] width 10 height 10
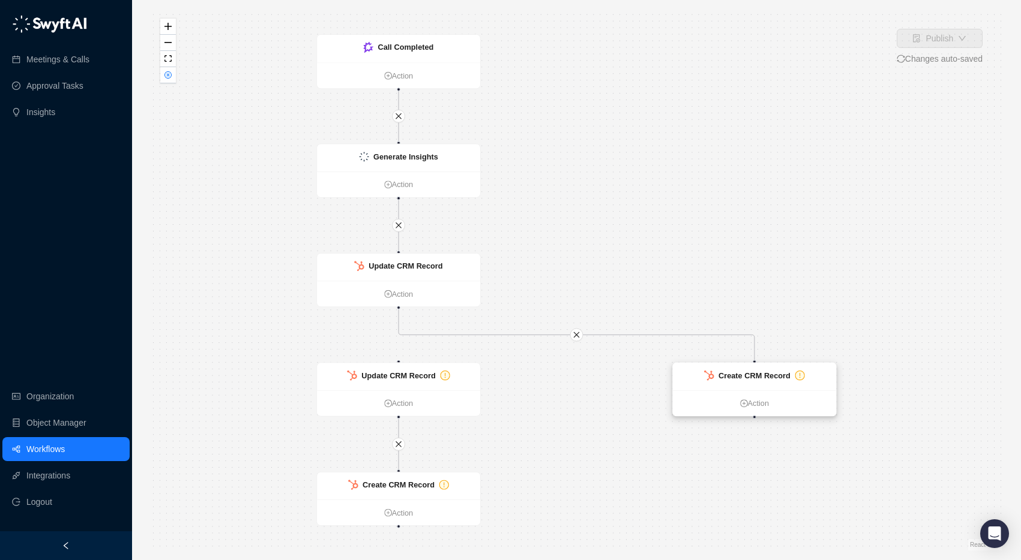
click at [765, 379] on strong "Create CRM Record" at bounding box center [754, 375] width 72 height 9
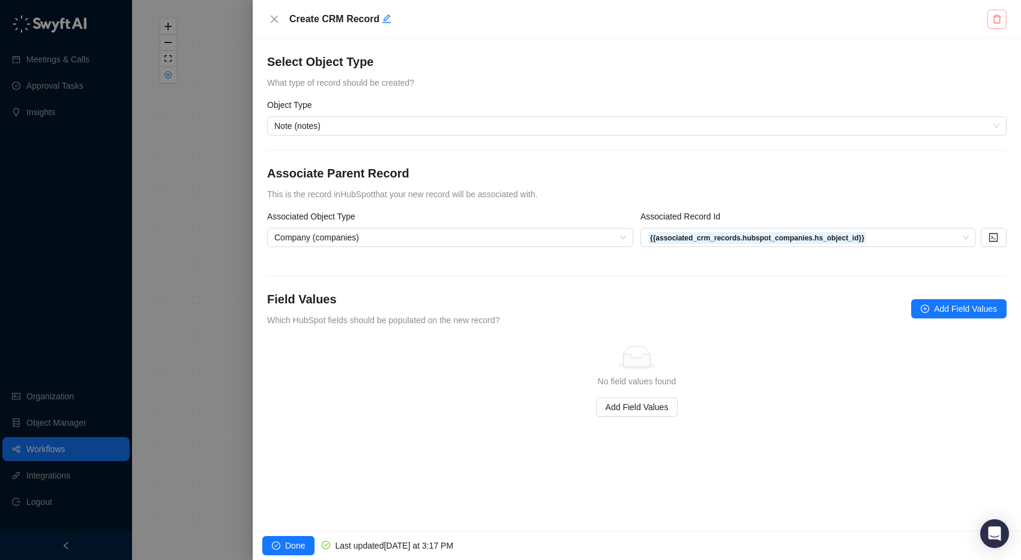
click at [999, 14] on icon "delete" at bounding box center [997, 19] width 10 height 10
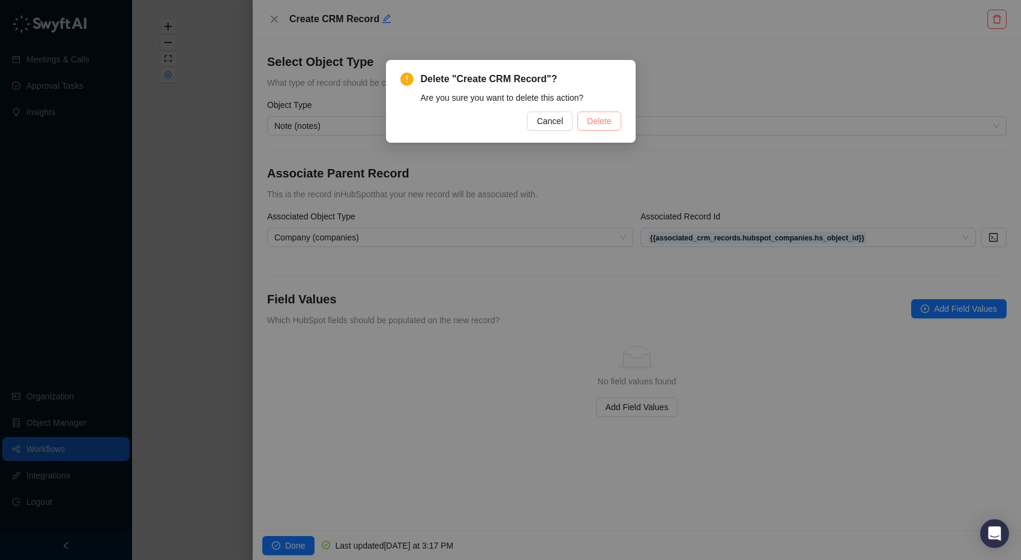
click at [595, 113] on button "Delete" at bounding box center [598, 121] width 43 height 19
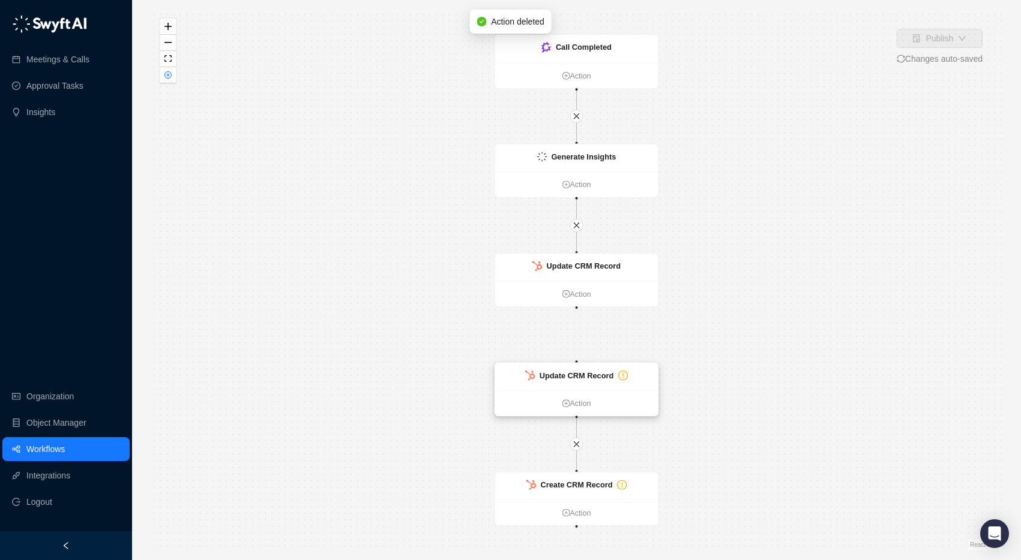
click at [598, 377] on strong "Update CRM Record" at bounding box center [576, 375] width 74 height 9
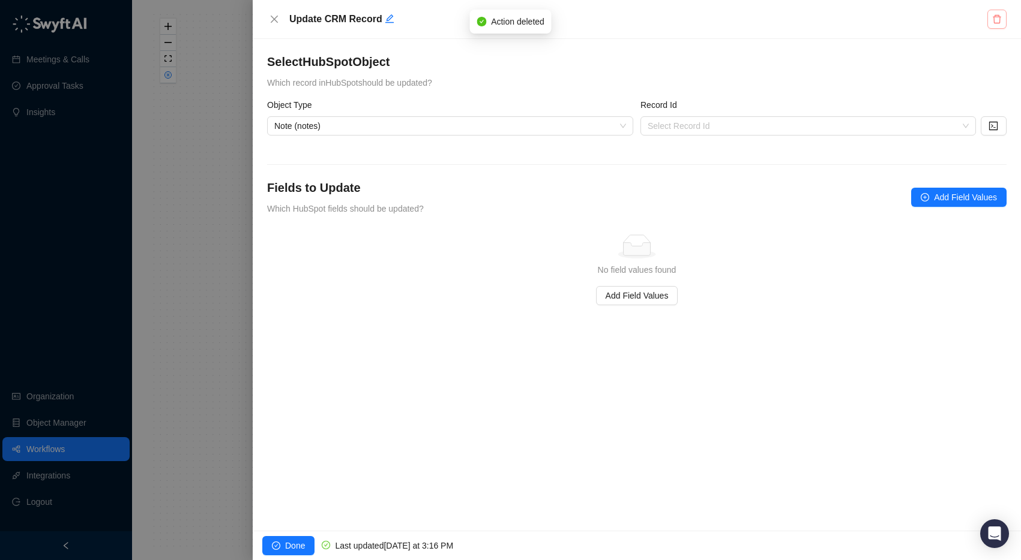
click at [998, 16] on icon "delete" at bounding box center [996, 19] width 8 height 8
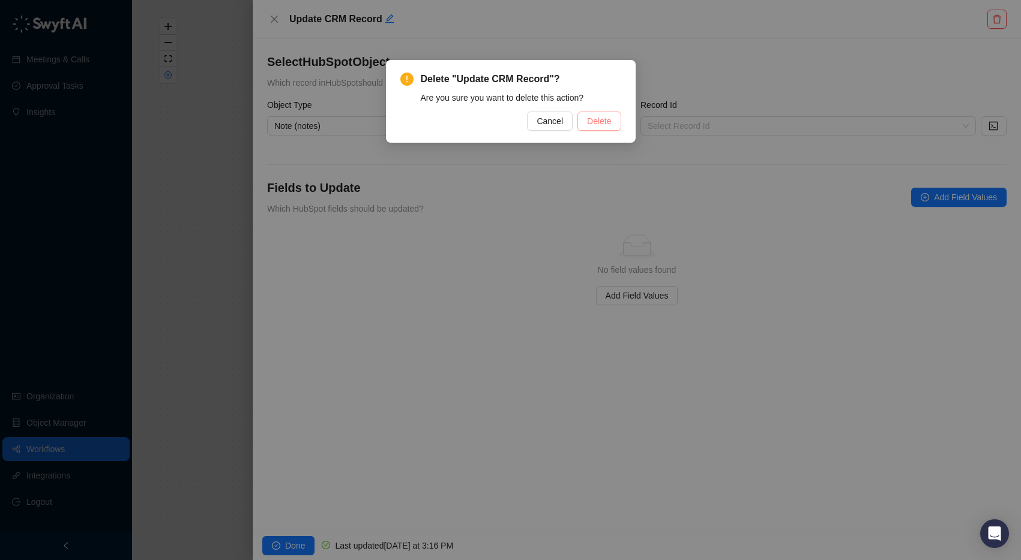
click at [608, 118] on span "Delete" at bounding box center [599, 121] width 24 height 13
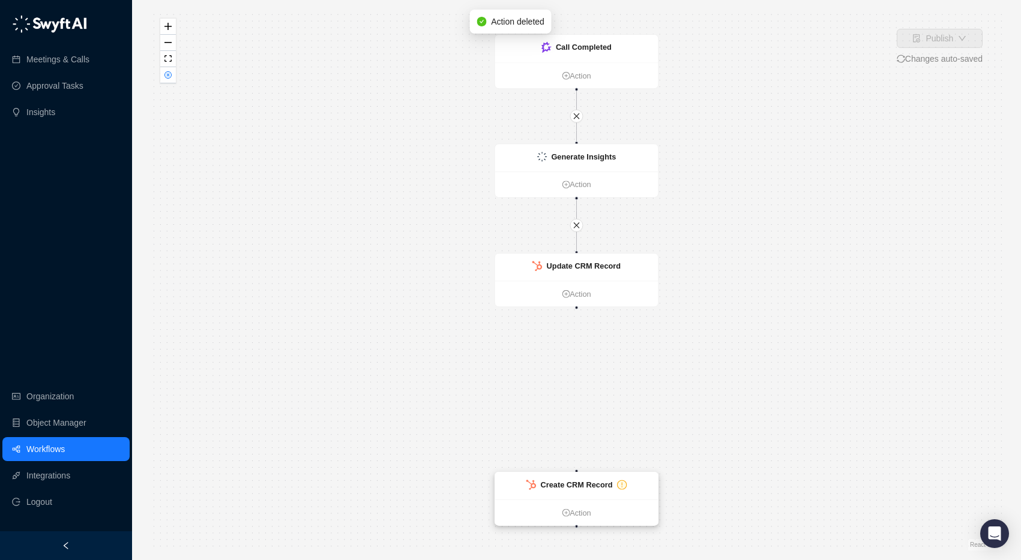
click at [628, 482] on div "Create CRM Record" at bounding box center [576, 487] width 163 height 28
click at [577, 489] on strong "Create CRM Record" at bounding box center [577, 485] width 72 height 9
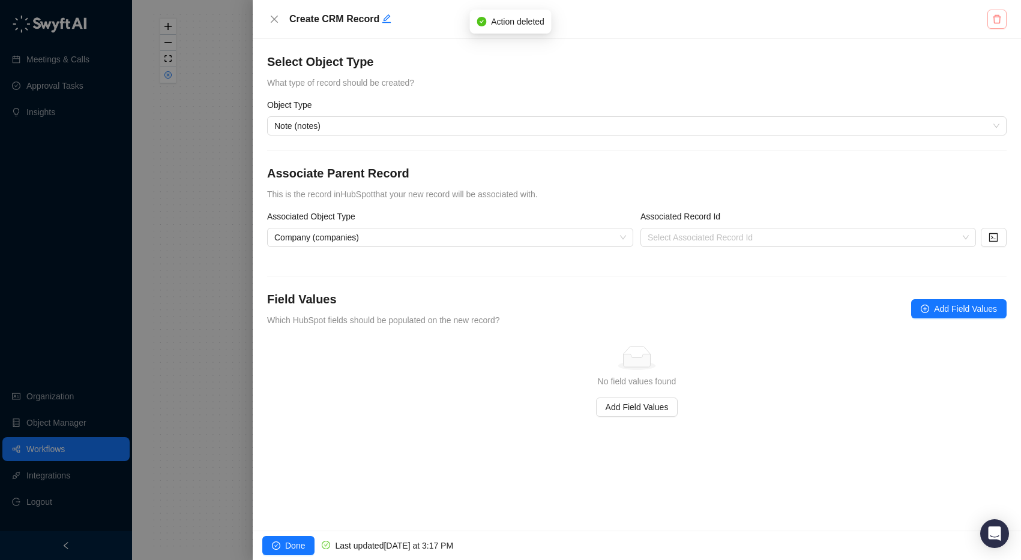
click at [993, 20] on button "button" at bounding box center [996, 19] width 19 height 19
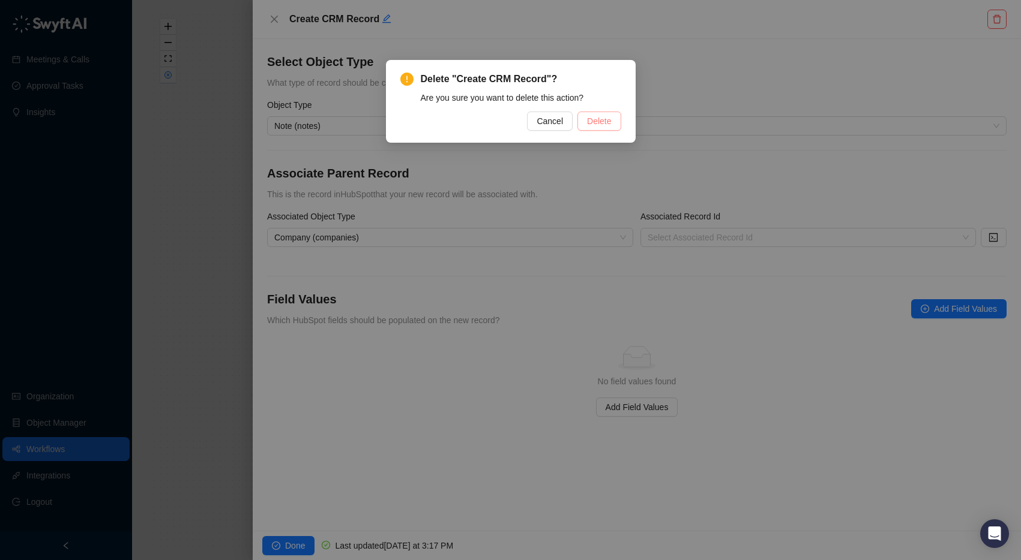
click at [592, 118] on span "Delete" at bounding box center [599, 121] width 24 height 13
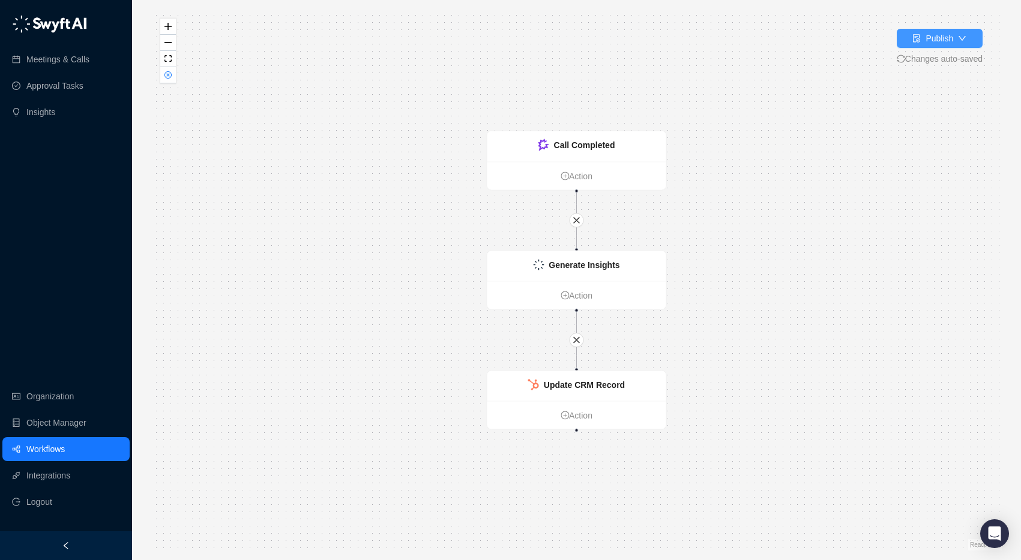
click at [939, 41] on div "Publish" at bounding box center [939, 38] width 28 height 13
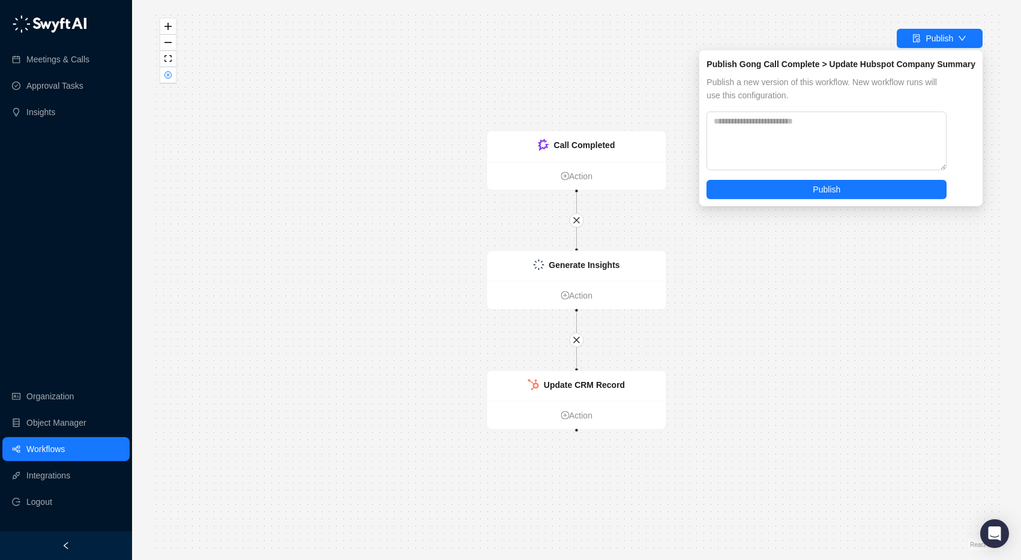
click at [506, 59] on div "Update CRM Record Action Call Completed Action Generate Insights Action" at bounding box center [576, 280] width 850 height 541
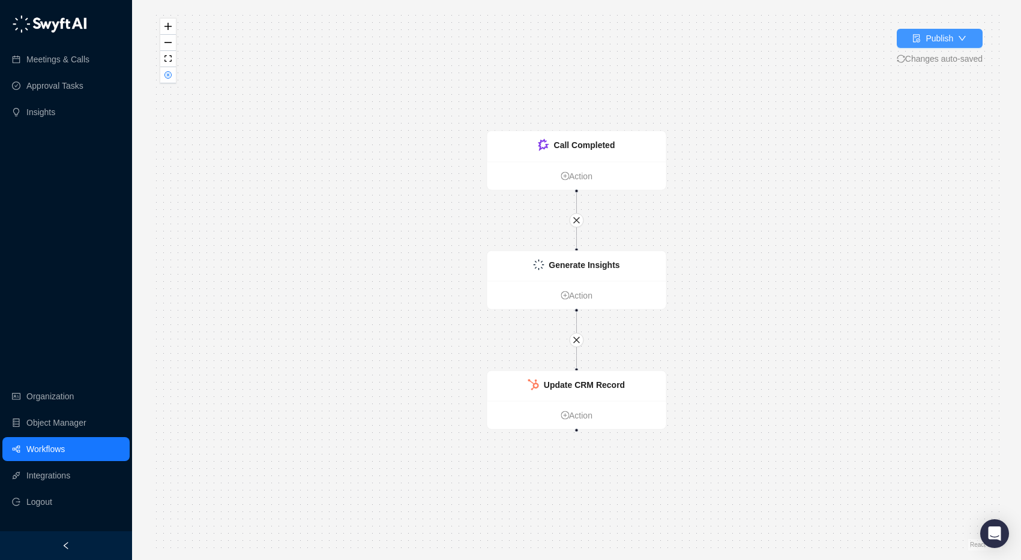
click at [952, 38] on button "Publish" at bounding box center [939, 38] width 86 height 19
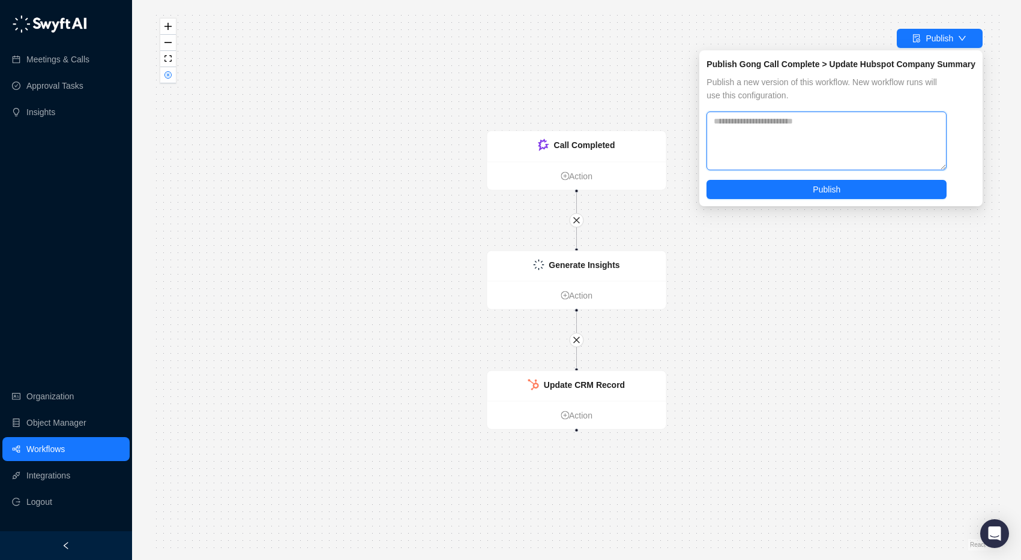
click at [819, 166] on textarea at bounding box center [826, 141] width 240 height 59
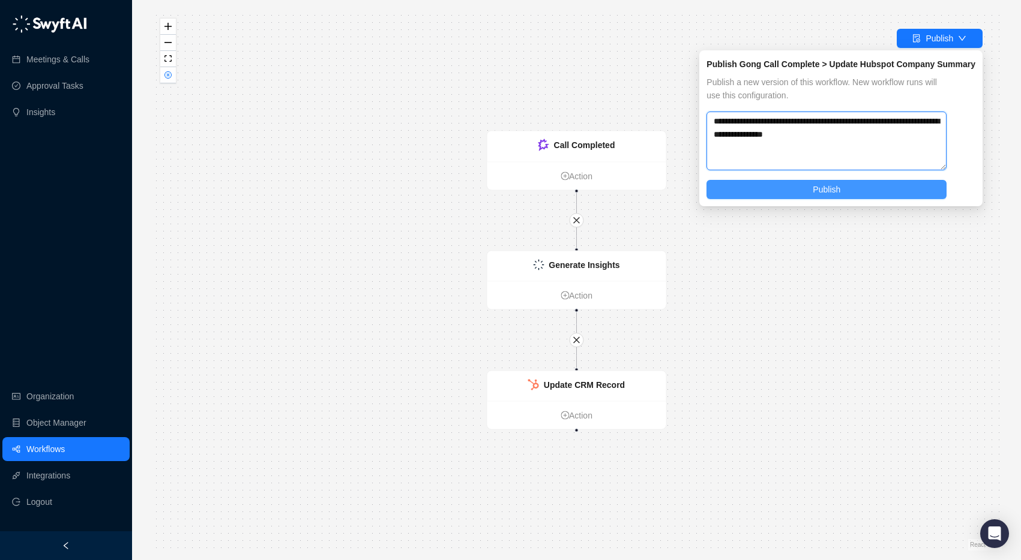
type textarea "**********"
click at [830, 190] on span "Publish" at bounding box center [826, 189] width 28 height 13
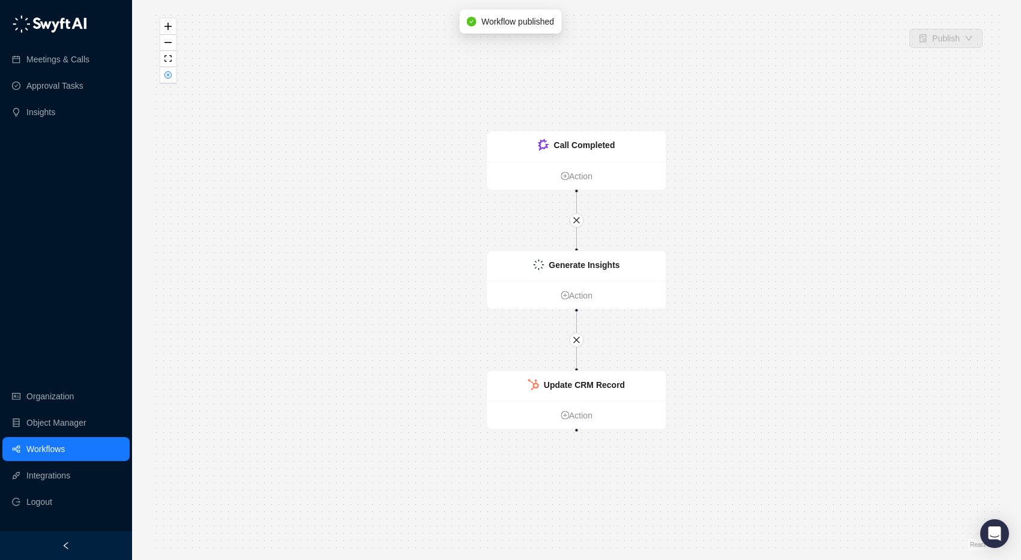
drag, startPoint x: 256, startPoint y: 335, endPoint x: 223, endPoint y: 310, distance: 42.0
click at [256, 335] on div "Update CRM Record Action Call Completed Action Generate Insights Action" at bounding box center [576, 280] width 850 height 541
drag, startPoint x: 391, startPoint y: 326, endPoint x: 397, endPoint y: 332, distance: 8.5
click at [391, 326] on div "Update CRM Record Action Call Completed Action Generate Insights Action" at bounding box center [576, 280] width 850 height 541
click at [57, 452] on link "Workflows" at bounding box center [45, 449] width 38 height 24
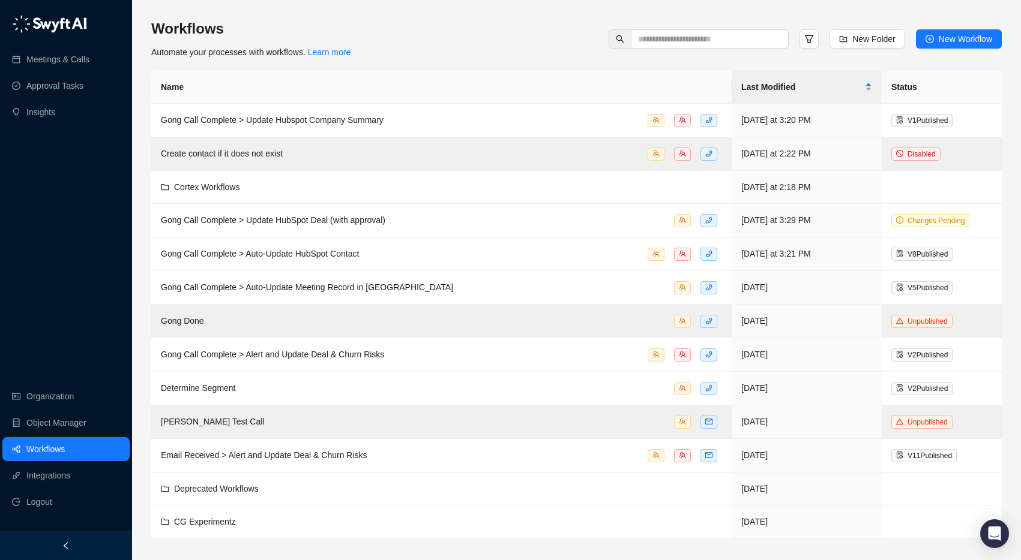
click at [454, 60] on div "Workflows Automate your processes with workflows. Learn more New Folder New Wor…" at bounding box center [576, 279] width 850 height 520
click at [379, 116] on span "Gong Call Complete > Update Hubspot Company Summary" at bounding box center [272, 120] width 223 height 10
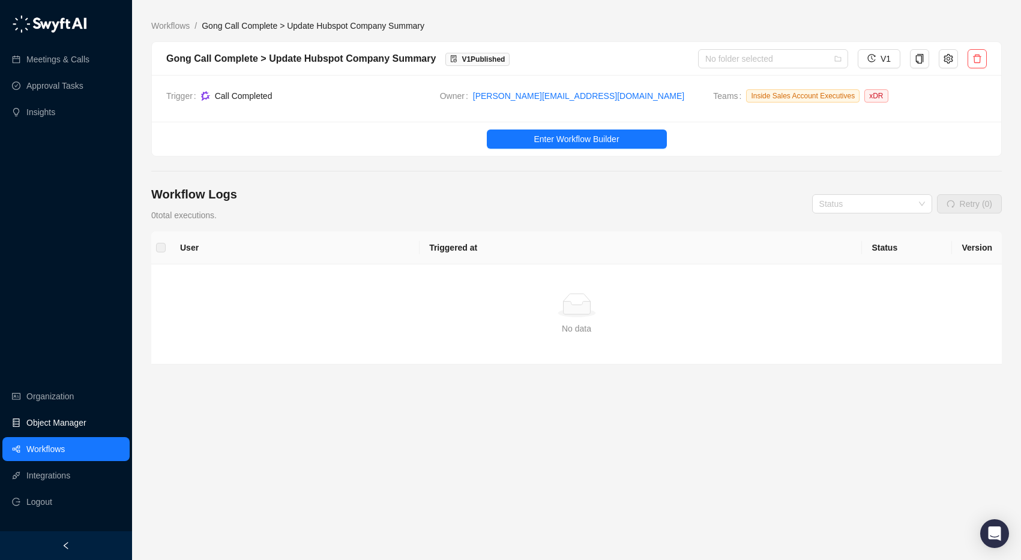
click at [56, 418] on link "Object Manager" at bounding box center [56, 423] width 60 height 24
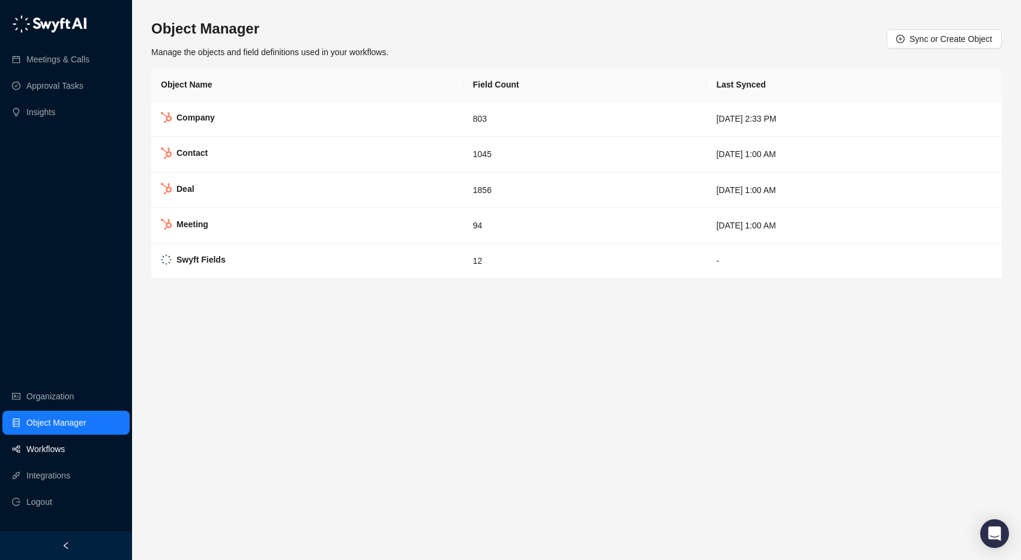
click at [56, 449] on link "Workflows" at bounding box center [45, 449] width 38 height 24
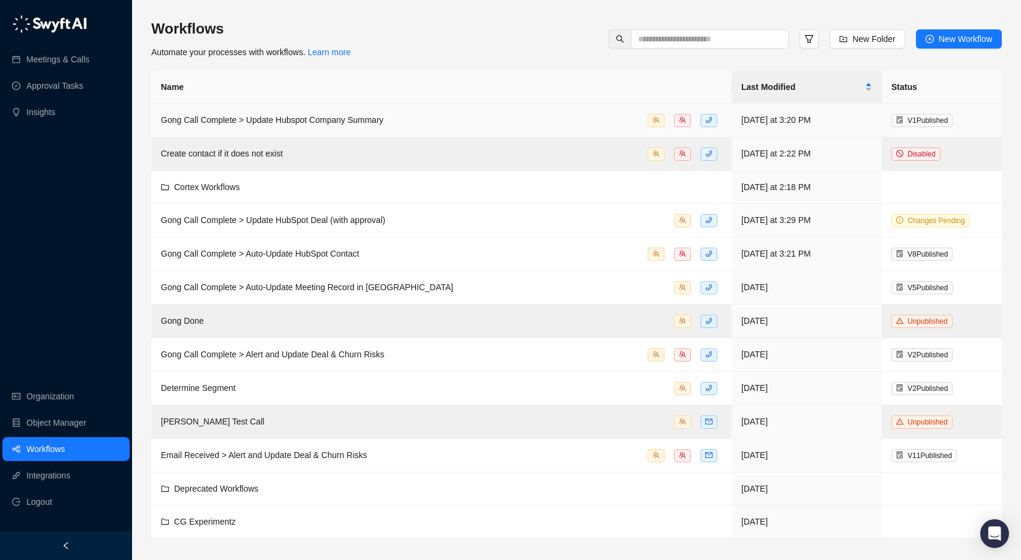
click at [280, 121] on span "Gong Call Complete > Update Hubspot Company Summary" at bounding box center [272, 120] width 223 height 10
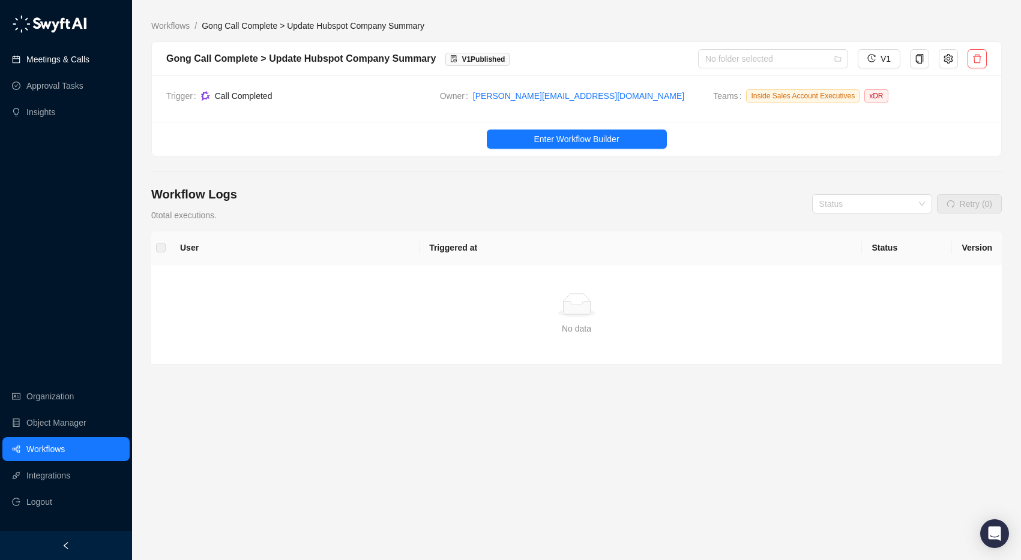
click at [56, 61] on link "Meetings & Calls" at bounding box center [57, 59] width 63 height 24
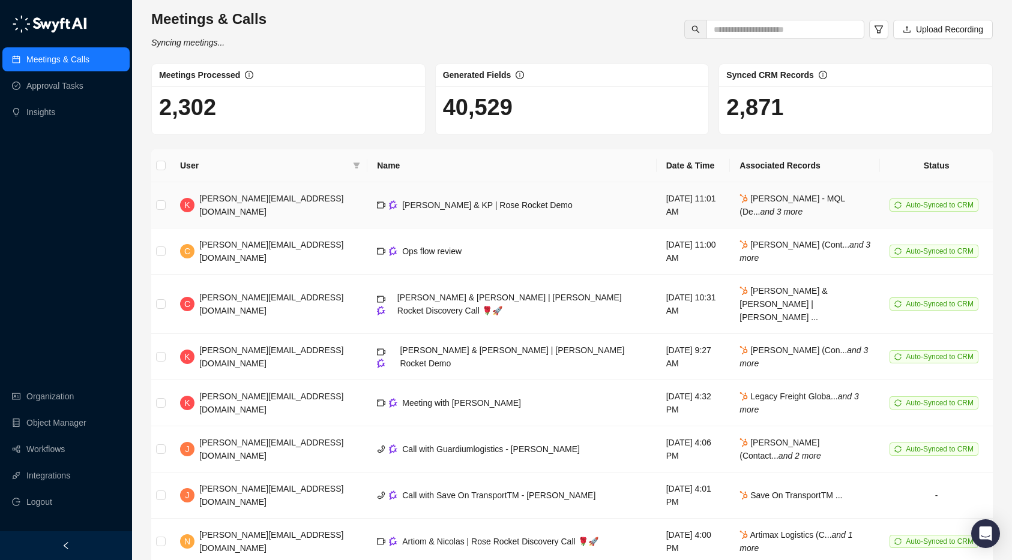
click at [501, 205] on td "Joe & KP | Rose Rocket Demo" at bounding box center [511, 205] width 289 height 46
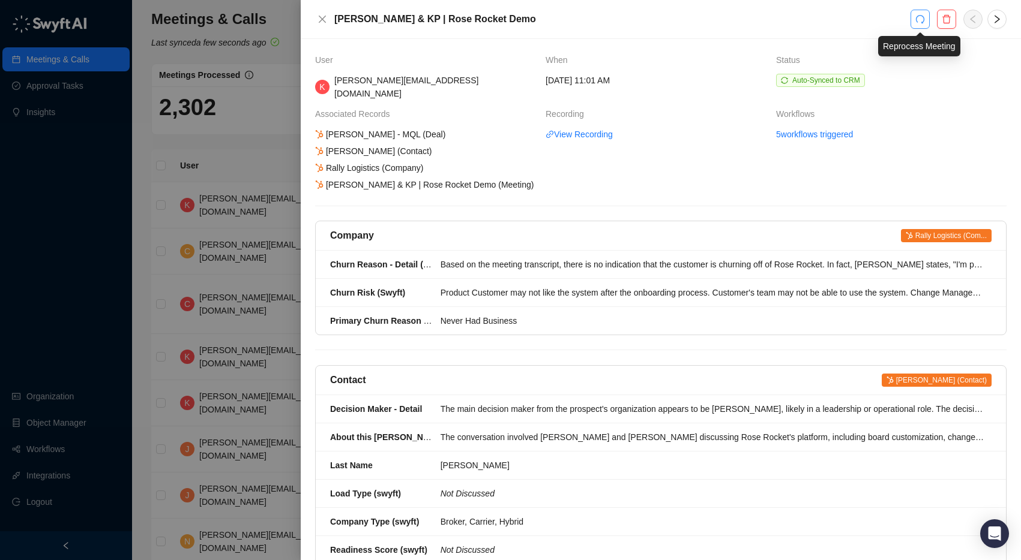
click at [925, 14] on button "button" at bounding box center [919, 19] width 19 height 19
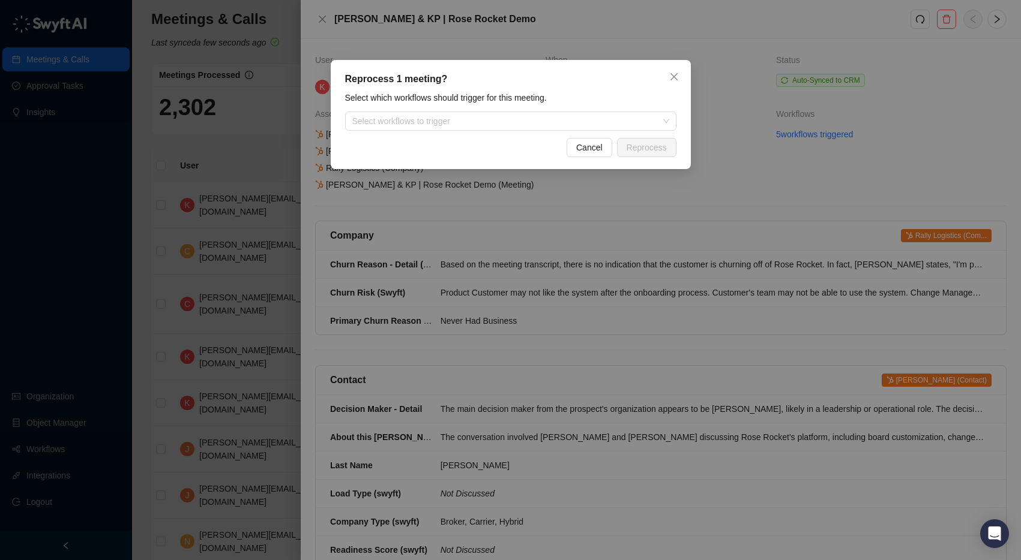
click at [613, 132] on div "Reprocess 1 meeting? Select which workflows should trigger for this meeting. Se…" at bounding box center [511, 114] width 360 height 109
click at [610, 125] on div at bounding box center [504, 121] width 314 height 9
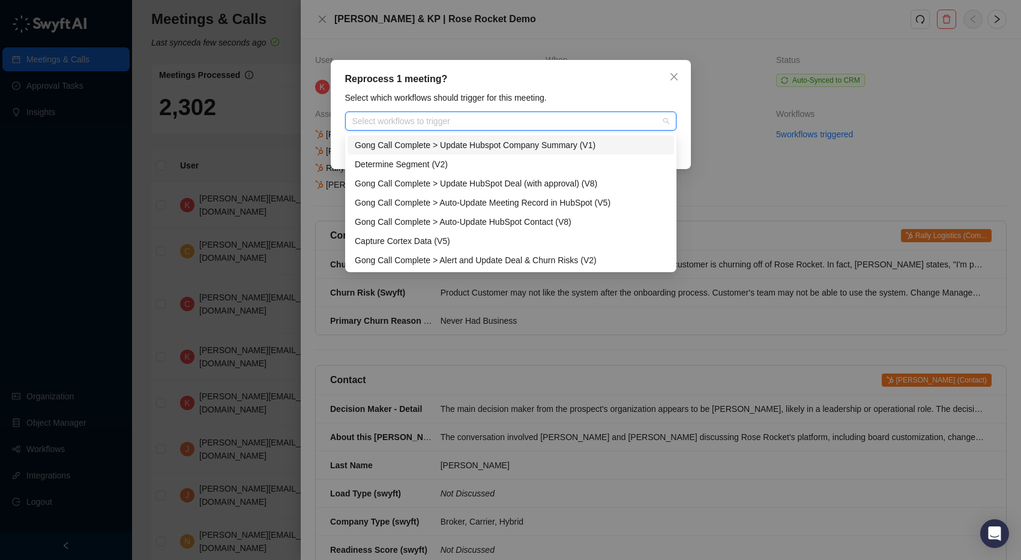
click at [605, 143] on div "Gong Call Complete > Update Hubspot Company Summary (V1)" at bounding box center [511, 145] width 312 height 13
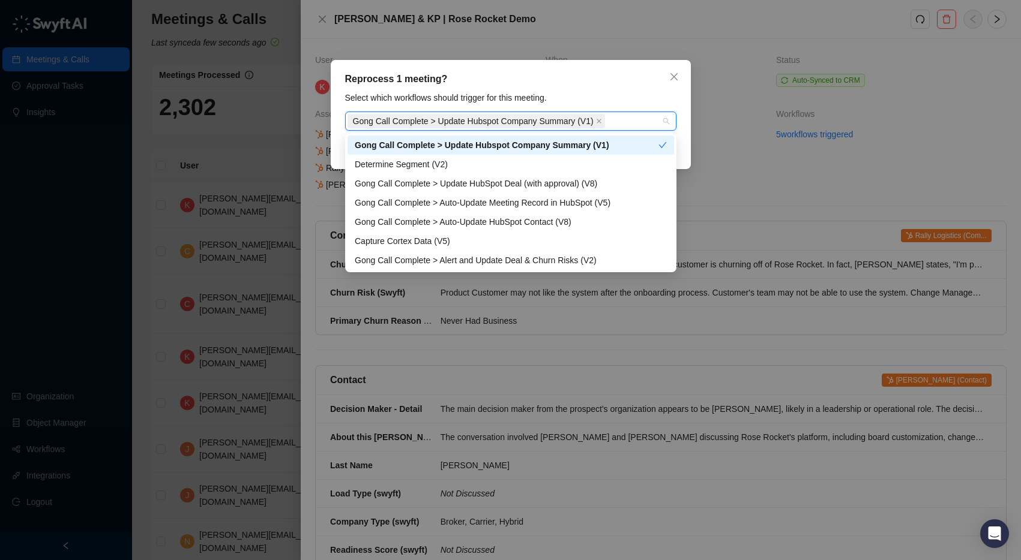
click at [611, 89] on div "Reprocess 1 meeting? Select which workflows should trigger for this meeting. Go…" at bounding box center [511, 114] width 360 height 109
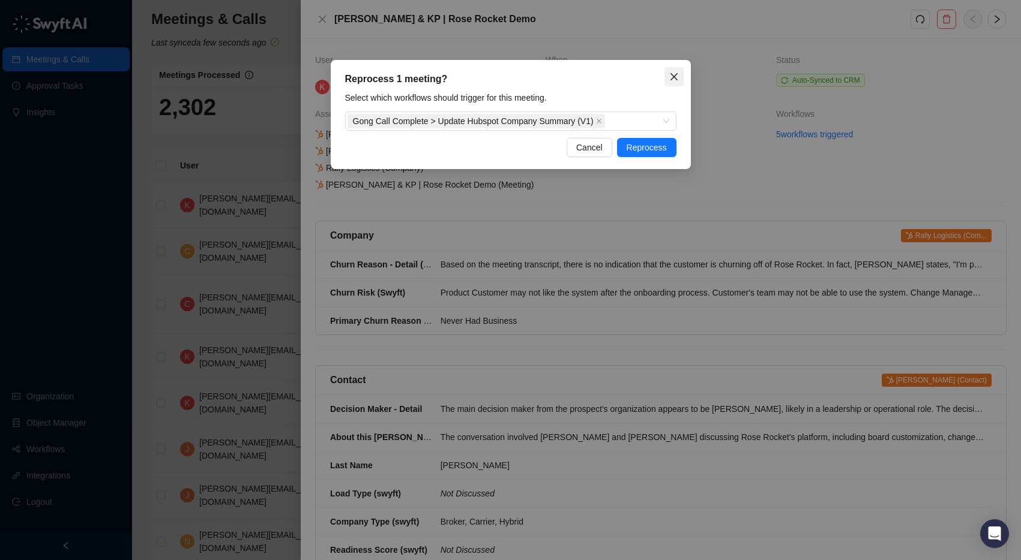
click at [670, 77] on icon "close" at bounding box center [674, 77] width 10 height 10
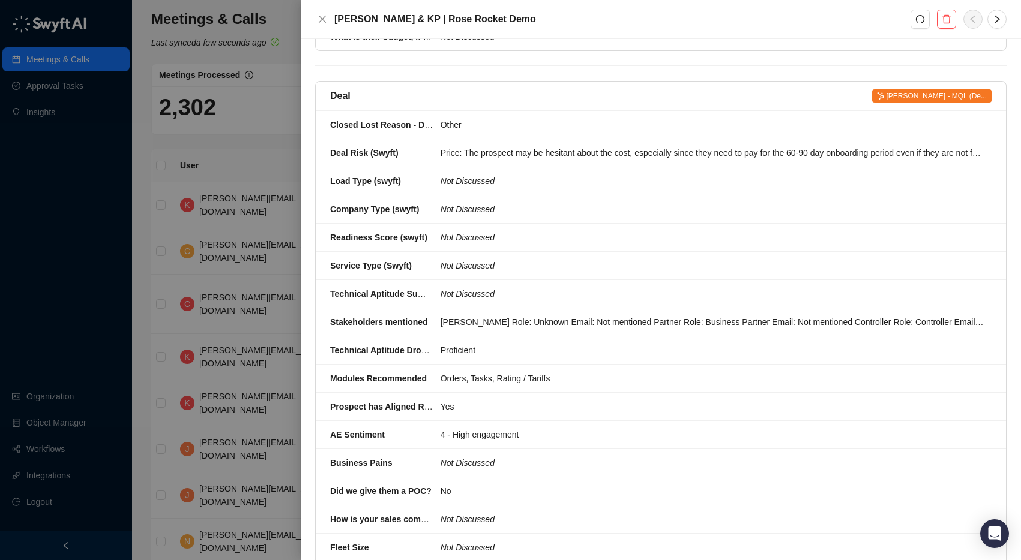
scroll to position [1044, 0]
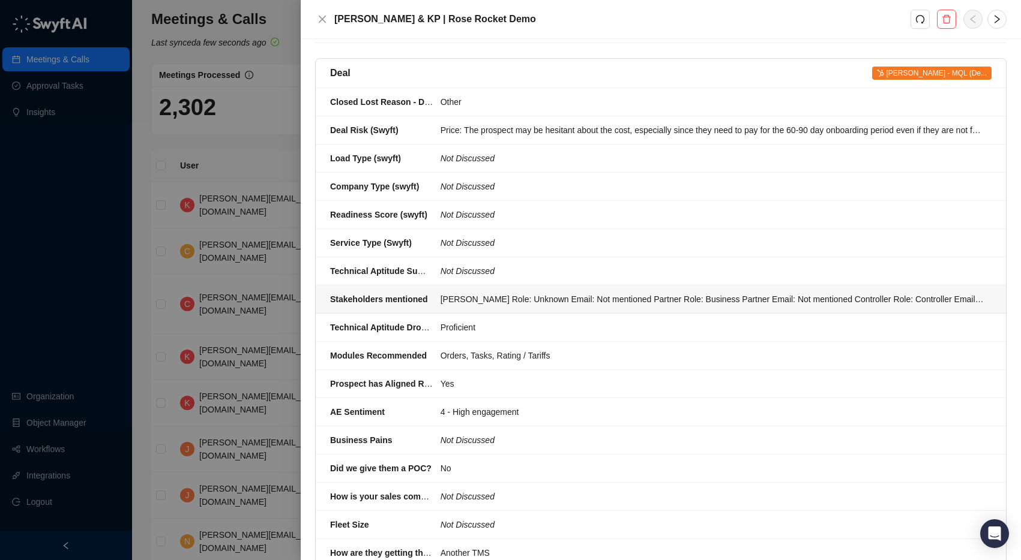
click at [511, 293] on div "Dale Role: Unknown Email: Not mentioned Partner Role: Business Partner Email: N…" at bounding box center [712, 299] width 544 height 13
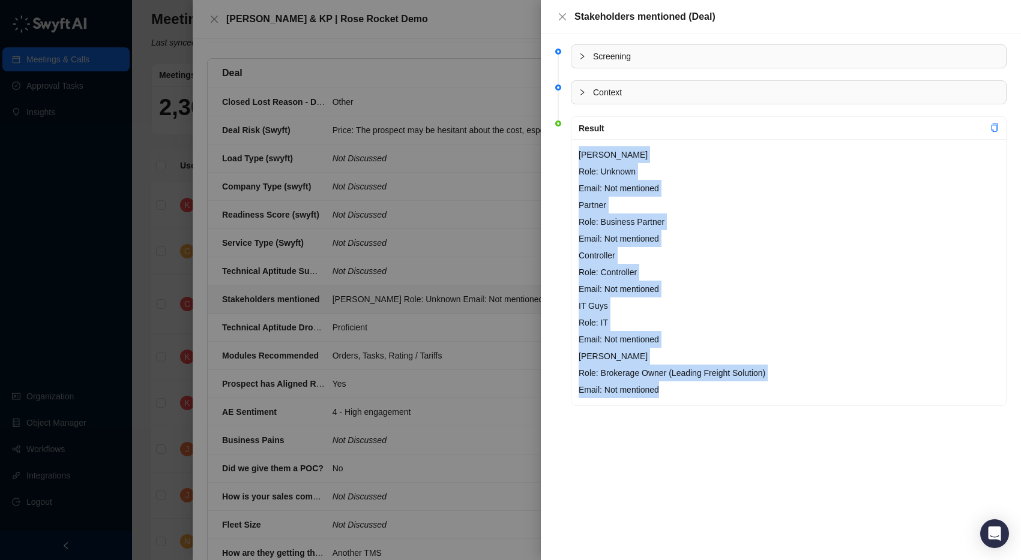
drag, startPoint x: 579, startPoint y: 150, endPoint x: 787, endPoint y: 398, distance: 323.7
click at [788, 399] on div "Dale Role: Unknown Email: Not mentioned Partner Role: Business Partner Email: N…" at bounding box center [788, 272] width 434 height 266
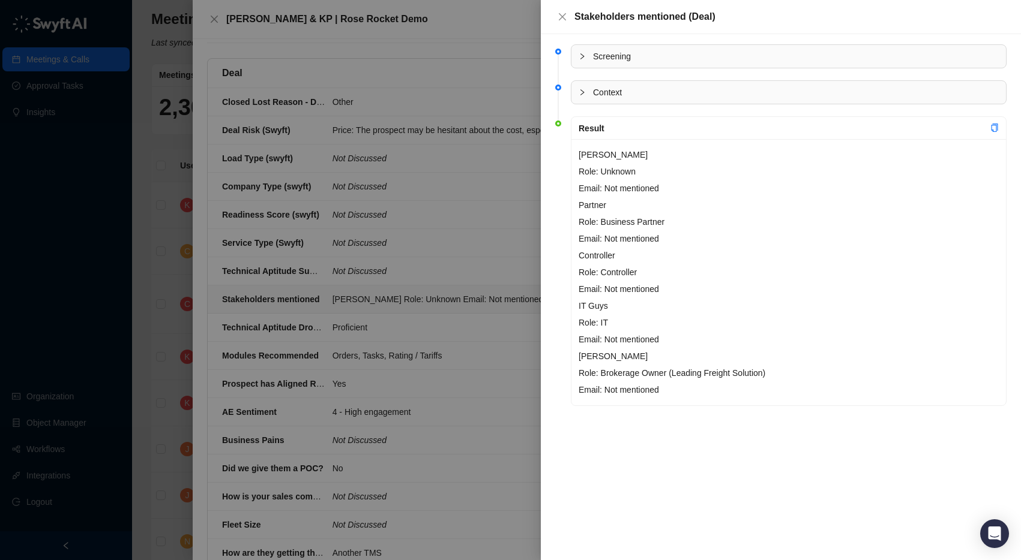
click at [780, 389] on p "Dale Role: Unknown Email: Not mentioned Partner Role: Business Partner Email: N…" at bounding box center [788, 272] width 420 height 252
click at [559, 20] on icon "close" at bounding box center [562, 16] width 7 height 7
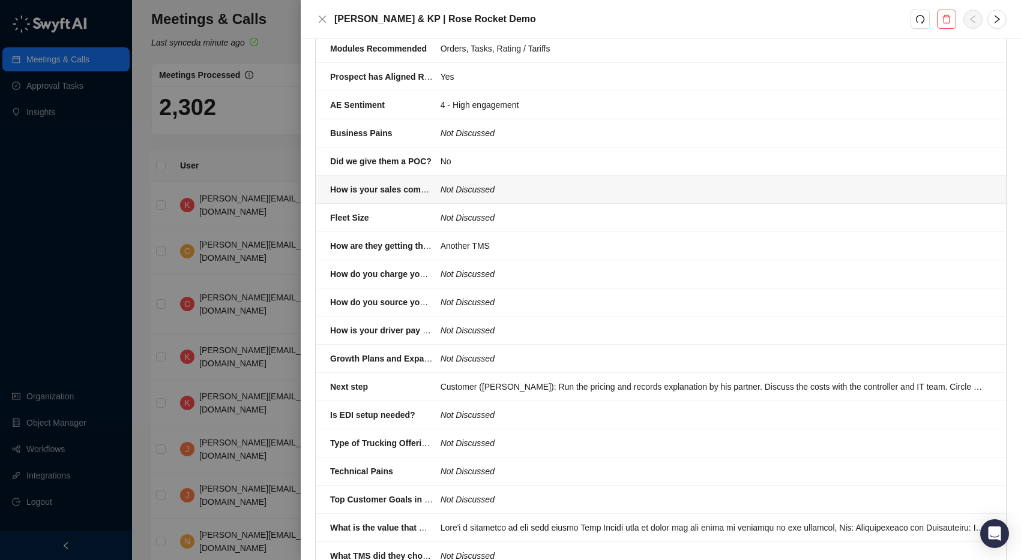
scroll to position [1397, 0]
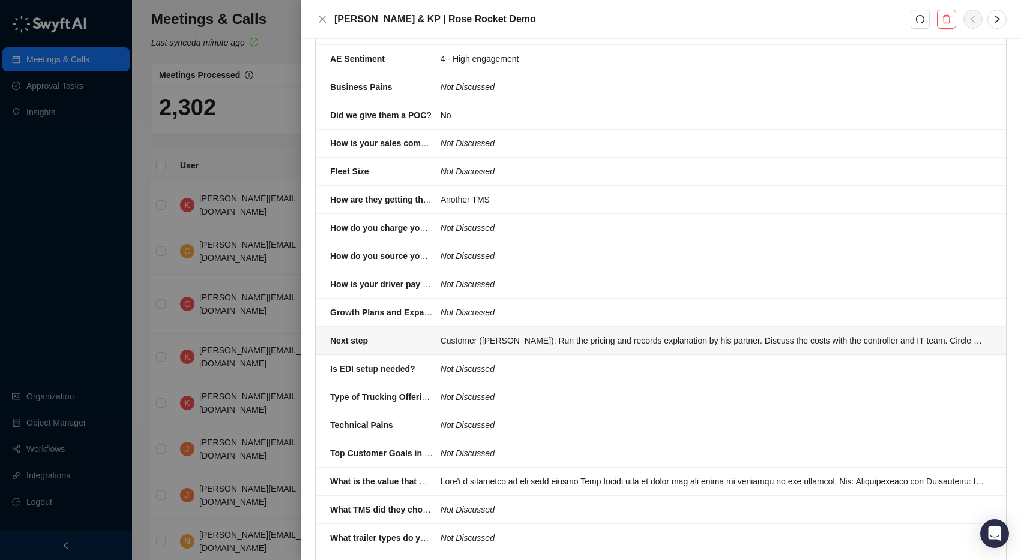
click at [544, 334] on div "Customer (Joe Rubini): Run the pricing and records explanation by his partner. …" at bounding box center [712, 340] width 544 height 13
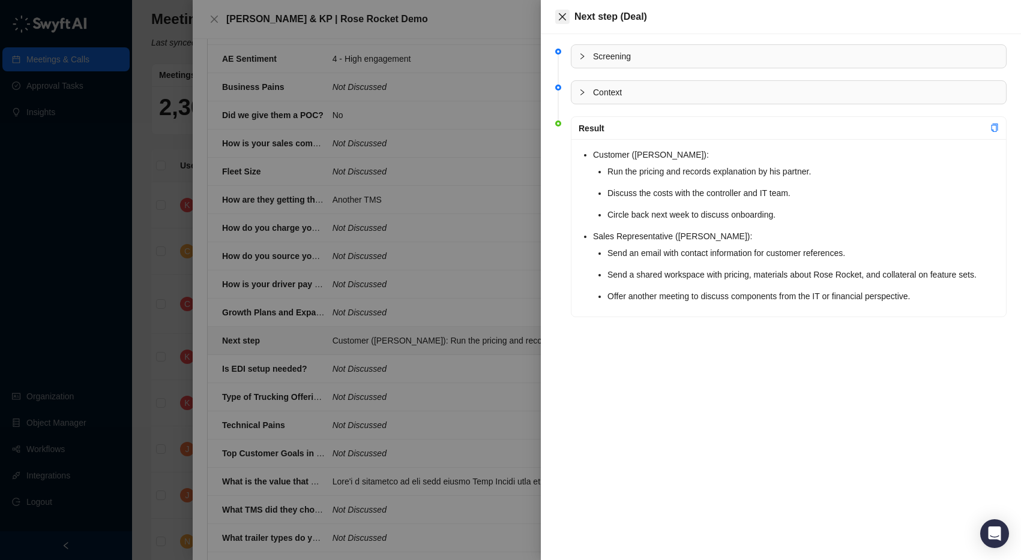
click at [567, 16] on button "Close" at bounding box center [562, 17] width 14 height 14
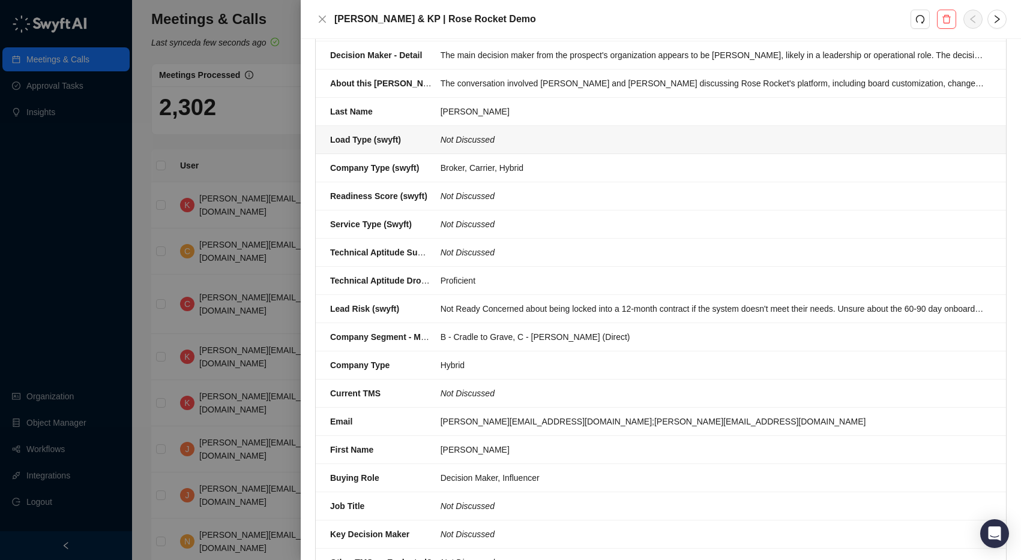
scroll to position [568, 0]
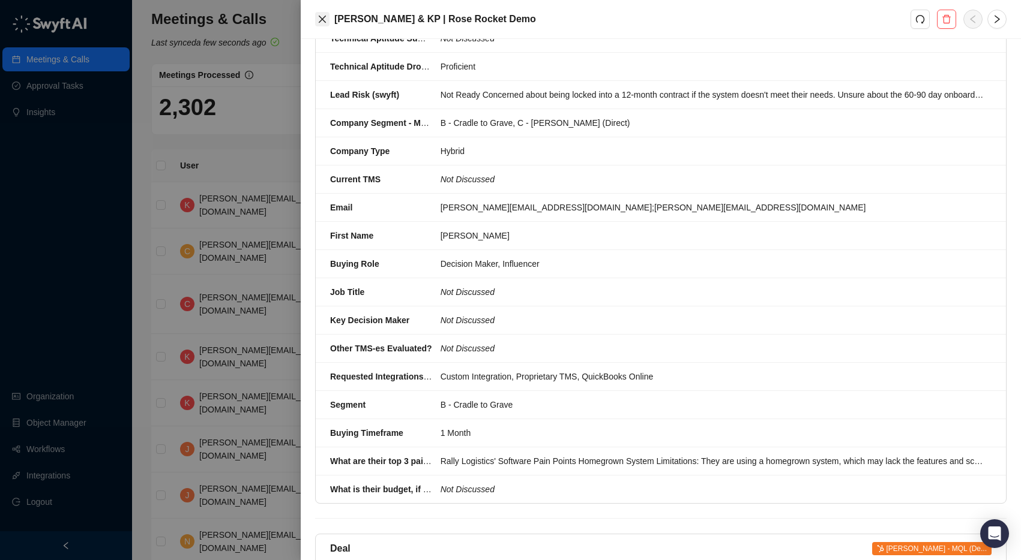
click at [322, 17] on icon "close" at bounding box center [322, 19] width 10 height 10
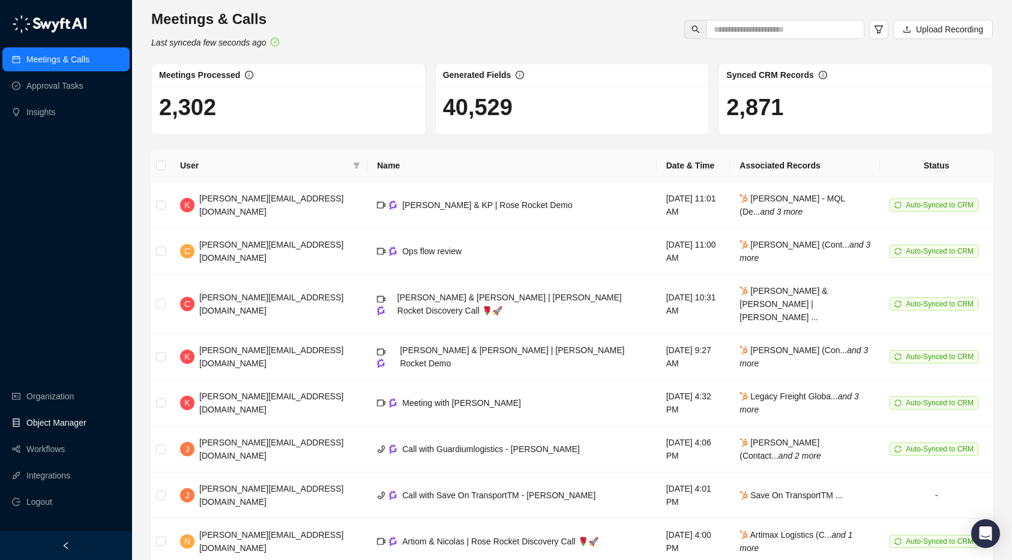
click at [63, 414] on link "Object Manager" at bounding box center [56, 423] width 60 height 24
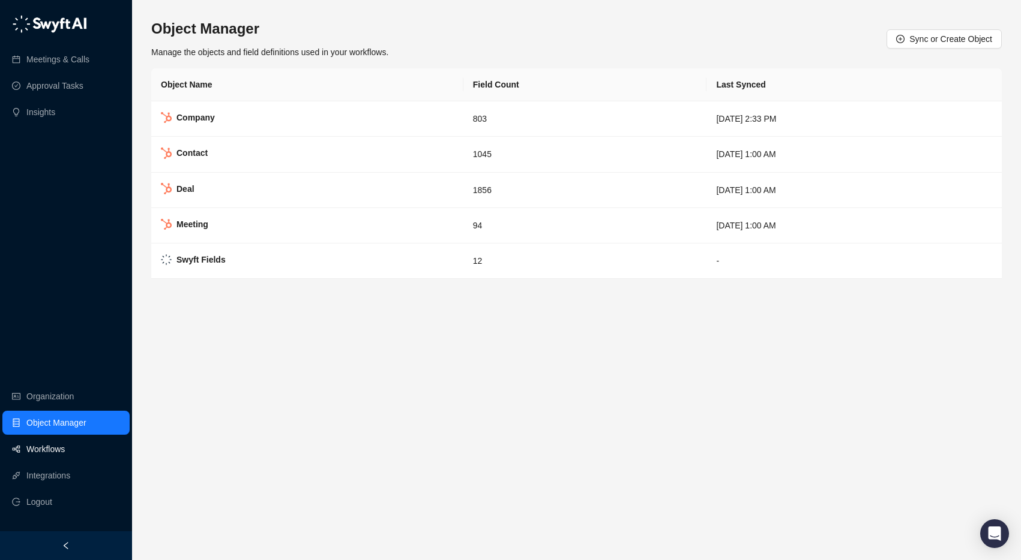
click at [60, 458] on link "Workflows" at bounding box center [45, 449] width 38 height 24
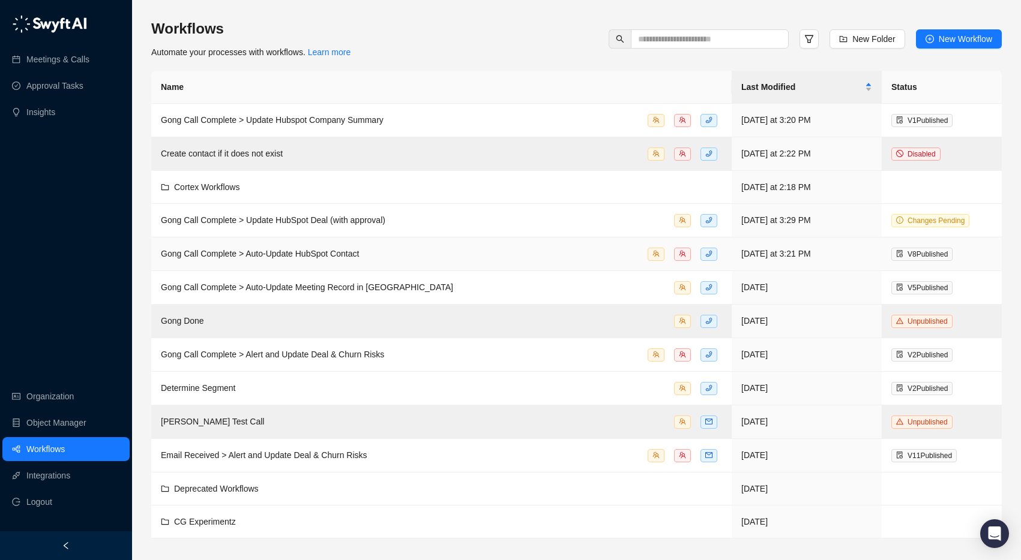
click at [288, 256] on span "Gong Call Complete > Auto-Update HubSpot Contact" at bounding box center [260, 254] width 198 height 10
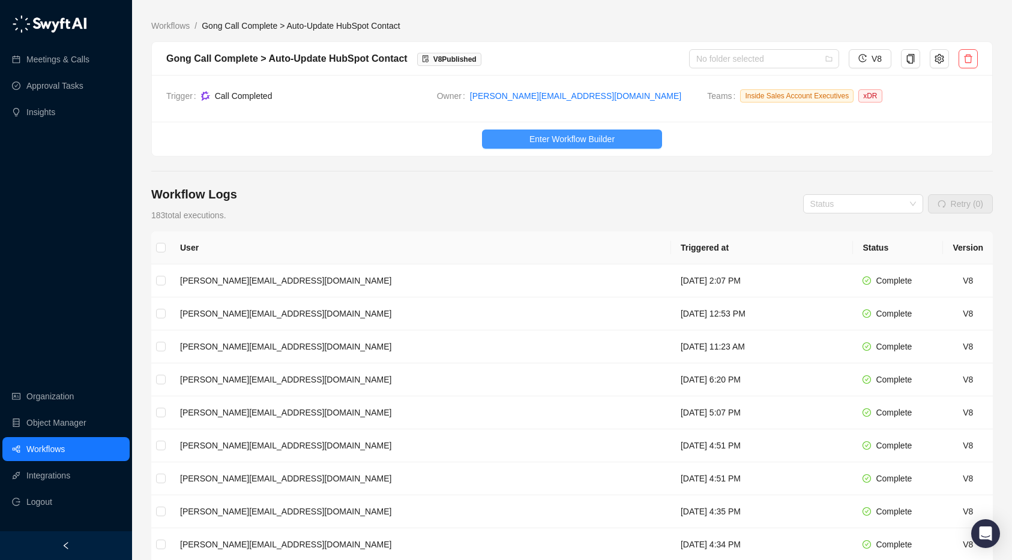
click at [556, 131] on button "Enter Workflow Builder" at bounding box center [572, 139] width 180 height 19
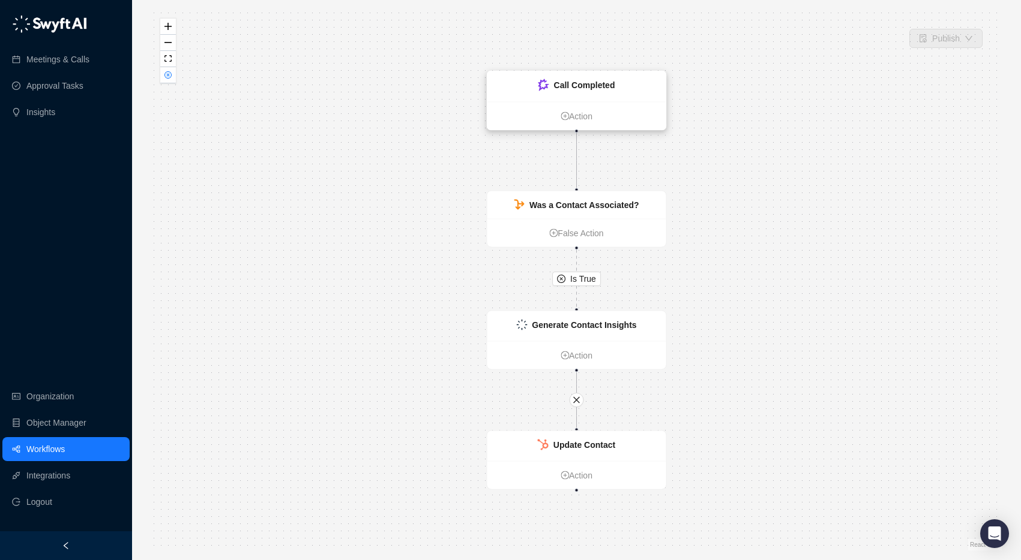
click at [584, 92] on div "Call Completed" at bounding box center [576, 86] width 179 height 31
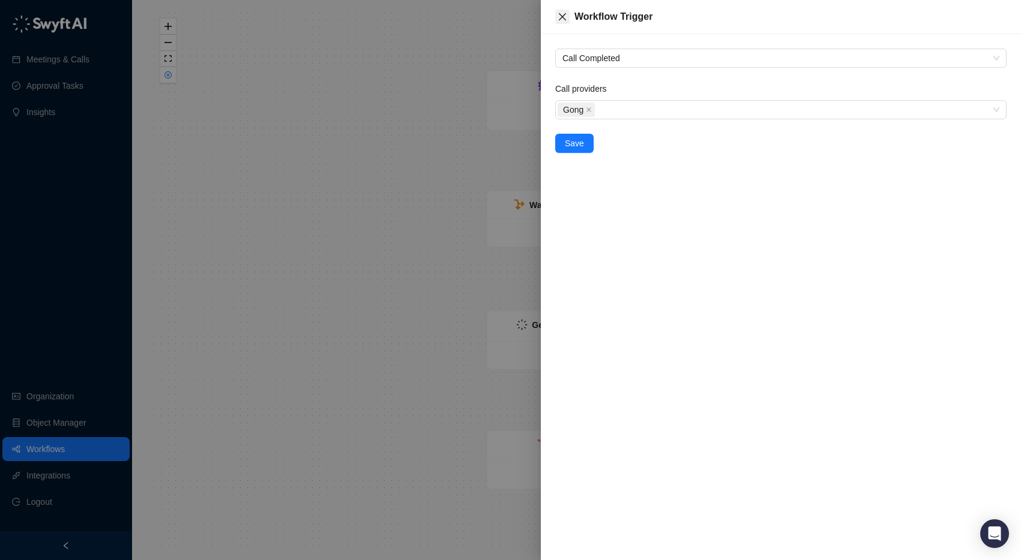
click at [560, 16] on icon "close" at bounding box center [562, 17] width 10 height 10
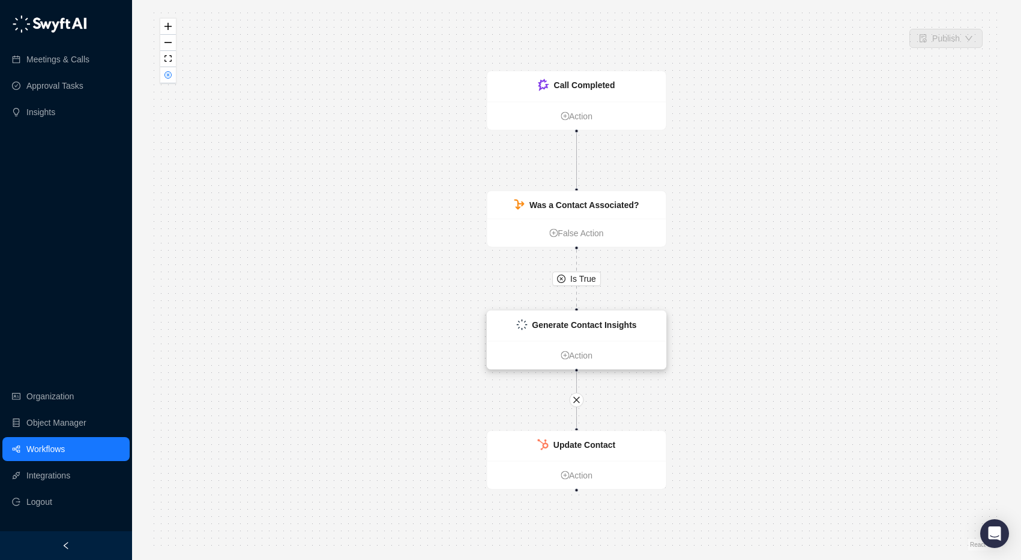
click at [601, 329] on strong "Generate Contact Insights" at bounding box center [584, 325] width 104 height 10
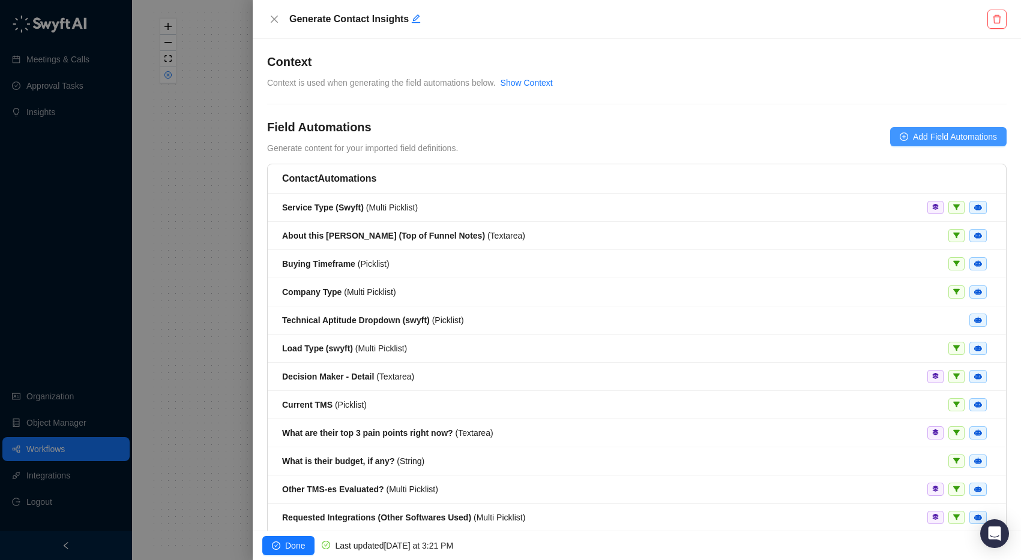
click at [930, 140] on span "Add Field Automations" at bounding box center [955, 136] width 84 height 13
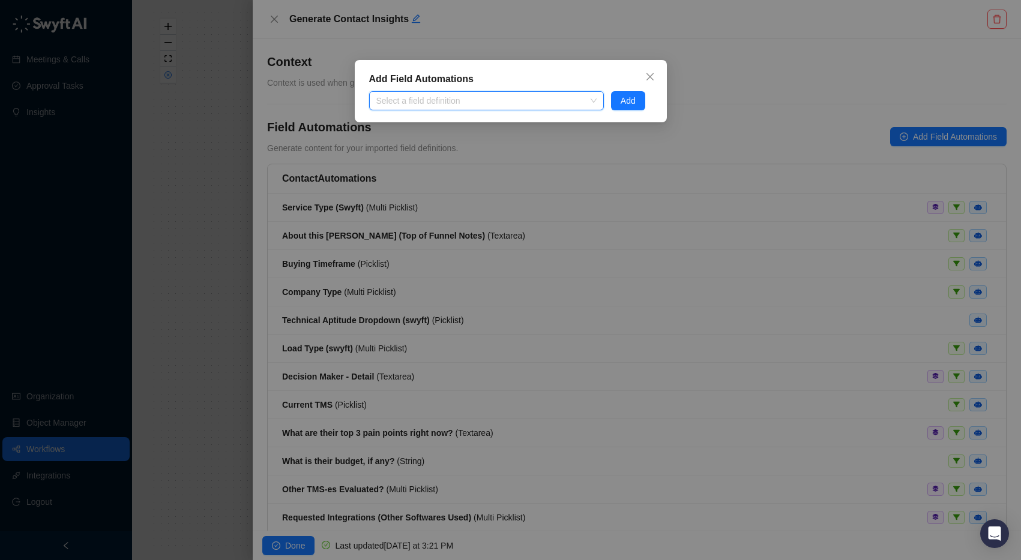
click at [477, 97] on div at bounding box center [479, 101] width 217 height 9
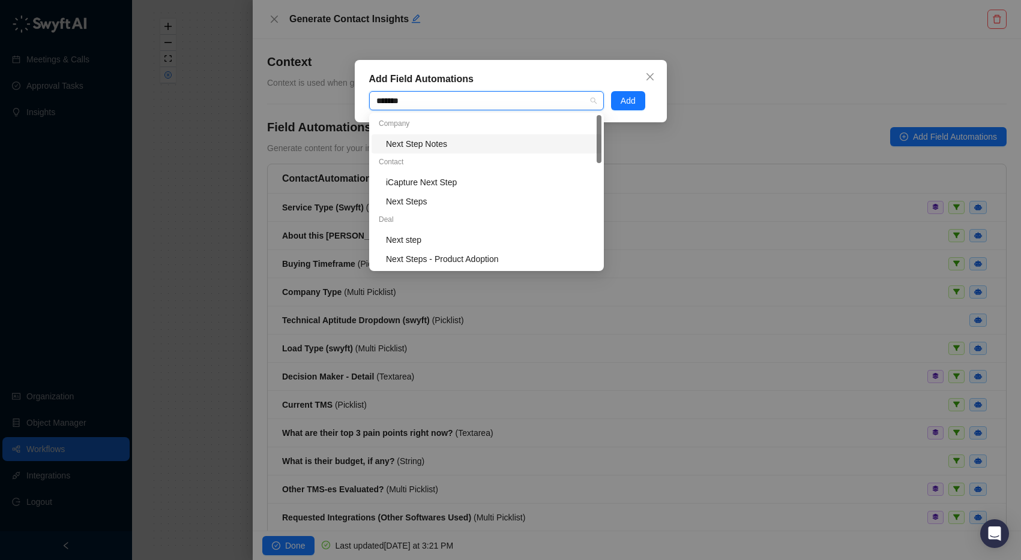
type input "********"
click at [421, 199] on div "Next Steps" at bounding box center [490, 201] width 208 height 13
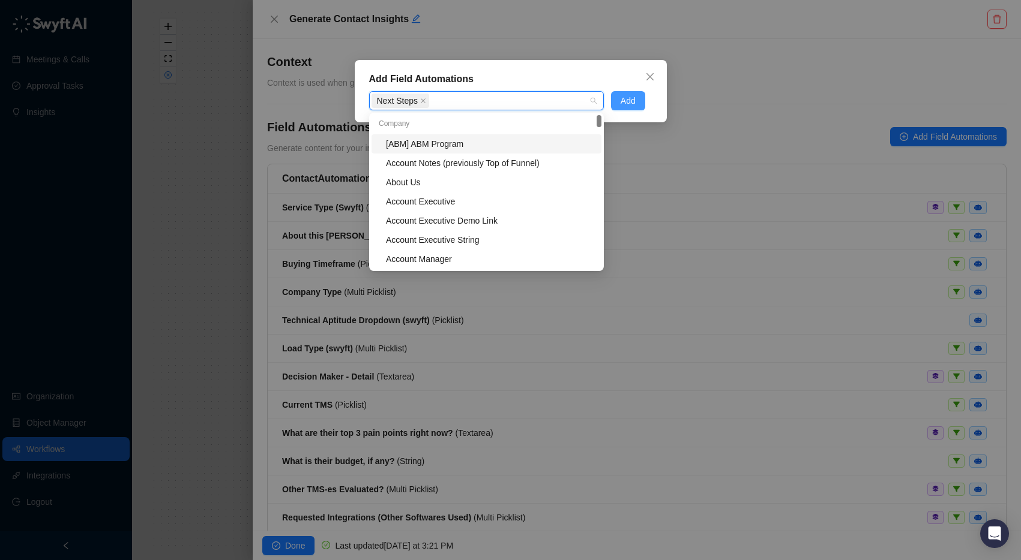
click at [631, 96] on span "Add" at bounding box center [627, 100] width 15 height 13
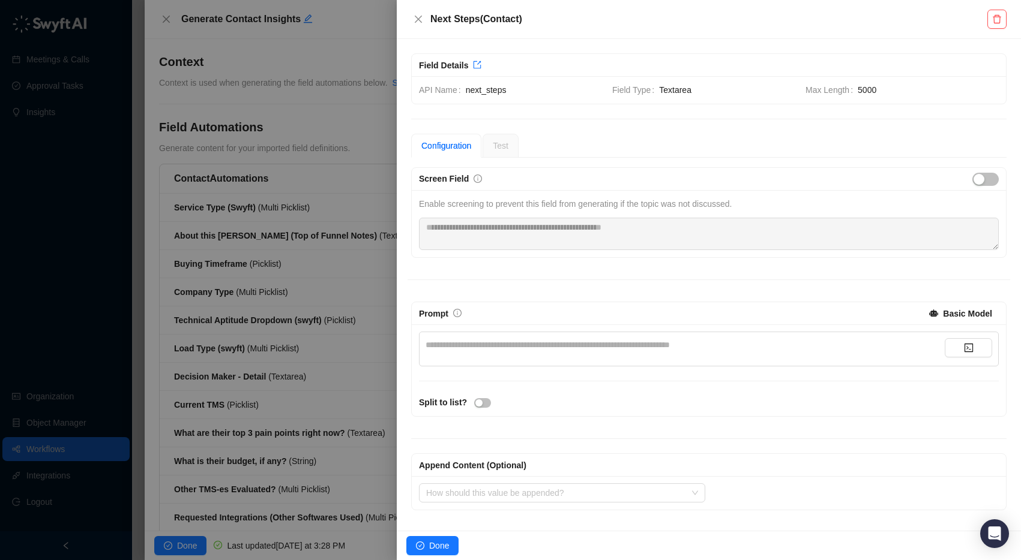
click at [544, 345] on div "**********" at bounding box center [684, 344] width 519 height 13
click at [491, 344] on div "**********" at bounding box center [684, 344] width 519 height 13
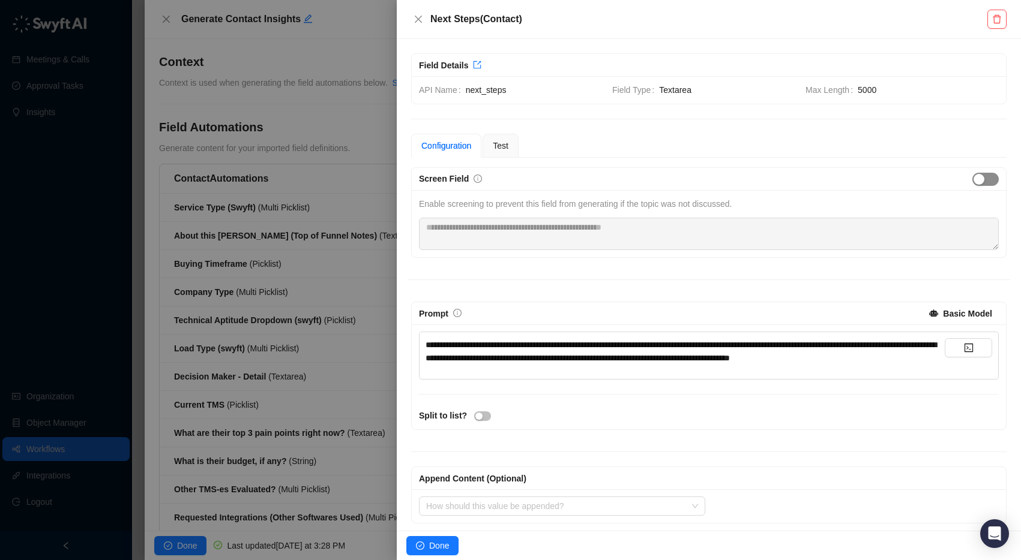
click at [973, 178] on div "button" at bounding box center [978, 179] width 11 height 11
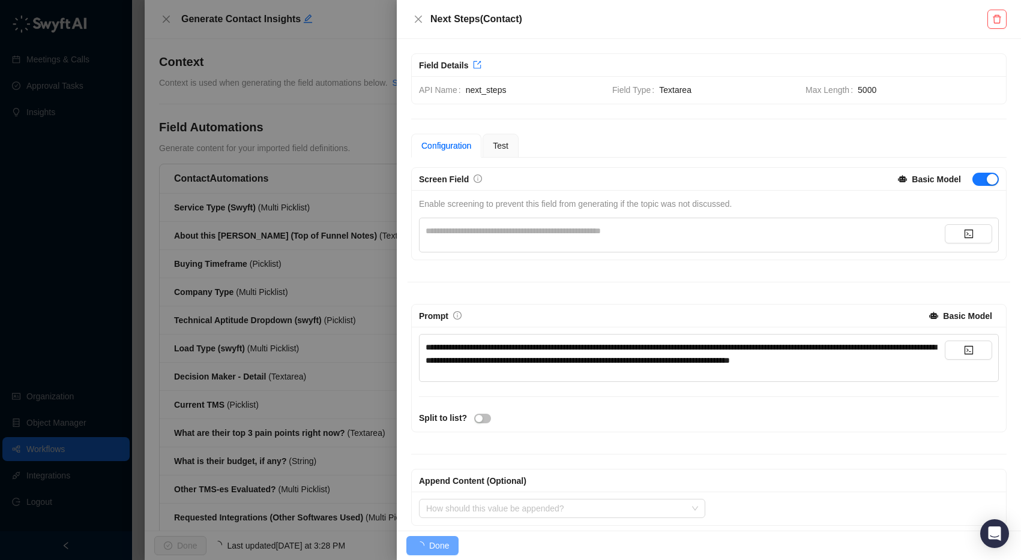
click at [715, 236] on div "**********" at bounding box center [684, 230] width 519 height 13
click at [607, 149] on div "Configuration Test" at bounding box center [708, 146] width 595 height 24
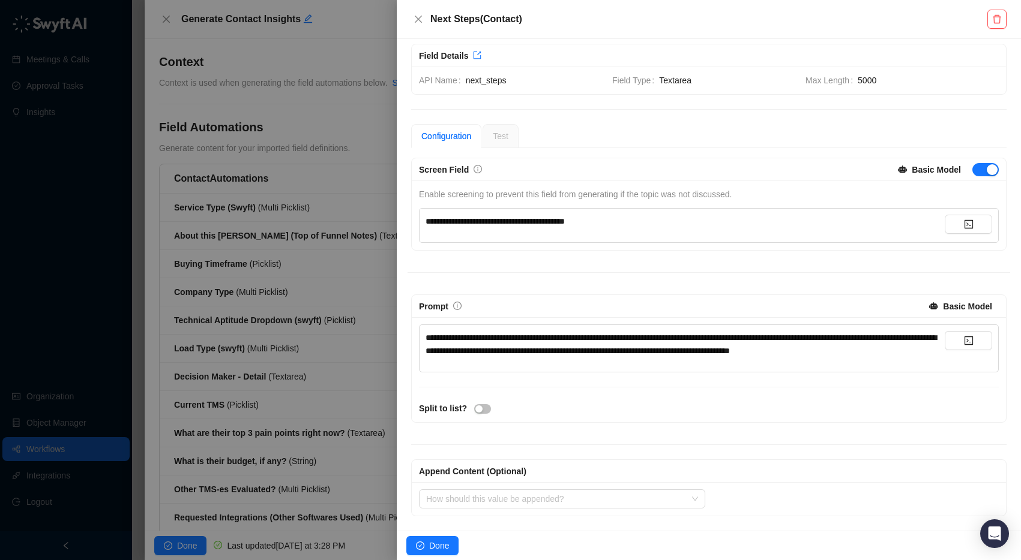
scroll to position [23, 0]
click at [526, 502] on input "search" at bounding box center [558, 499] width 265 height 18
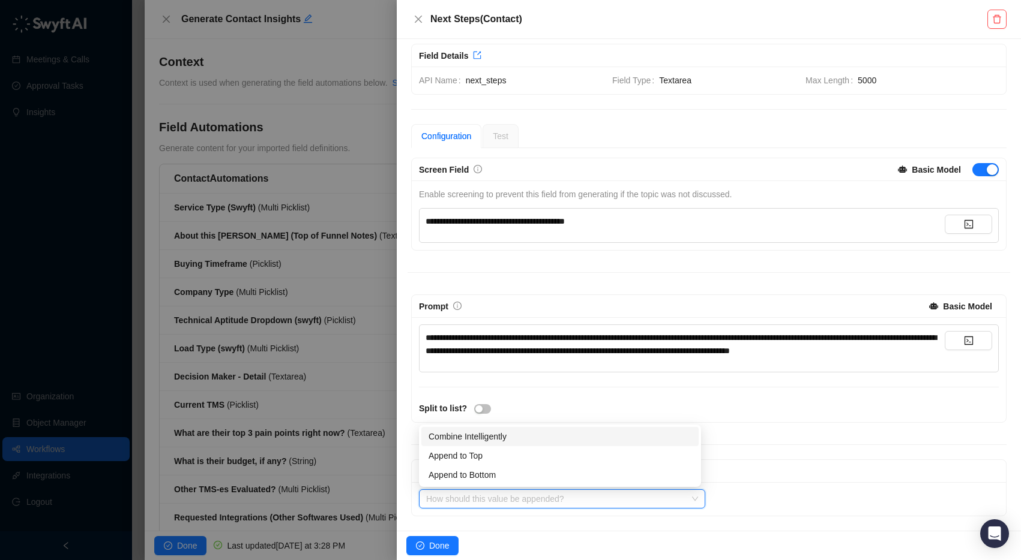
click at [607, 407] on div "Split to list?" at bounding box center [708, 408] width 587 height 13
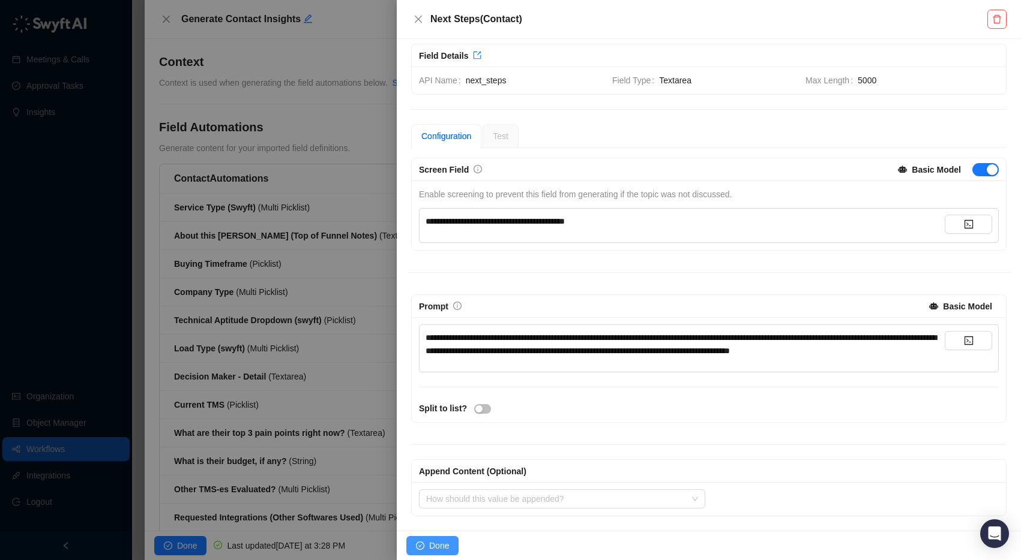
click at [445, 547] on span "Done" at bounding box center [439, 545] width 20 height 13
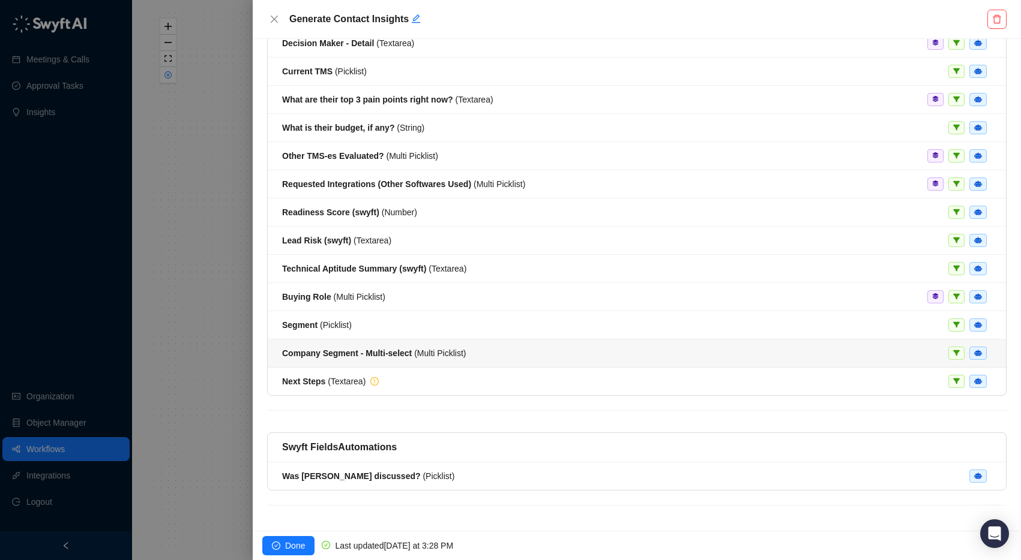
scroll to position [337, 0]
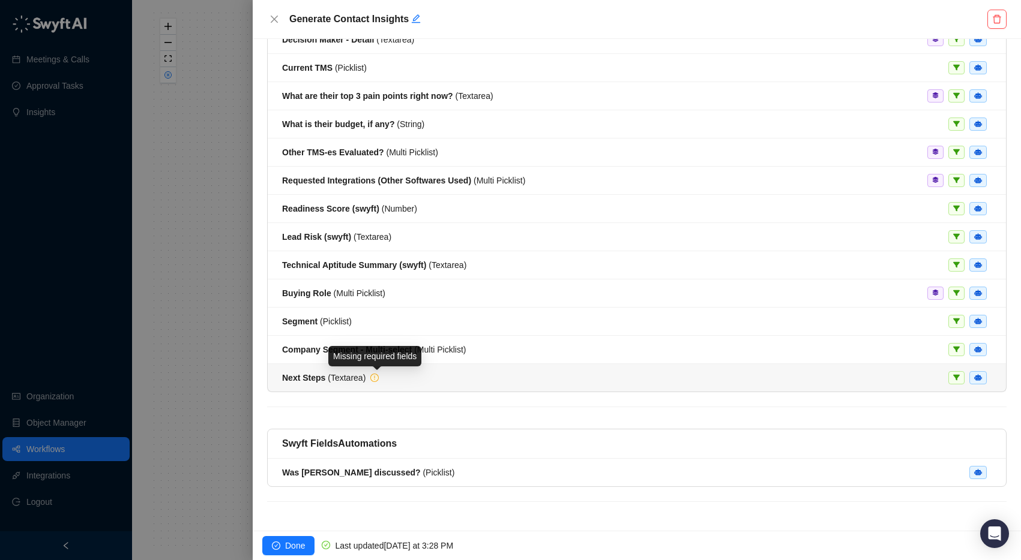
click at [419, 376] on div "Next Steps ( Textarea )" at bounding box center [636, 377] width 709 height 13
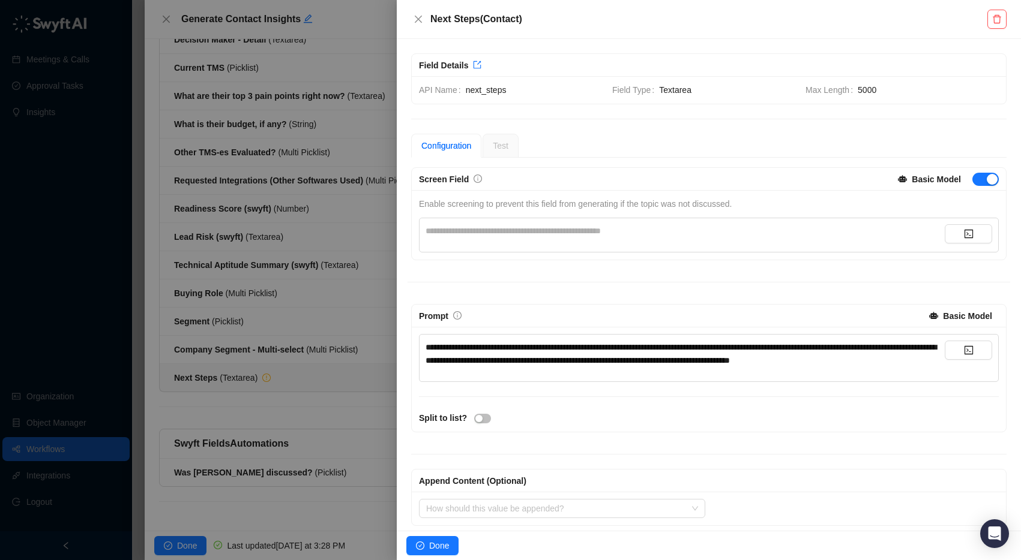
click at [472, 247] on div "**********" at bounding box center [709, 235] width 580 height 35
click at [468, 233] on div "**********" at bounding box center [684, 230] width 519 height 13
click at [530, 271] on div "**********" at bounding box center [708, 346] width 602 height 359
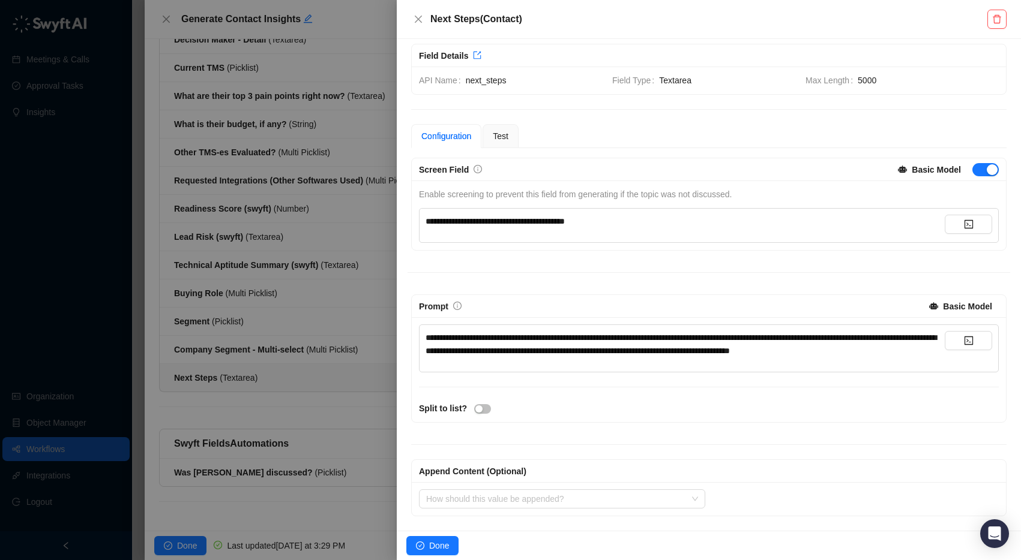
scroll to position [23, 0]
click at [498, 497] on input "search" at bounding box center [558, 499] width 265 height 18
click at [772, 433] on div "Append Content (Optional) How should this value be appended? Select value to ap…" at bounding box center [708, 473] width 602 height 86
click at [434, 539] on span "Done" at bounding box center [439, 545] width 20 height 13
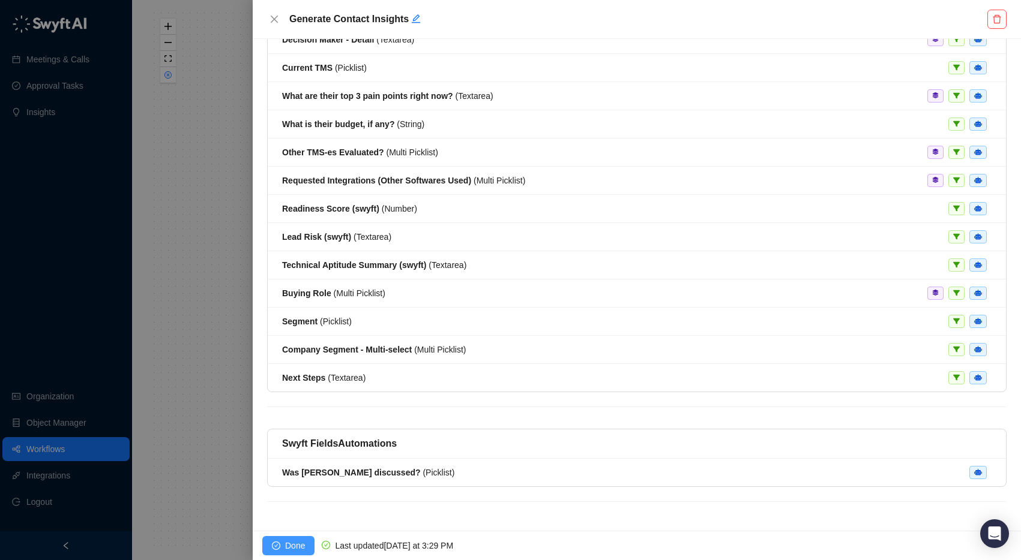
click at [293, 545] on span "Done" at bounding box center [295, 545] width 20 height 13
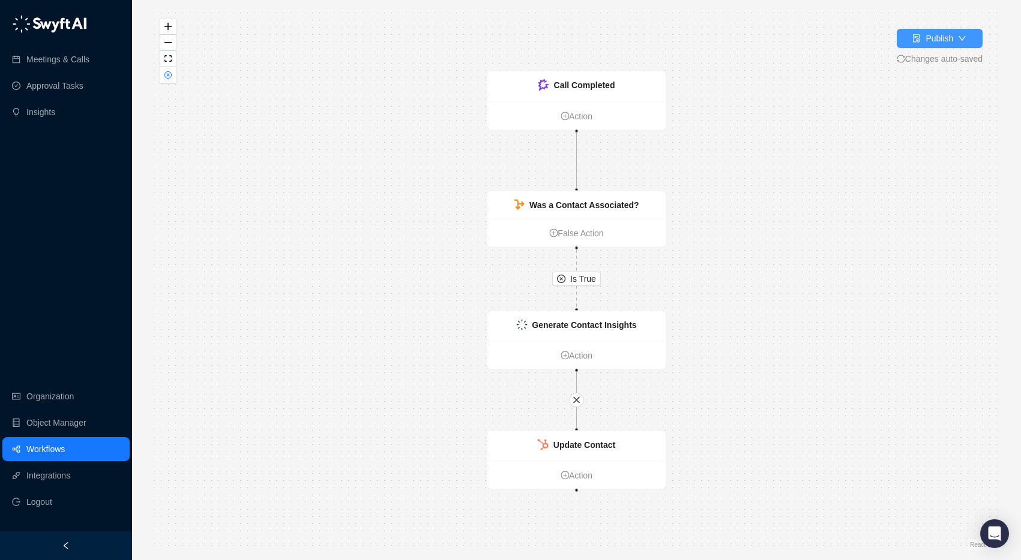
click at [947, 38] on div "Publish" at bounding box center [939, 38] width 28 height 13
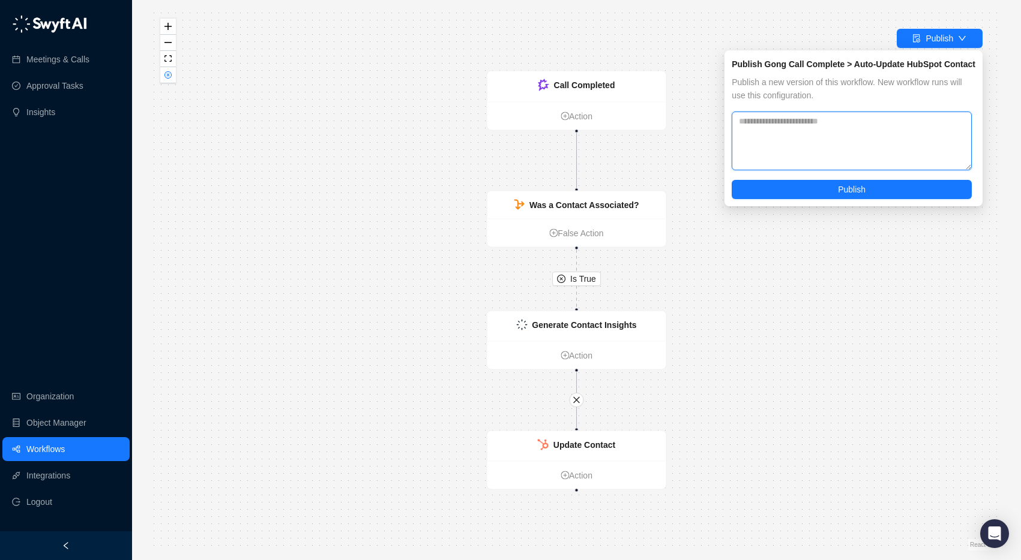
click at [877, 131] on textarea at bounding box center [851, 141] width 240 height 59
type textarea "**********"
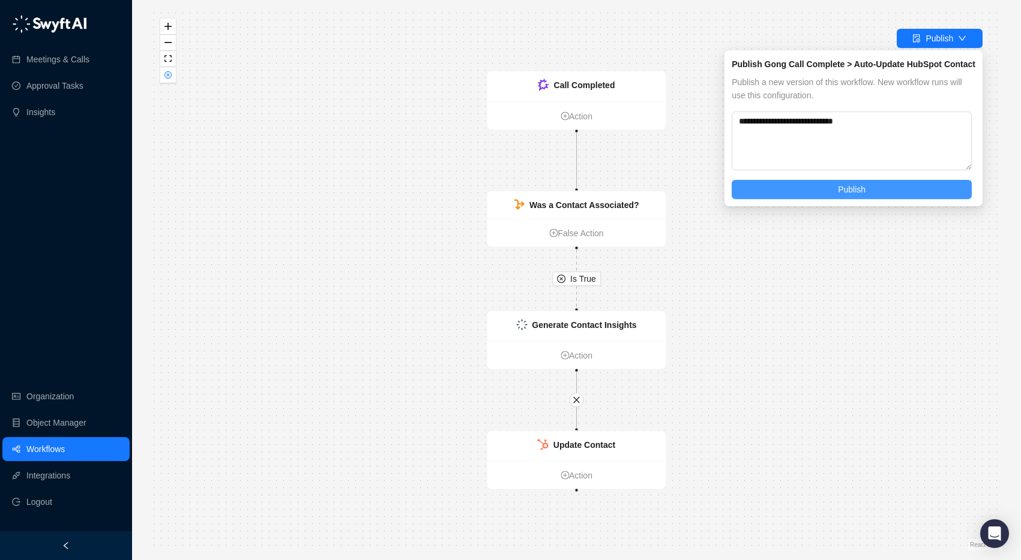
click at [857, 189] on span "Publish" at bounding box center [852, 189] width 28 height 13
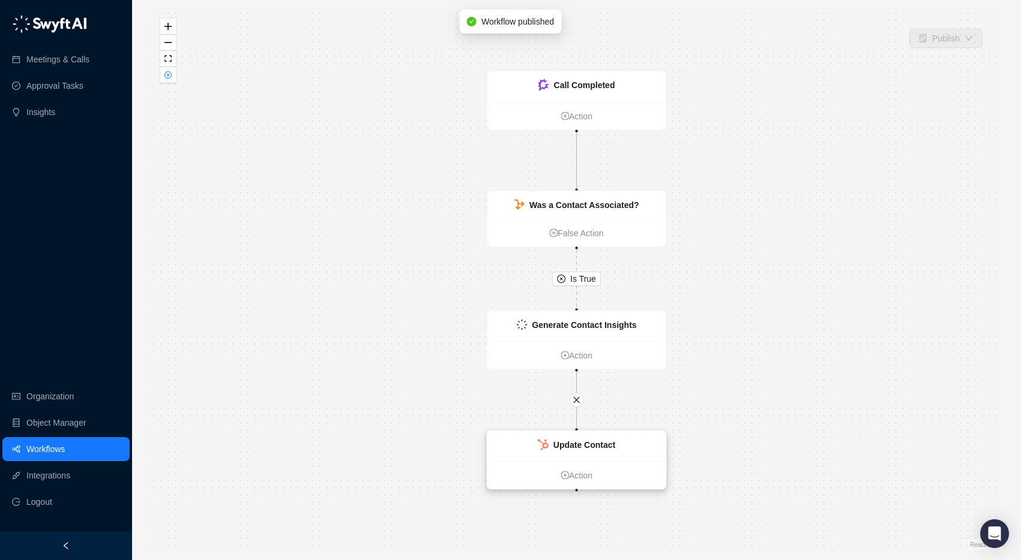
click at [587, 449] on strong "Update Contact" at bounding box center [584, 445] width 62 height 10
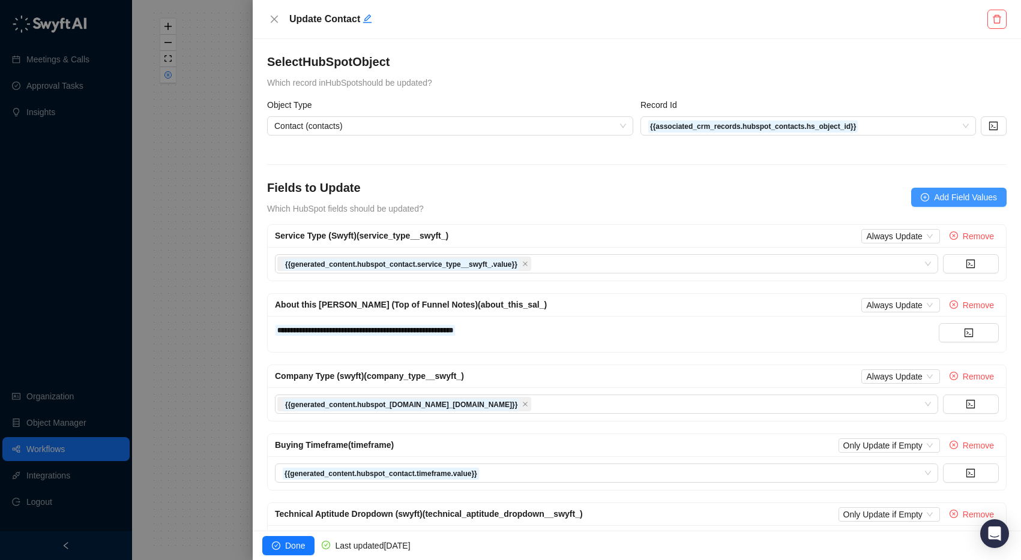
click at [977, 188] on button "Add Field Values" at bounding box center [958, 197] width 95 height 19
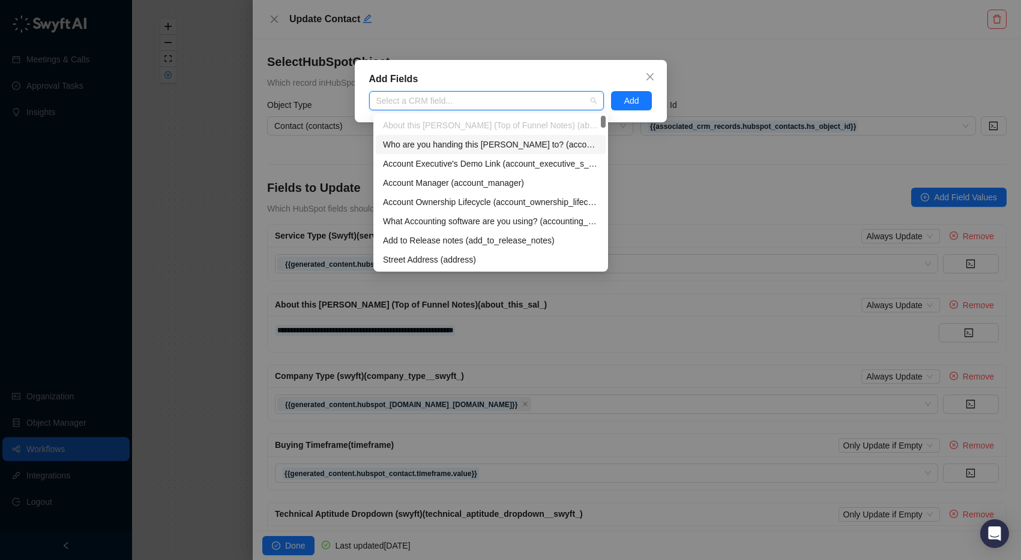
click at [496, 103] on div at bounding box center [479, 101] width 217 height 9
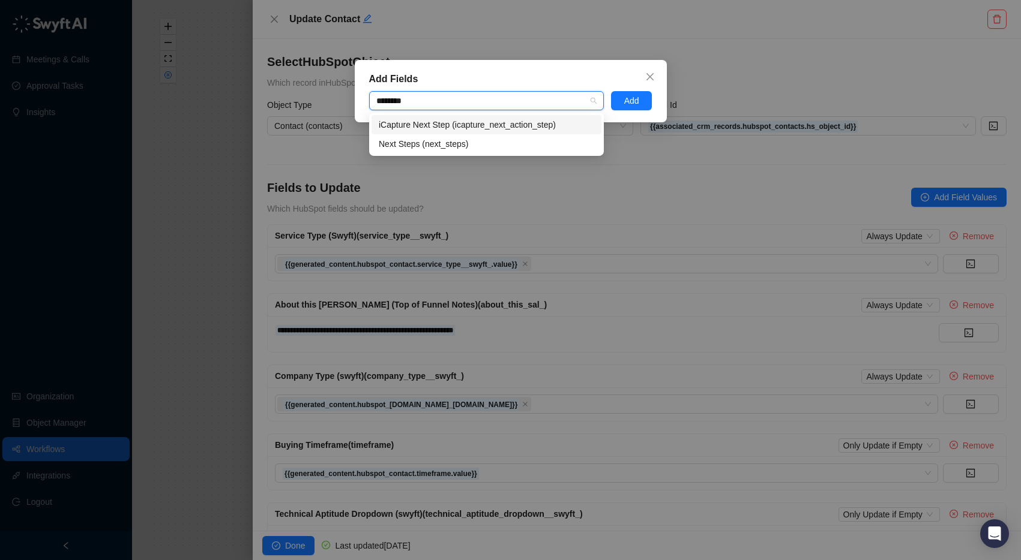
type input "*********"
click at [499, 142] on div "Next Steps (next_steps)" at bounding box center [486, 143] width 215 height 13
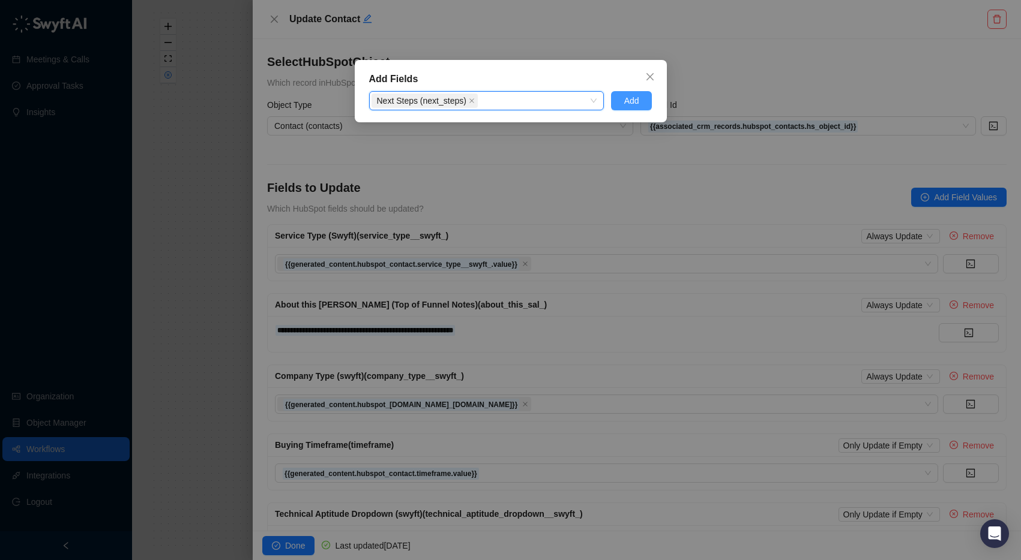
click at [624, 97] on span "Add" at bounding box center [631, 100] width 15 height 13
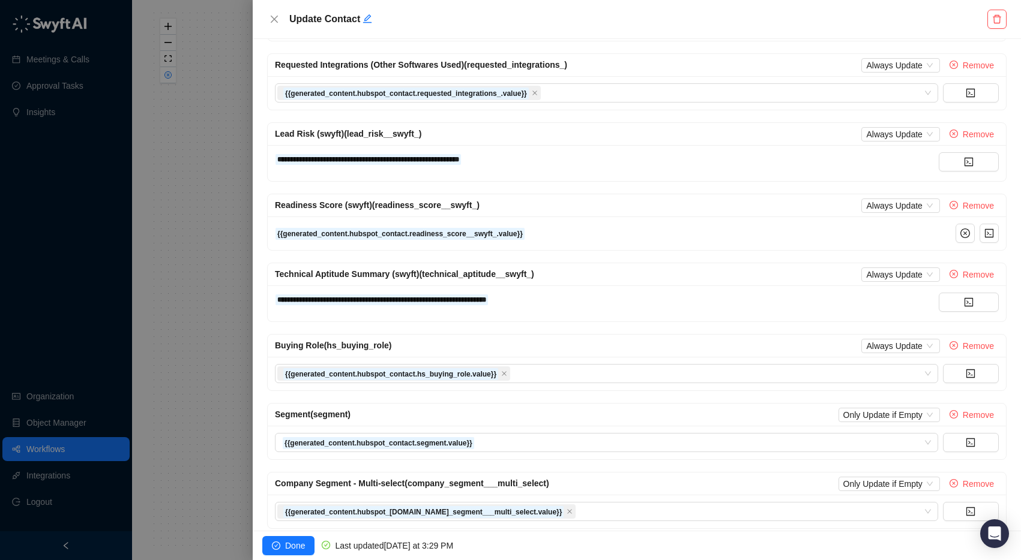
scroll to position [1036, 0]
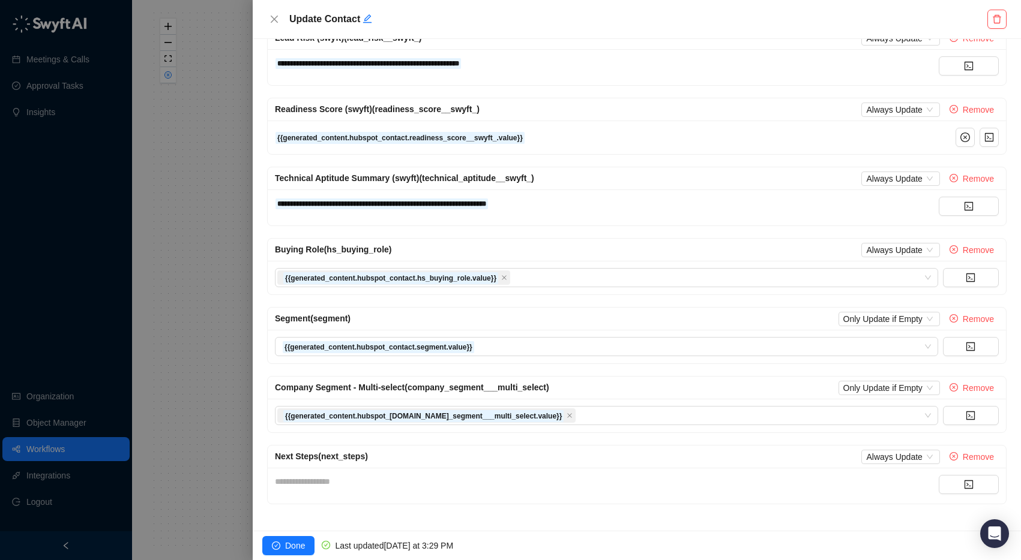
click at [349, 482] on div "**********" at bounding box center [607, 481] width 664 height 13
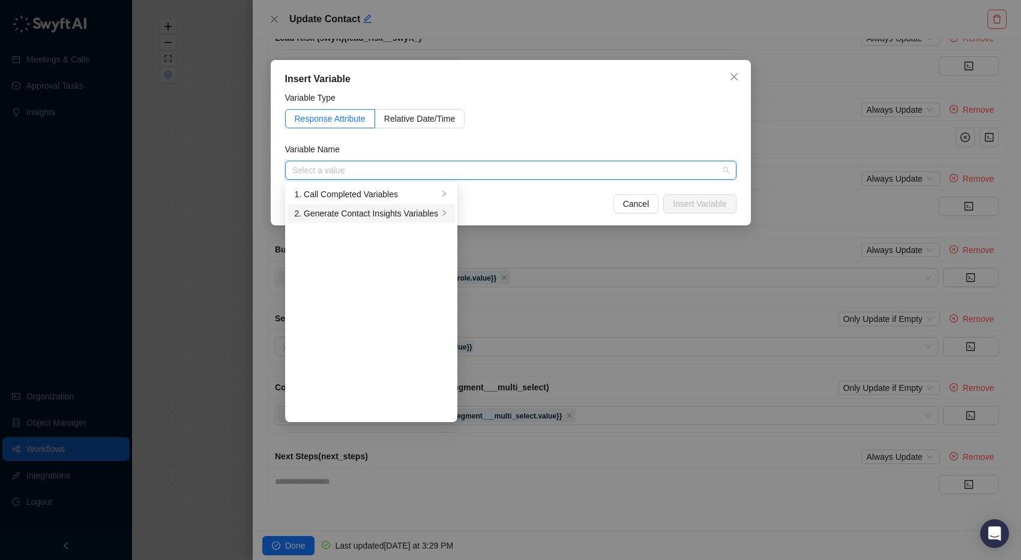
drag, startPoint x: 364, startPoint y: 217, endPoint x: 401, endPoint y: 214, distance: 36.7
click at [365, 216] on div "2. Generate Contact Insights Variables" at bounding box center [366, 213] width 143 height 13
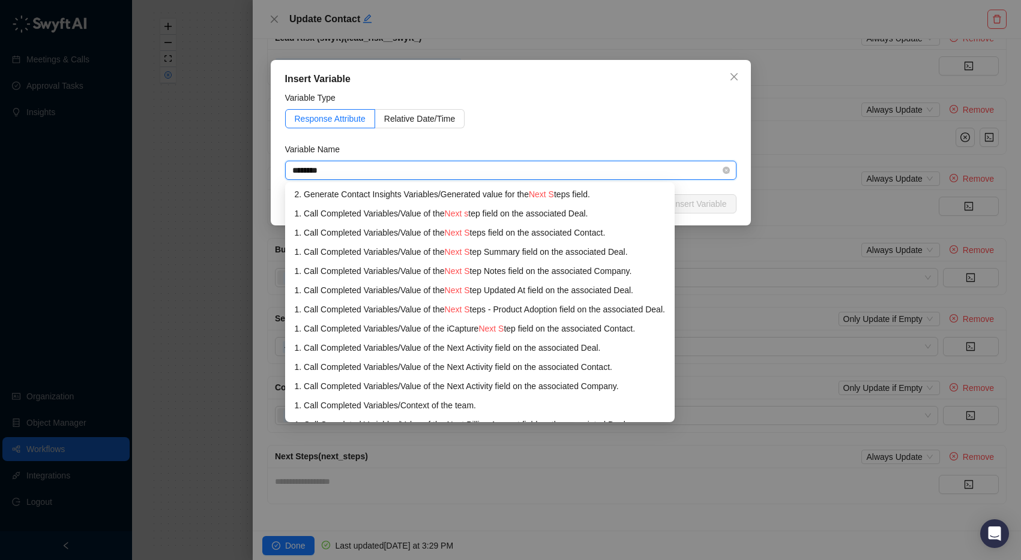
type input "*********"
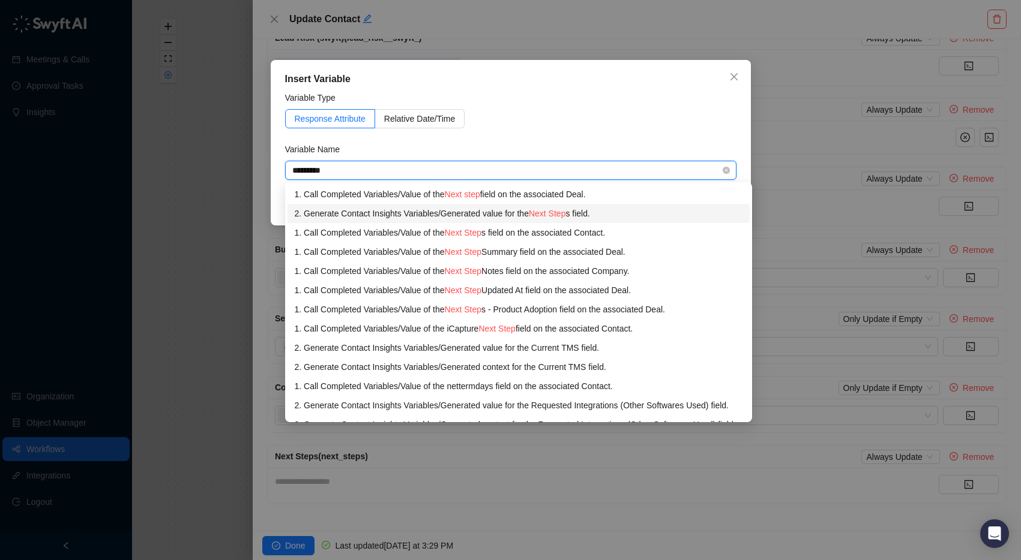
click at [340, 212] on div "2. Generate Contact Insights Variables / Generated value for the Next Step s fi…" at bounding box center [519, 213] width 448 height 13
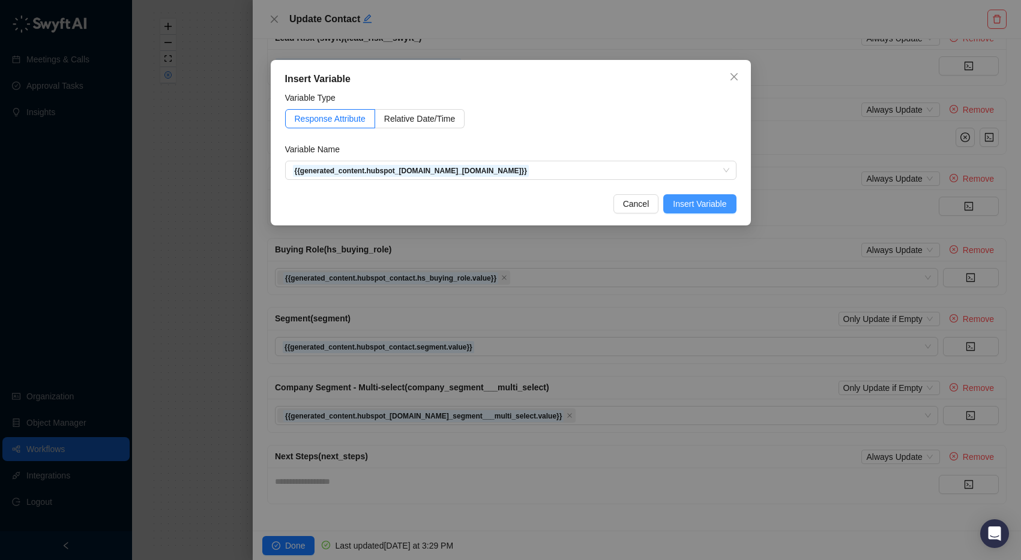
click at [707, 200] on span "Insert Variable" at bounding box center [699, 203] width 53 height 13
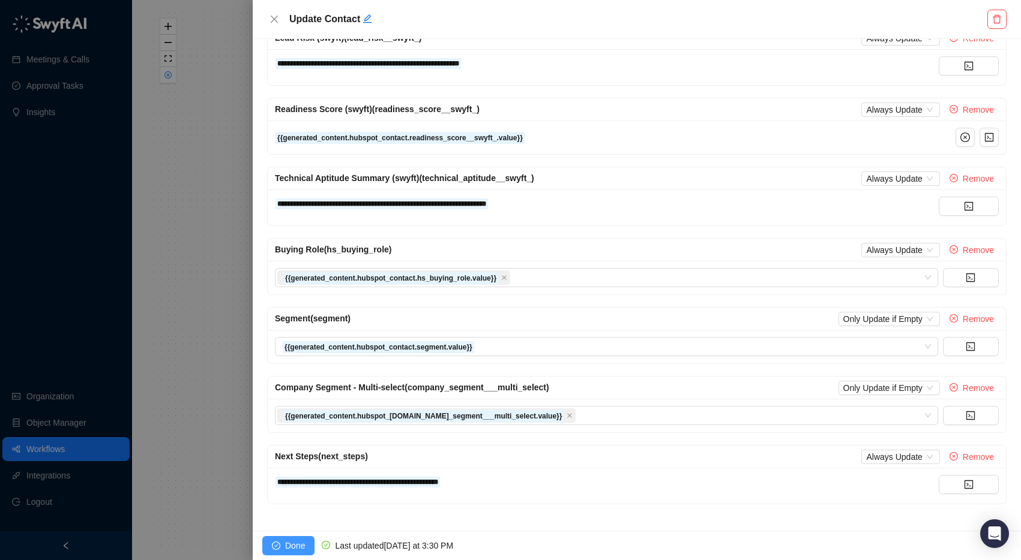
click at [290, 549] on span "Done" at bounding box center [295, 545] width 20 height 13
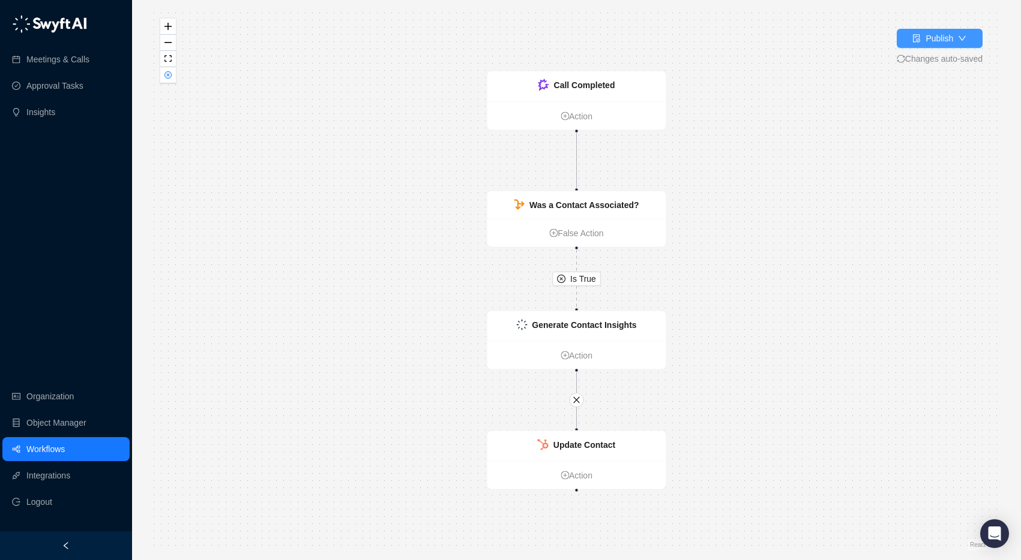
click at [940, 39] on div "Publish" at bounding box center [939, 38] width 28 height 13
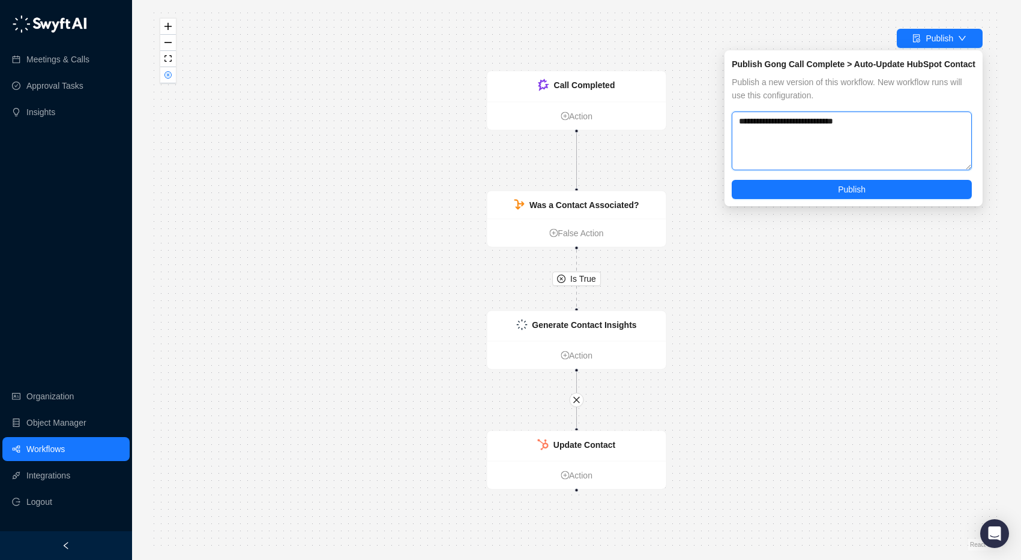
click at [892, 135] on textarea "**********" at bounding box center [851, 141] width 240 height 59
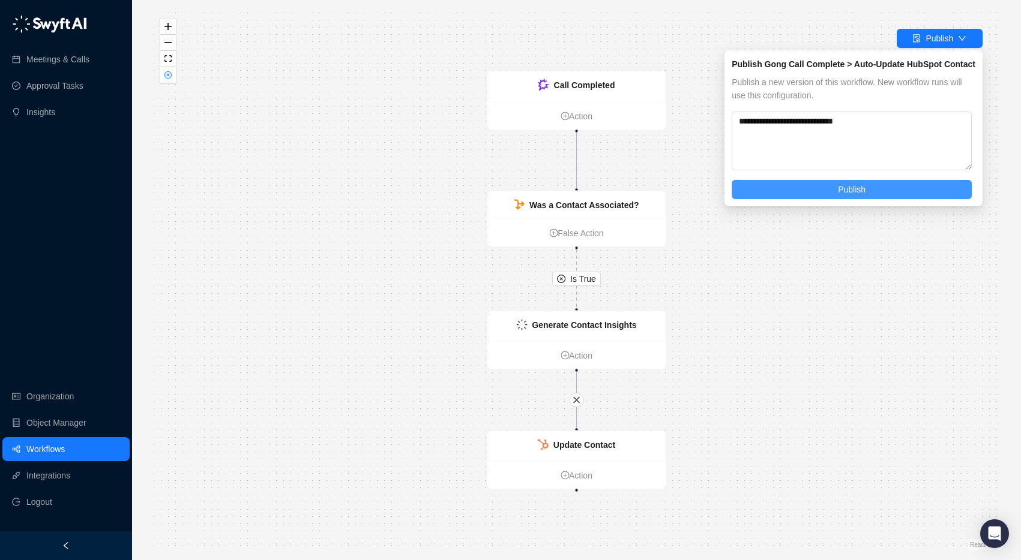
click at [824, 193] on button "Publish" at bounding box center [851, 189] width 240 height 19
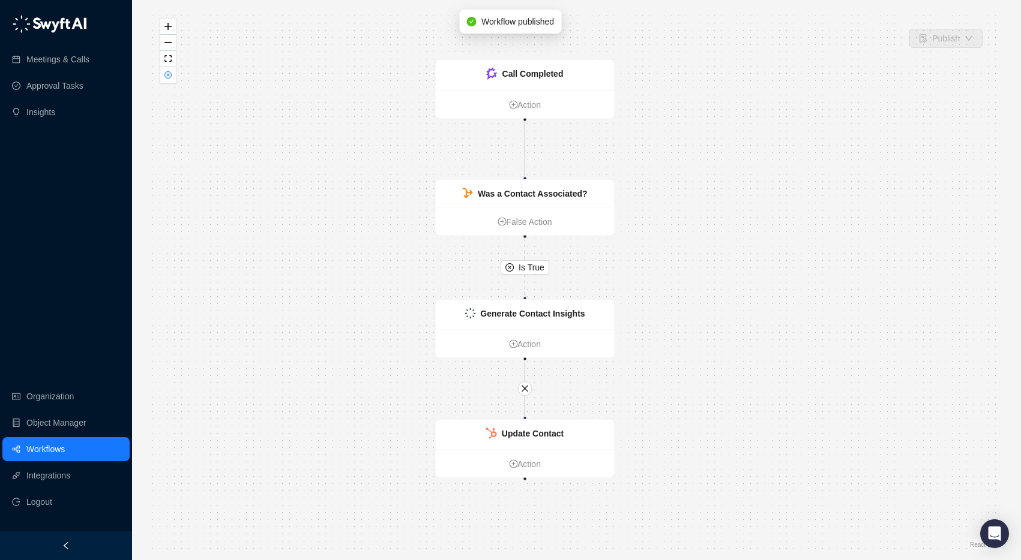
drag, startPoint x: 826, startPoint y: 181, endPoint x: 773, endPoint y: 167, distance: 55.2
click at [773, 167] on div "Is True Call Completed Action Was a Contact Associated? False Action Update Con…" at bounding box center [576, 280] width 850 height 541
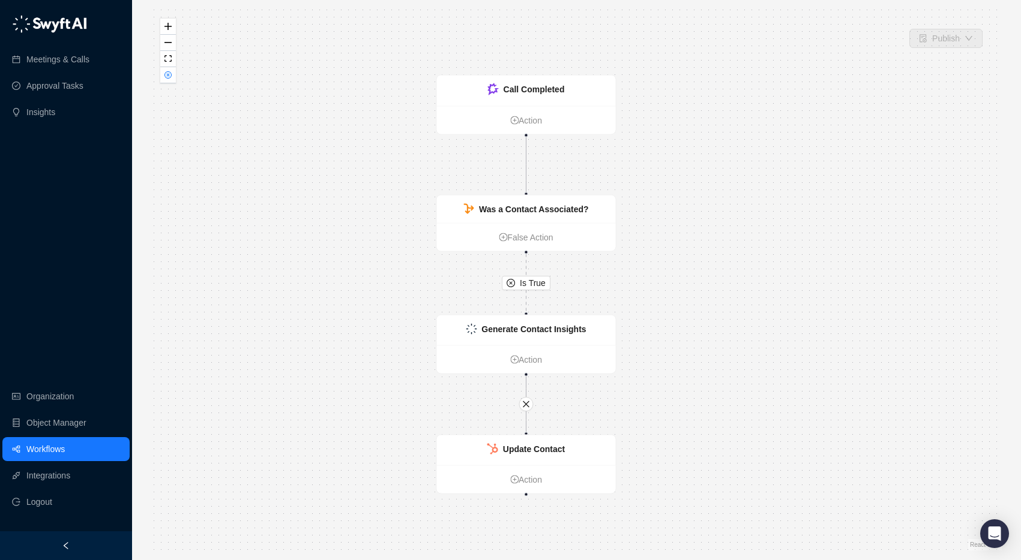
drag, startPoint x: 694, startPoint y: 148, endPoint x: 697, endPoint y: 166, distance: 18.2
click at [697, 166] on div "Is True Call Completed Action Was a Contact Associated? False Action Update Con…" at bounding box center [576, 280] width 850 height 541
click at [672, 172] on div "Is True Call Completed Action Was a Contact Associated? False Action Update Con…" at bounding box center [576, 280] width 850 height 541
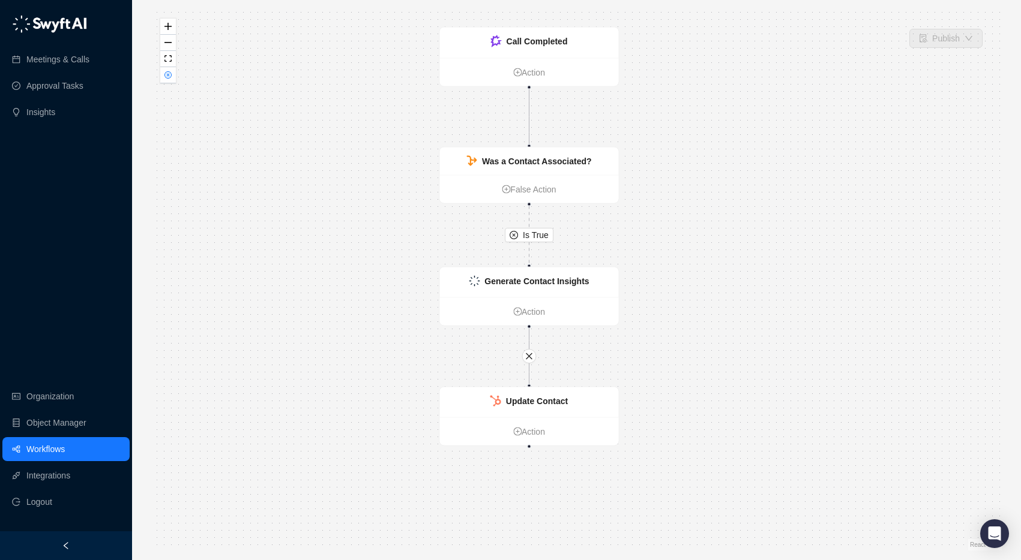
drag, startPoint x: 689, startPoint y: 247, endPoint x: 692, endPoint y: 199, distance: 48.1
click at [692, 199] on div "Is True Call Completed Action Was a Contact Associated? False Action Update Con…" at bounding box center [576, 280] width 850 height 541
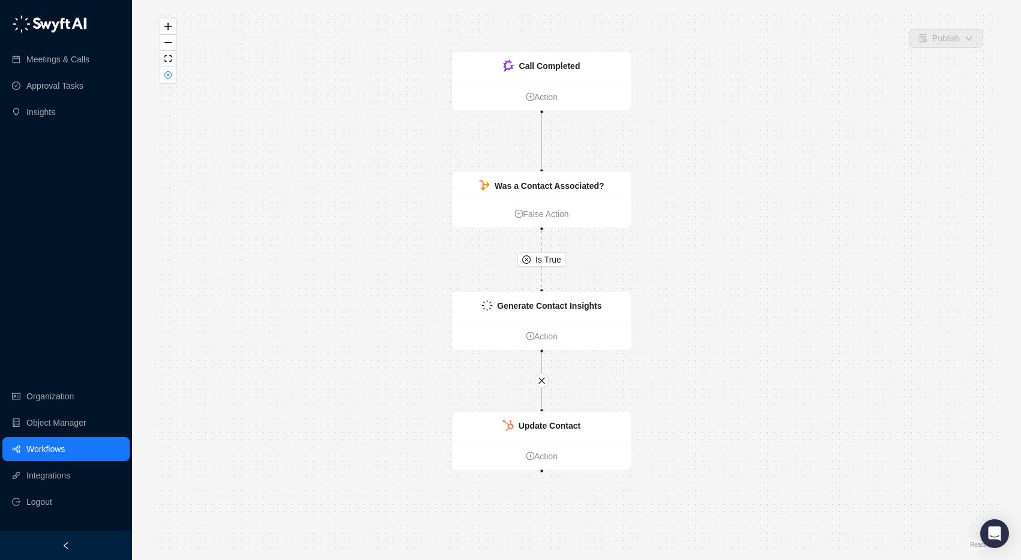
drag, startPoint x: 667, startPoint y: 223, endPoint x: 680, endPoint y: 248, distance: 28.2
click at [680, 248] on div "Is True Call Completed Action Was a Contact Associated? False Action Update Con…" at bounding box center [576, 280] width 850 height 541
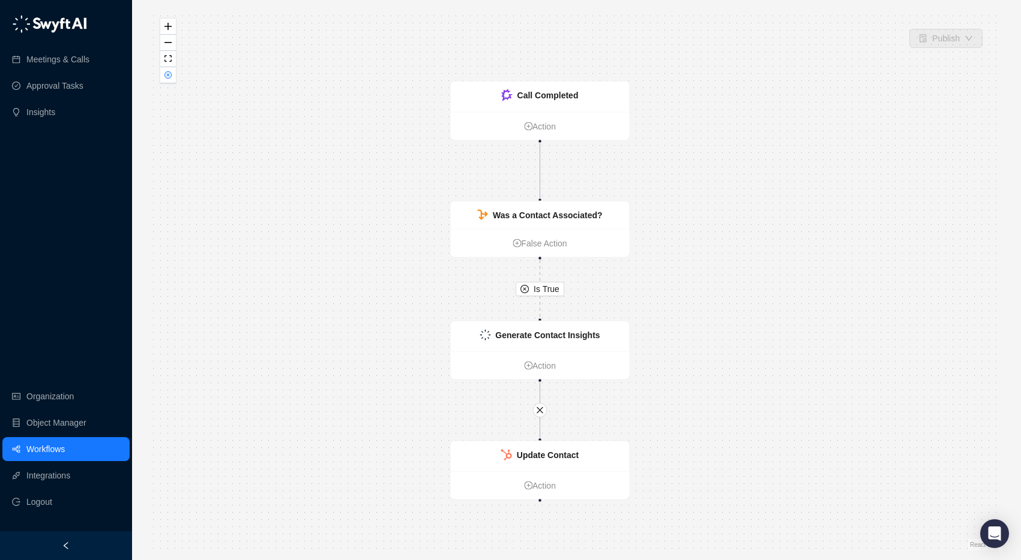
drag, startPoint x: 776, startPoint y: 93, endPoint x: 774, endPoint y: 123, distance: 30.1
click at [774, 123] on div "Is True Call Completed Action Was a Contact Associated? False Action Update Con…" at bounding box center [576, 280] width 850 height 541
click at [586, 343] on div "Generate Contact Insights" at bounding box center [540, 337] width 179 height 30
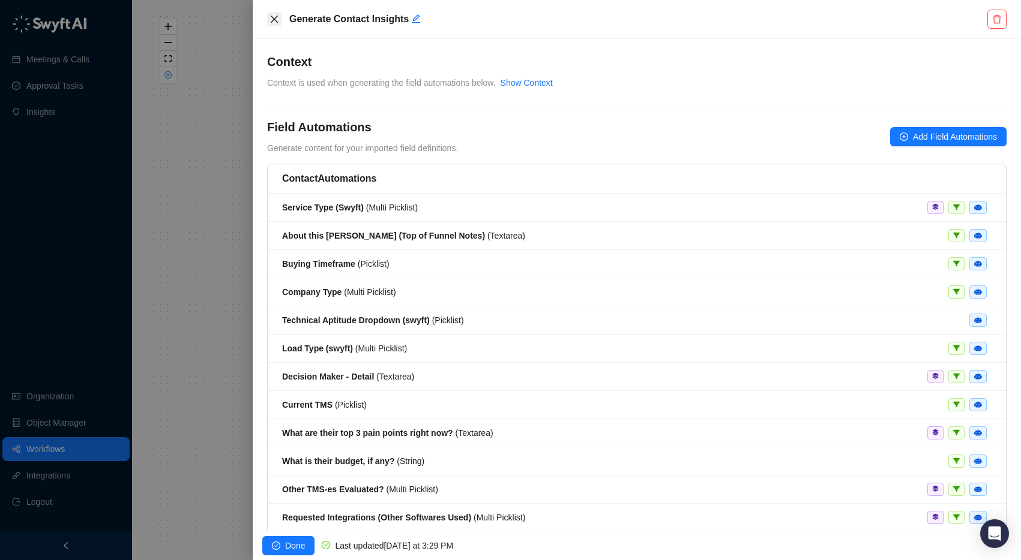
click at [276, 18] on icon "close" at bounding box center [274, 19] width 10 height 10
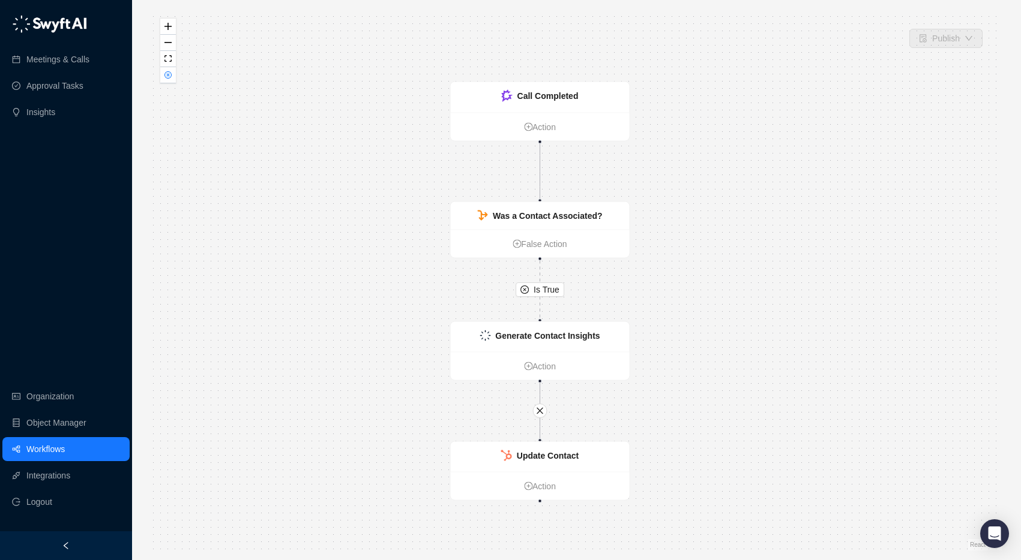
click at [285, 155] on div "Is True Call Completed Action Was a Contact Associated? False Action Update Con…" at bounding box center [576, 280] width 850 height 541
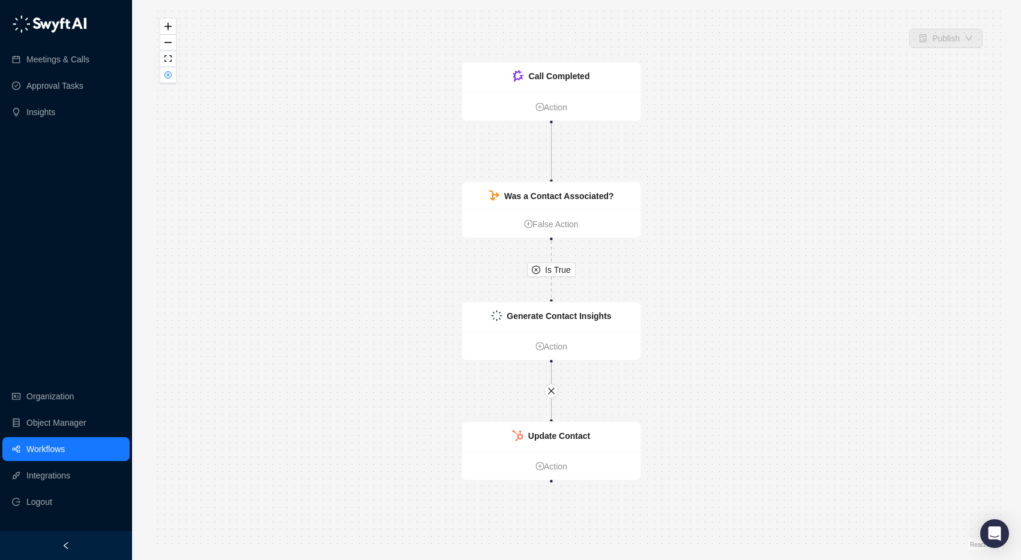
drag, startPoint x: 751, startPoint y: 212, endPoint x: 763, endPoint y: 193, distance: 22.8
click at [763, 193] on div "Is True Call Completed Action Was a Contact Associated? False Action Update Con…" at bounding box center [576, 280] width 850 height 541
click at [60, 454] on link "Workflows" at bounding box center [45, 449] width 38 height 24
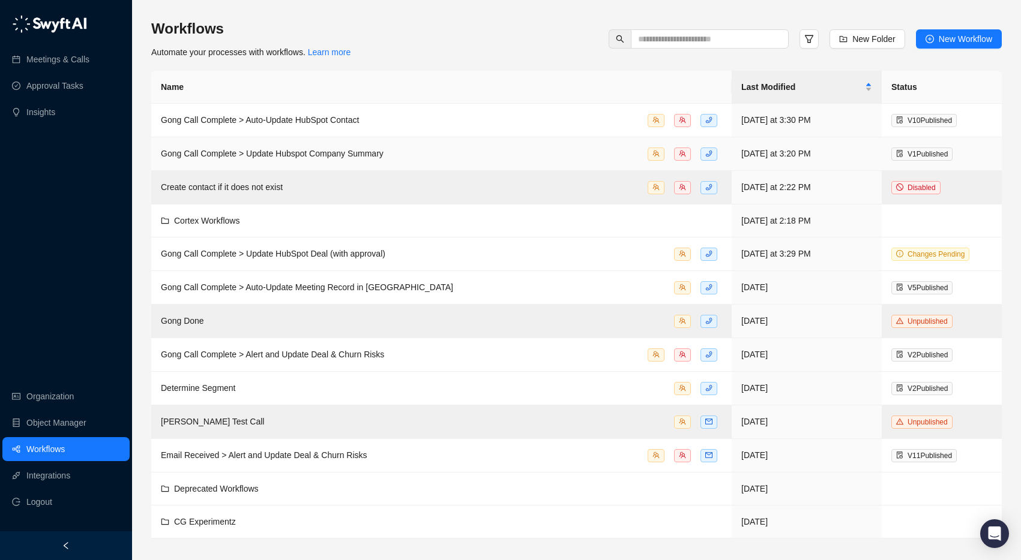
click at [322, 157] on span "Gong Call Complete > Update Hubspot Company Summary" at bounding box center [272, 154] width 223 height 10
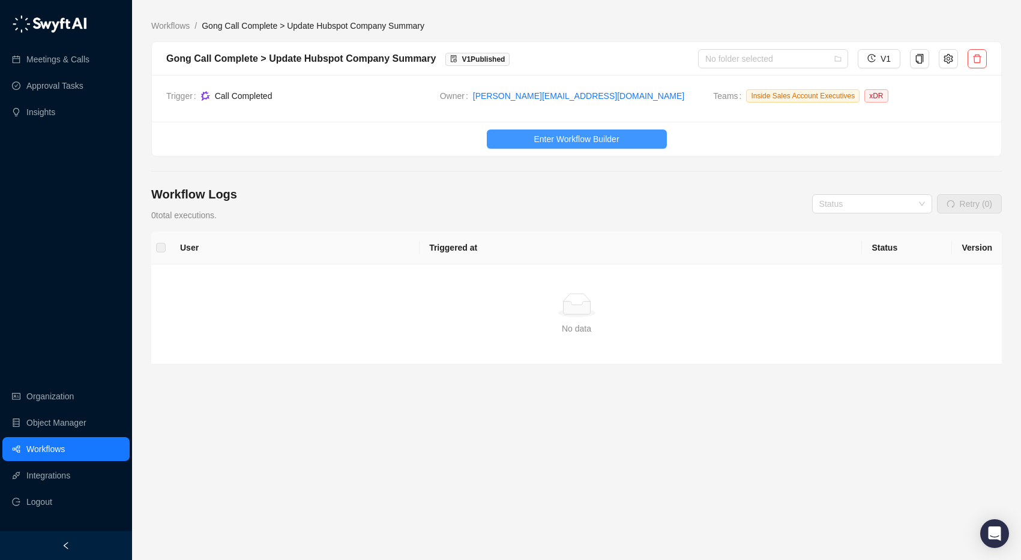
click at [583, 143] on span "Enter Workflow Builder" at bounding box center [575, 139] width 85 height 13
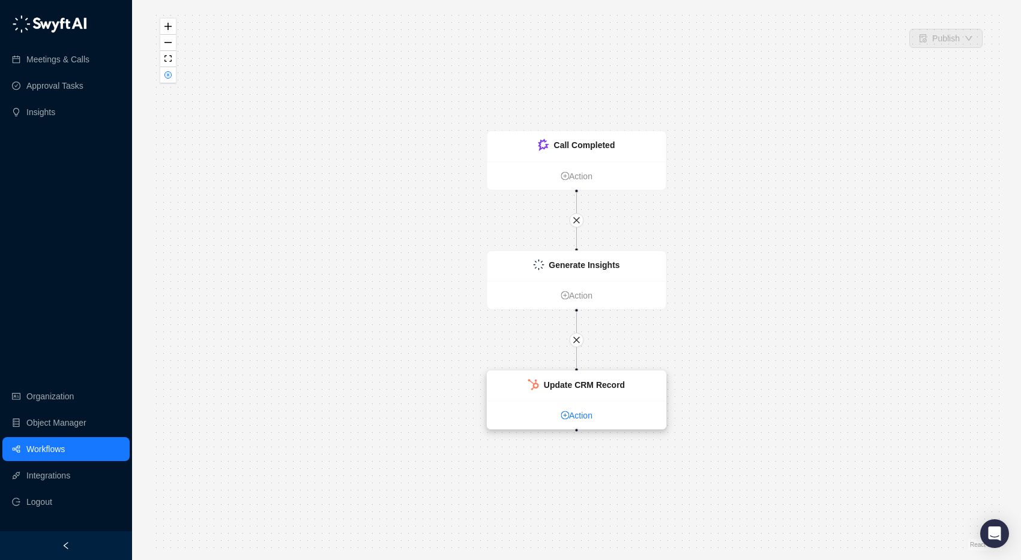
click at [565, 415] on icon "plus-circle" at bounding box center [564, 416] width 8 height 8
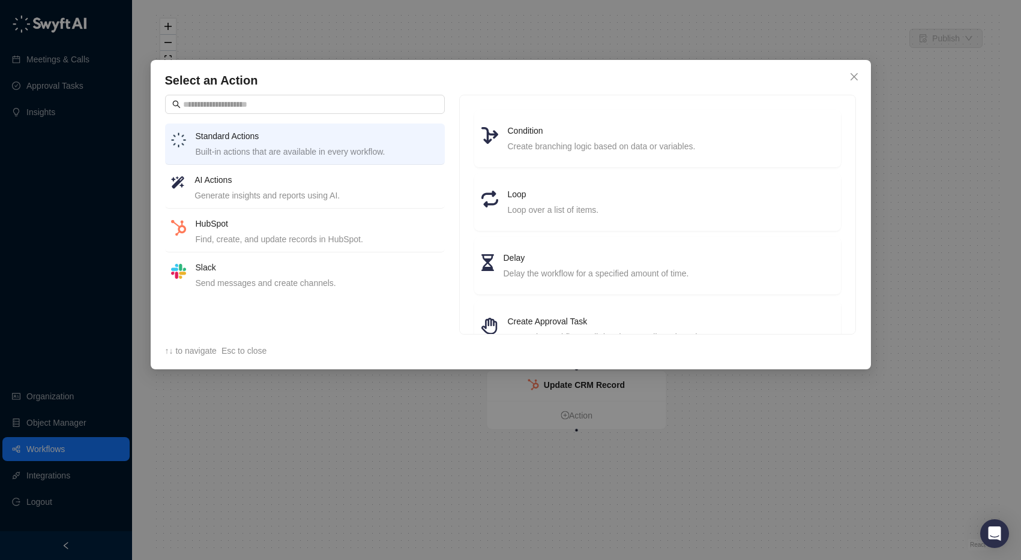
click at [256, 273] on h4 "Slack" at bounding box center [317, 267] width 243 height 13
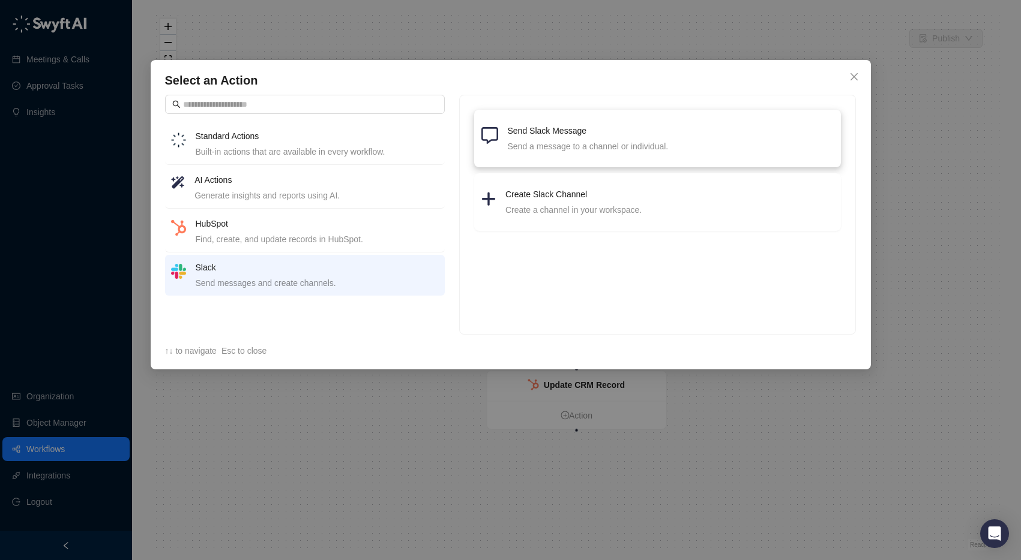
click at [538, 134] on h4 "Send Slack Message" at bounding box center [671, 130] width 326 height 13
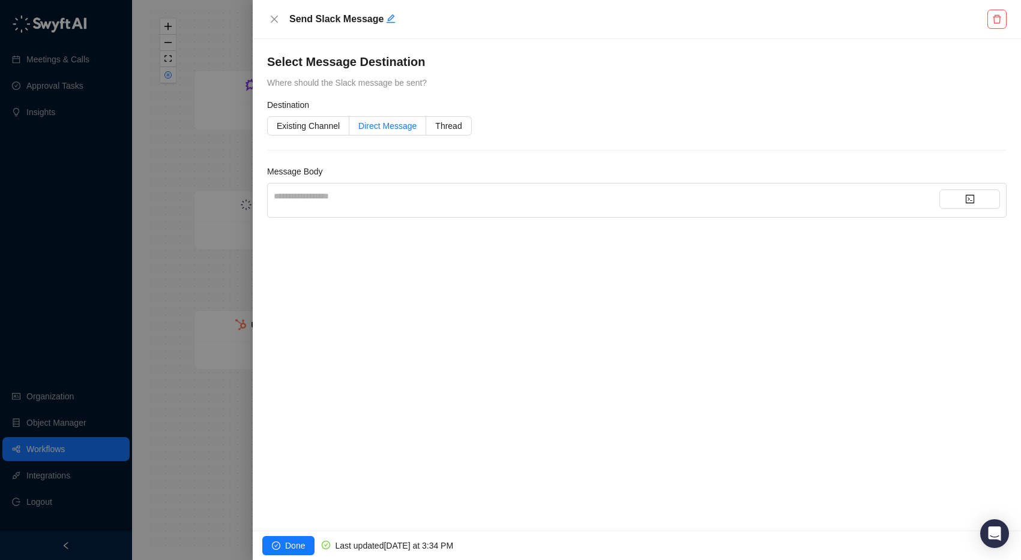
click at [382, 127] on span "Direct Message" at bounding box center [387, 126] width 58 height 10
click at [358, 175] on div at bounding box center [599, 177] width 660 height 9
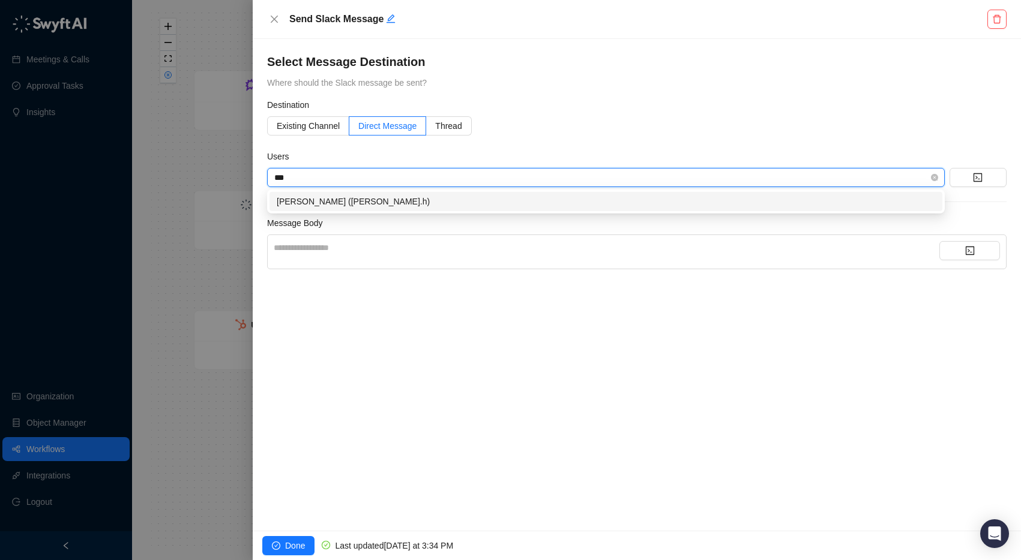
type input "****"
click at [361, 198] on div "Jane Hayes (jane.h)" at bounding box center [606, 201] width 658 height 13
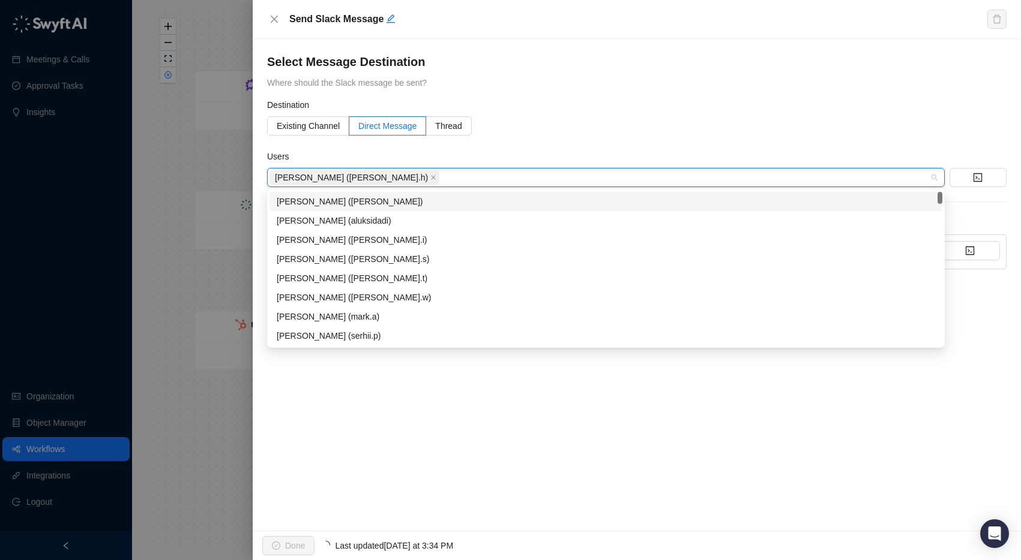
click at [529, 148] on form "**********" at bounding box center [636, 183] width 739 height 171
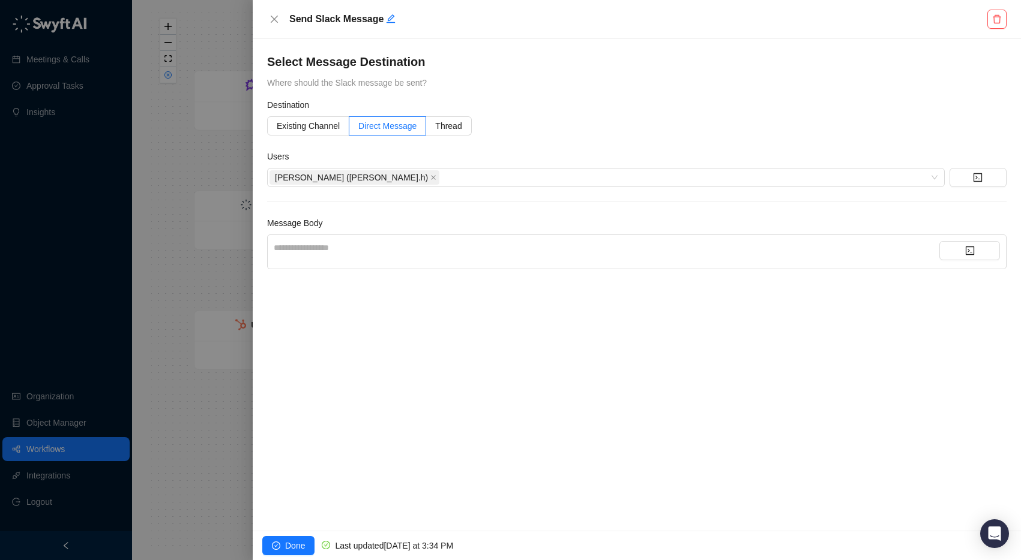
click at [428, 259] on div "**********" at bounding box center [606, 252] width 665 height 22
click at [416, 242] on div "**********" at bounding box center [606, 247] width 665 height 13
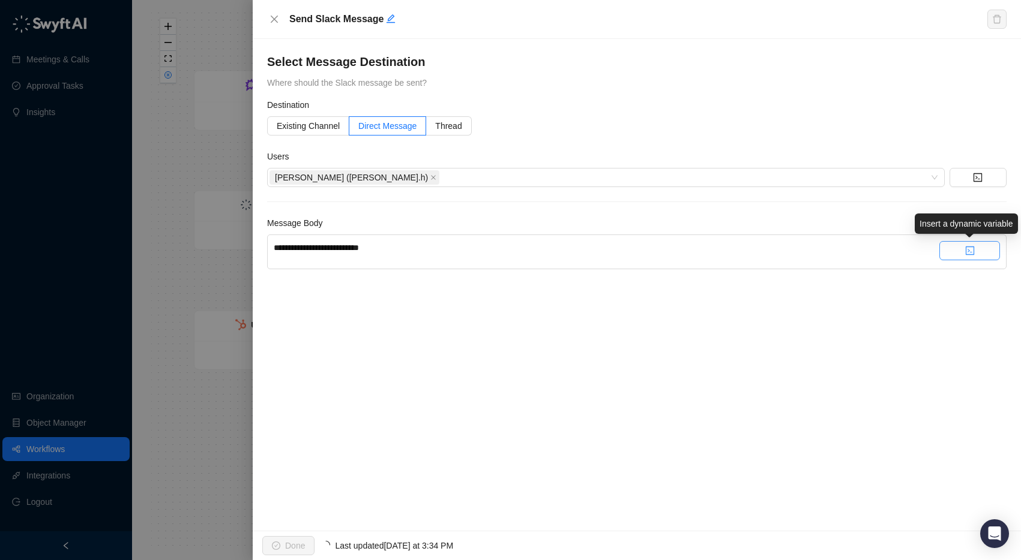
click at [978, 250] on button "button" at bounding box center [969, 250] width 61 height 19
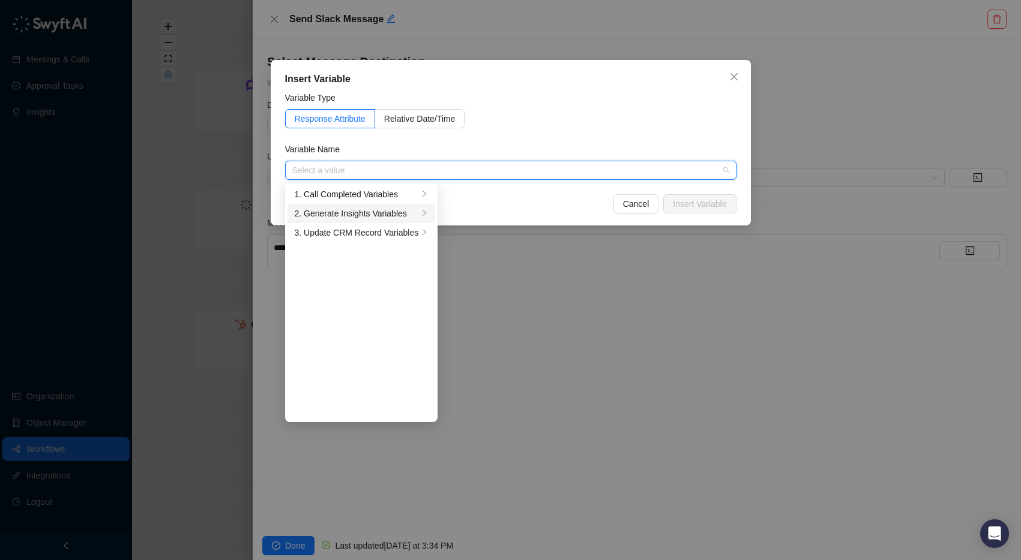
click at [409, 212] on div "2. Generate Insights Variables" at bounding box center [357, 213] width 124 height 13
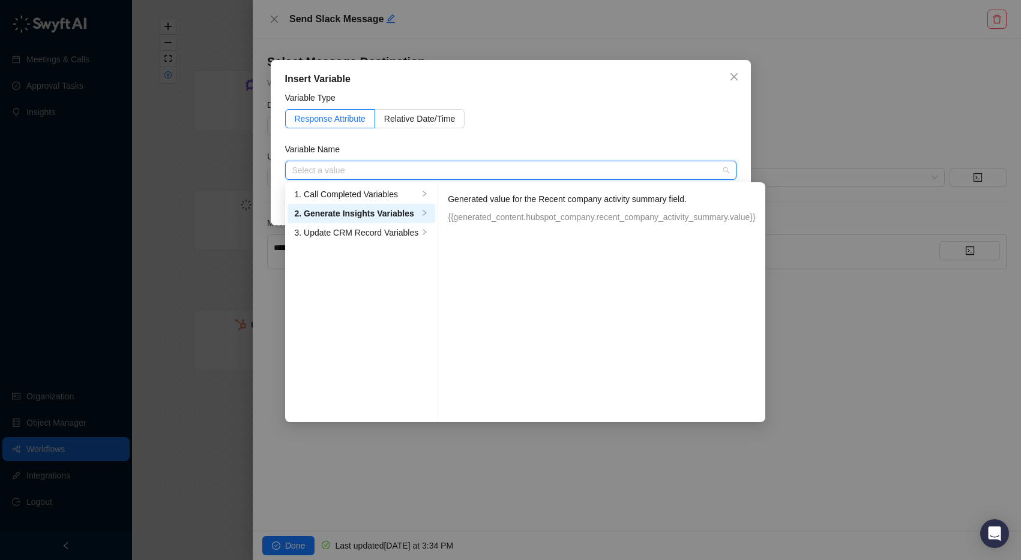
drag, startPoint x: 499, startPoint y: 202, endPoint x: 511, endPoint y: 199, distance: 13.1
click at [499, 200] on p "Generated value for the Recent company activity summary field." at bounding box center [598, 199] width 300 height 13
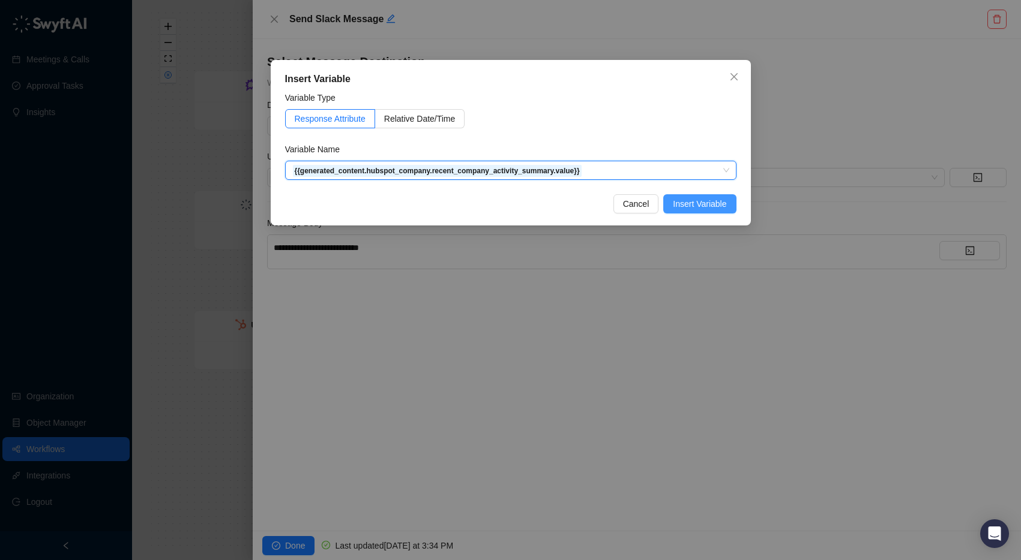
click at [711, 202] on span "Insert Variable" at bounding box center [699, 203] width 53 height 13
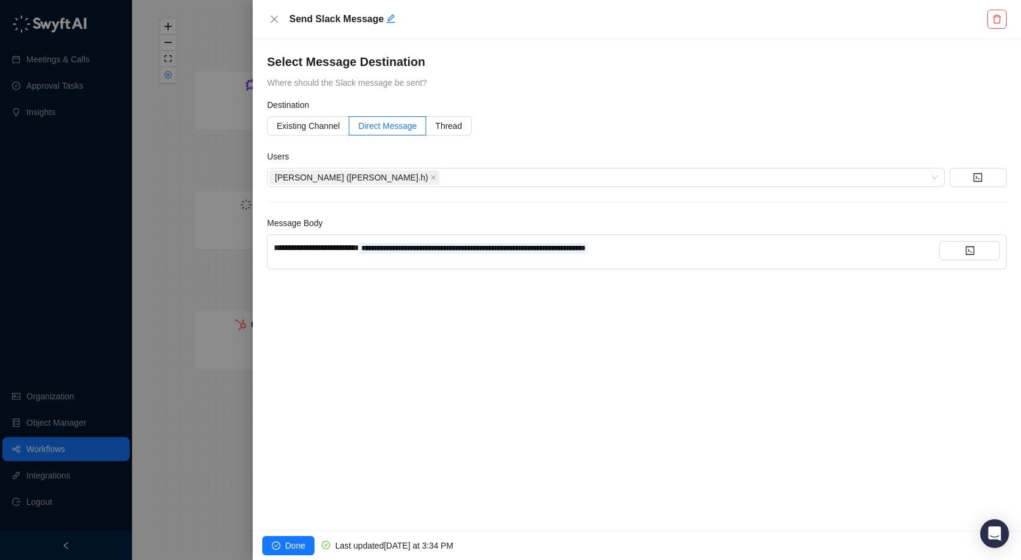
click at [359, 244] on span "**********" at bounding box center [316, 248] width 85 height 8
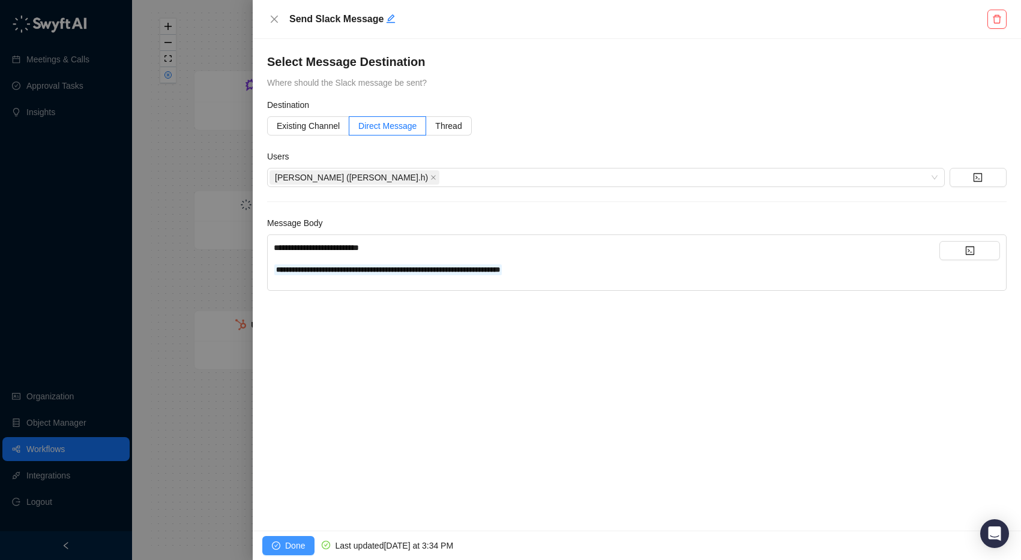
click at [290, 548] on span "Done" at bounding box center [295, 545] width 20 height 13
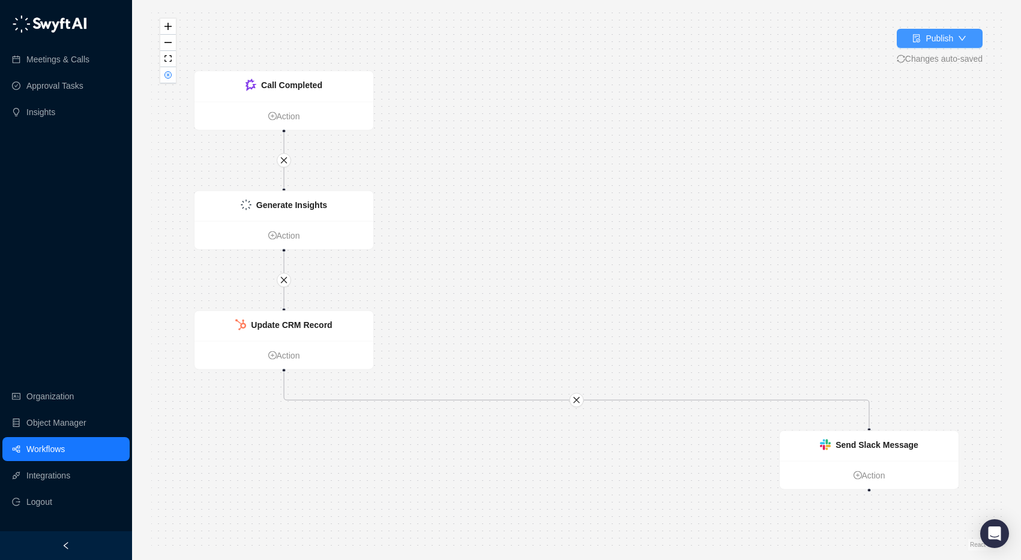
click at [963, 35] on icon "down" at bounding box center [962, 38] width 8 height 8
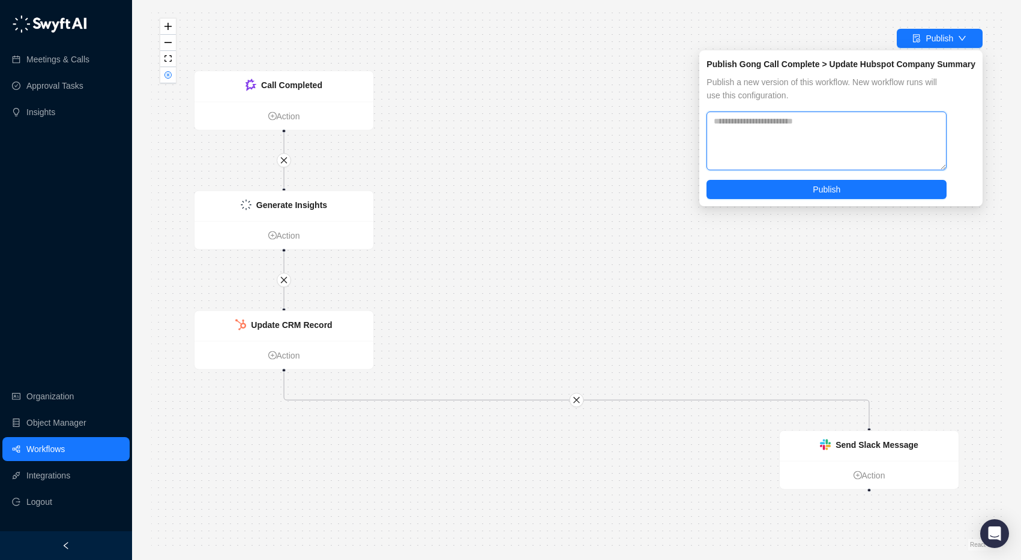
click at [886, 125] on textarea at bounding box center [826, 141] width 240 height 59
type textarea "**********"
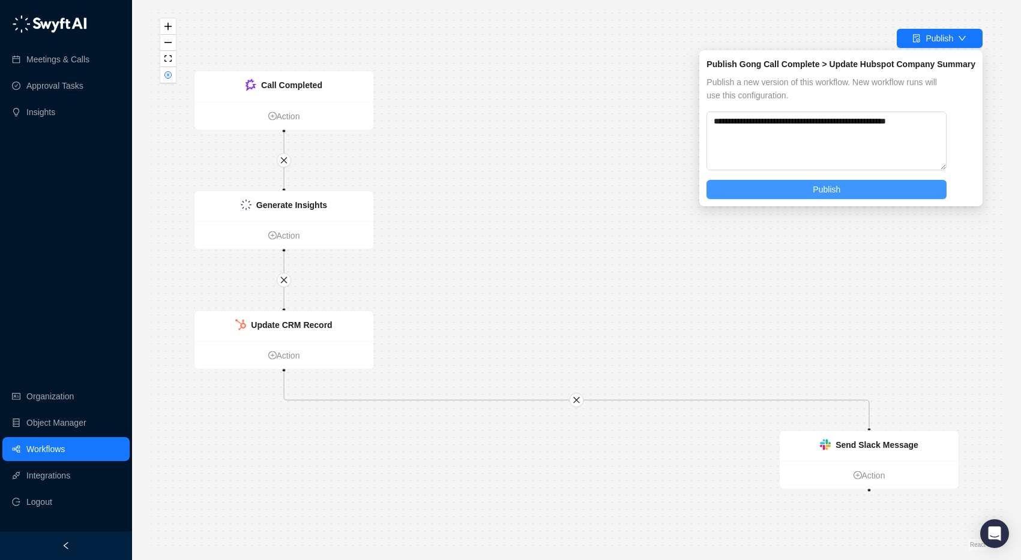
click at [827, 194] on span "Publish" at bounding box center [826, 189] width 28 height 13
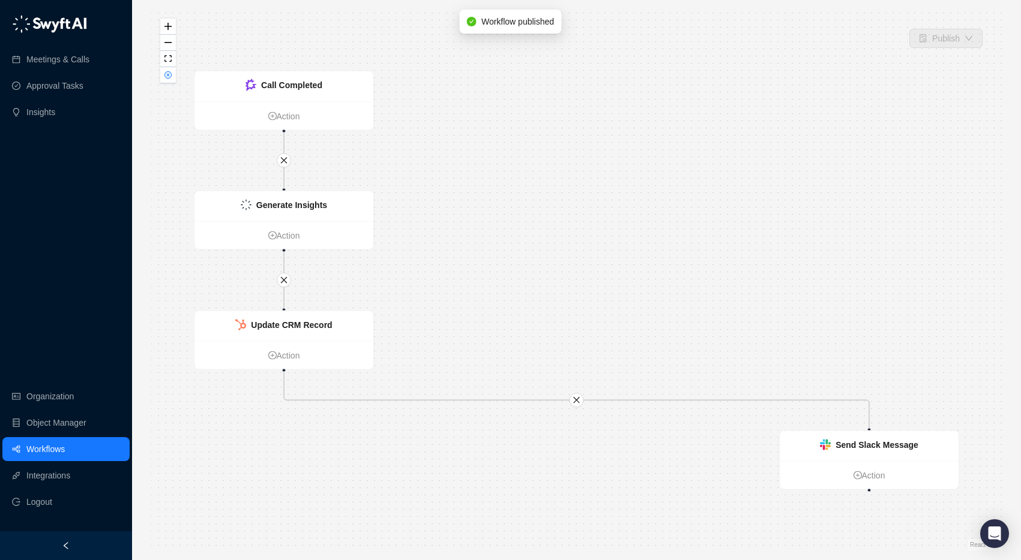
click at [601, 134] on div "Update CRM Record Action Call Completed Action Generate Insights Action Send Sl…" at bounding box center [576, 280] width 850 height 541
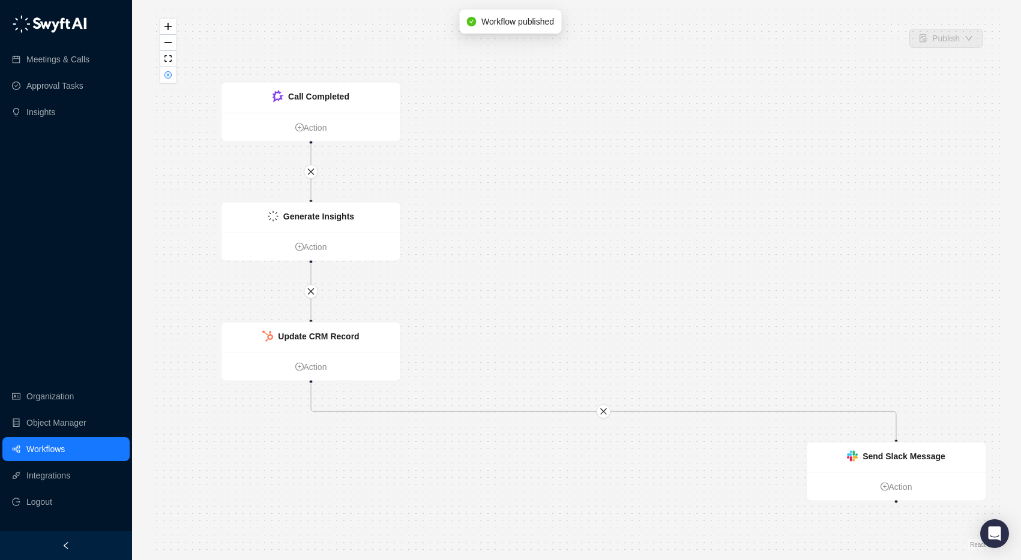
drag, startPoint x: 518, startPoint y: 202, endPoint x: 589, endPoint y: 215, distance: 71.9
click at [586, 218] on div "Update CRM Record Action Call Completed Action Generate Insights Action Send Sl…" at bounding box center [576, 280] width 850 height 541
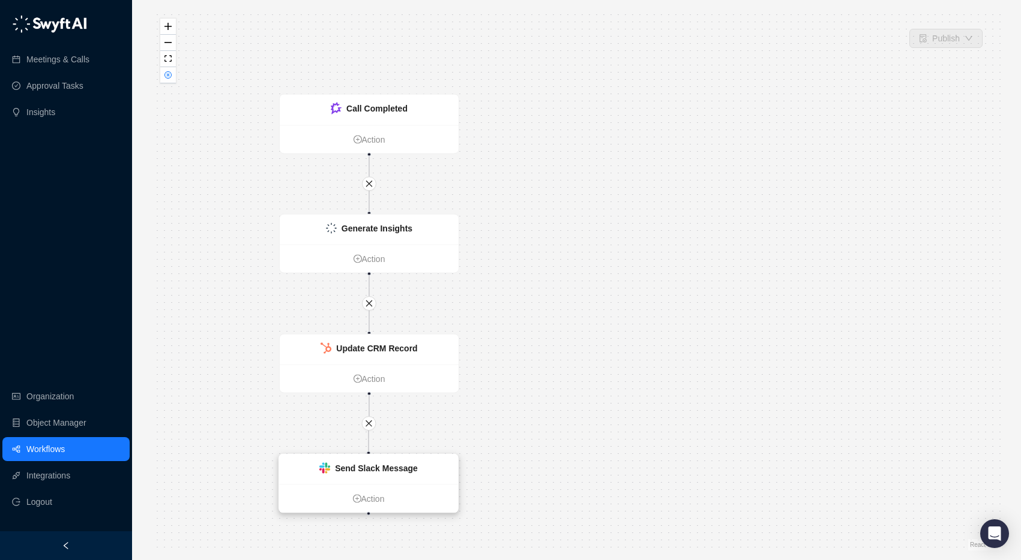
drag, startPoint x: 936, startPoint y: 462, endPoint x: 350, endPoint y: 462, distance: 585.6
click at [350, 462] on div "Send Slack Message" at bounding box center [376, 468] width 83 height 13
click at [652, 385] on div "Update CRM Record Action Call Completed Action Generate Insights Action Send Sl…" at bounding box center [576, 280] width 850 height 541
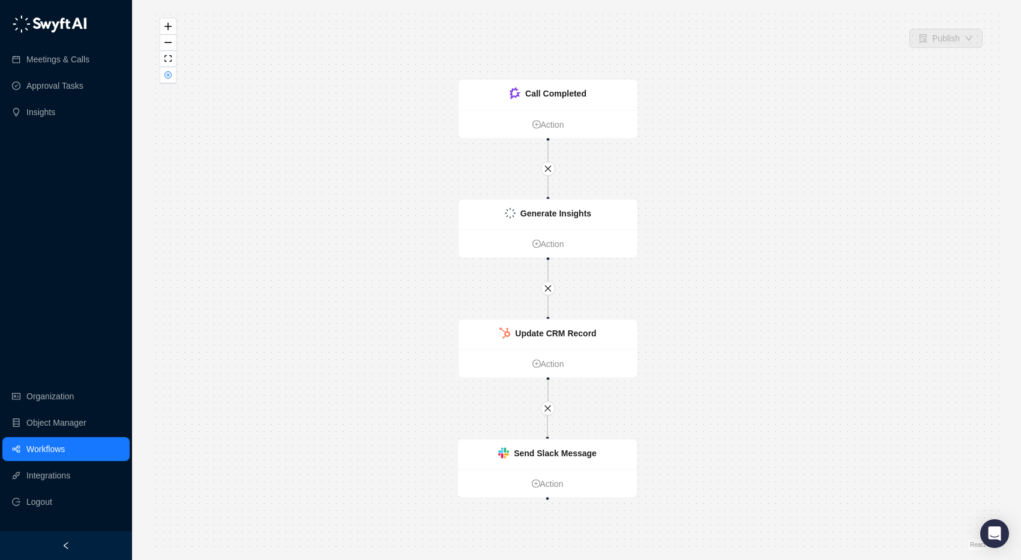
drag, startPoint x: 581, startPoint y: 192, endPoint x: 776, endPoint y: 168, distance: 196.5
click at [776, 168] on div "Update CRM Record Action Call Completed Action Generate Insights Action Send Sl…" at bounding box center [576, 280] width 850 height 541
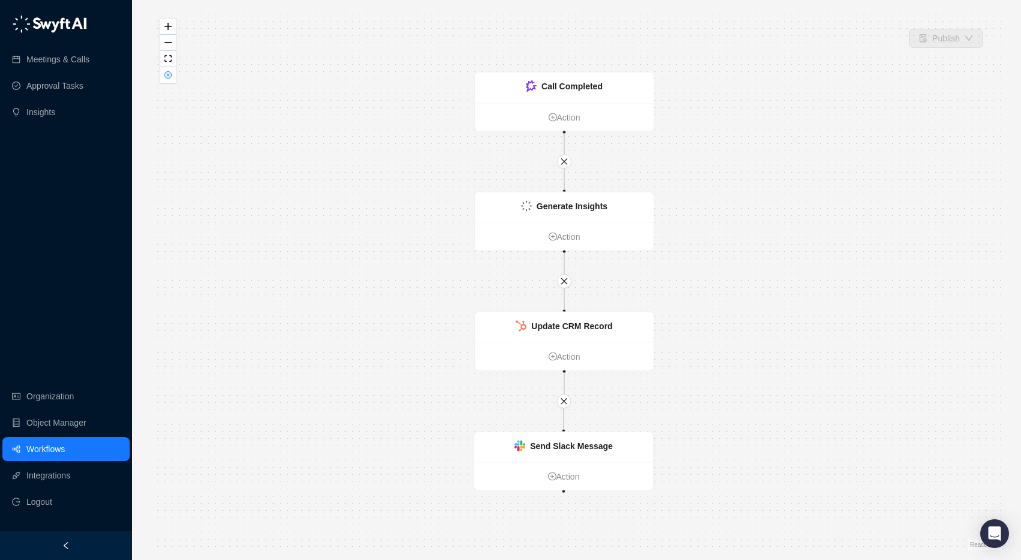
click at [773, 320] on div "Update CRM Record Action Call Completed Action Generate Insights Action Send Sl…" at bounding box center [576, 280] width 850 height 541
click at [65, 443] on link "Workflows" at bounding box center [45, 449] width 38 height 24
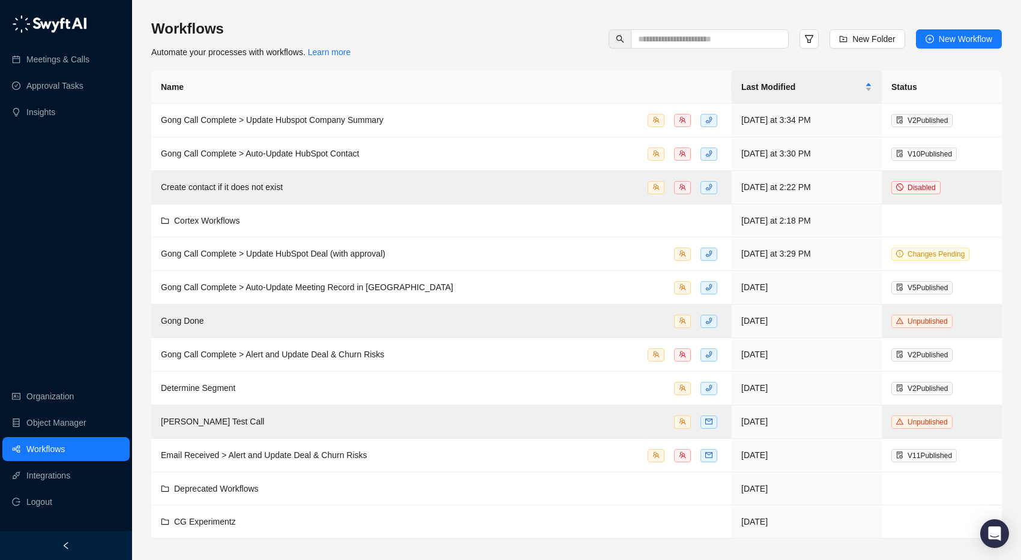
click at [528, 35] on div "Workflows Automate your processes with workflows. Learn more New Folder New Wor…" at bounding box center [576, 39] width 850 height 40
click at [530, 50] on div "Workflows Automate your processes with workflows. Learn more New Folder New Wor…" at bounding box center [576, 39] width 850 height 40
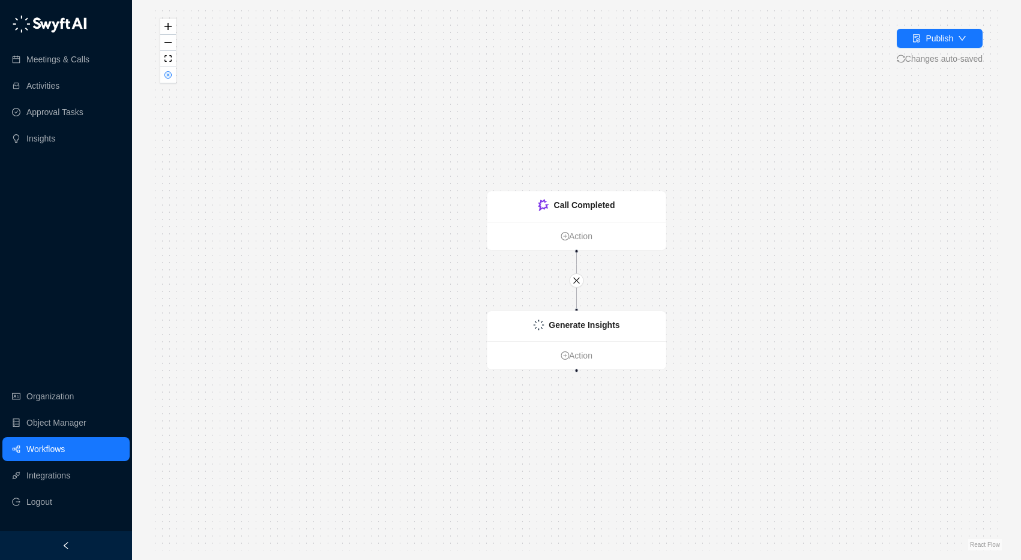
click at [53, 447] on link "Workflows" at bounding box center [45, 449] width 38 height 24
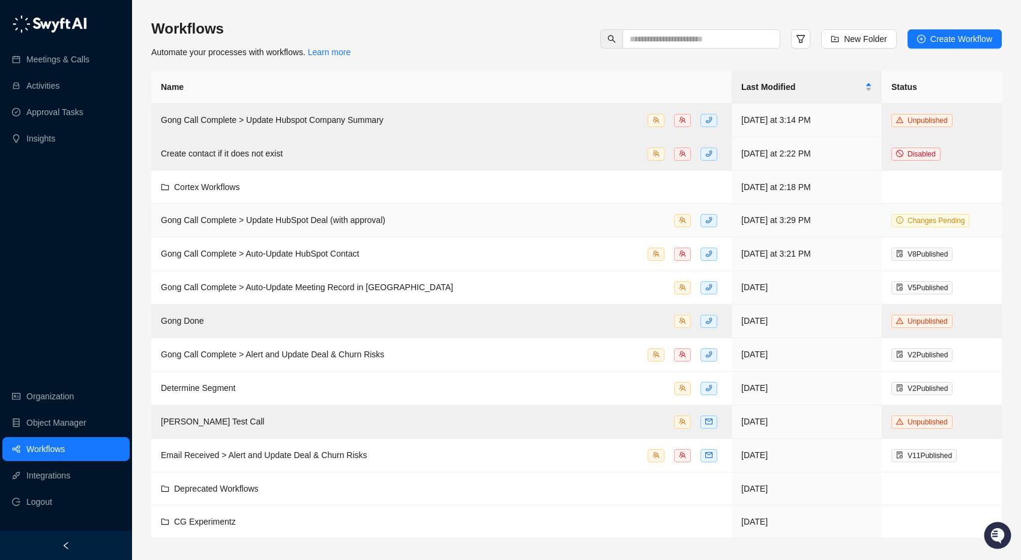
click at [440, 221] on div "Gong Call Complete > Update HubSpot Deal (with approval)" at bounding box center [441, 221] width 561 height 14
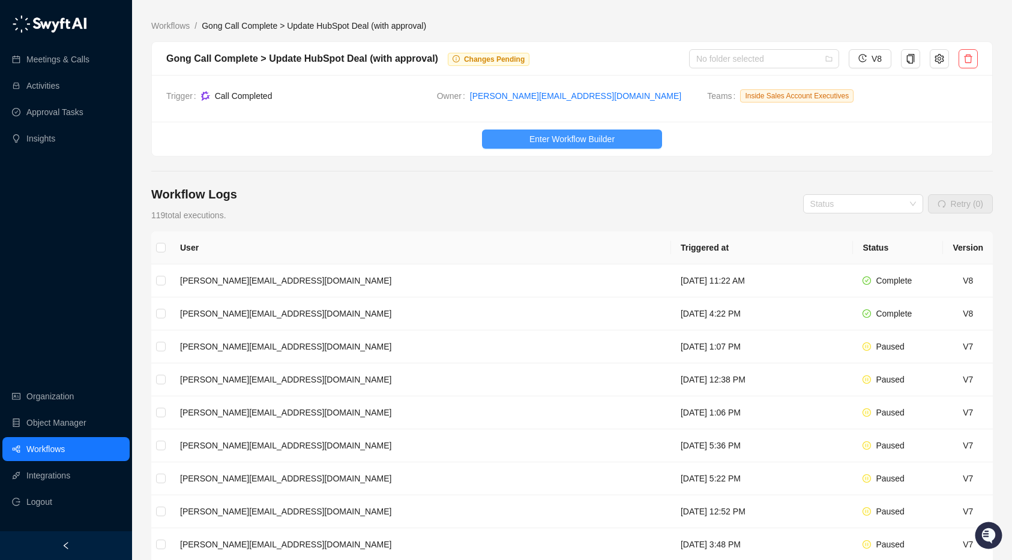
click at [555, 136] on span "Enter Workflow Builder" at bounding box center [571, 139] width 85 height 13
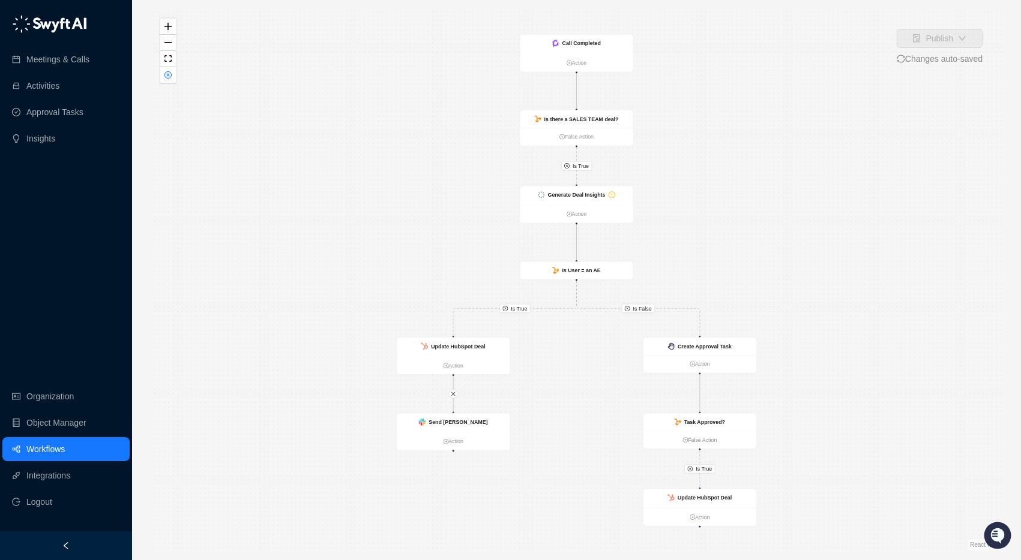
click at [712, 173] on div "Is True Is True Is True Is False Call Completed Action Is there a SALES TEAM de…" at bounding box center [576, 280] width 850 height 541
drag, startPoint x: 685, startPoint y: 273, endPoint x: 686, endPoint y: 241, distance: 32.4
click at [686, 241] on div "Is True Is True Is True Is False Call Completed Action Is there a SALES TEAM de…" at bounding box center [576, 280] width 850 height 541
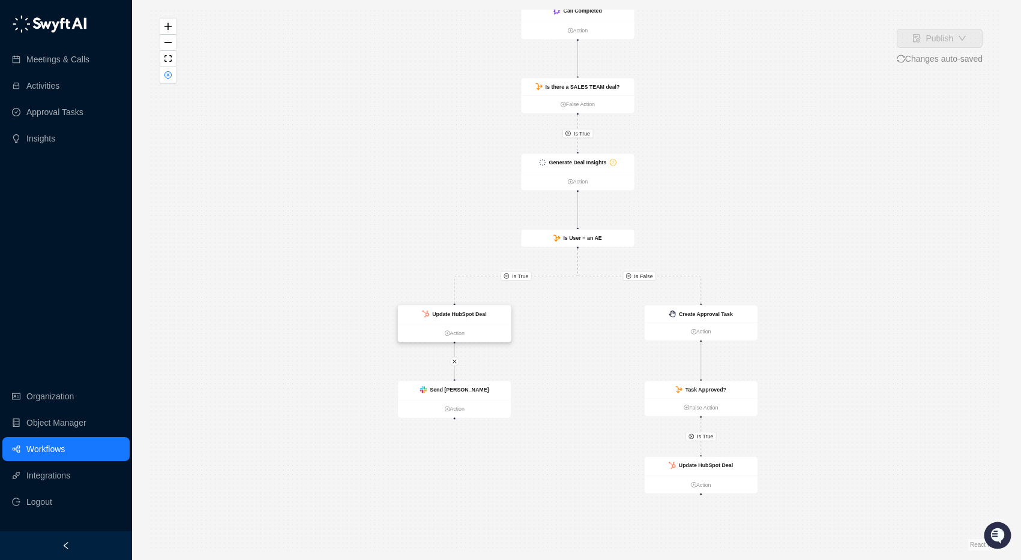
click at [461, 317] on strong "Update HubSpot Deal" at bounding box center [459, 314] width 54 height 6
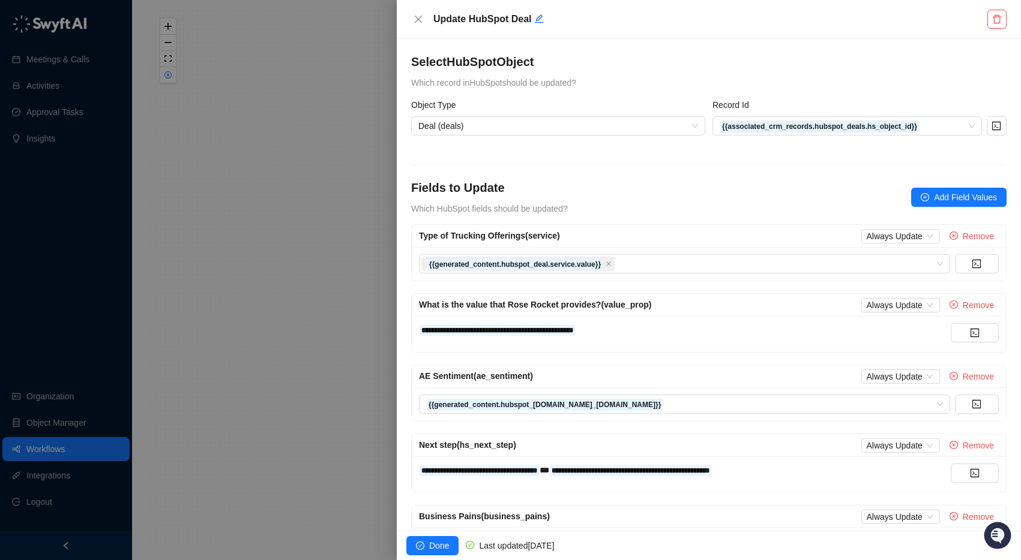
click at [214, 421] on div at bounding box center [510, 280] width 1021 height 560
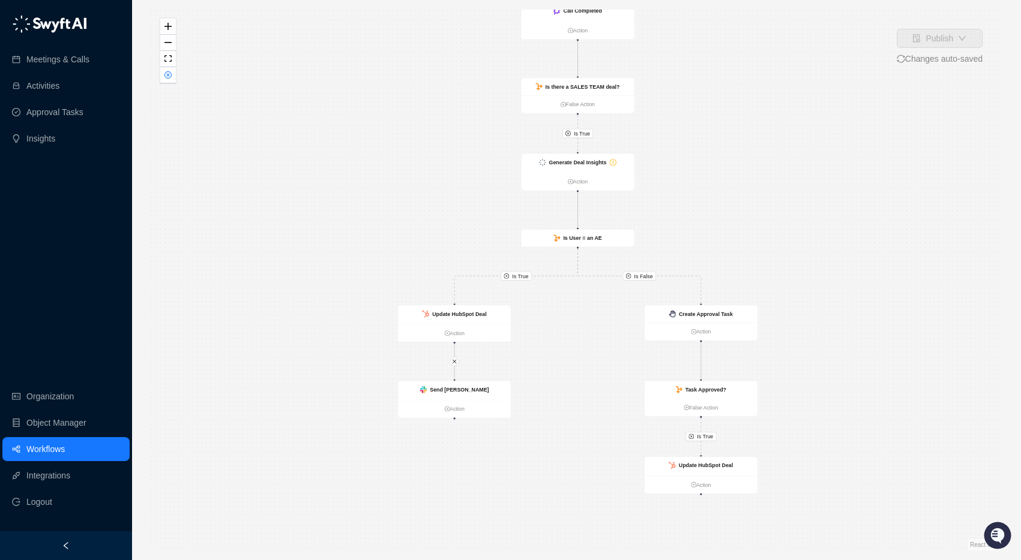
click at [50, 452] on link "Workflows" at bounding box center [45, 449] width 38 height 24
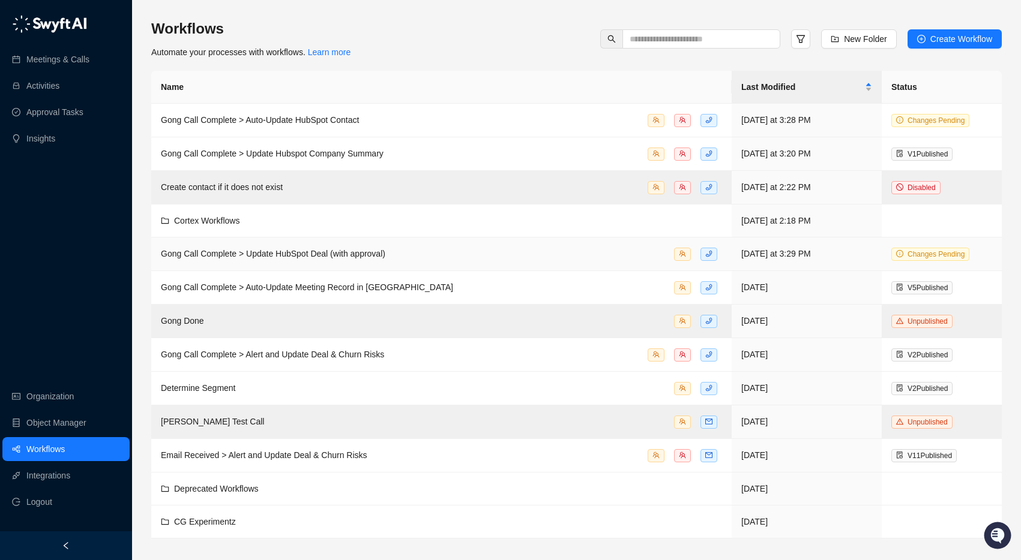
click at [395, 256] on div "Gong Call Complete > Update HubSpot Deal (with approval)" at bounding box center [441, 254] width 561 height 14
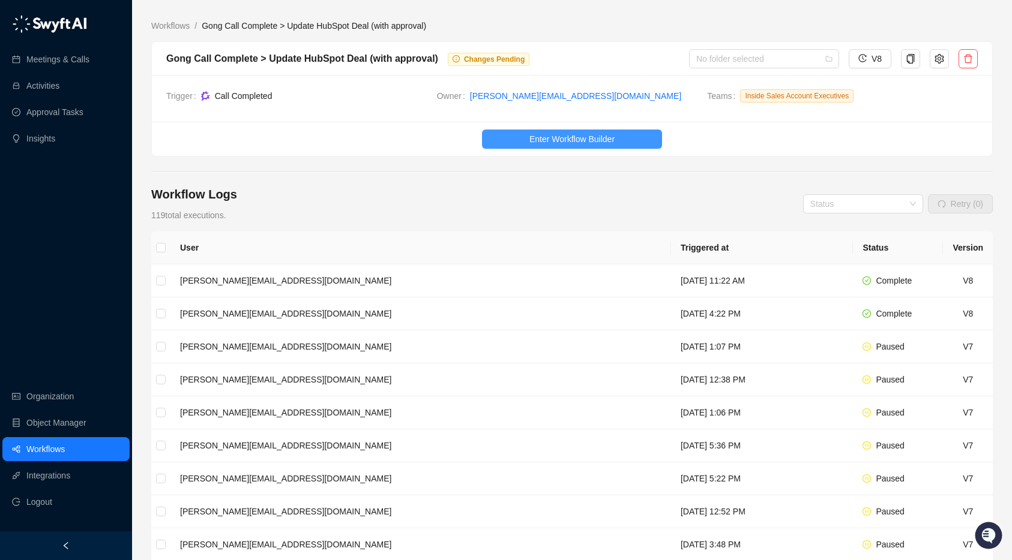
click at [544, 133] on span "Enter Workflow Builder" at bounding box center [571, 139] width 85 height 13
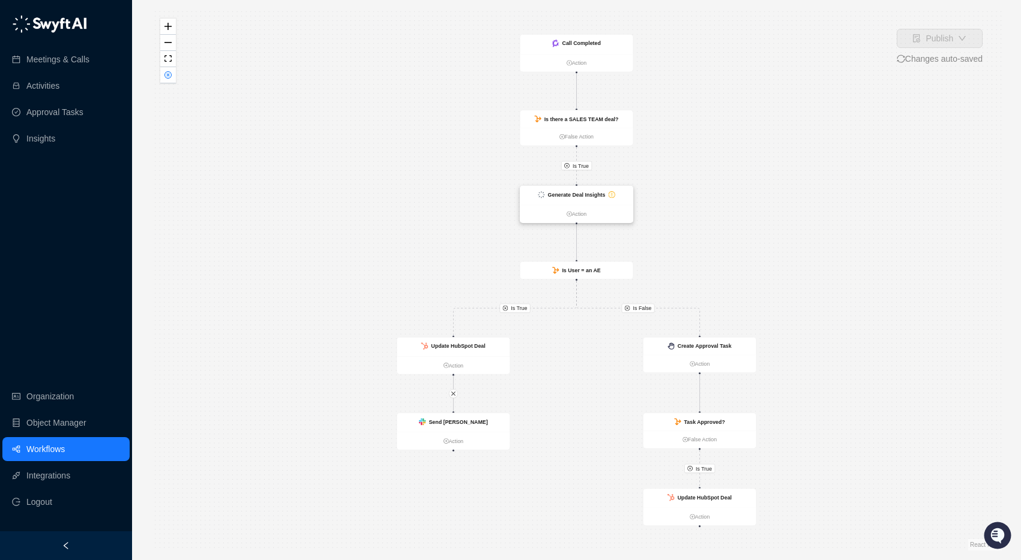
click at [572, 197] on strong "Generate Deal Insights" at bounding box center [577, 195] width 58 height 6
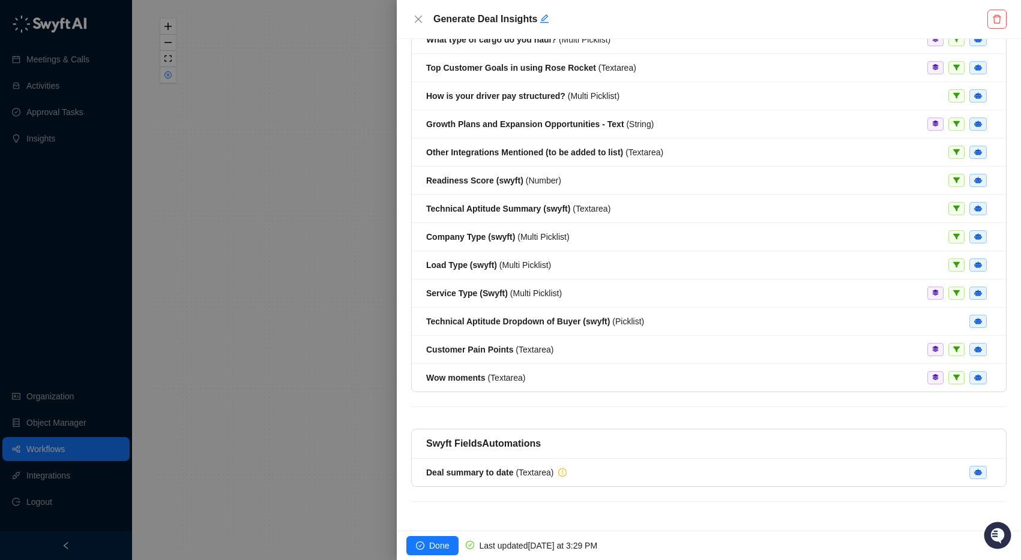
scroll to position [7, 0]
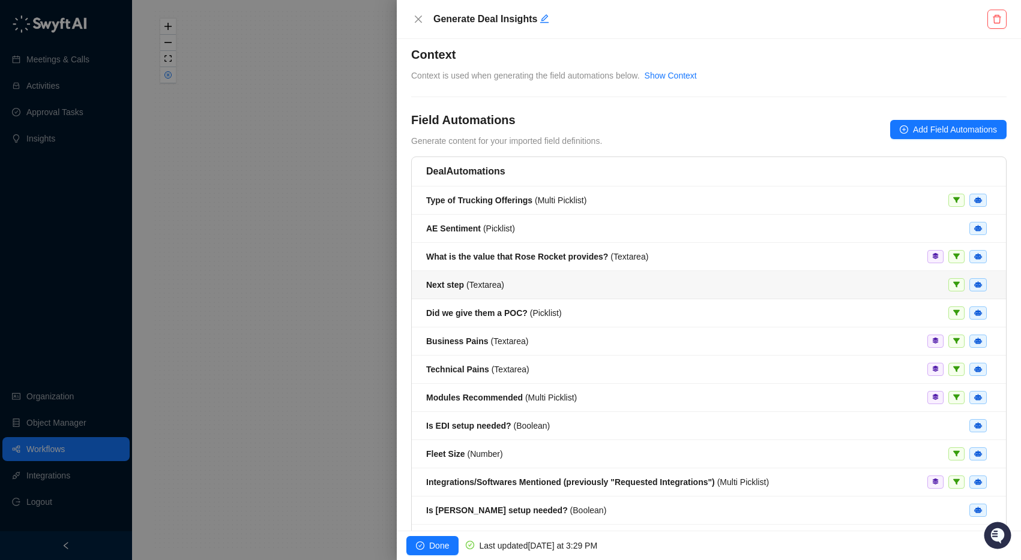
click at [533, 290] on div "Next step ( Textarea )" at bounding box center [708, 284] width 565 height 13
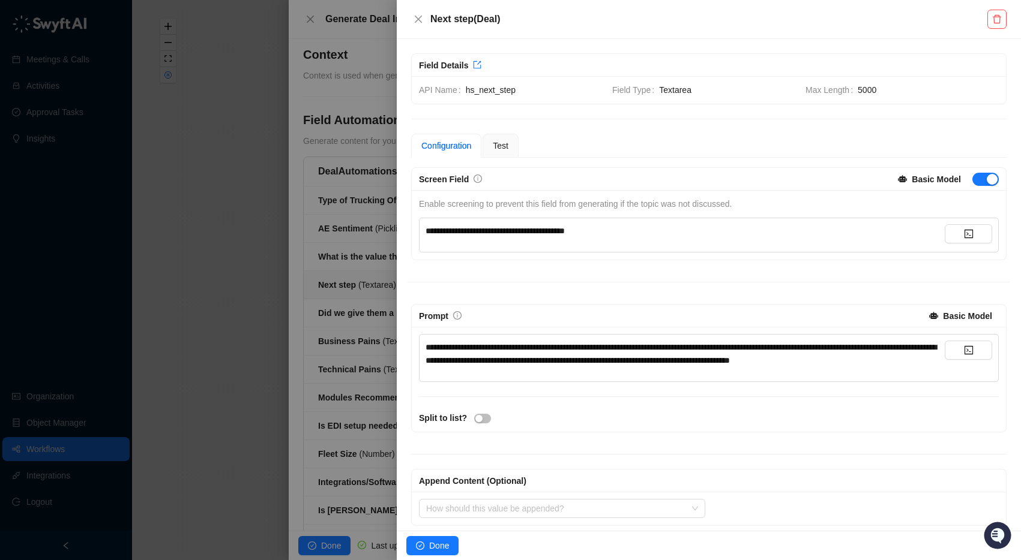
click at [566, 355] on span "**********" at bounding box center [680, 354] width 511 height 22
click at [565, 235] on span "**********" at bounding box center [494, 231] width 139 height 8
copy span "**********"
click at [574, 29] on div "Next step ( Deal )" at bounding box center [709, 19] width 624 height 39
click at [413, 17] on icon "close" at bounding box center [418, 19] width 10 height 10
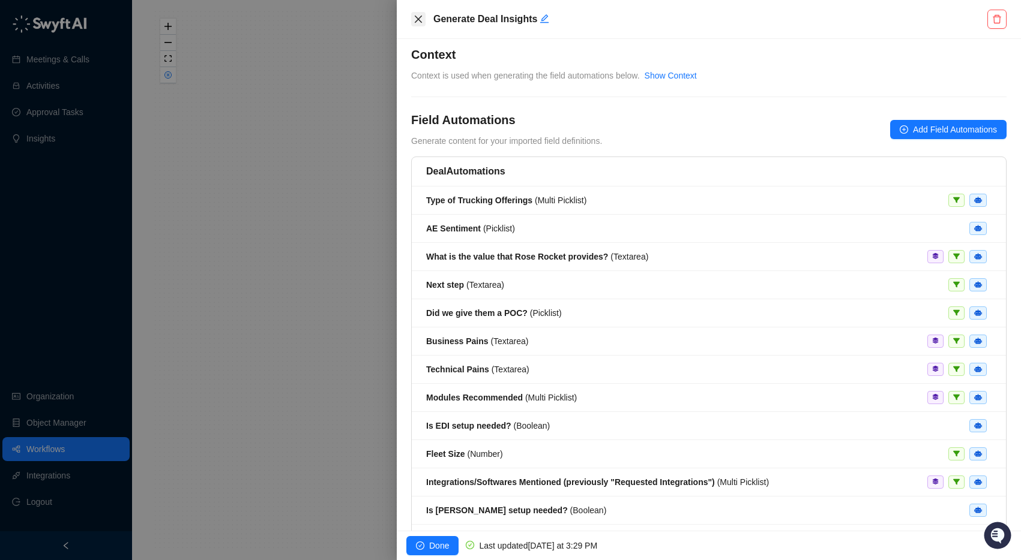
click at [419, 15] on icon "close" at bounding box center [418, 19] width 10 height 10
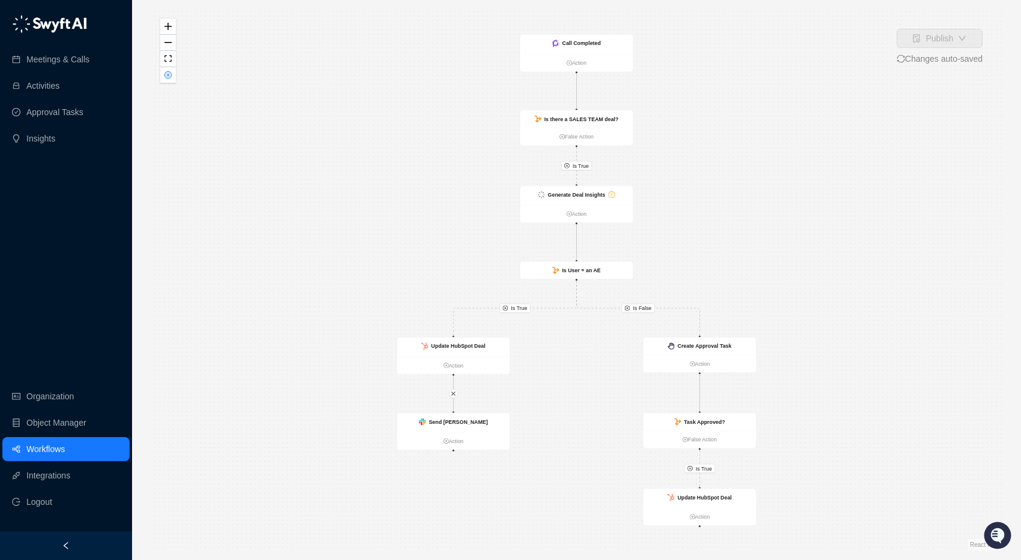
click at [413, 138] on div "Is True Is True Is True Is False Call Completed Action Is there a SALES TEAM de…" at bounding box center [576, 280] width 850 height 541
